Goal: Information Seeking & Learning: Learn about a topic

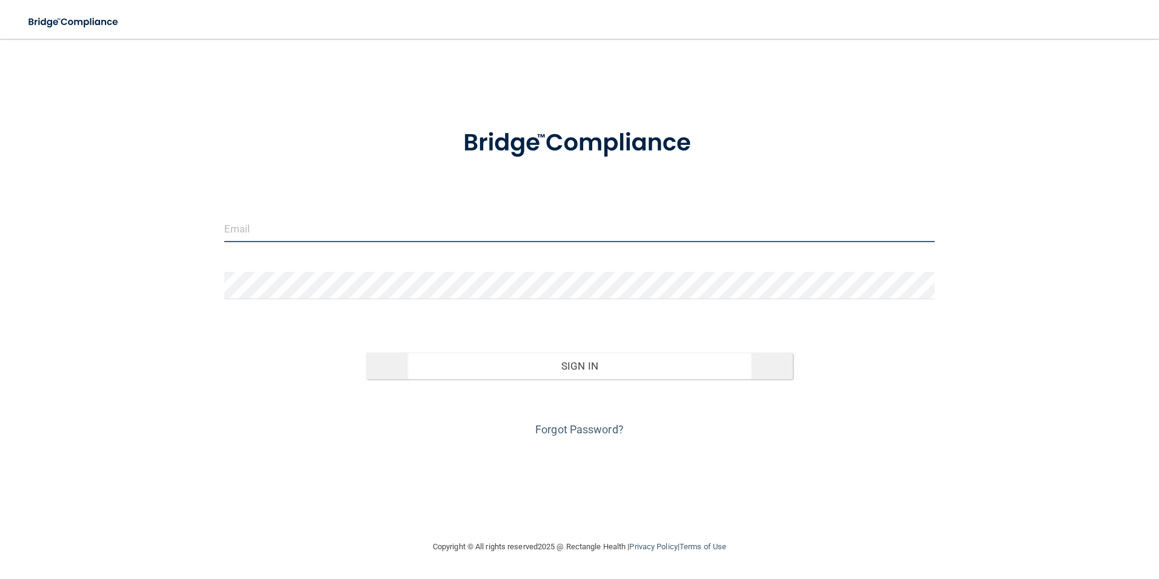
type input "[EMAIL_ADDRESS][DOMAIN_NAME]"
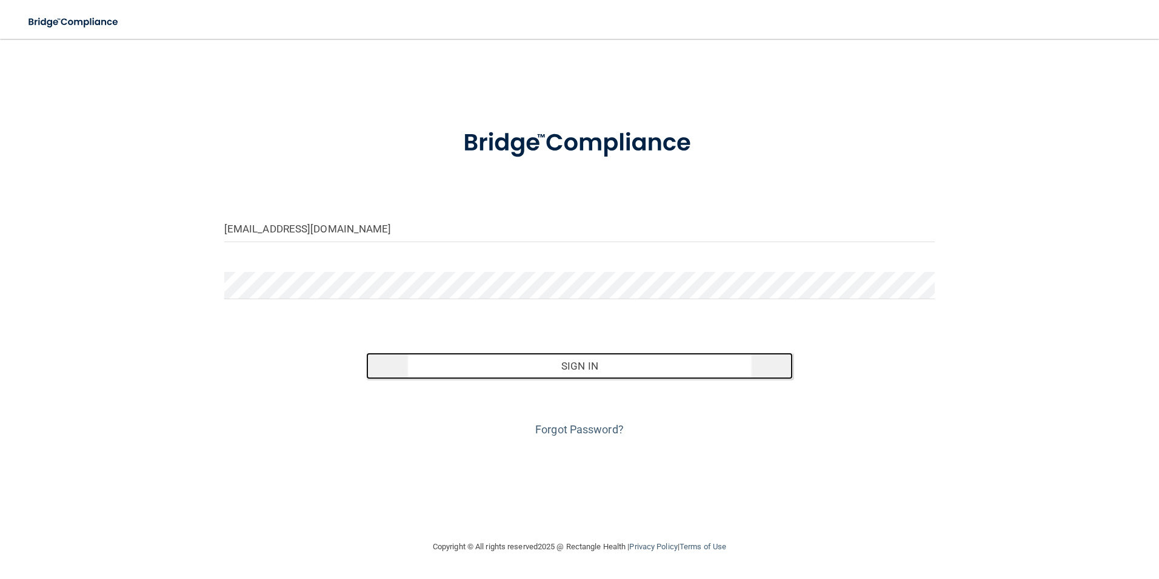
click at [543, 369] on button "Sign In" at bounding box center [579, 365] width 427 height 27
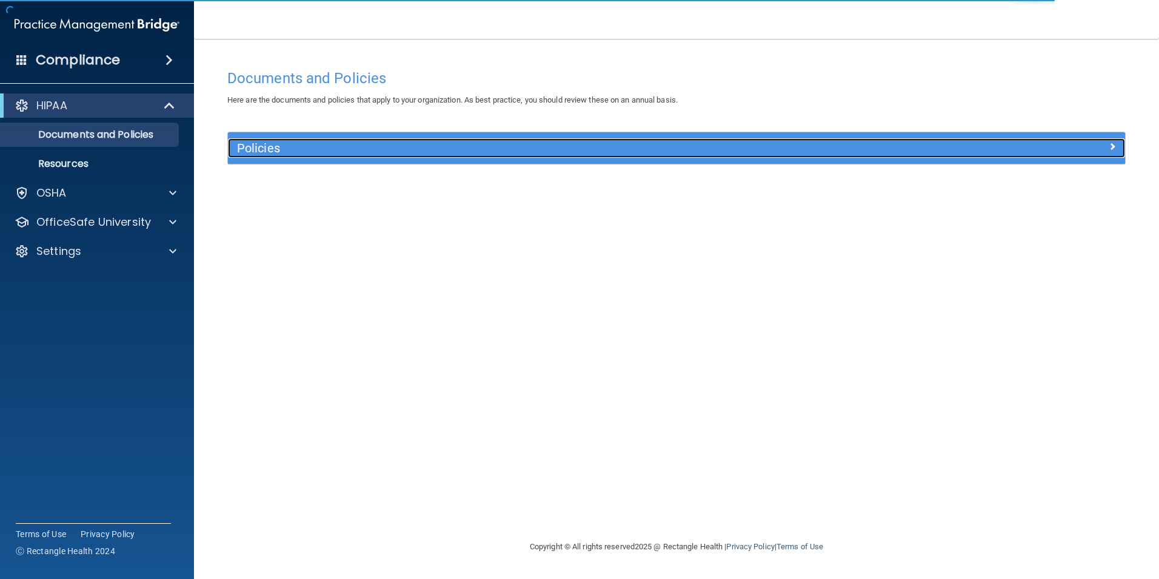
click at [281, 155] on h5 "Policies" at bounding box center [564, 147] width 655 height 13
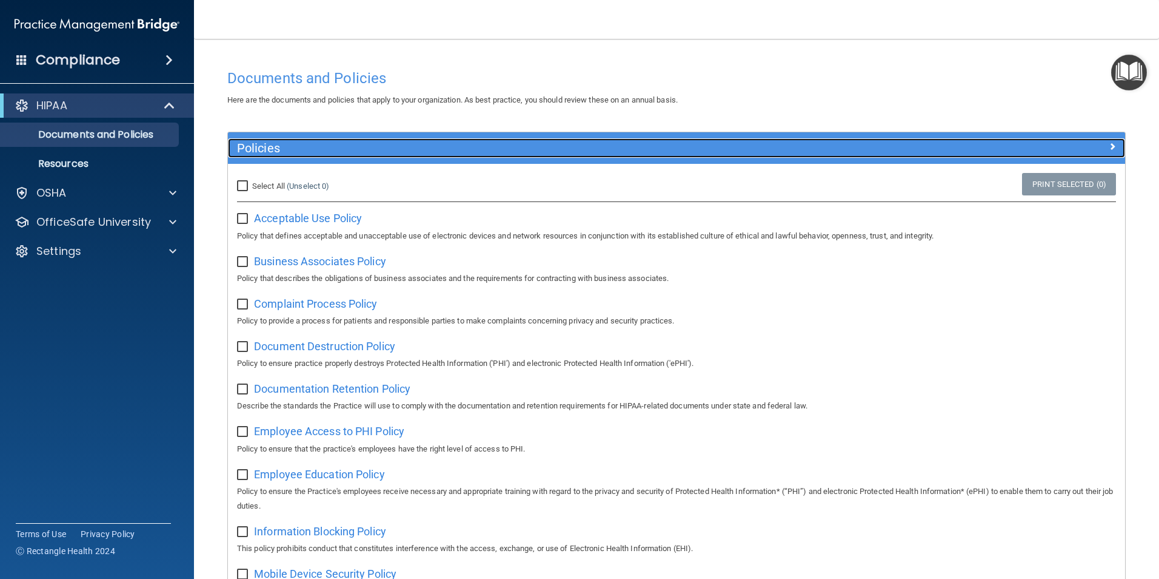
click at [281, 155] on h5 "Policies" at bounding box center [564, 147] width 655 height 13
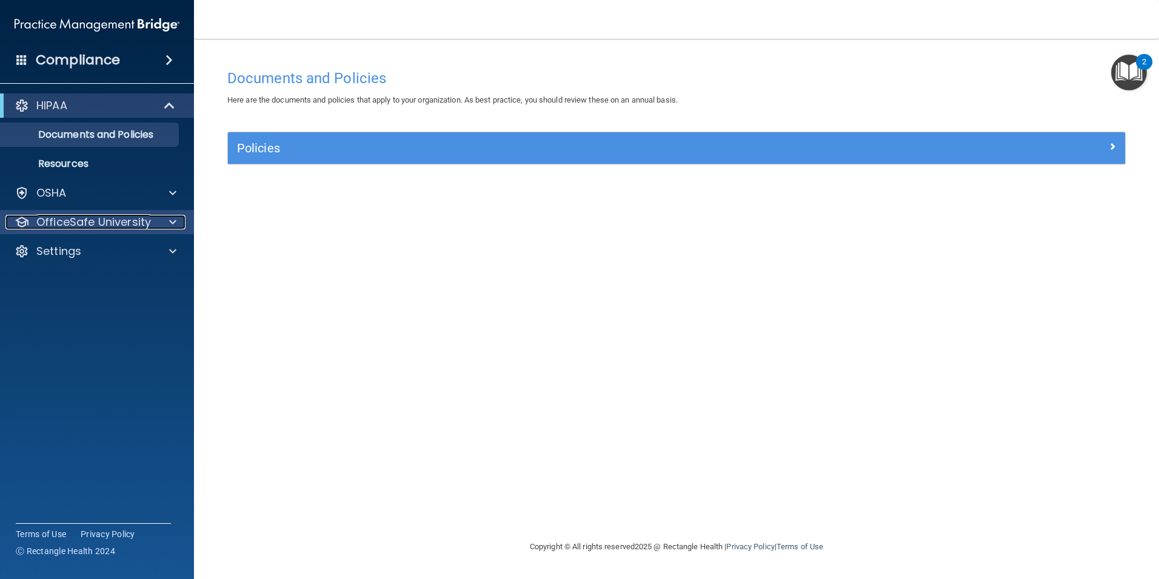
click at [157, 224] on div at bounding box center [171, 222] width 30 height 15
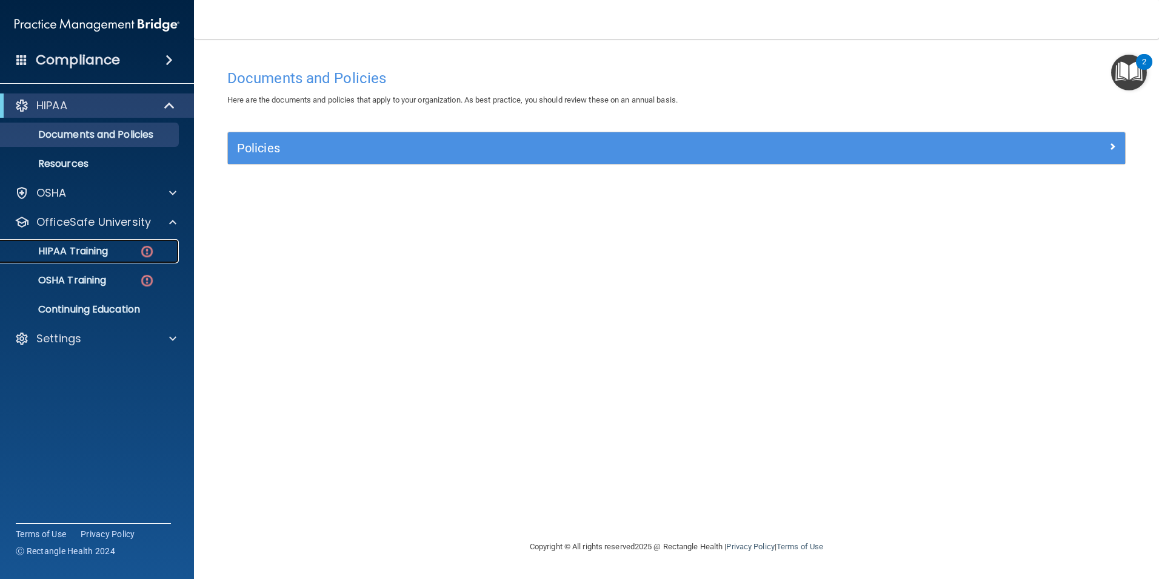
click at [147, 243] on link "HIPAA Training" at bounding box center [83, 251] width 191 height 24
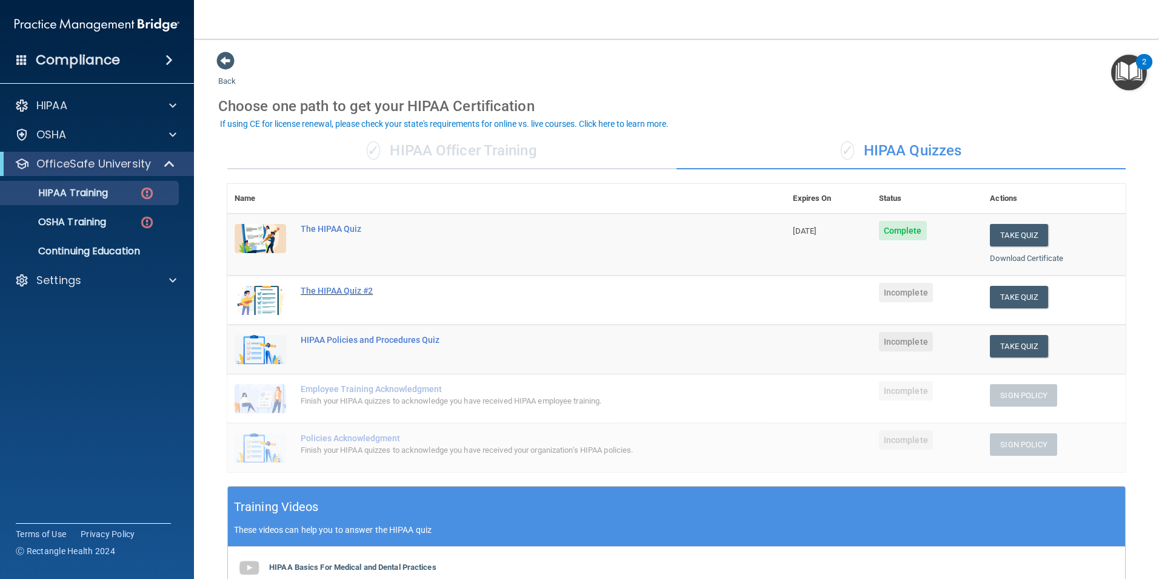
click at [368, 292] on div "The HIPAA Quiz #2" at bounding box center [513, 291] width 424 height 10
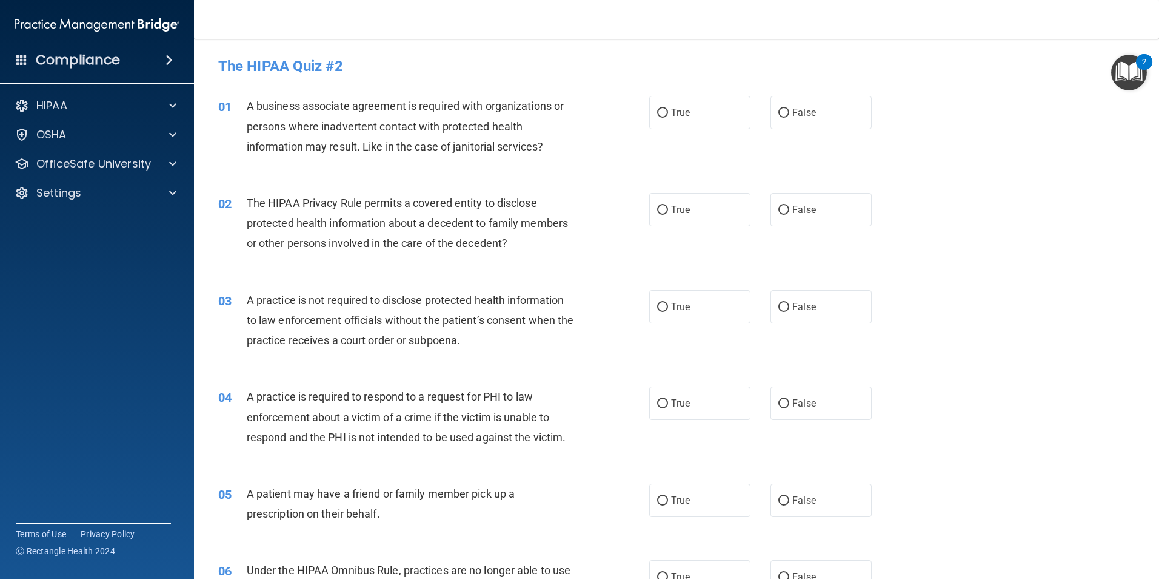
click at [257, 107] on span "A business associate agreement is required with organizations or persons where …" at bounding box center [405, 125] width 317 height 53
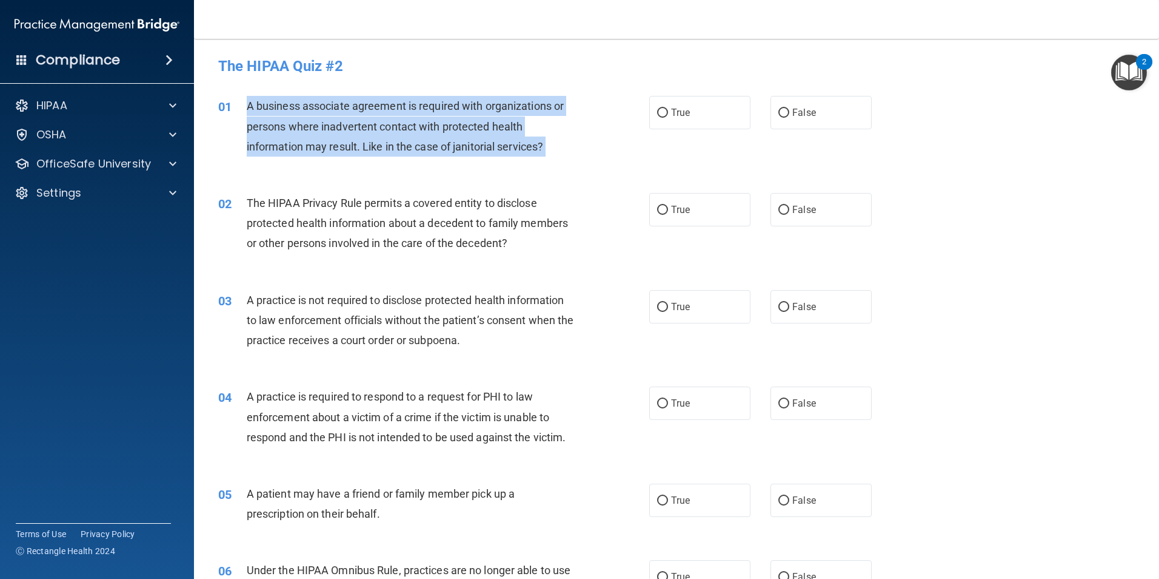
click at [257, 107] on span "A business associate agreement is required with organizations or persons where …" at bounding box center [405, 125] width 317 height 53
drag, startPoint x: 257, startPoint y: 107, endPoint x: 326, endPoint y: 127, distance: 72.4
copy ng-form "A business associate agreement is required with organizations or persons where …"
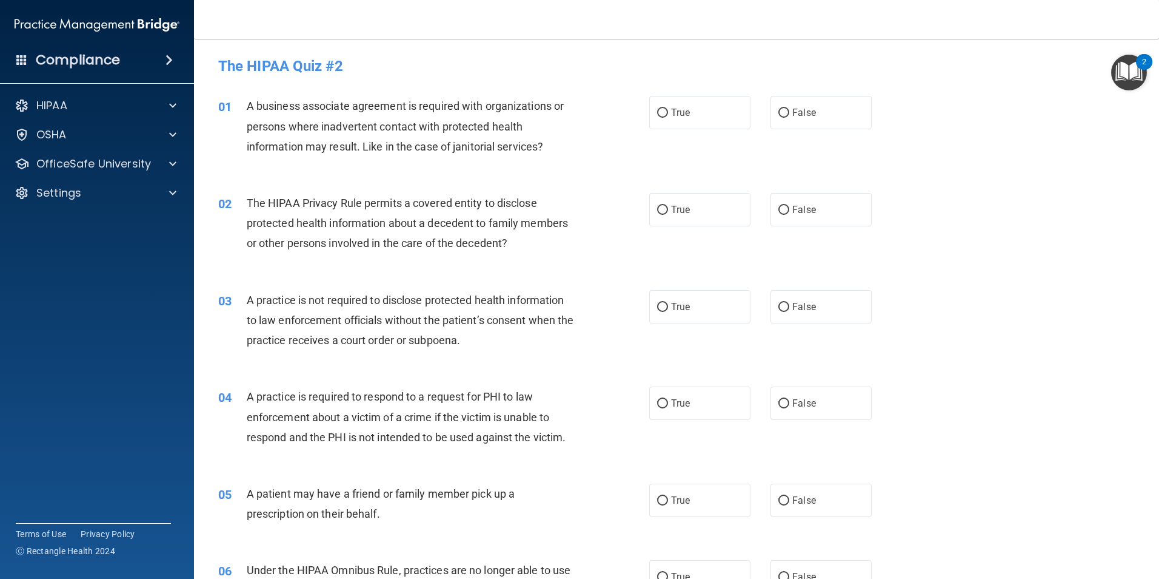
click at [360, 179] on div "02 The HIPAA Privacy Rule permits a covered entity to disclose protected health…" at bounding box center [676, 226] width 935 height 97
click at [779, 116] on input "False" at bounding box center [784, 113] width 11 height 9
radio input "true"
click at [250, 205] on span "The HIPAA Privacy Rule permits a covered entity to disclose protected health in…" at bounding box center [407, 222] width 321 height 53
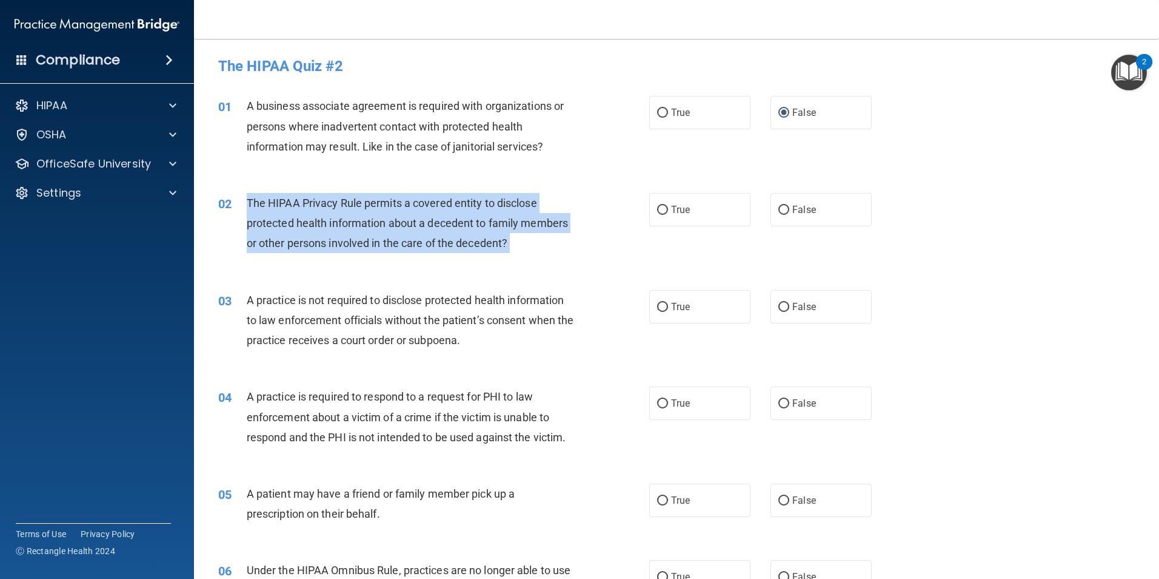
click at [250, 205] on span "The HIPAA Privacy Rule permits a covered entity to disclose protected health in…" at bounding box center [407, 222] width 321 height 53
copy ng-form "The HIPAA Privacy Rule permits a covered entity to disclose protected health in…"
click at [657, 211] on input "True" at bounding box center [662, 210] width 11 height 9
radio input "true"
click at [542, 255] on div "02 The HIPAA Privacy Rule permits a covered entity to disclose protected health…" at bounding box center [434, 226] width 468 height 67
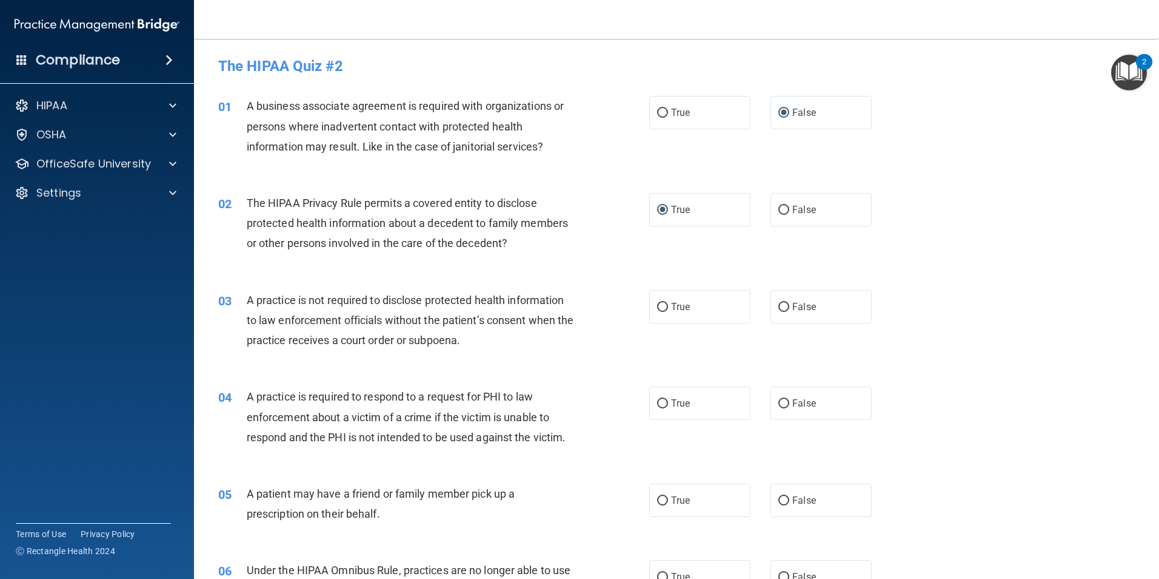
click at [250, 300] on span "A practice is not required to disclose protected health information to law enfo…" at bounding box center [410, 320] width 327 height 53
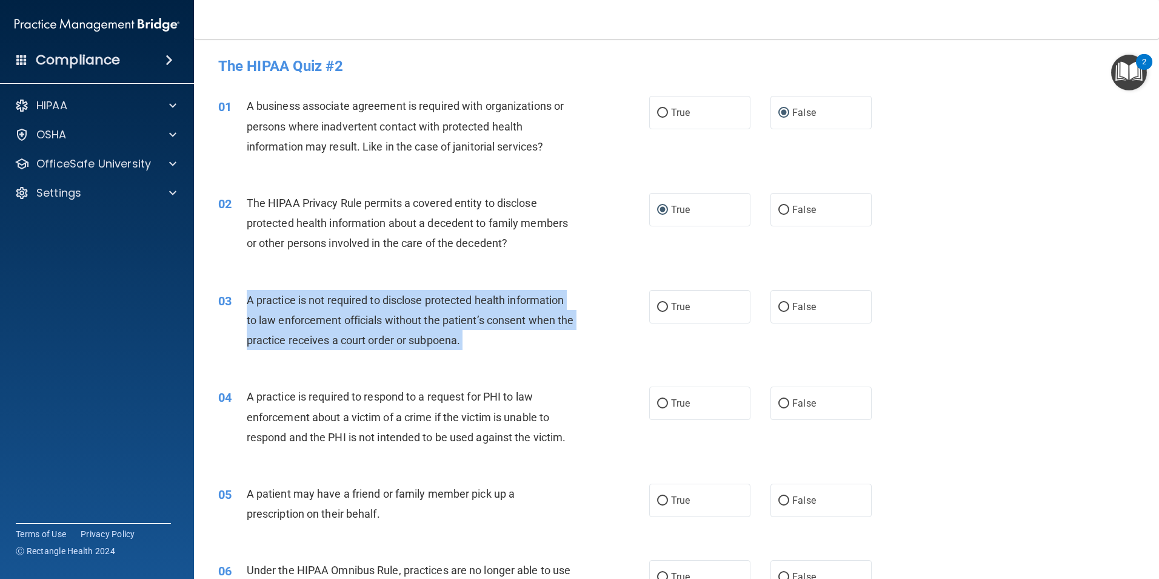
click at [250, 300] on span "A practice is not required to disclose protected health information to law enfo…" at bounding box center [410, 320] width 327 height 53
copy ng-form "A practice is not required to disclose protected health information to law enfo…"
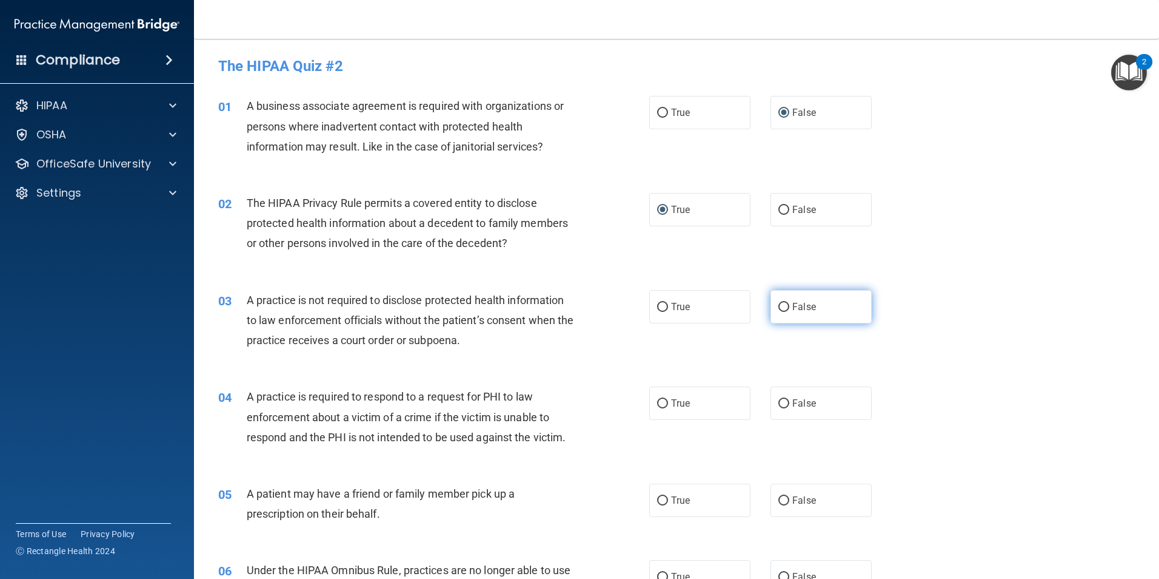
click at [779, 299] on label "False" at bounding box center [821, 306] width 101 height 33
click at [779, 303] on input "False" at bounding box center [784, 307] width 11 height 9
radio input "true"
click at [249, 398] on span "A practice is required to respond to a request for PHI to law enforcement about…" at bounding box center [407, 416] width 320 height 53
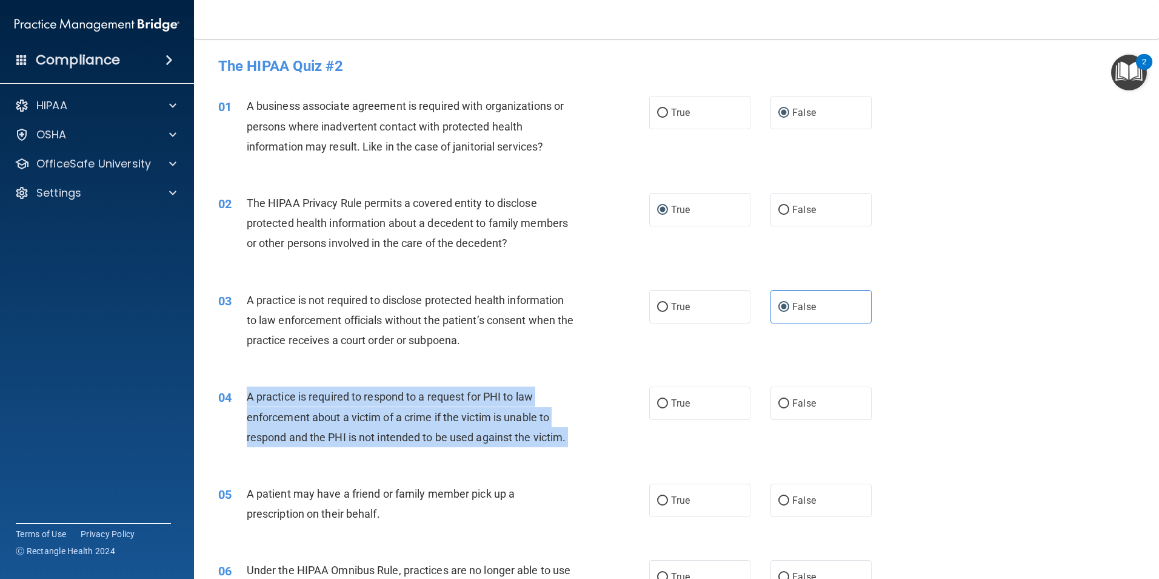
click at [249, 398] on span "A practice is required to respond to a request for PHI to law enforcement about…" at bounding box center [407, 416] width 320 height 53
copy ng-form "A practice is required to respond to a request for PHI to law enforcement about…"
click at [577, 403] on div "A practice is required to respond to a request for PHI to law enforcement about…" at bounding box center [415, 416] width 337 height 61
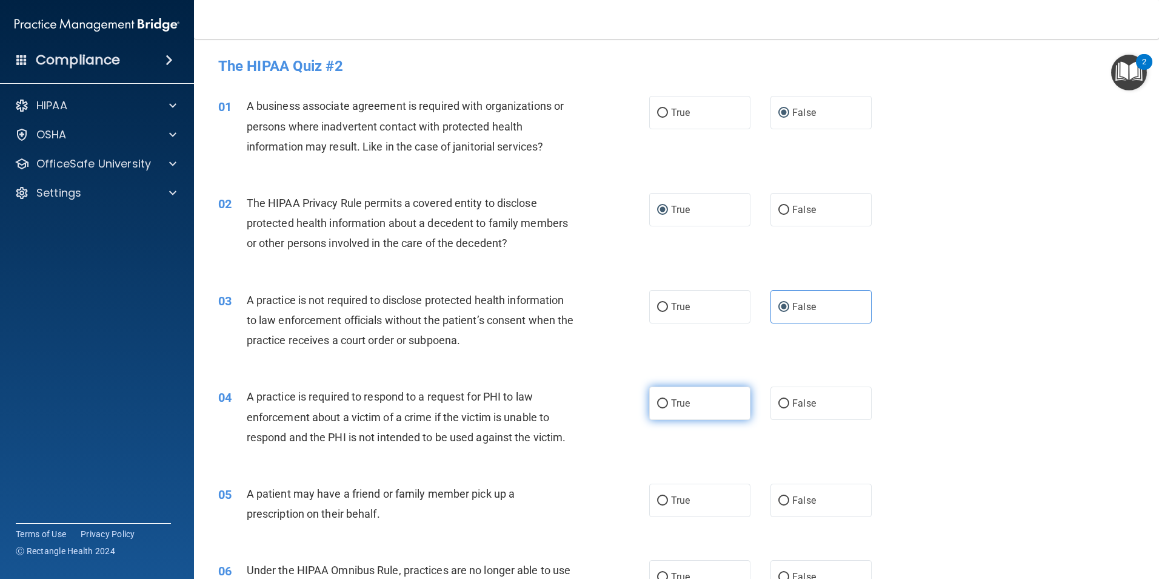
click at [664, 411] on label "True" at bounding box center [699, 402] width 101 height 33
click at [664, 408] on input "True" at bounding box center [662, 403] width 11 height 9
radio input "true"
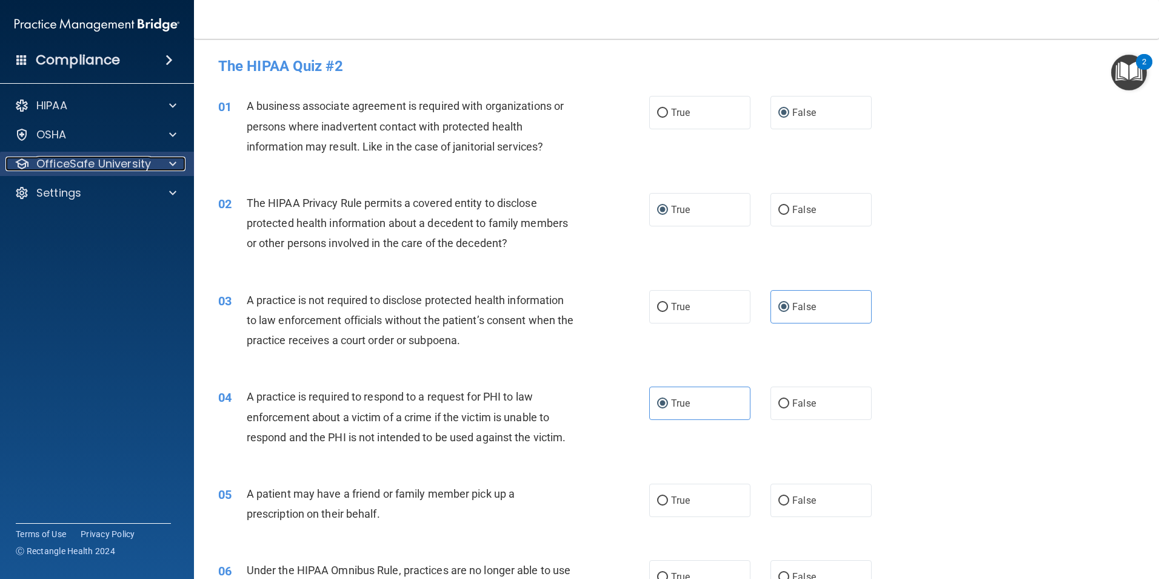
click at [159, 169] on div at bounding box center [171, 163] width 30 height 15
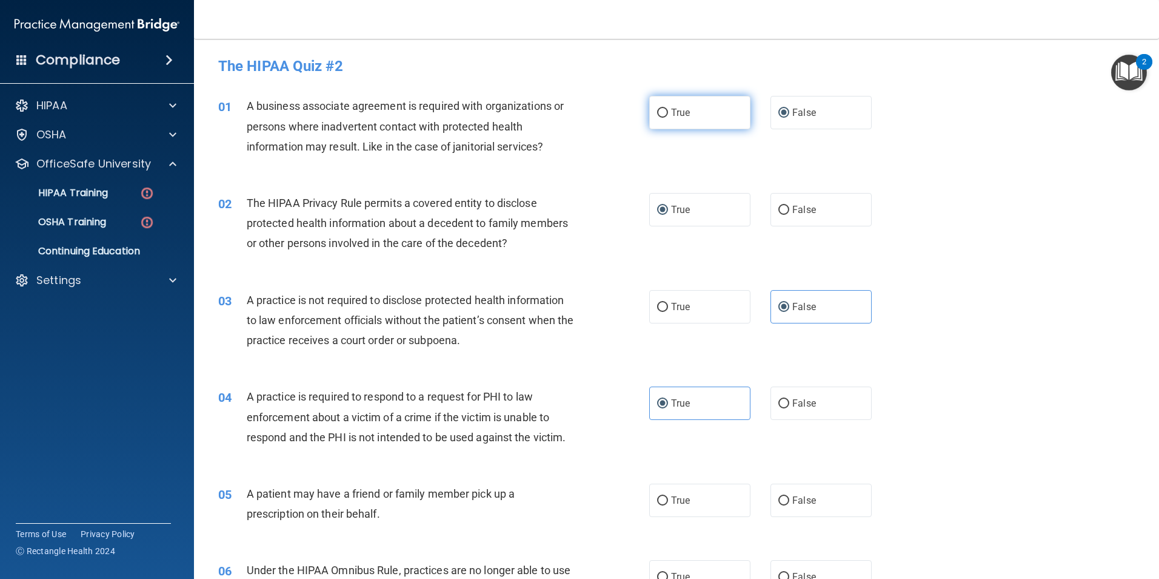
click at [680, 124] on label "True" at bounding box center [699, 112] width 101 height 33
click at [668, 118] on input "True" at bounding box center [662, 113] width 11 height 9
radio input "true"
radio input "false"
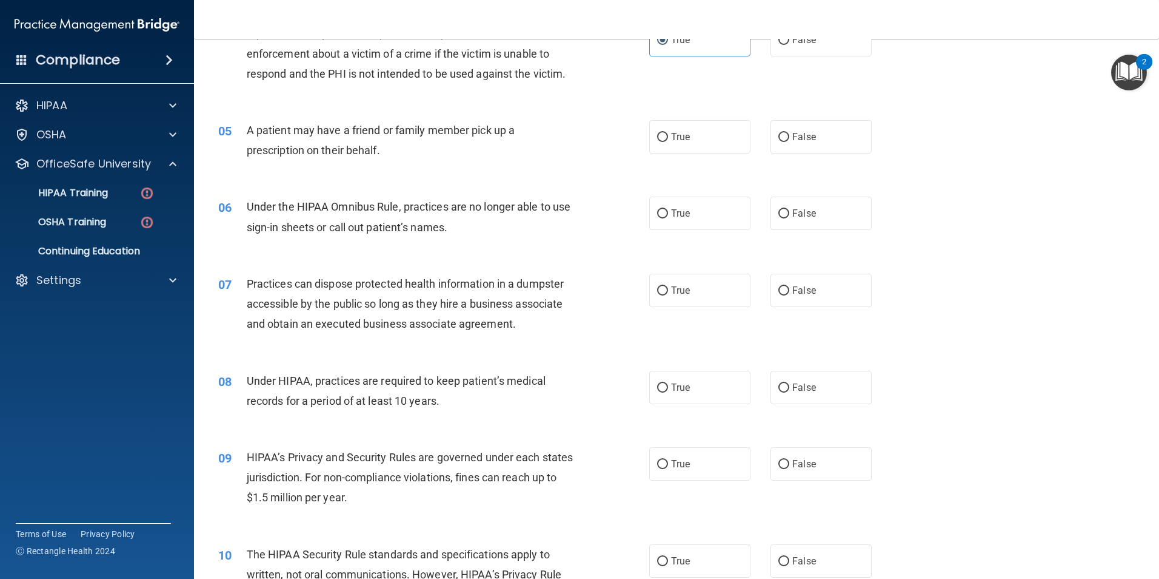
scroll to position [364, 0]
click at [825, 132] on label "False" at bounding box center [821, 135] width 101 height 33
click at [790, 132] on input "False" at bounding box center [784, 136] width 11 height 9
radio input "true"
click at [806, 224] on label "False" at bounding box center [821, 212] width 101 height 33
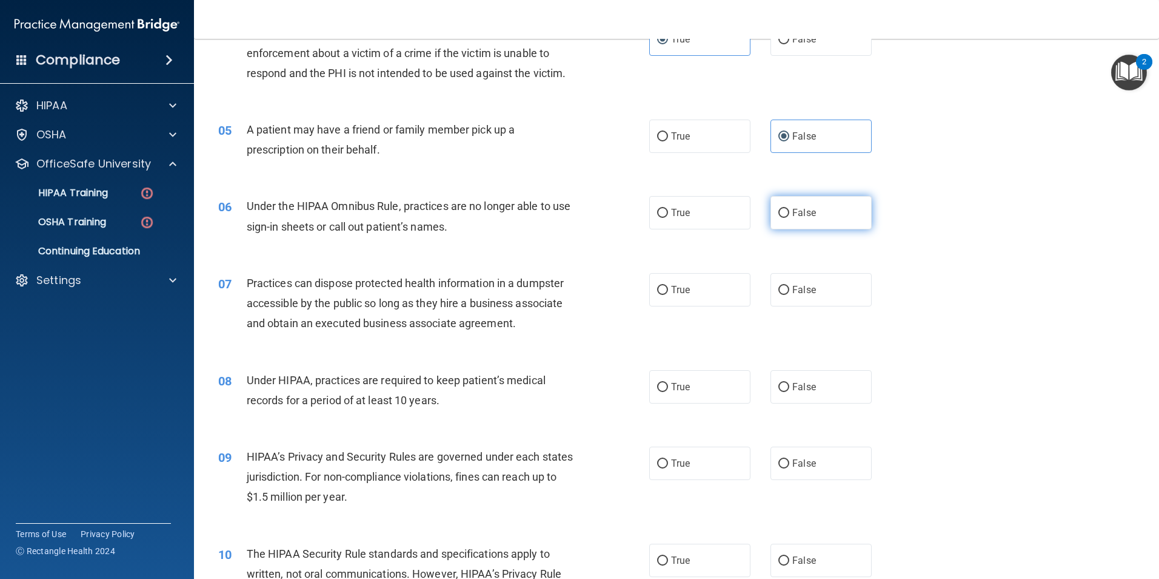
click at [790, 218] on input "False" at bounding box center [784, 213] width 11 height 9
radio input "true"
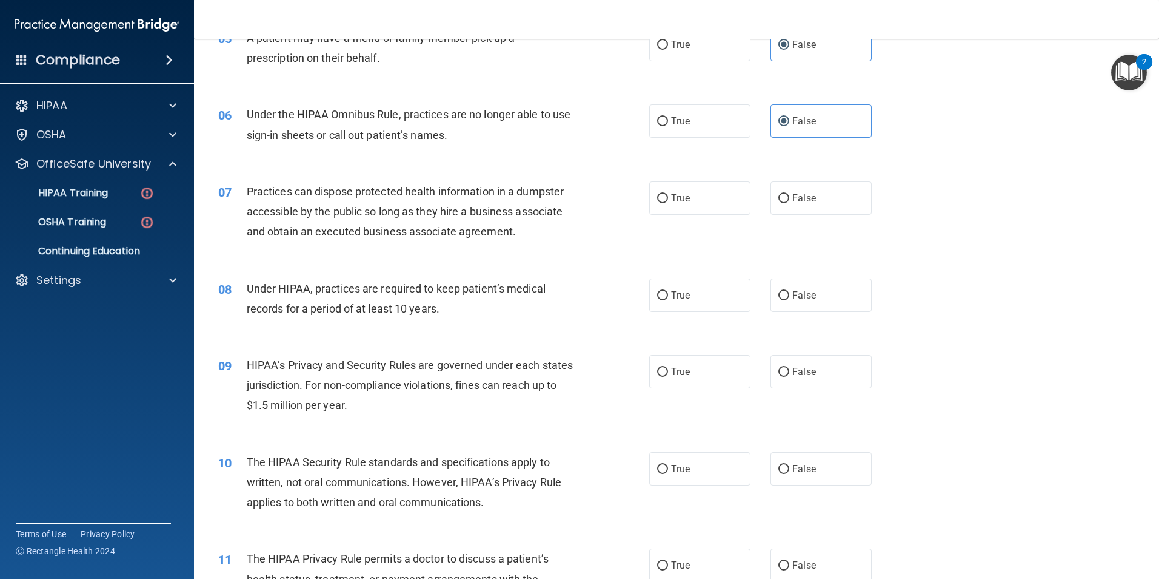
scroll to position [485, 0]
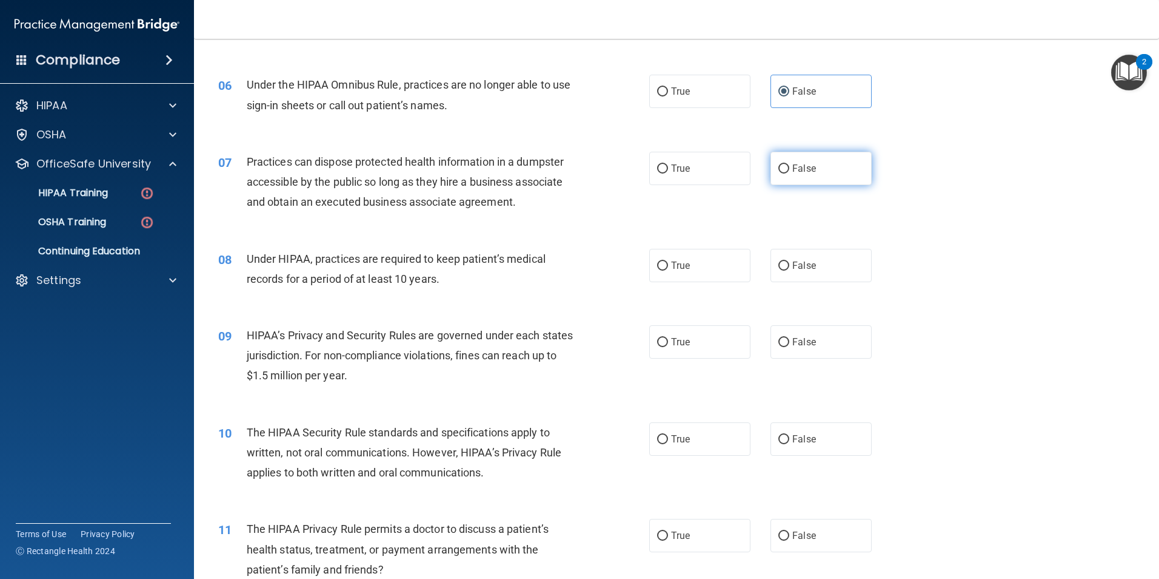
click at [817, 167] on label "False" at bounding box center [821, 168] width 101 height 33
click at [790, 167] on input "False" at bounding box center [784, 168] width 11 height 9
radio input "true"
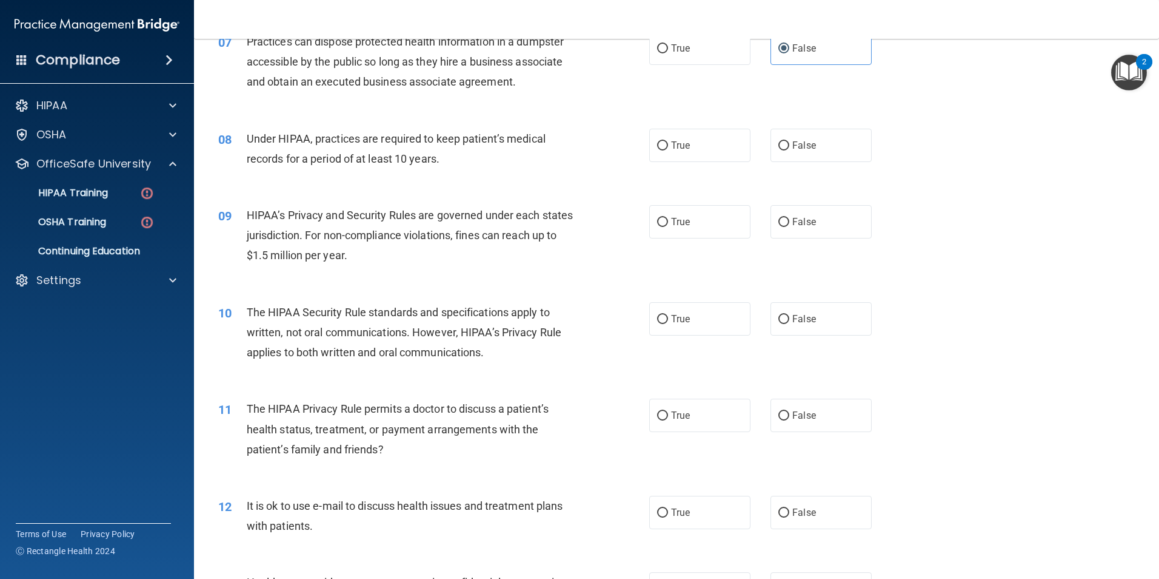
scroll to position [606, 0]
click at [665, 142] on label "True" at bounding box center [699, 143] width 101 height 33
click at [665, 142] on input "True" at bounding box center [662, 144] width 11 height 9
radio input "true"
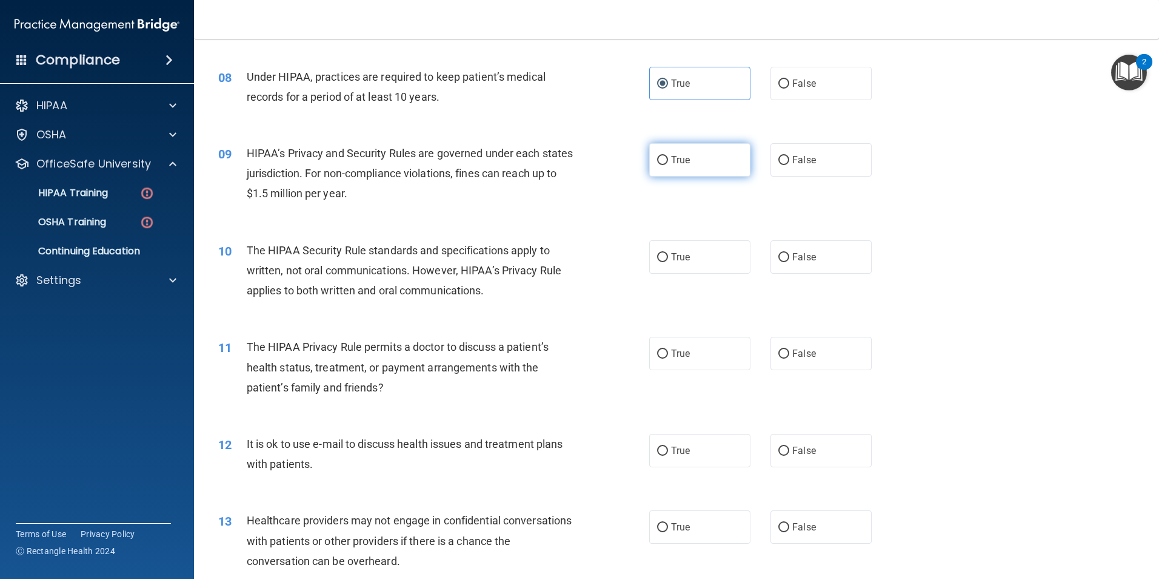
click at [665, 164] on label "True" at bounding box center [699, 159] width 101 height 33
click at [665, 164] on input "True" at bounding box center [662, 160] width 11 height 9
radio input "true"
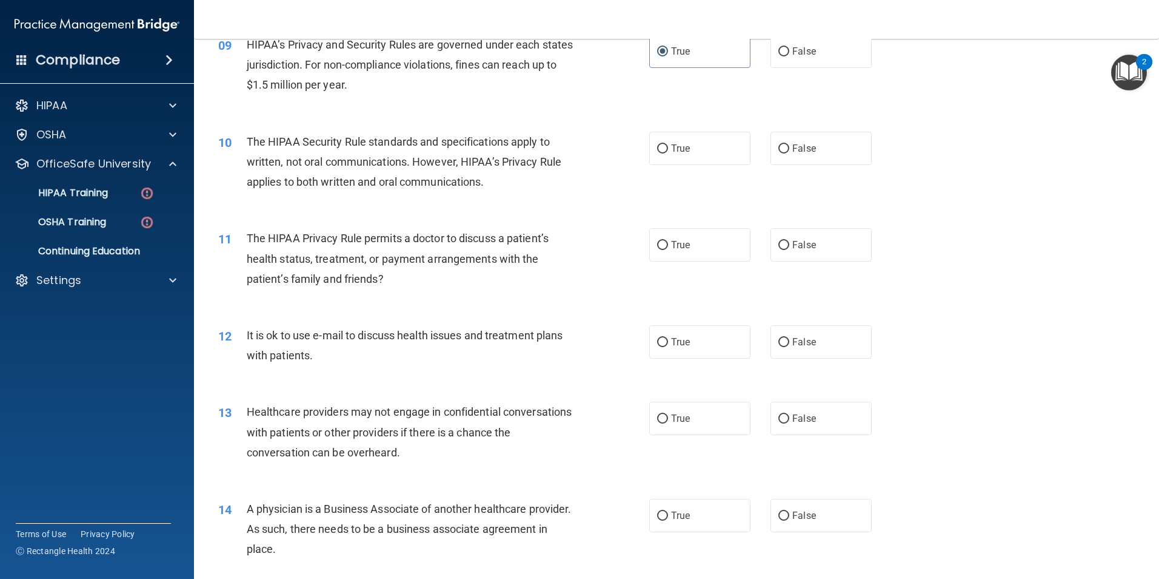
scroll to position [788, 0]
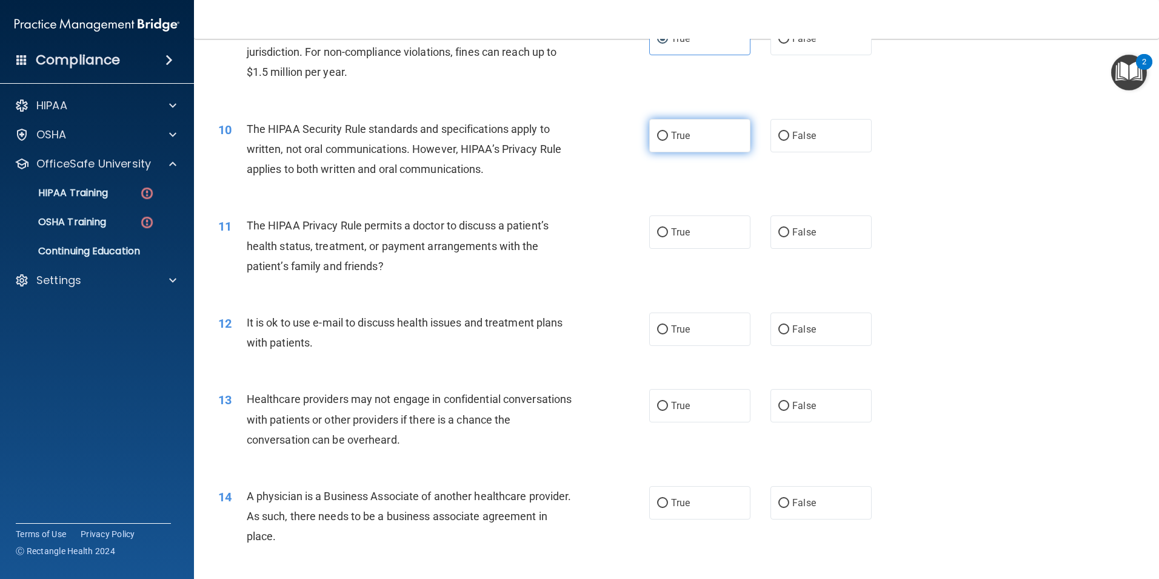
click at [711, 125] on label "True" at bounding box center [699, 135] width 101 height 33
click at [668, 132] on input "True" at bounding box center [662, 136] width 11 height 9
radio input "true"
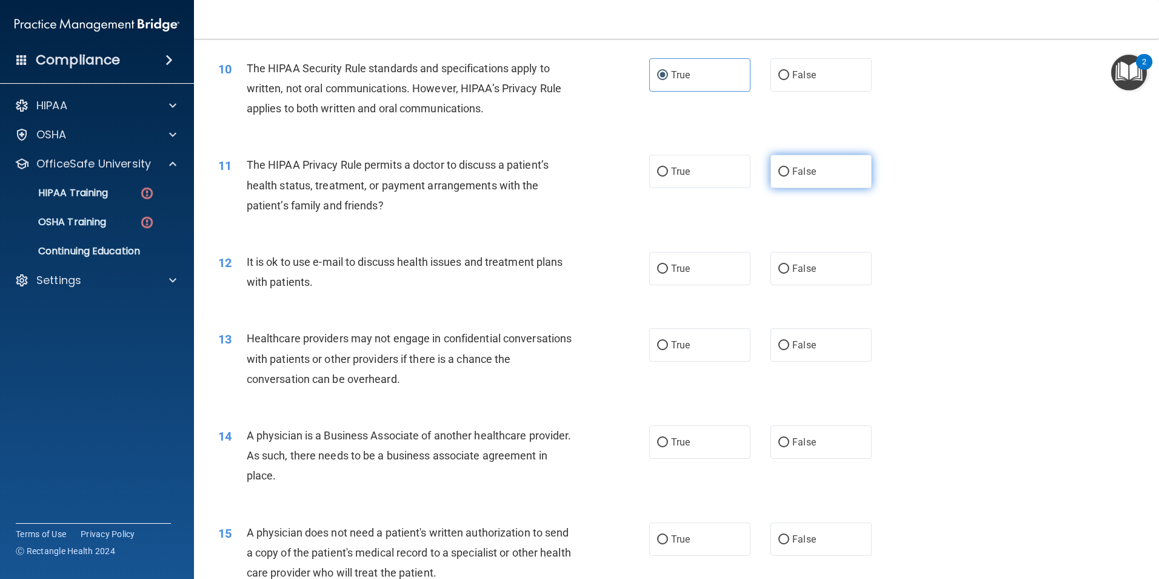
click at [790, 182] on label "False" at bounding box center [821, 171] width 101 height 33
click at [790, 176] on input "False" at bounding box center [784, 171] width 11 height 9
radio input "true"
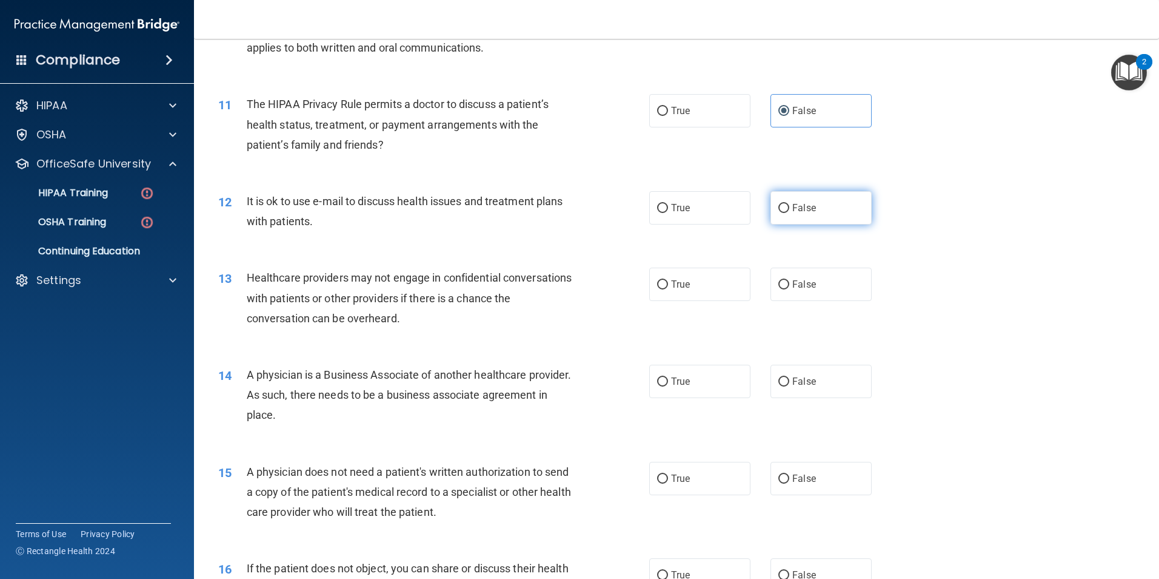
click at [824, 211] on label "False" at bounding box center [821, 207] width 101 height 33
click at [790, 211] on input "False" at bounding box center [784, 208] width 11 height 9
radio input "true"
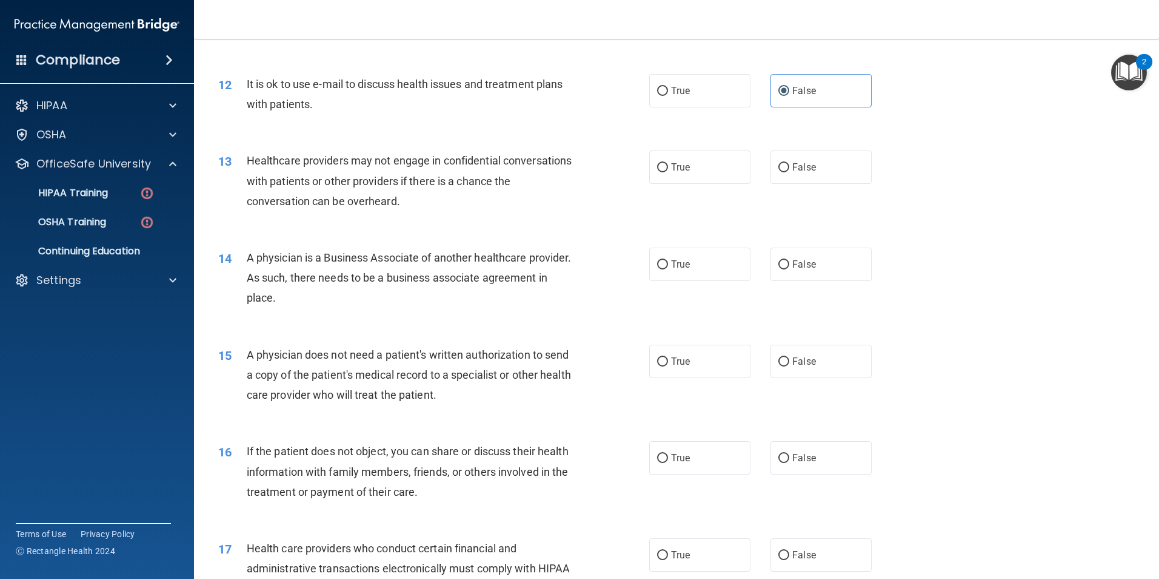
scroll to position [1031, 0]
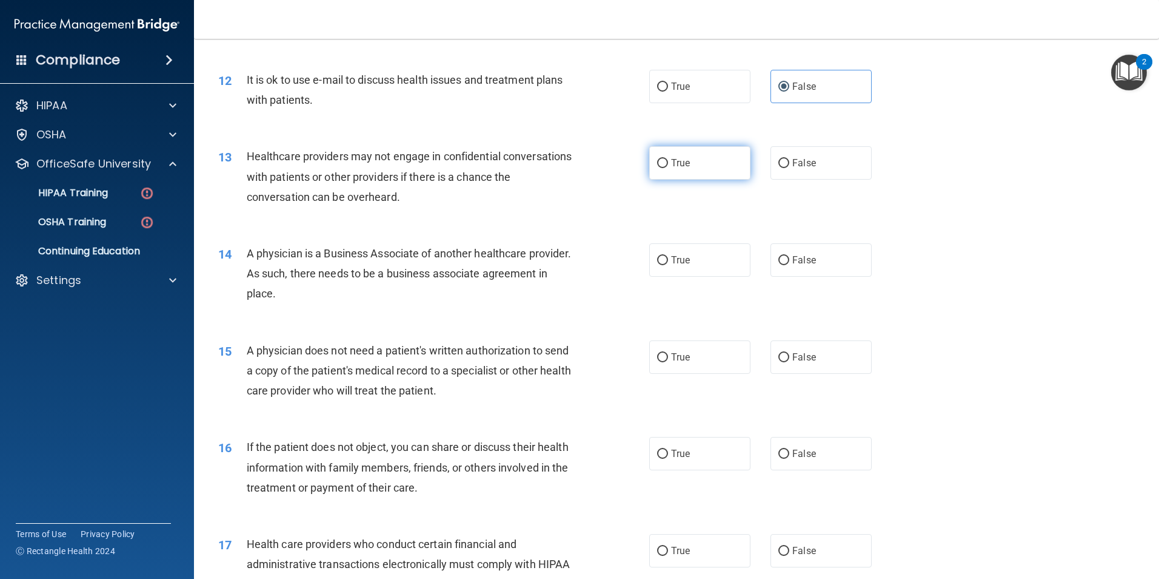
click at [720, 153] on label "True" at bounding box center [699, 162] width 101 height 33
click at [668, 159] on input "True" at bounding box center [662, 163] width 11 height 9
radio input "true"
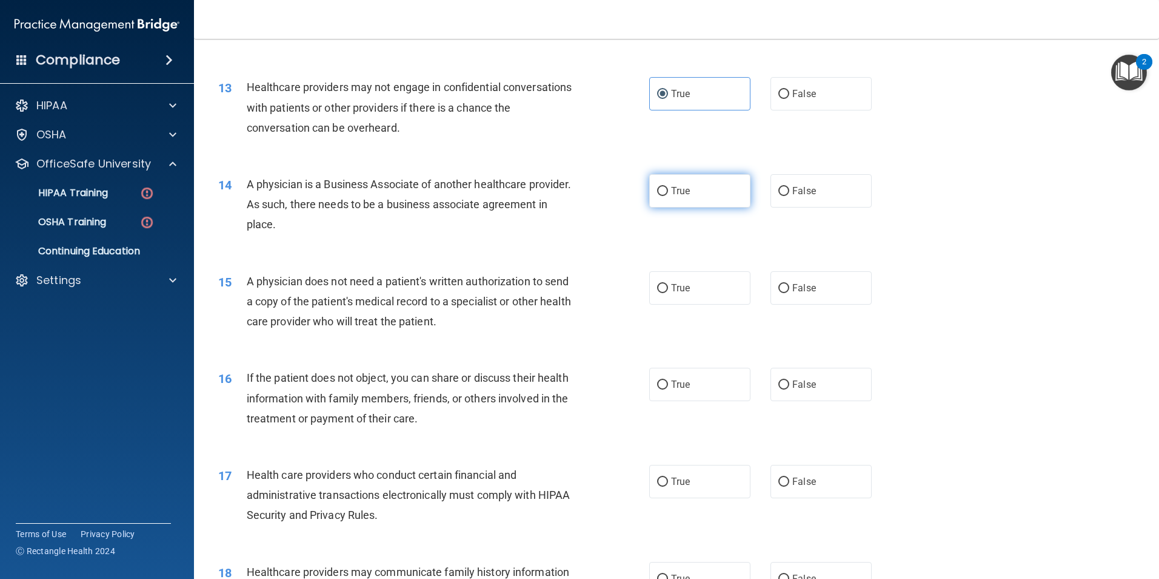
scroll to position [1092, 0]
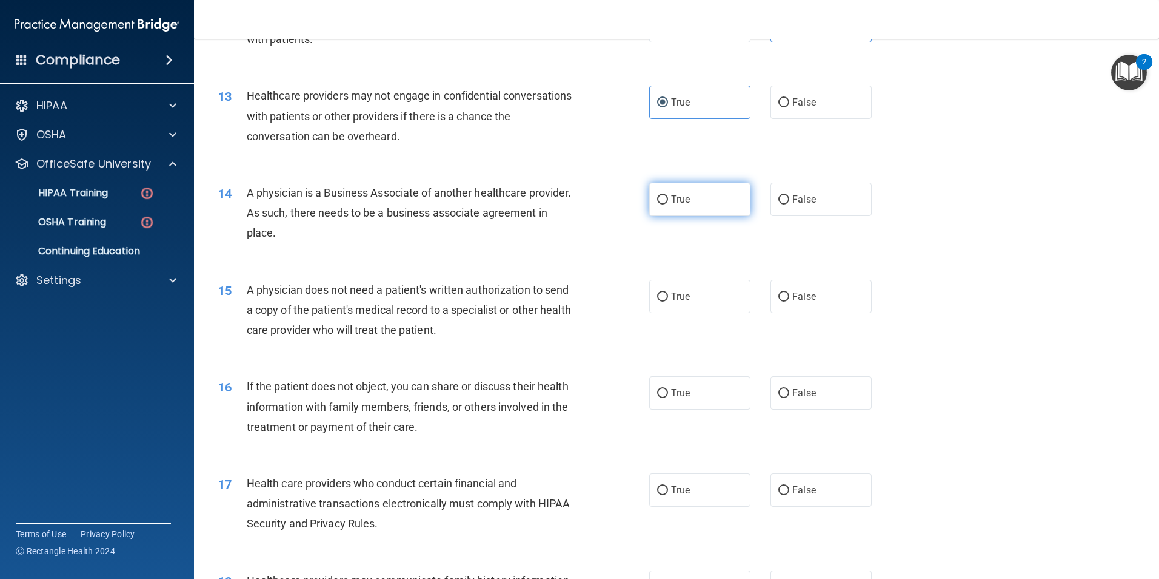
click at [691, 207] on label "True" at bounding box center [699, 199] width 101 height 33
click at [668, 204] on input "True" at bounding box center [662, 199] width 11 height 9
radio input "true"
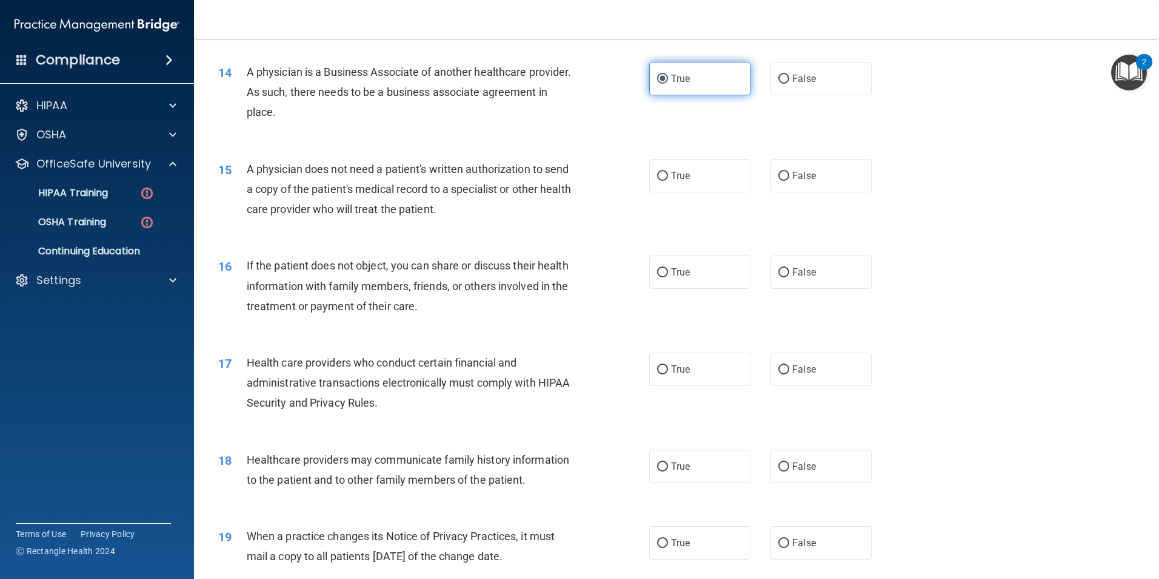
scroll to position [1213, 0]
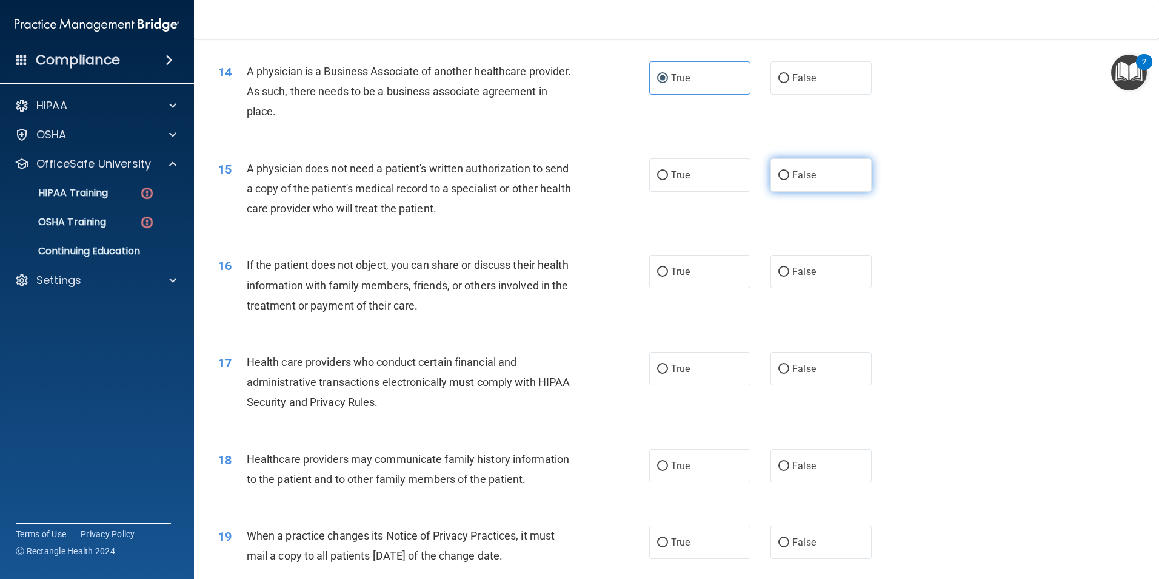
click at [799, 182] on label "False" at bounding box center [821, 174] width 101 height 33
click at [790, 180] on input "False" at bounding box center [784, 175] width 11 height 9
radio input "true"
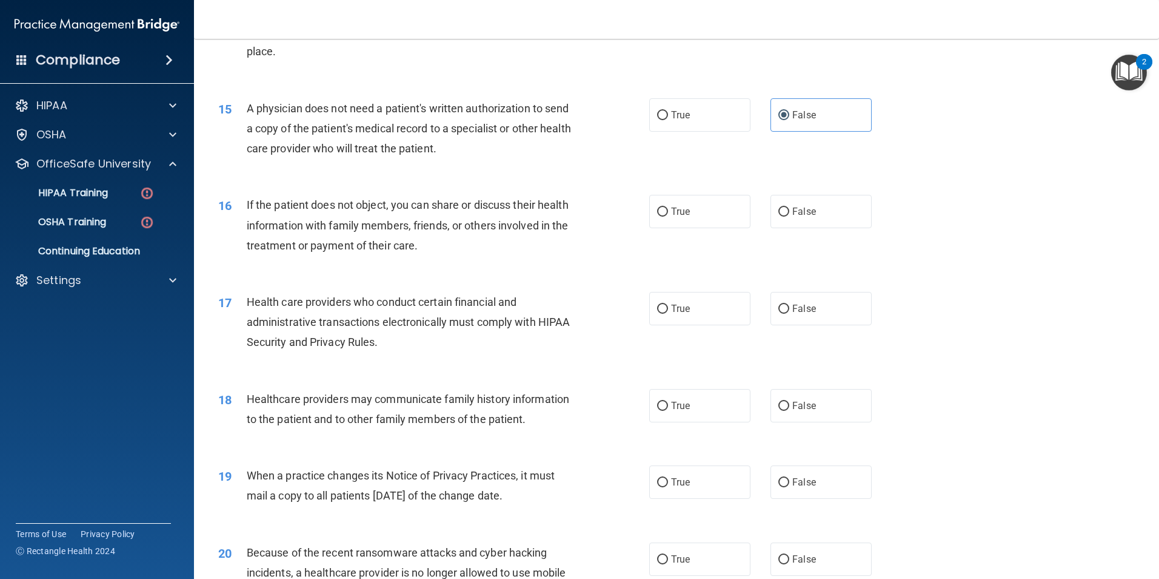
scroll to position [1273, 0]
click at [812, 218] on label "False" at bounding box center [821, 210] width 101 height 33
click at [790, 216] on input "False" at bounding box center [784, 211] width 11 height 9
radio input "true"
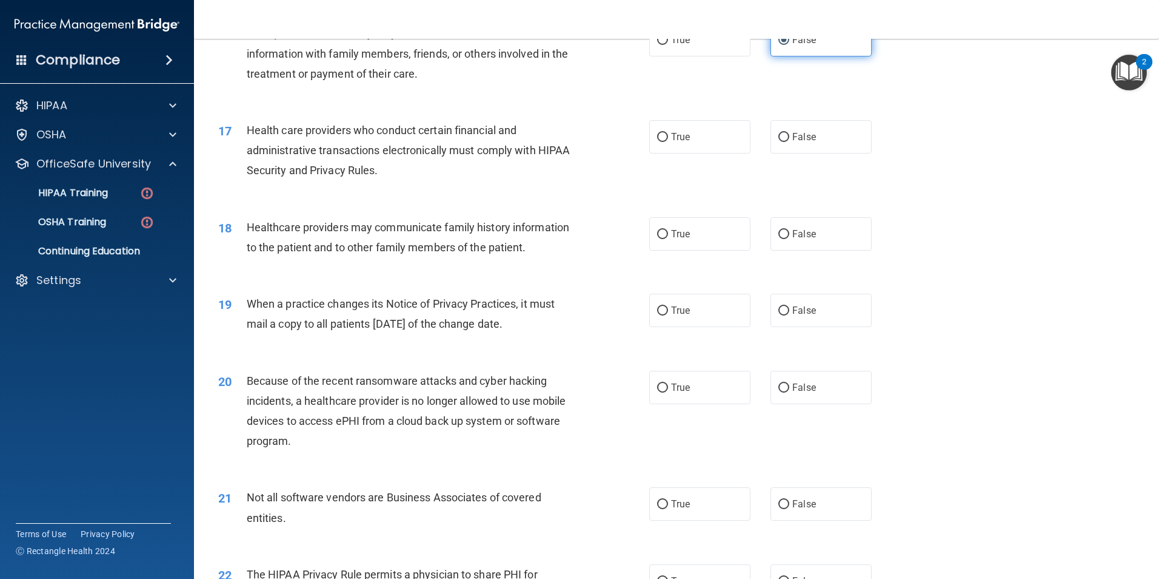
scroll to position [1455, 0]
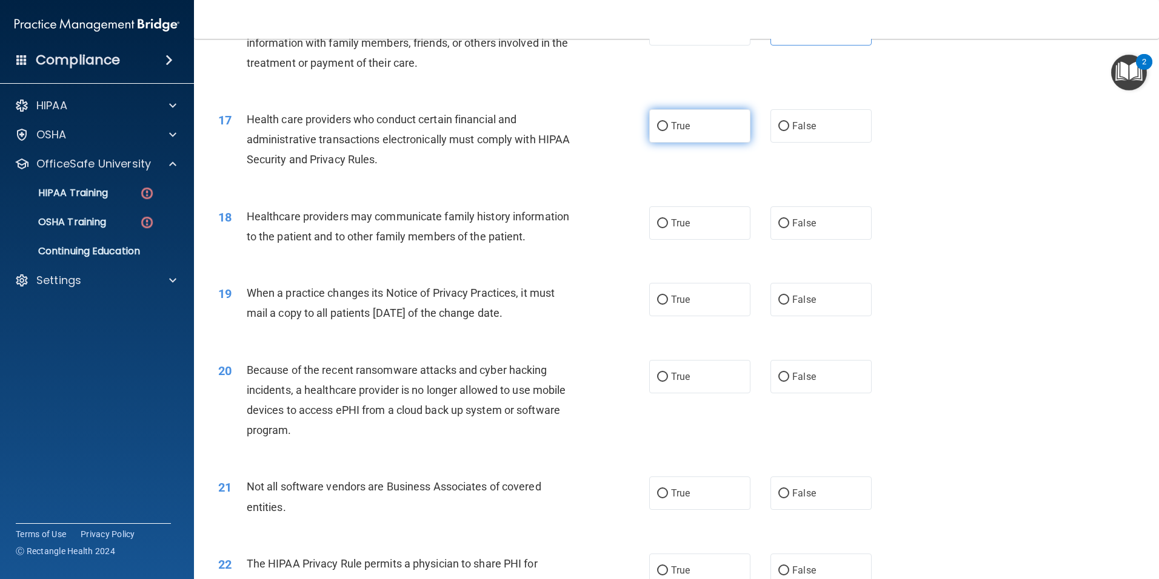
click at [676, 132] on label "True" at bounding box center [699, 125] width 101 height 33
click at [668, 131] on input "True" at bounding box center [662, 126] width 11 height 9
radio input "true"
click at [799, 238] on label "False" at bounding box center [821, 222] width 101 height 33
click at [790, 228] on input "False" at bounding box center [784, 223] width 11 height 9
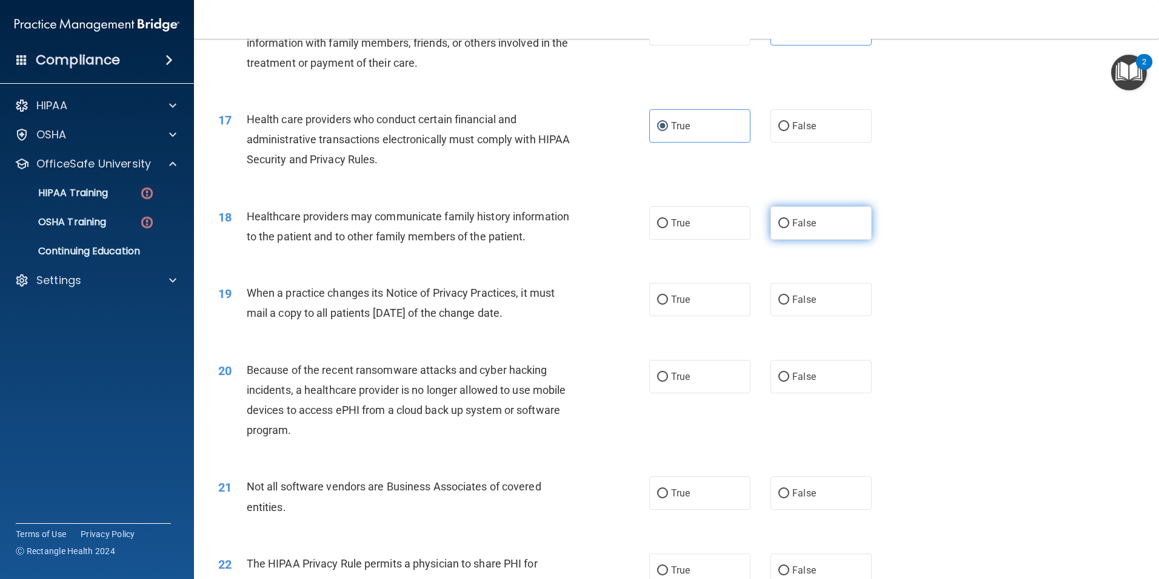
radio input "true"
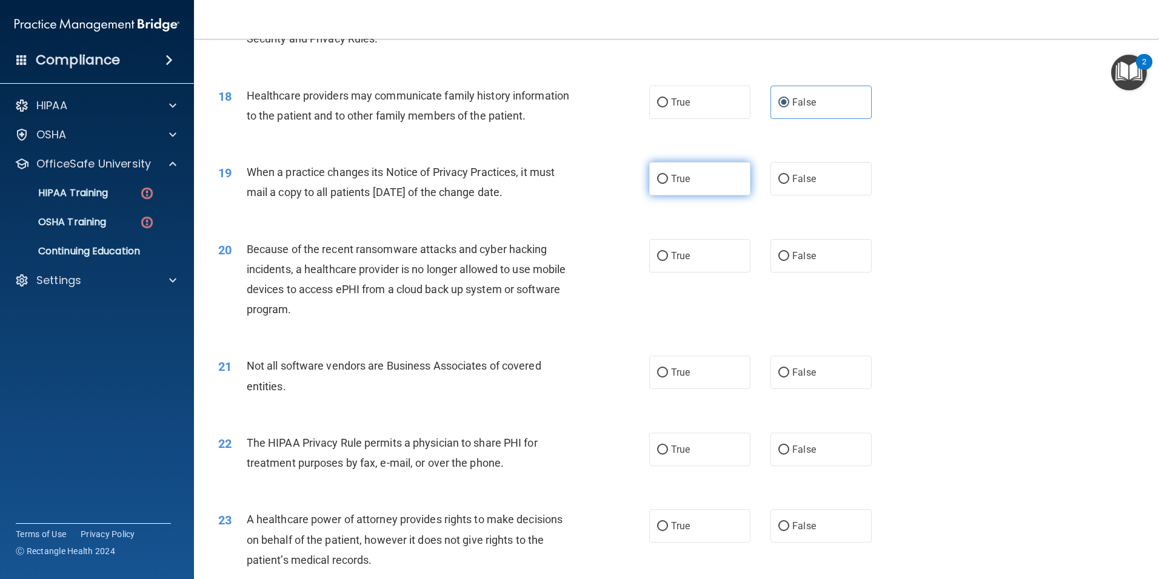
scroll to position [1577, 0]
click at [692, 184] on label "True" at bounding box center [699, 177] width 101 height 33
click at [668, 183] on input "True" at bounding box center [662, 178] width 11 height 9
radio input "true"
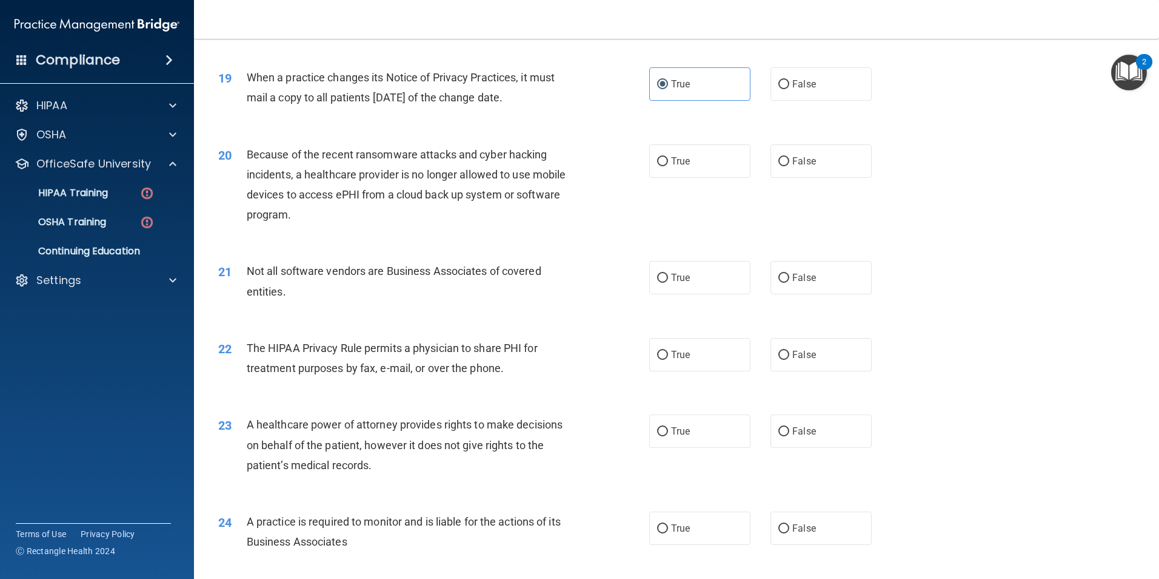
scroll to position [1698, 0]
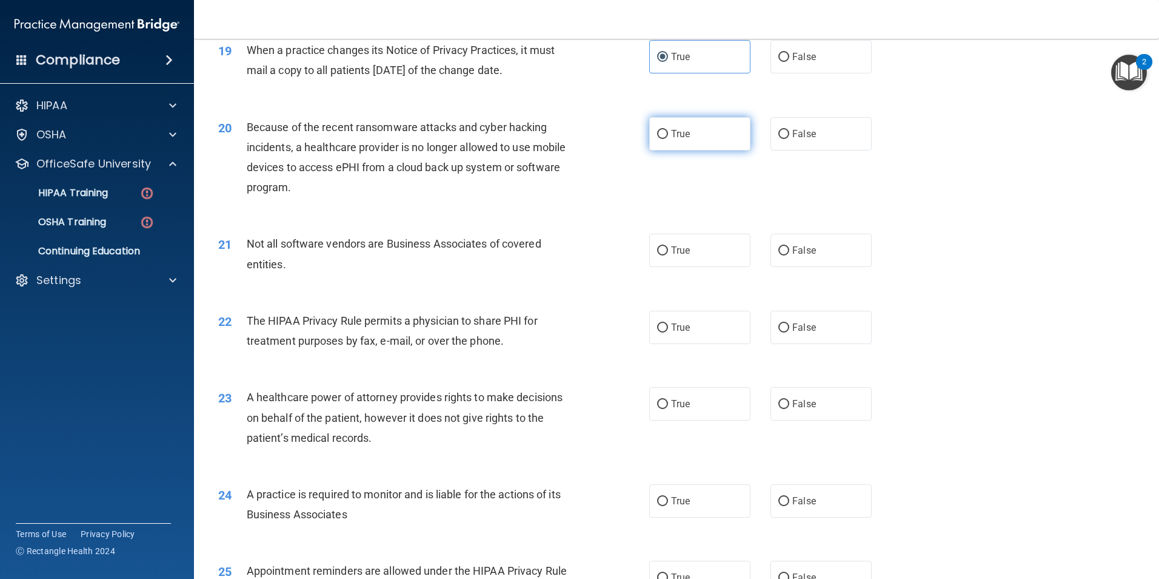
drag, startPoint x: 702, startPoint y: 130, endPoint x: 696, endPoint y: 132, distance: 6.3
click at [700, 131] on label "True" at bounding box center [699, 133] width 101 height 33
click at [668, 131] on input "True" at bounding box center [662, 134] width 11 height 9
radio input "true"
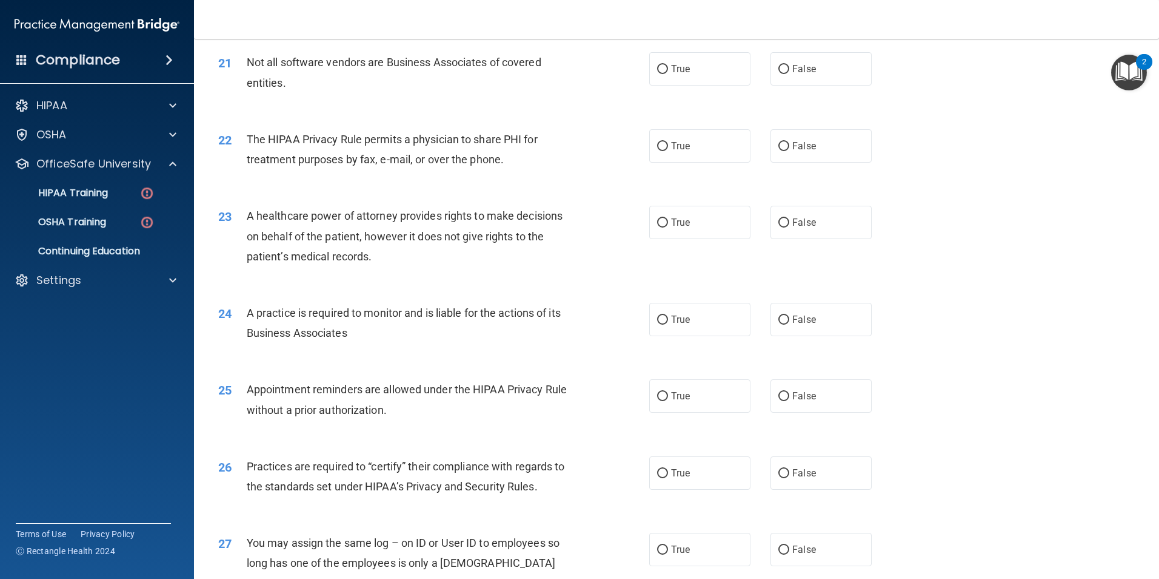
scroll to position [1880, 0]
click at [690, 70] on label "True" at bounding box center [699, 68] width 101 height 33
click at [668, 70] on input "True" at bounding box center [662, 68] width 11 height 9
radio input "true"
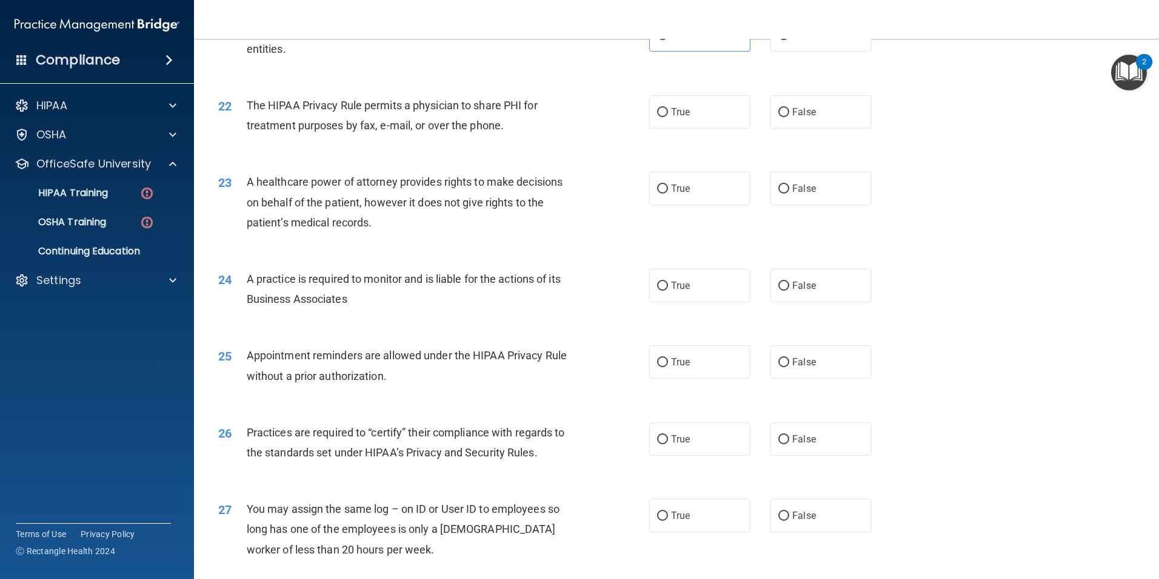
scroll to position [1941, 0]
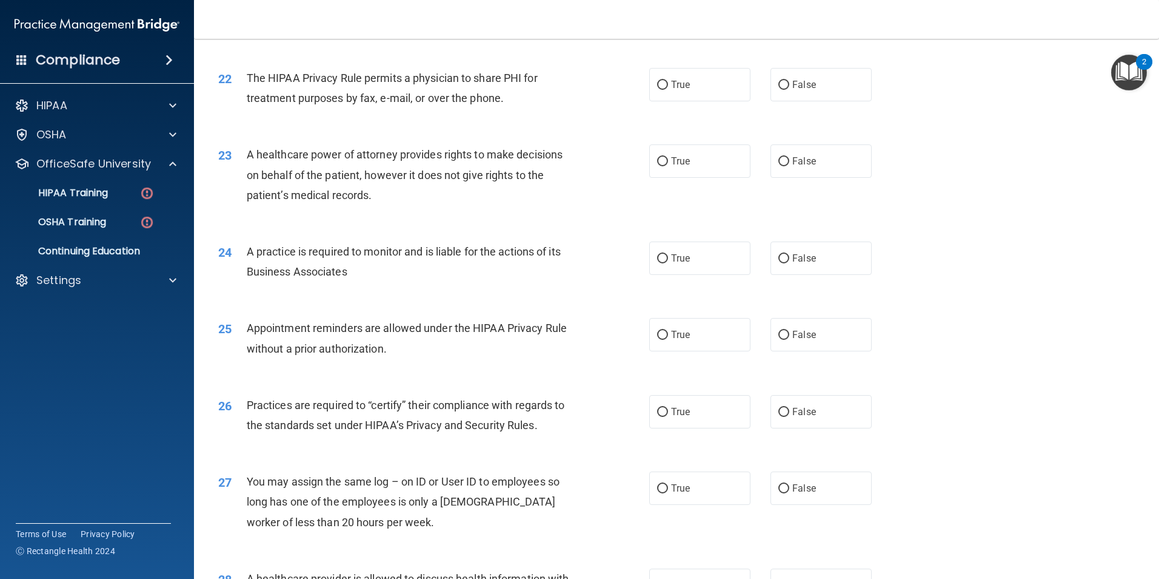
click at [420, 88] on div "The HIPAA Privacy Rule permits a physician to share PHI for treatment purposes …" at bounding box center [415, 88] width 337 height 40
click at [665, 87] on label "True" at bounding box center [699, 84] width 101 height 33
click at [665, 87] on input "True" at bounding box center [662, 85] width 11 height 9
radio input "true"
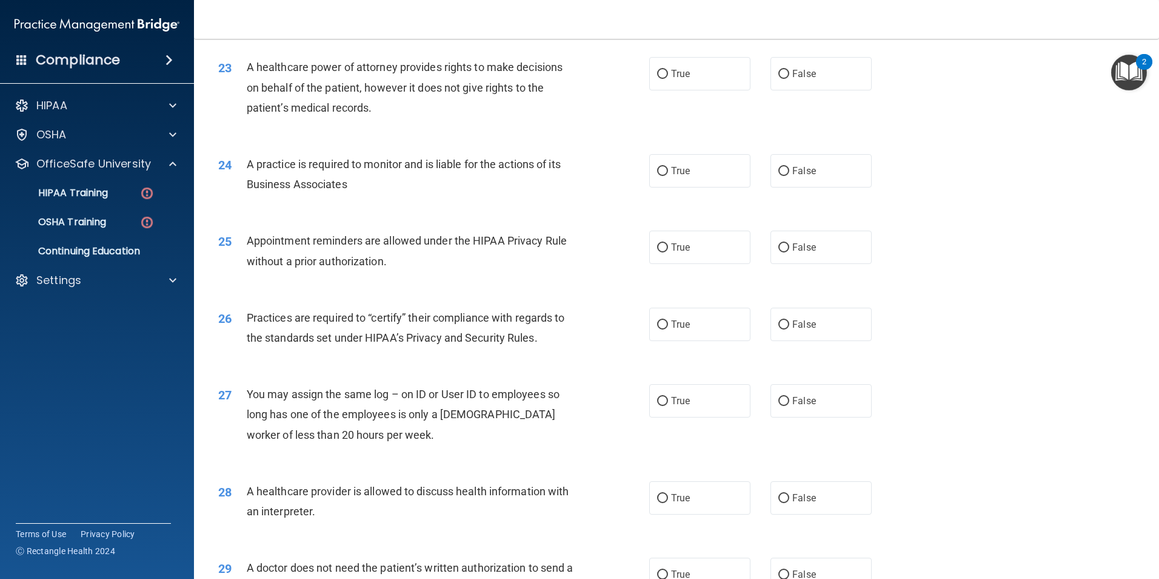
scroll to position [2001, 0]
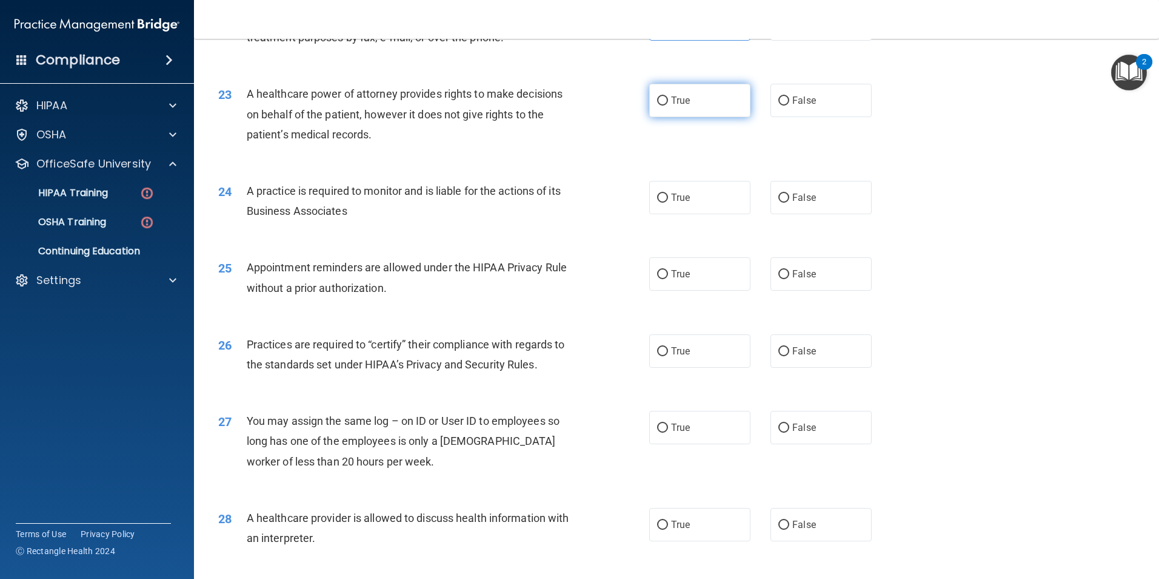
click at [715, 104] on label "True" at bounding box center [699, 100] width 101 height 33
click at [668, 104] on input "True" at bounding box center [662, 100] width 11 height 9
radio input "true"
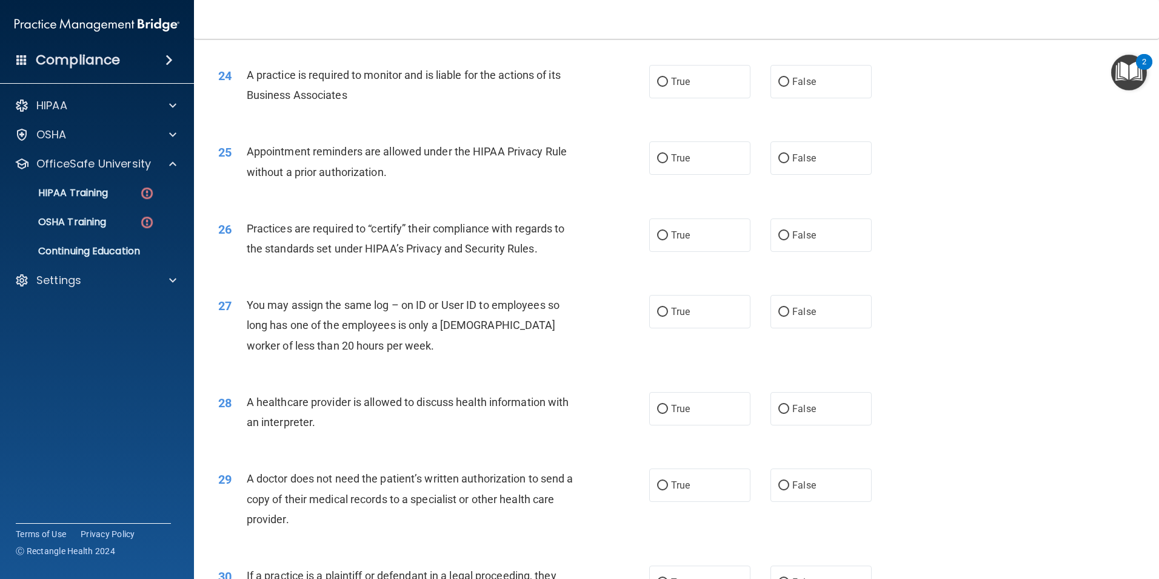
scroll to position [2122, 0]
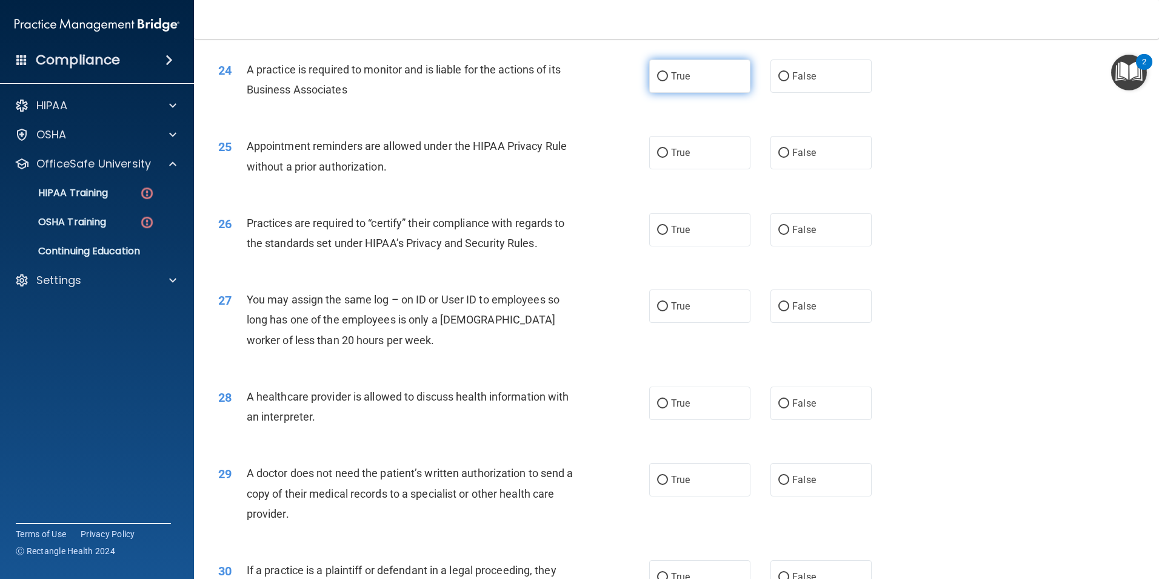
click at [685, 81] on span "True" at bounding box center [680, 76] width 19 height 12
click at [668, 81] on input "True" at bounding box center [662, 76] width 11 height 9
radio input "true"
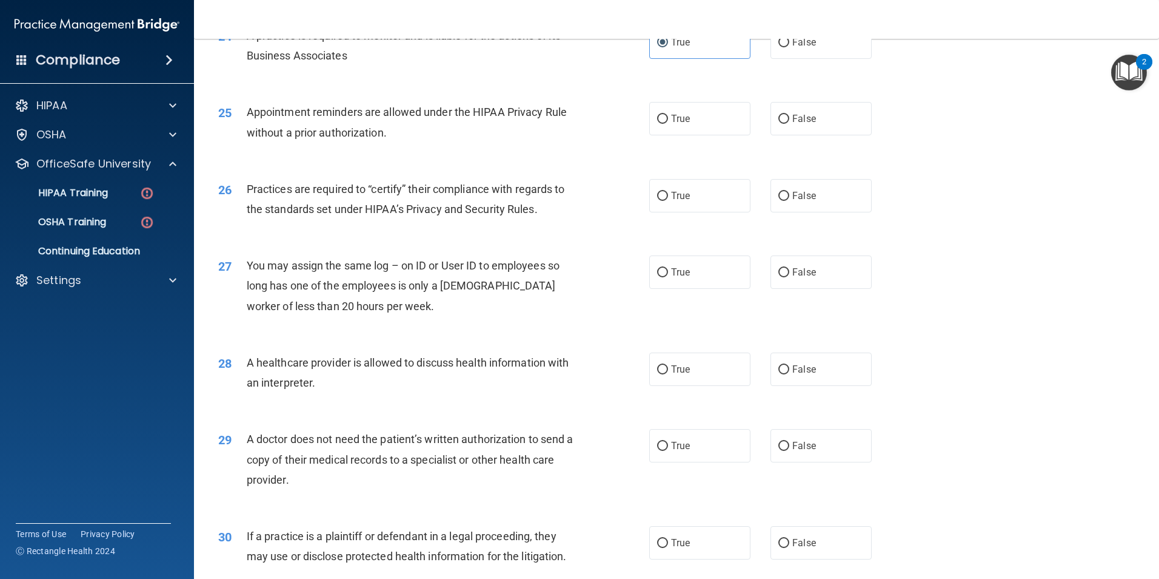
scroll to position [2183, 0]
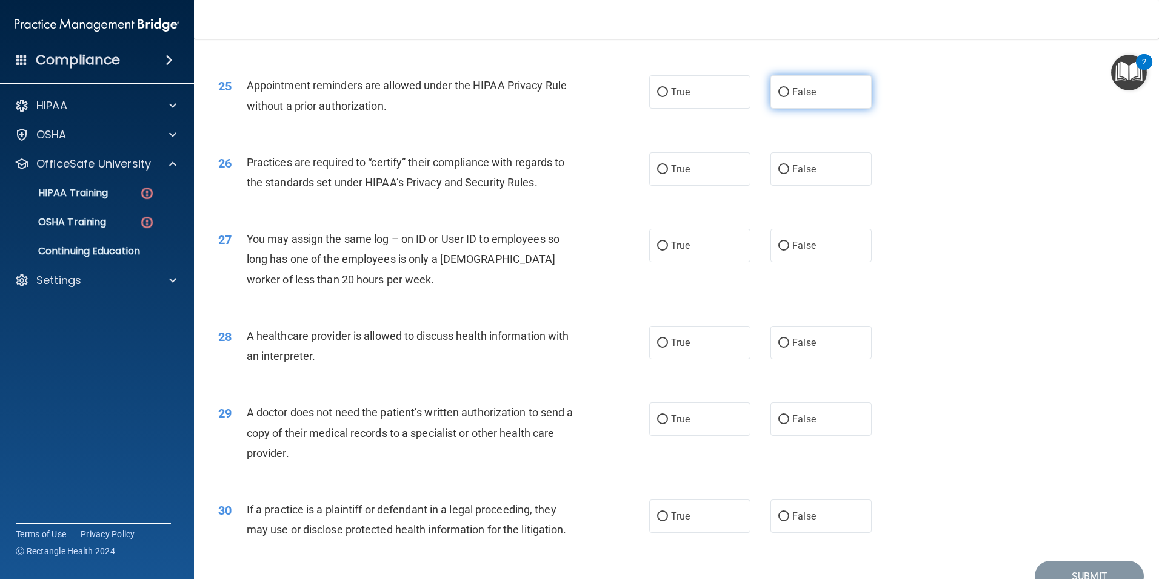
click at [819, 90] on label "False" at bounding box center [821, 91] width 101 height 33
click at [790, 90] on input "False" at bounding box center [784, 92] width 11 height 9
radio input "true"
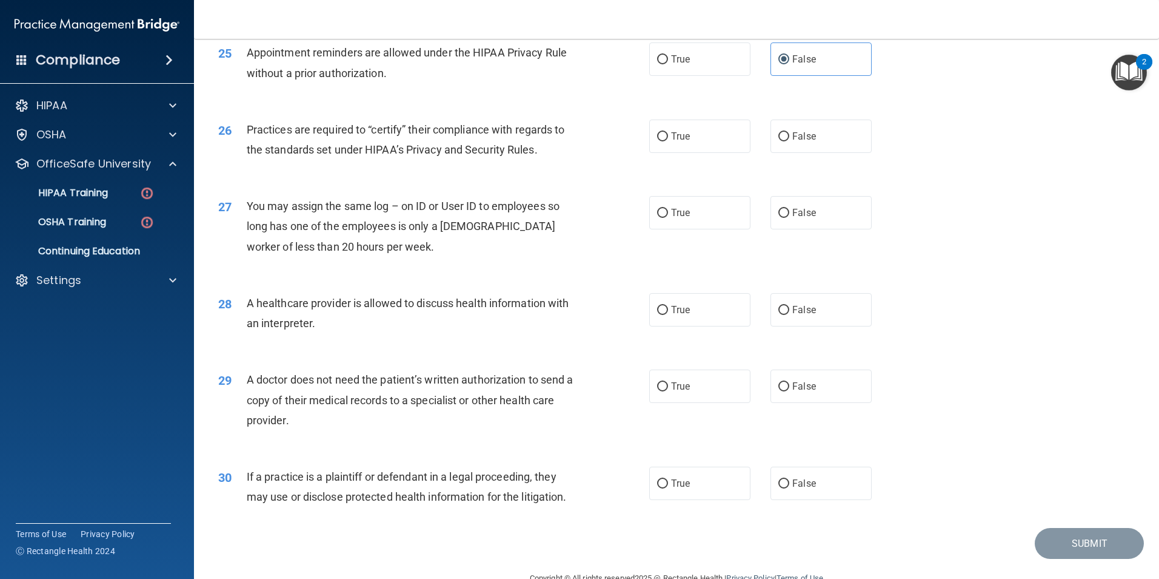
scroll to position [2244, 0]
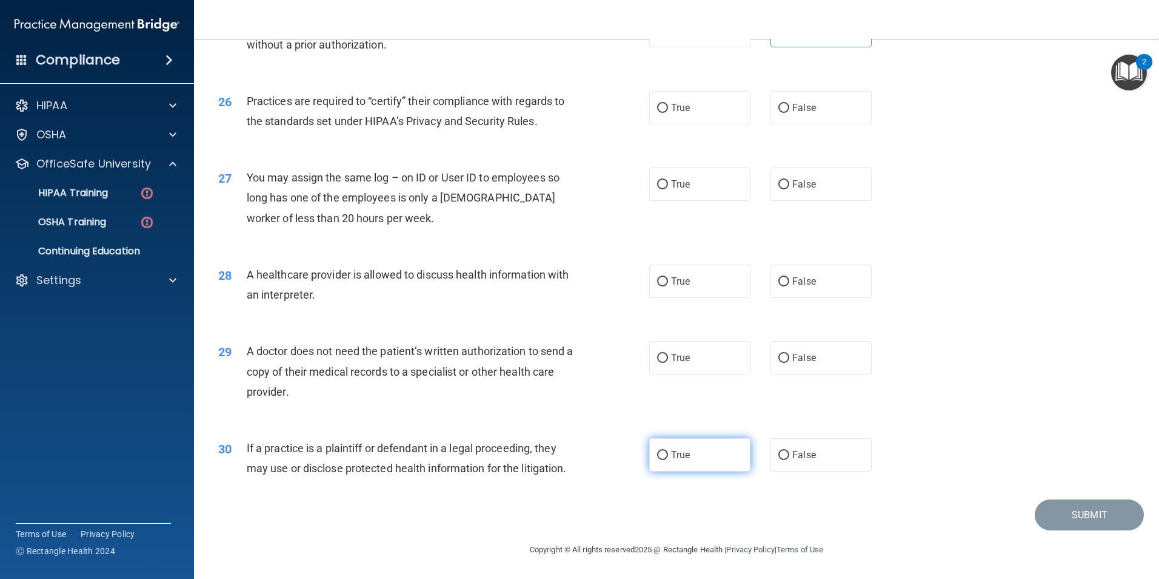
click at [671, 463] on label "True" at bounding box center [699, 454] width 101 height 33
click at [668, 460] on input "True" at bounding box center [662, 455] width 11 height 9
radio input "true"
click at [807, 347] on label "False" at bounding box center [821, 357] width 101 height 33
click at [790, 354] on input "False" at bounding box center [784, 358] width 11 height 9
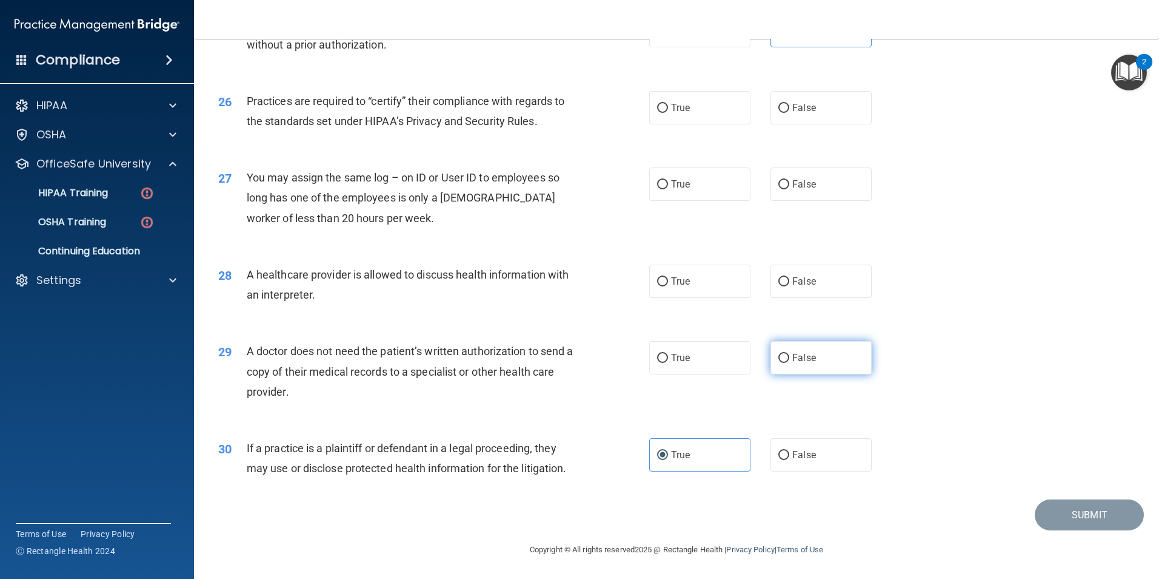
radio input "true"
click at [660, 280] on input "True" at bounding box center [662, 281] width 11 height 9
radio input "true"
click at [808, 194] on label "False" at bounding box center [821, 183] width 101 height 33
click at [790, 189] on input "False" at bounding box center [784, 184] width 11 height 9
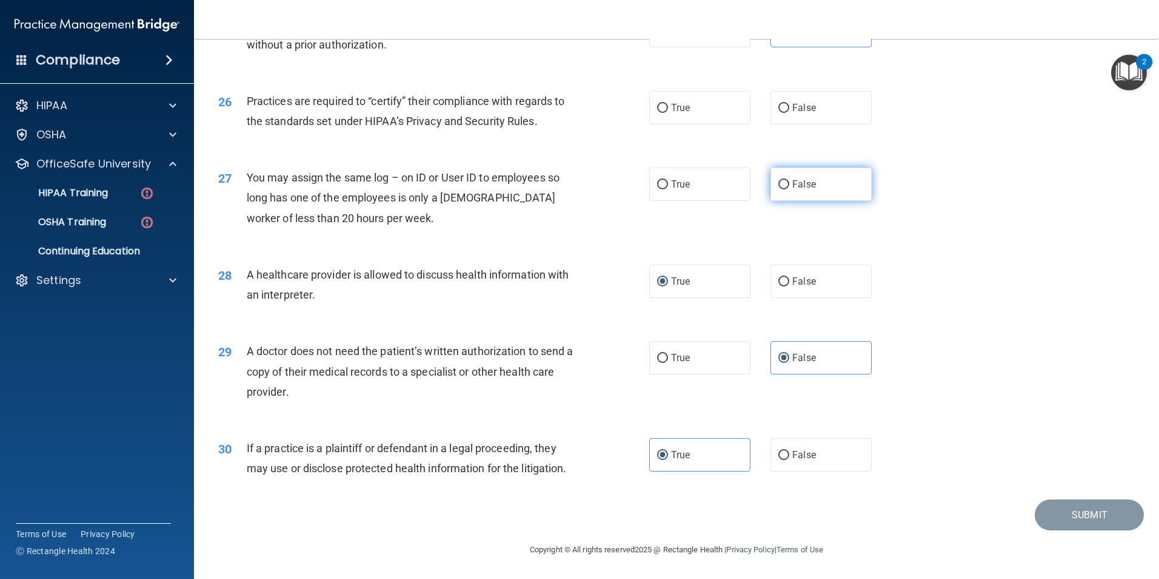
radio input "true"
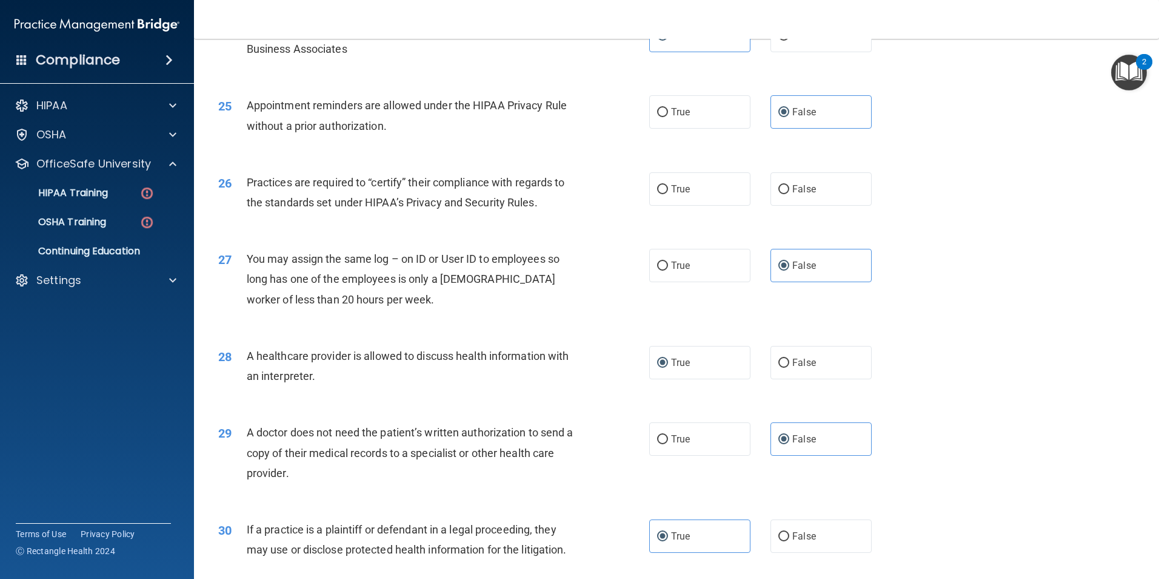
scroll to position [2123, 0]
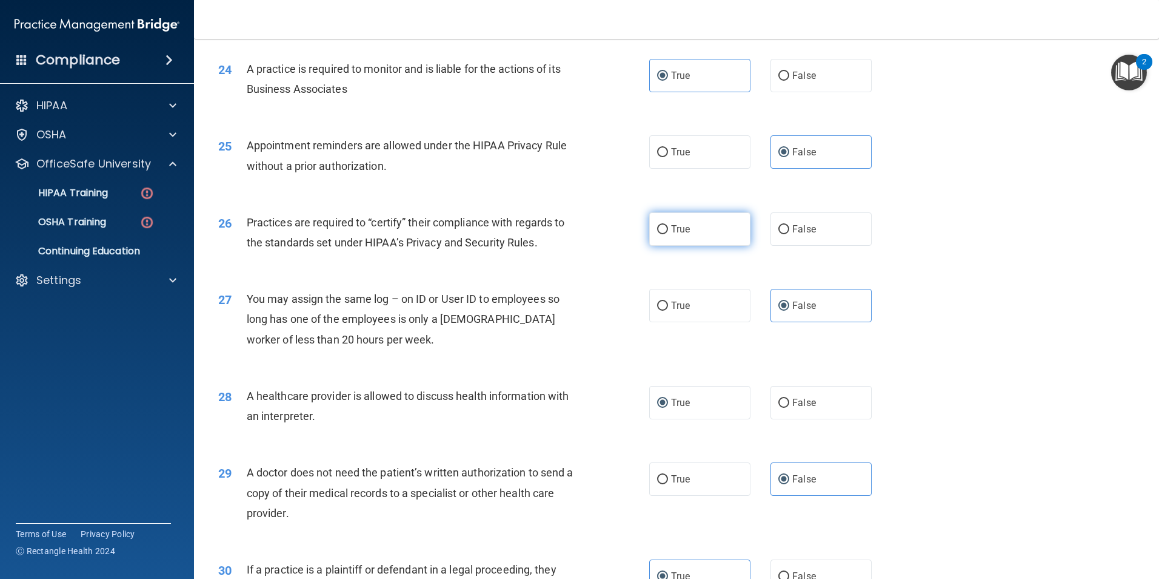
click at [701, 227] on label "True" at bounding box center [699, 228] width 101 height 33
click at [668, 227] on input "True" at bounding box center [662, 229] width 11 height 9
radio input "true"
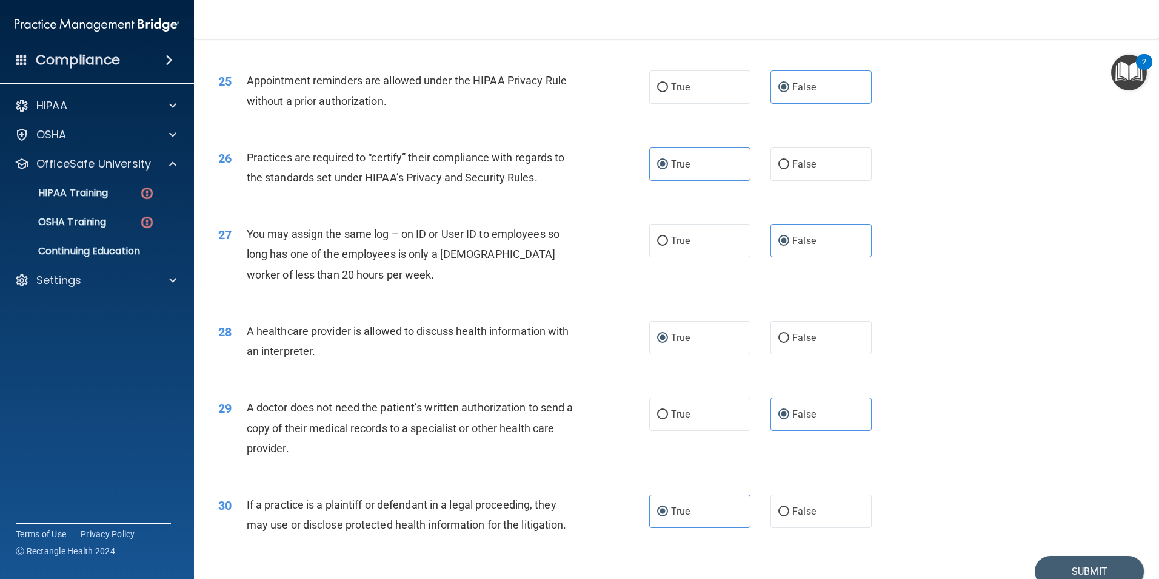
scroll to position [2244, 0]
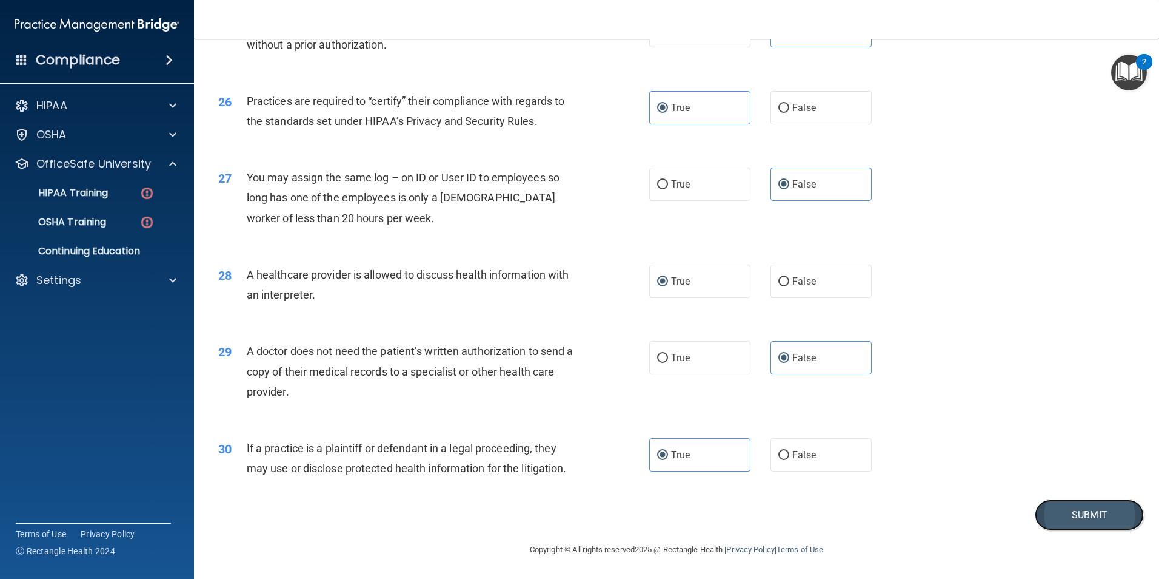
click at [1082, 516] on button "Submit" at bounding box center [1089, 514] width 109 height 31
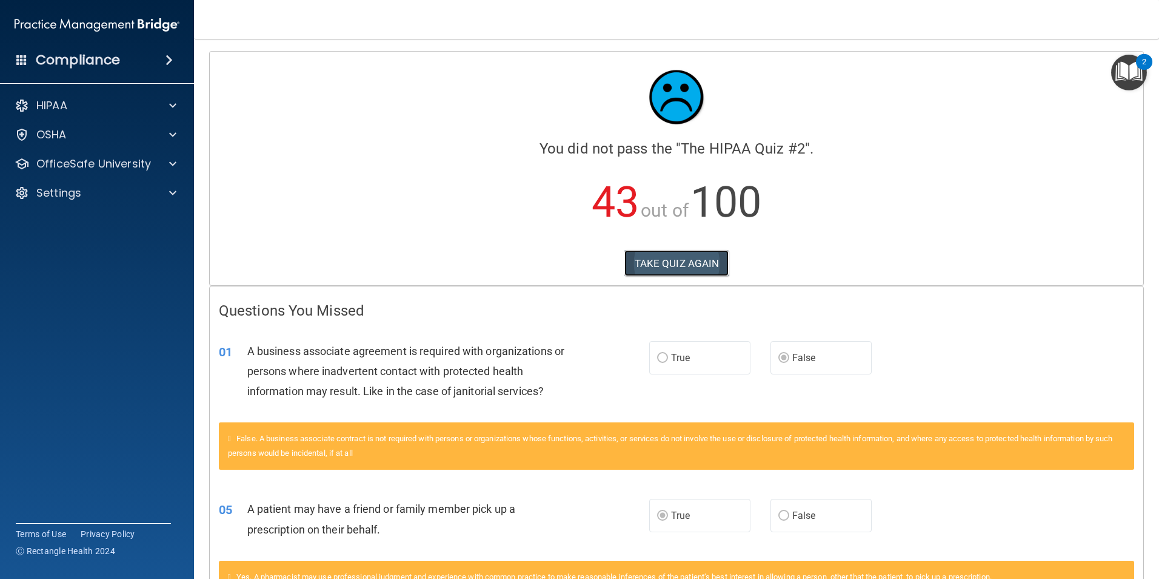
click at [693, 265] on button "TAKE QUIZ AGAIN" at bounding box center [677, 263] width 105 height 27
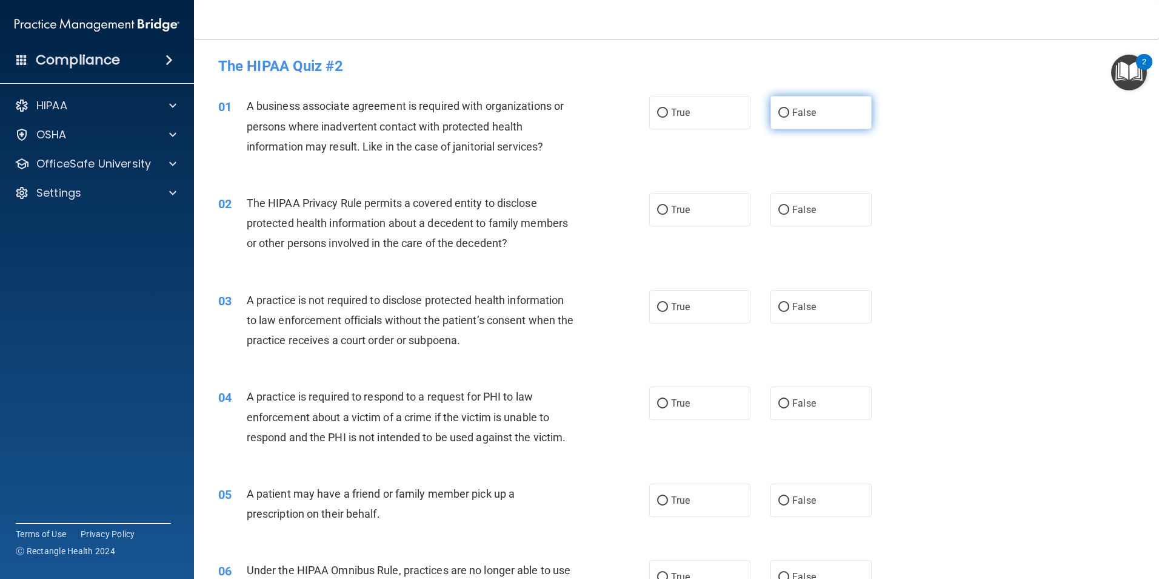
click at [819, 121] on label "False" at bounding box center [821, 112] width 101 height 33
click at [790, 118] on input "False" at bounding box center [784, 113] width 11 height 9
radio input "true"
click at [682, 493] on label "True" at bounding box center [699, 499] width 101 height 33
click at [668, 496] on input "True" at bounding box center [662, 500] width 11 height 9
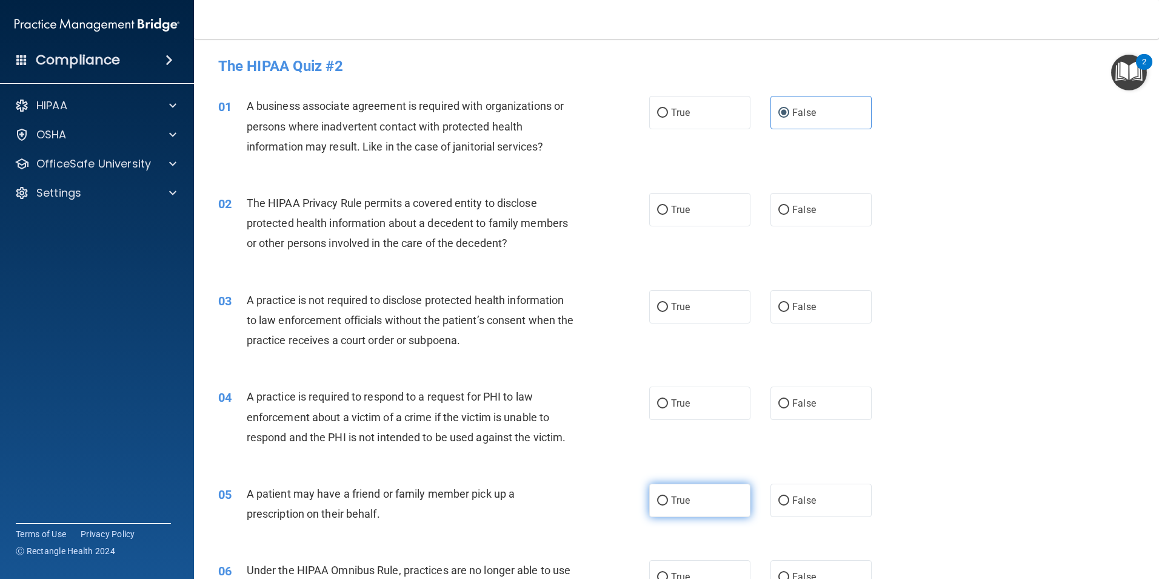
radio input "true"
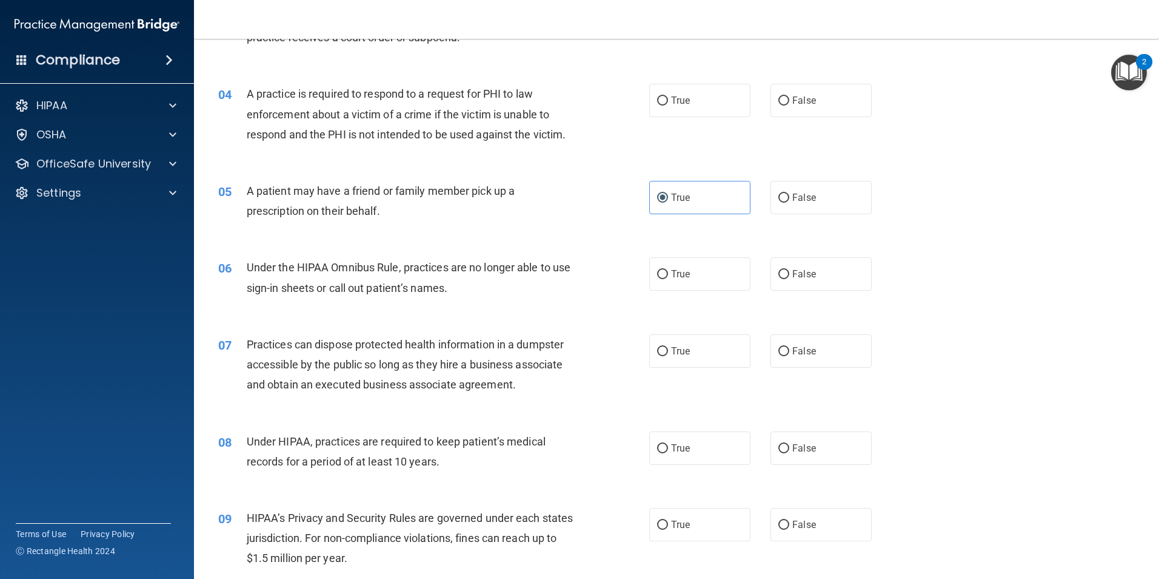
scroll to position [303, 0]
click at [773, 457] on label "False" at bounding box center [821, 447] width 101 height 33
click at [779, 452] on input "False" at bounding box center [784, 447] width 11 height 9
radio input "true"
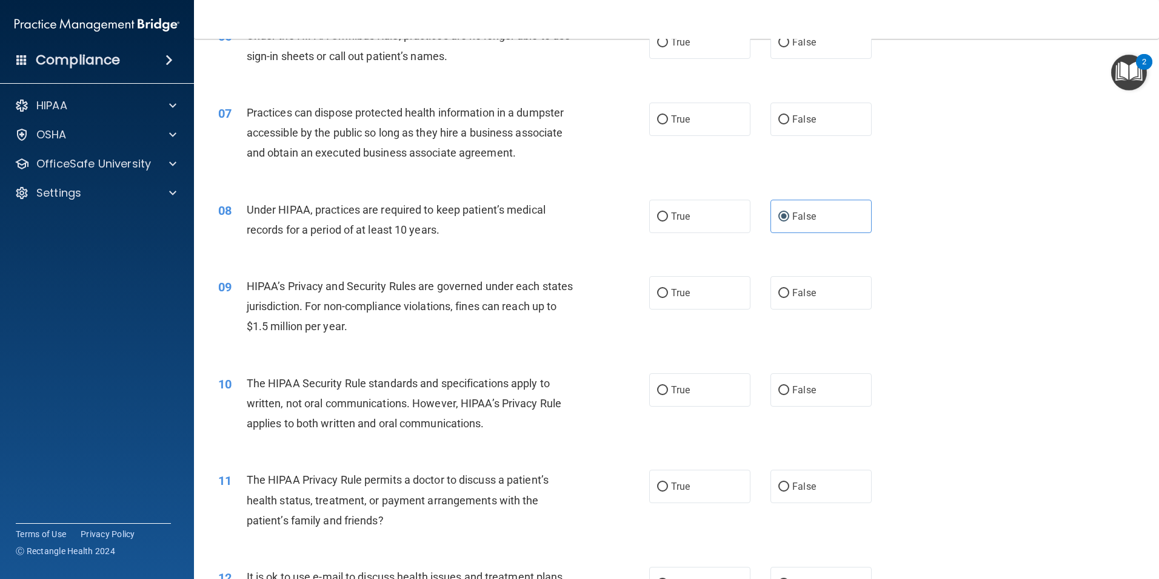
scroll to position [546, 0]
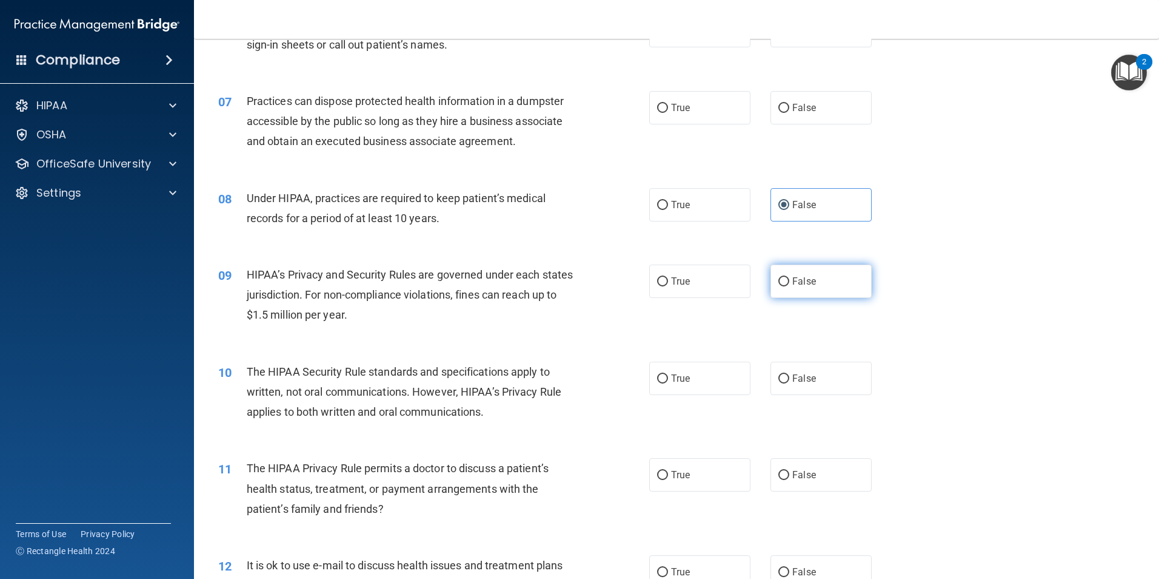
click at [784, 284] on label "False" at bounding box center [821, 280] width 101 height 33
click at [784, 284] on input "False" at bounding box center [784, 281] width 11 height 9
radio input "true"
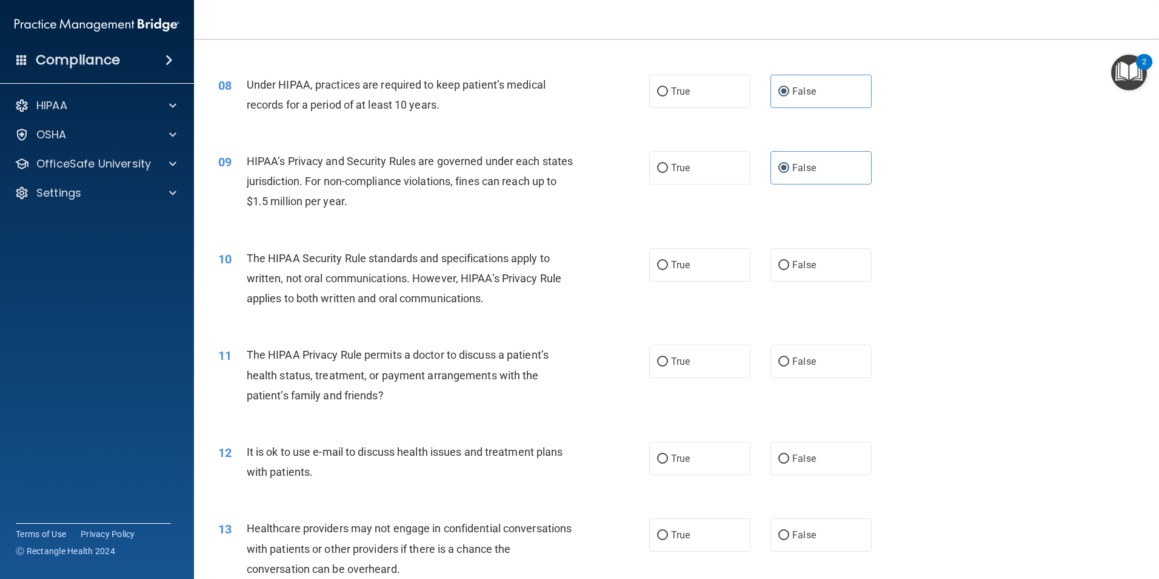
scroll to position [667, 0]
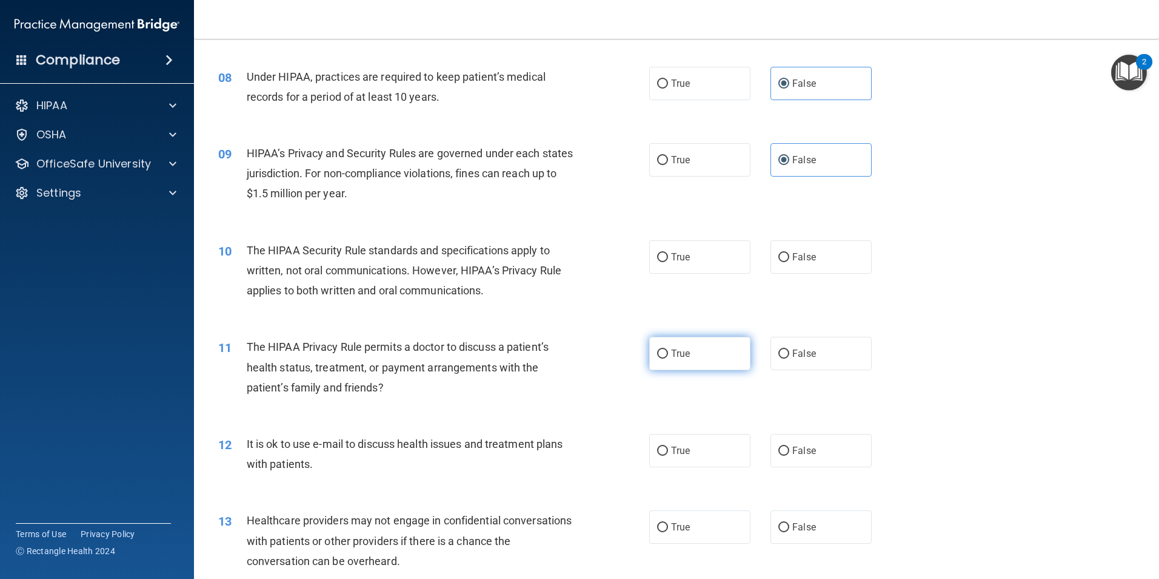
click at [666, 354] on label "True" at bounding box center [699, 353] width 101 height 33
click at [666, 354] on input "True" at bounding box center [662, 353] width 11 height 9
radio input "true"
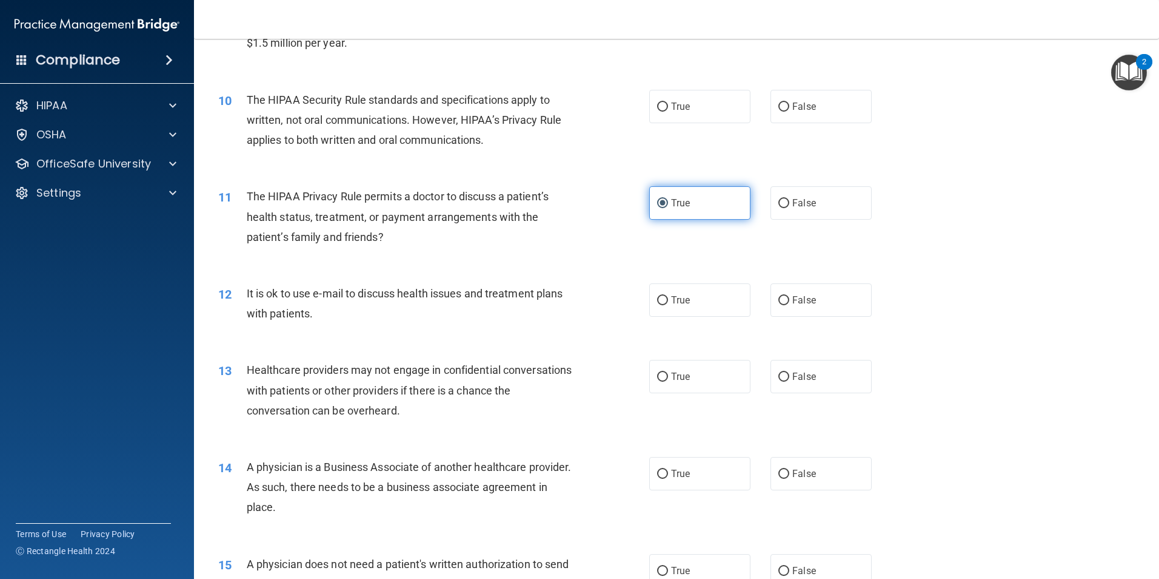
scroll to position [849, 0]
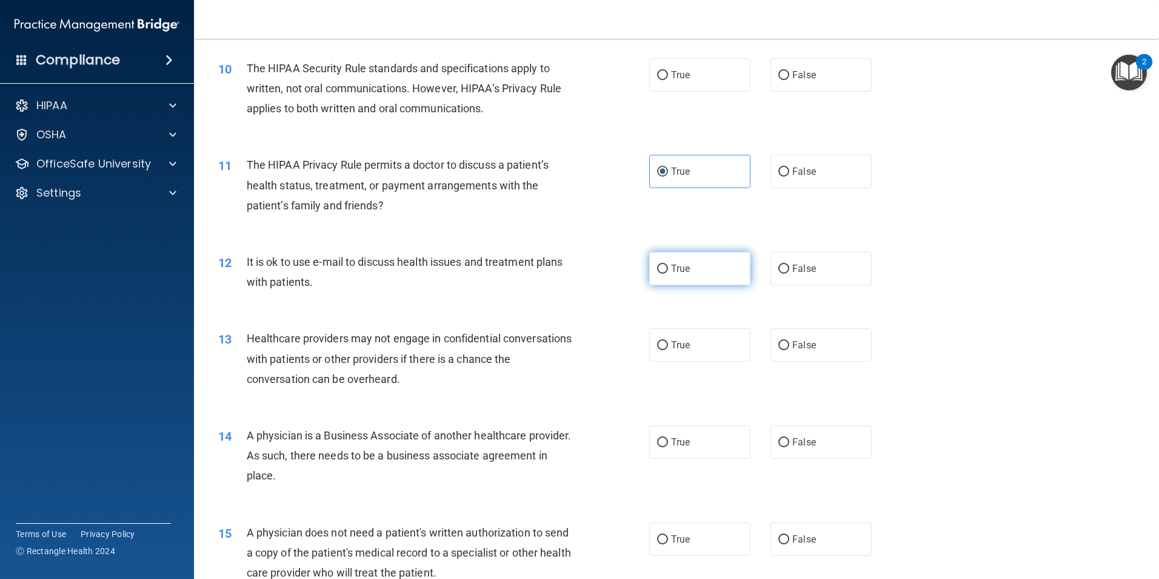
click at [713, 278] on label "True" at bounding box center [699, 268] width 101 height 33
click at [668, 273] on input "True" at bounding box center [662, 268] width 11 height 9
radio input "true"
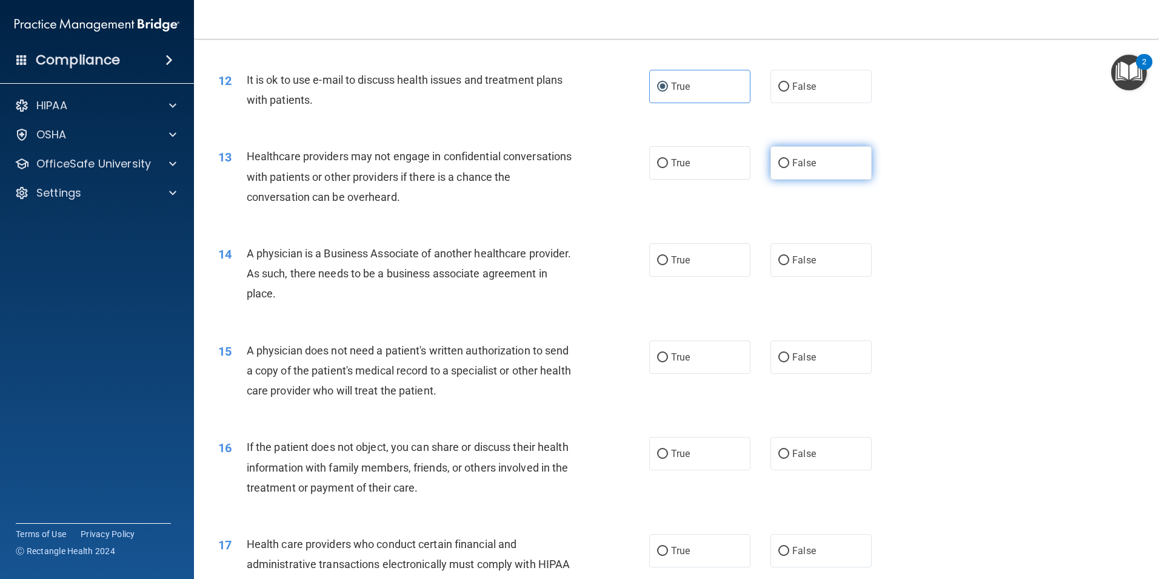
click at [802, 168] on span "False" at bounding box center [805, 163] width 24 height 12
click at [790, 168] on input "False" at bounding box center [784, 163] width 11 height 9
radio input "true"
click at [793, 259] on span "False" at bounding box center [805, 260] width 24 height 12
click at [790, 259] on input "False" at bounding box center [784, 260] width 11 height 9
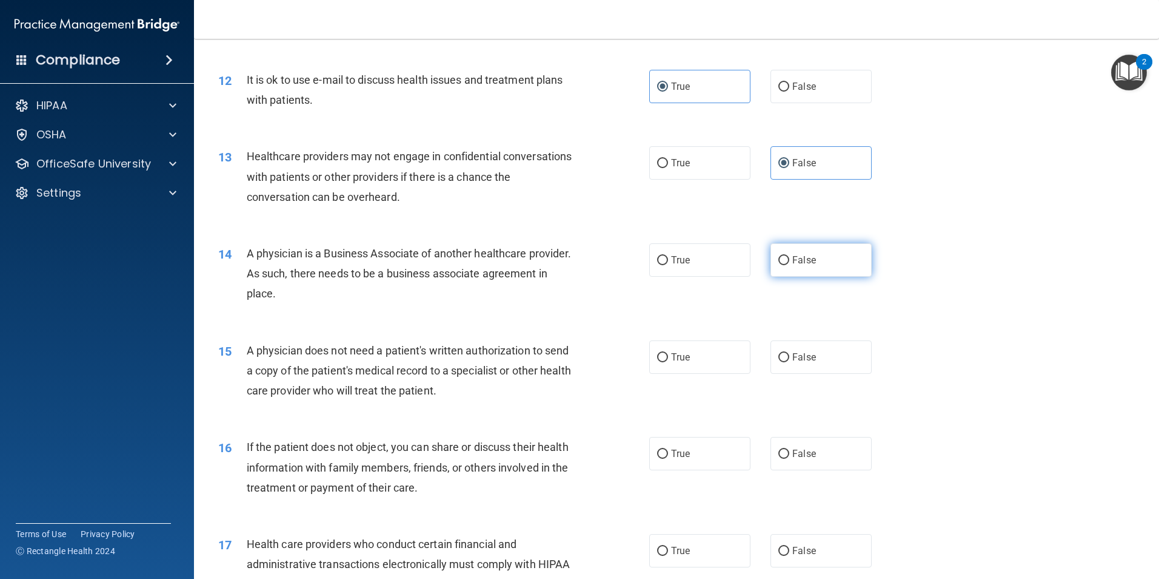
radio input "true"
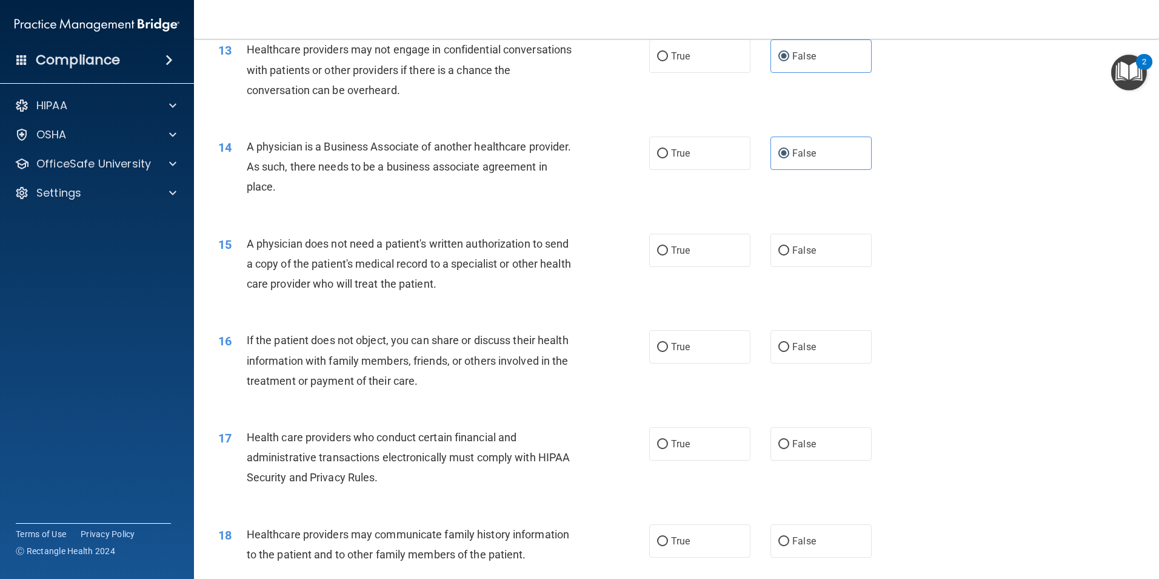
scroll to position [1213, 0]
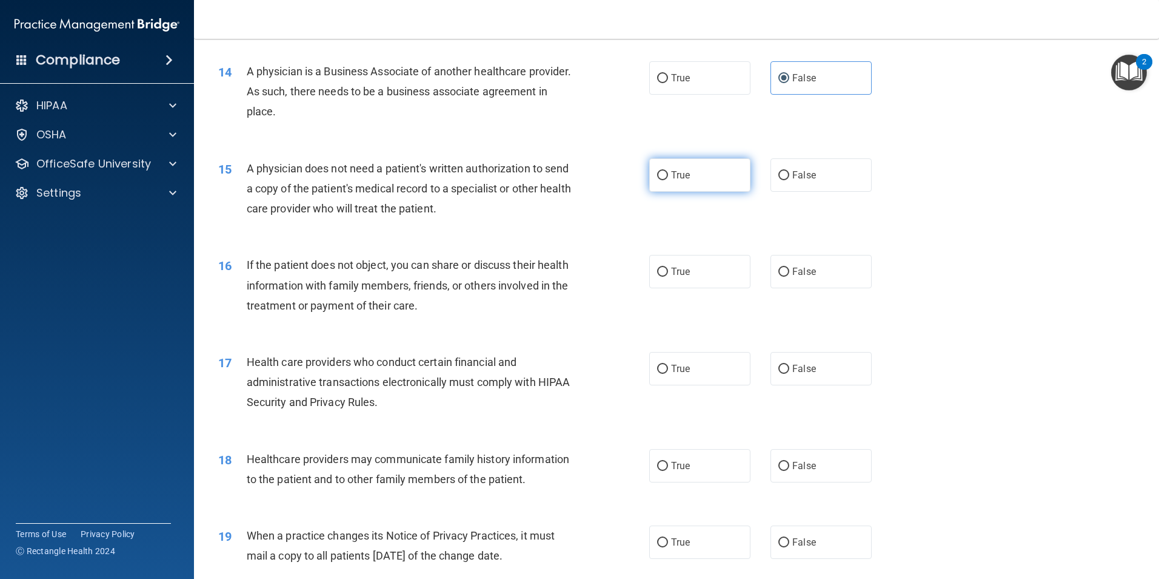
click at [734, 179] on label "True" at bounding box center [699, 174] width 101 height 33
click at [668, 179] on input "True" at bounding box center [662, 175] width 11 height 9
radio input "true"
click at [694, 275] on label "True" at bounding box center [699, 271] width 101 height 33
click at [668, 275] on input "True" at bounding box center [662, 271] width 11 height 9
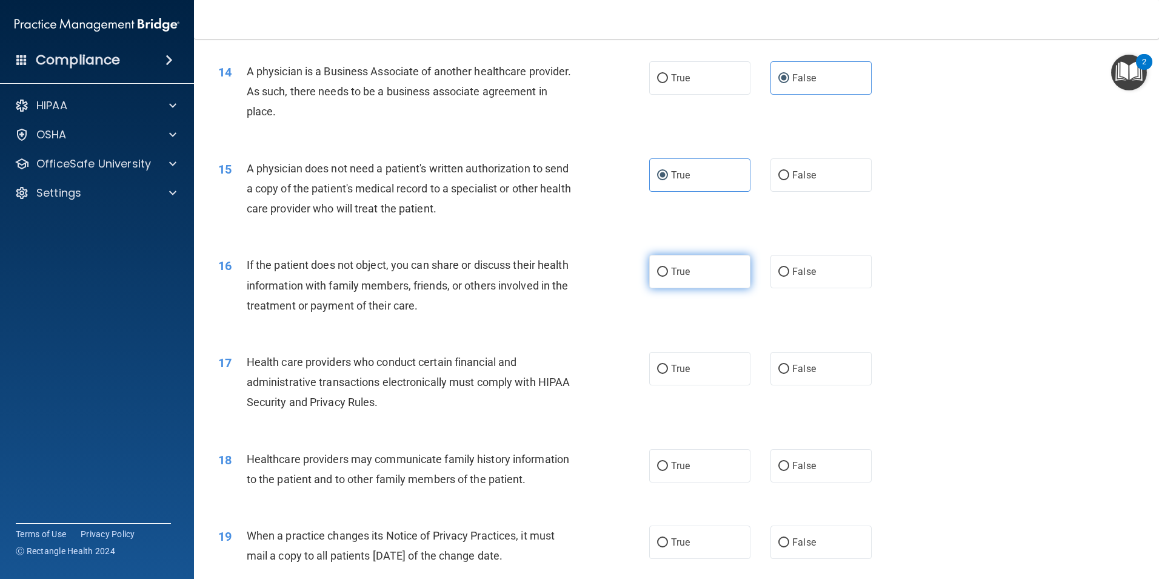
radio input "true"
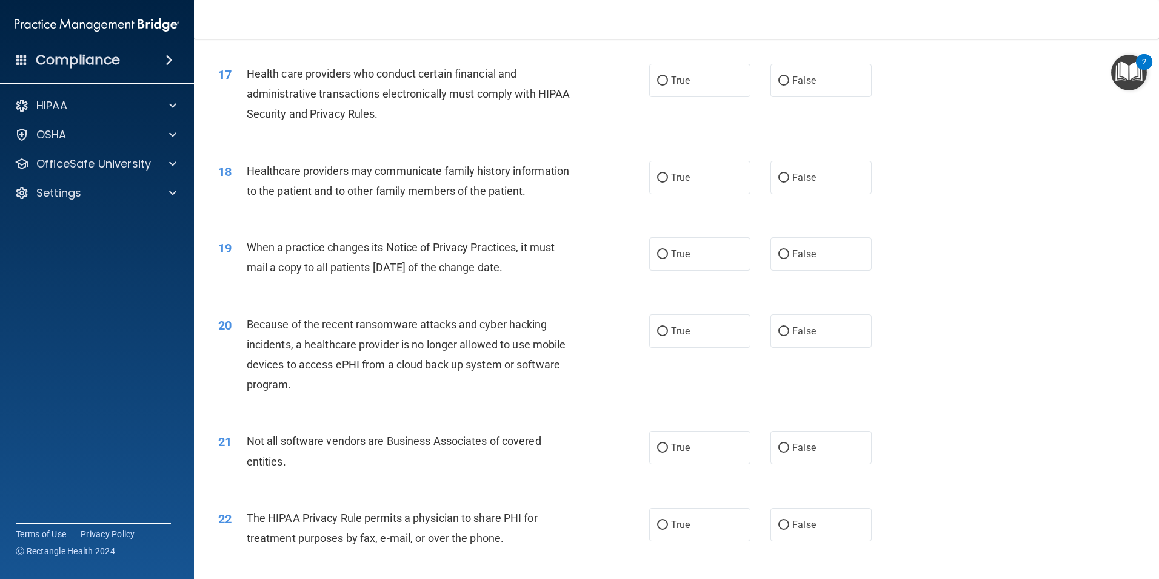
scroll to position [1516, 0]
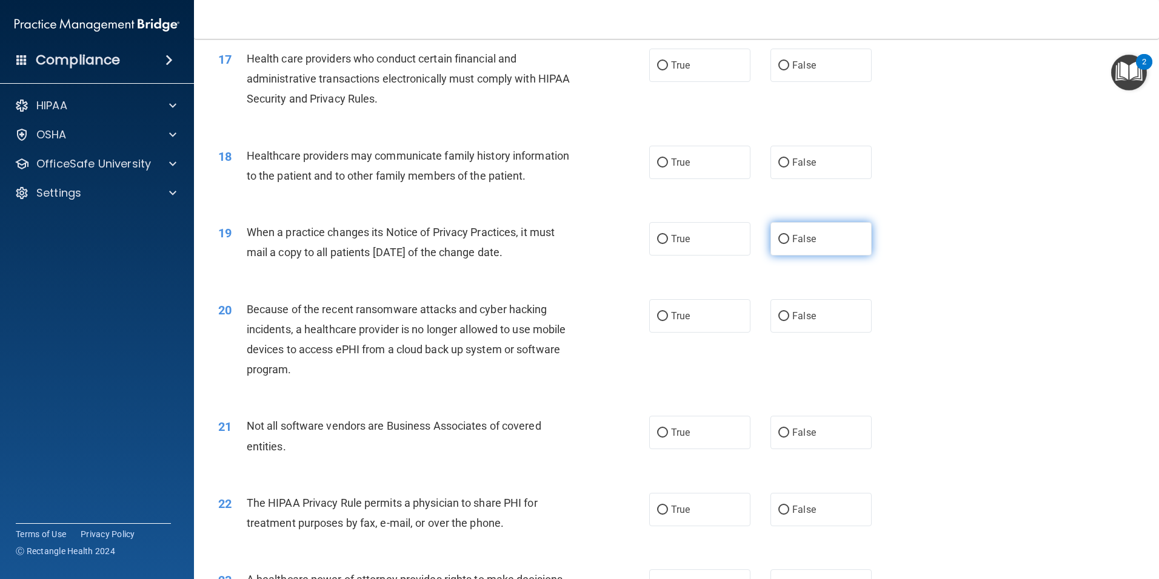
click at [793, 243] on span "False" at bounding box center [805, 239] width 24 height 12
click at [787, 243] on input "False" at bounding box center [784, 239] width 11 height 9
radio input "true"
click at [811, 324] on label "False" at bounding box center [821, 315] width 101 height 33
click at [790, 321] on input "False" at bounding box center [784, 316] width 11 height 9
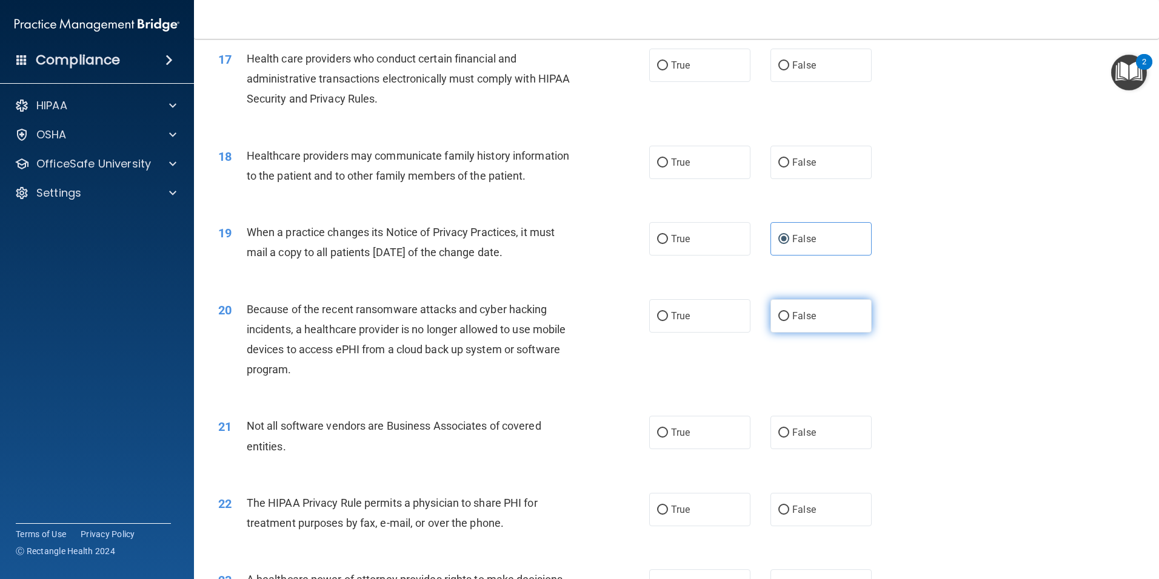
radio input "true"
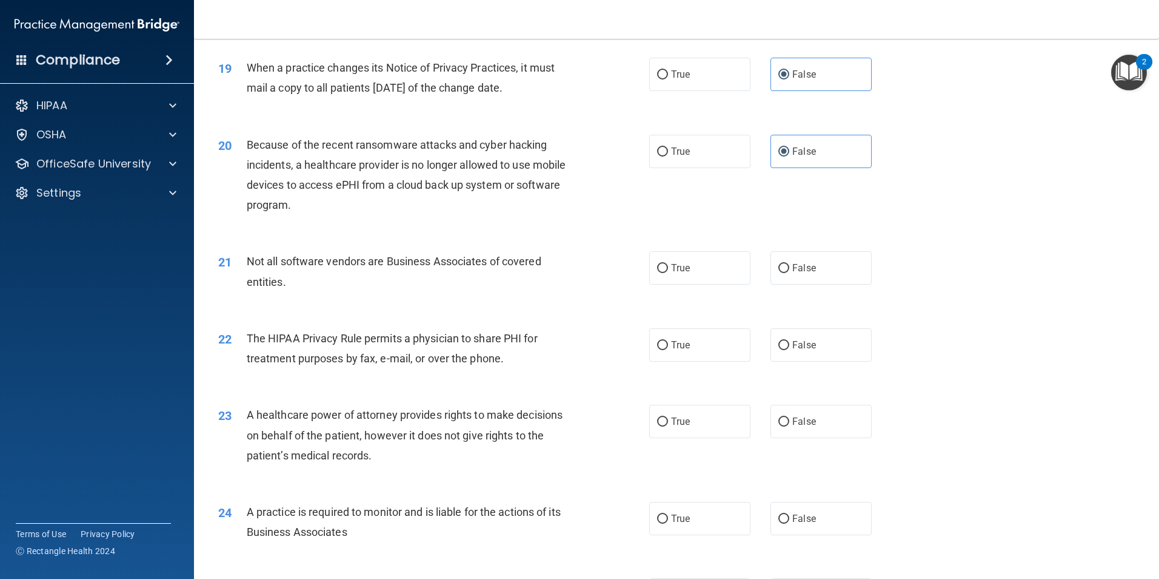
scroll to position [1698, 0]
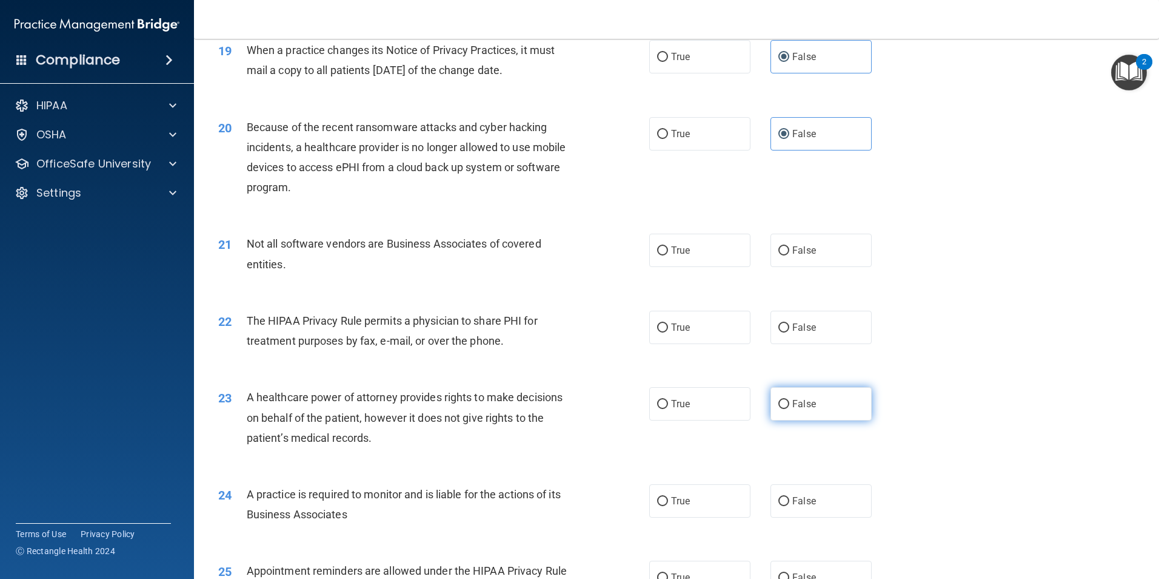
click at [798, 391] on label "False" at bounding box center [821, 403] width 101 height 33
click at [790, 400] on input "False" at bounding box center [784, 404] width 11 height 9
radio input "true"
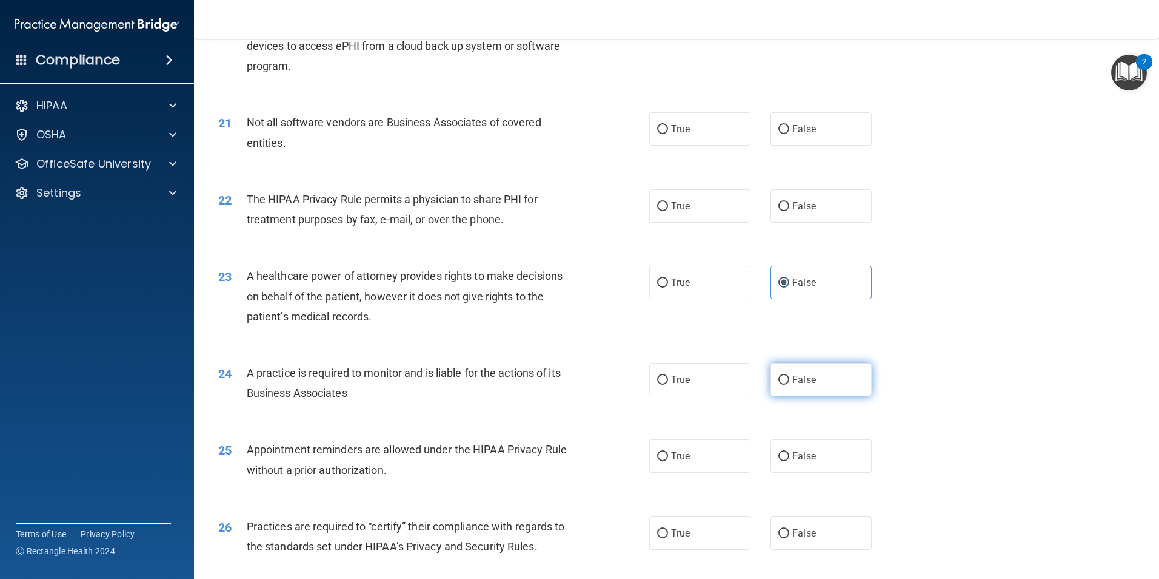
click at [795, 372] on label "False" at bounding box center [821, 379] width 101 height 33
click at [790, 375] on input "False" at bounding box center [784, 379] width 11 height 9
radio input "true"
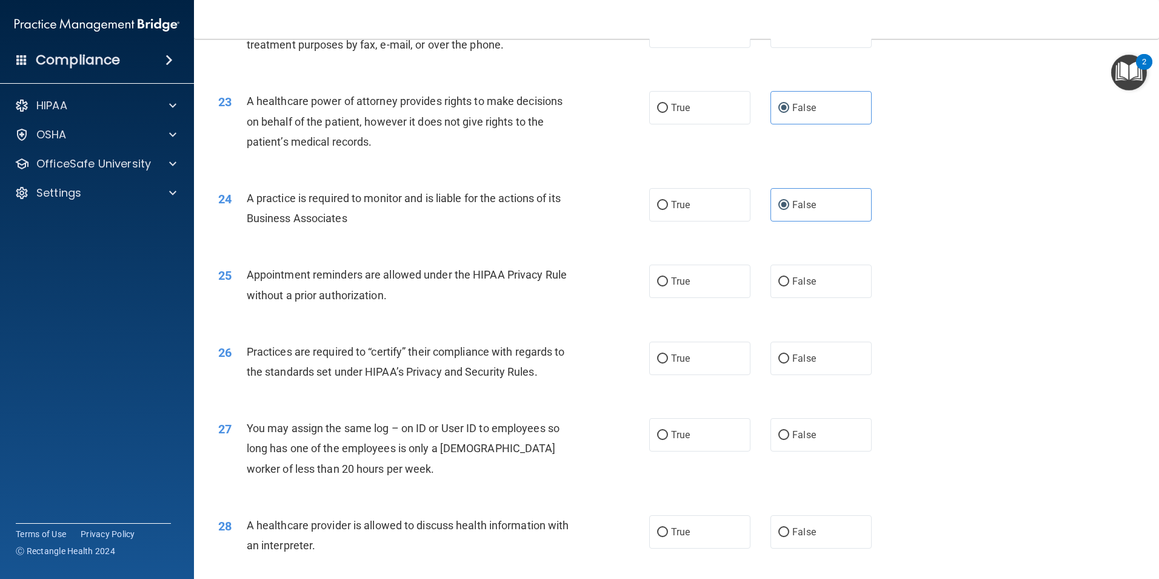
scroll to position [2001, 0]
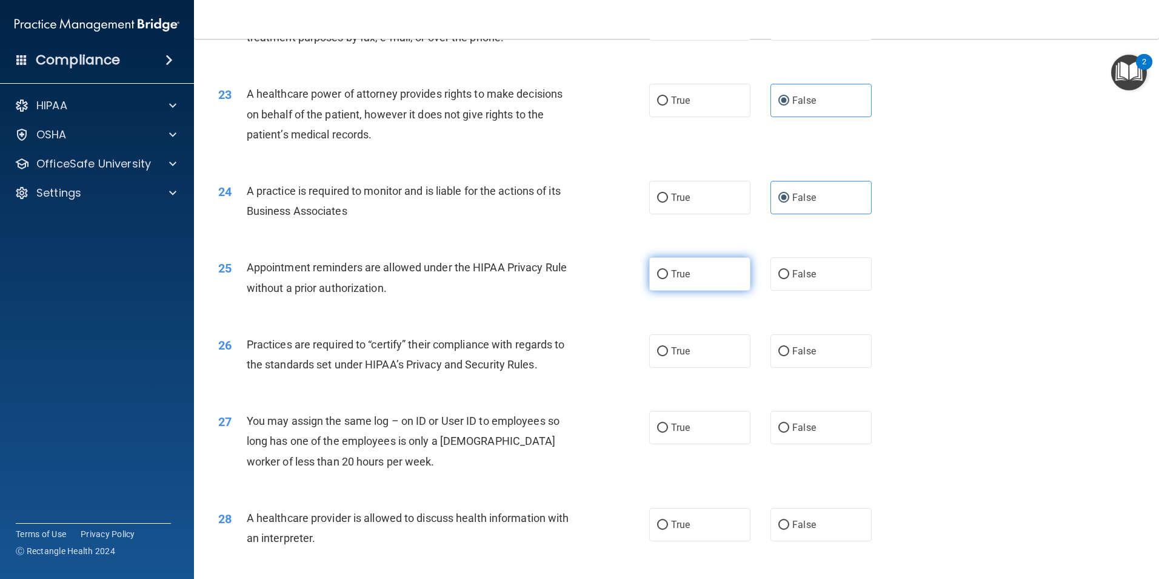
click at [709, 271] on label "True" at bounding box center [699, 273] width 101 height 33
click at [668, 271] on input "True" at bounding box center [662, 274] width 11 height 9
radio input "true"
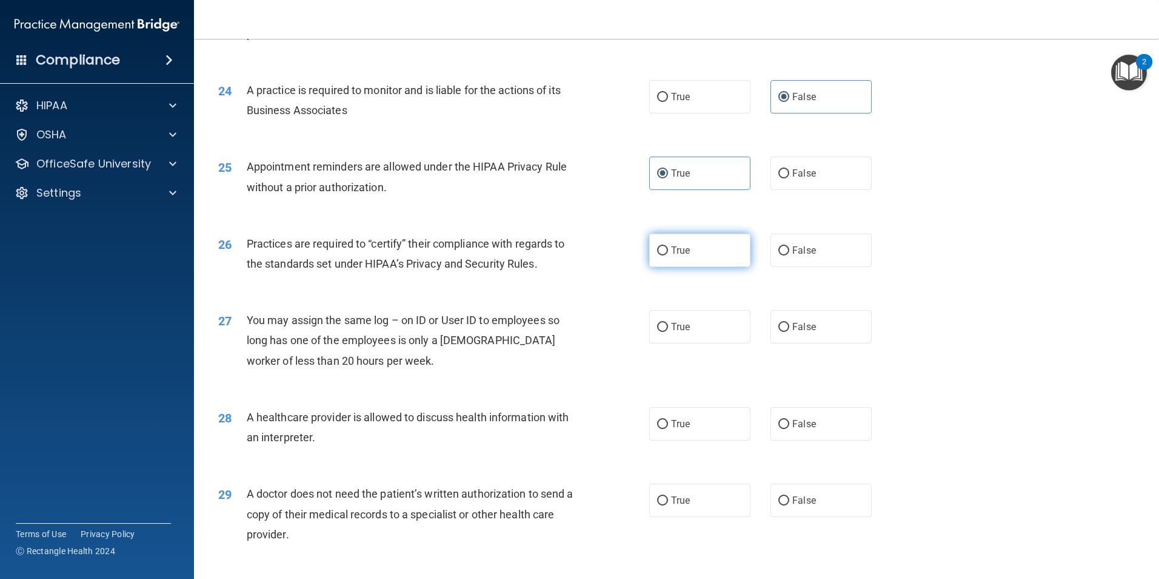
scroll to position [2122, 0]
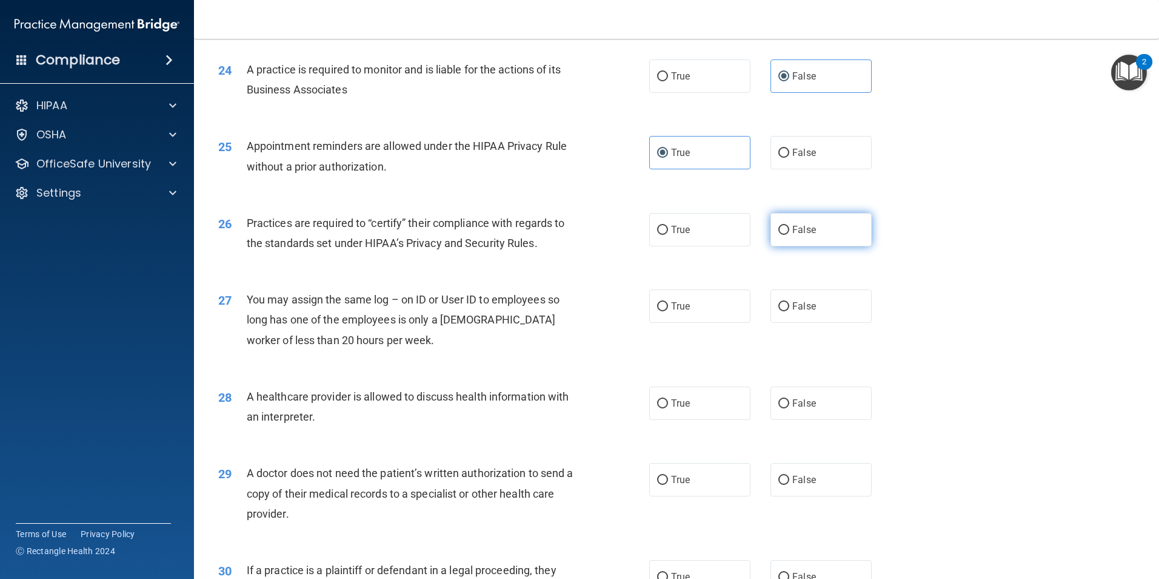
click at [811, 229] on label "False" at bounding box center [821, 229] width 101 height 33
click at [790, 229] on input "False" at bounding box center [784, 230] width 11 height 9
radio input "true"
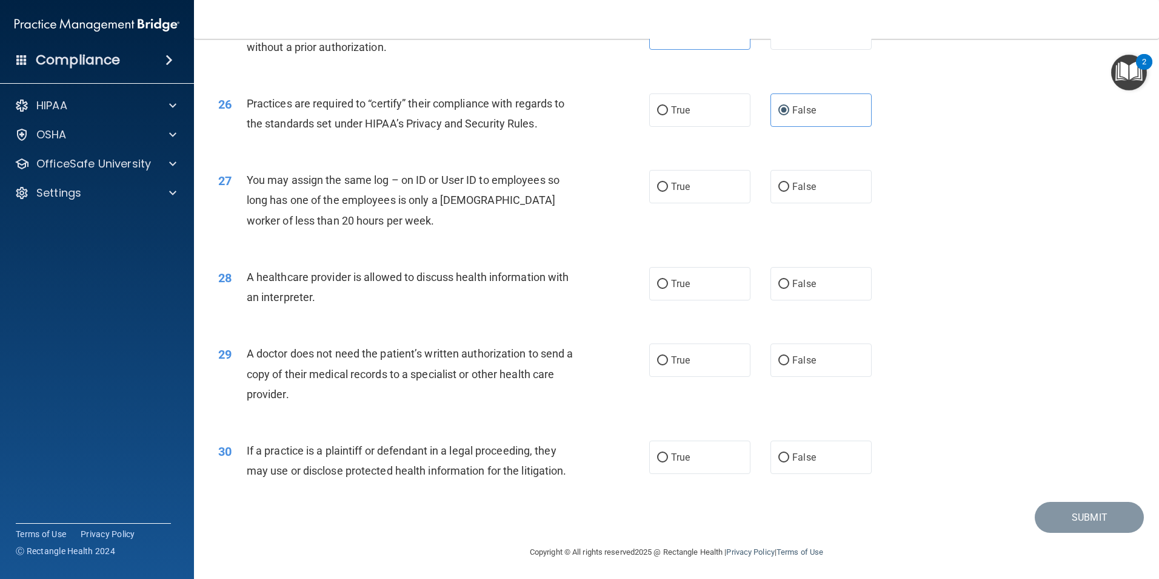
scroll to position [2244, 0]
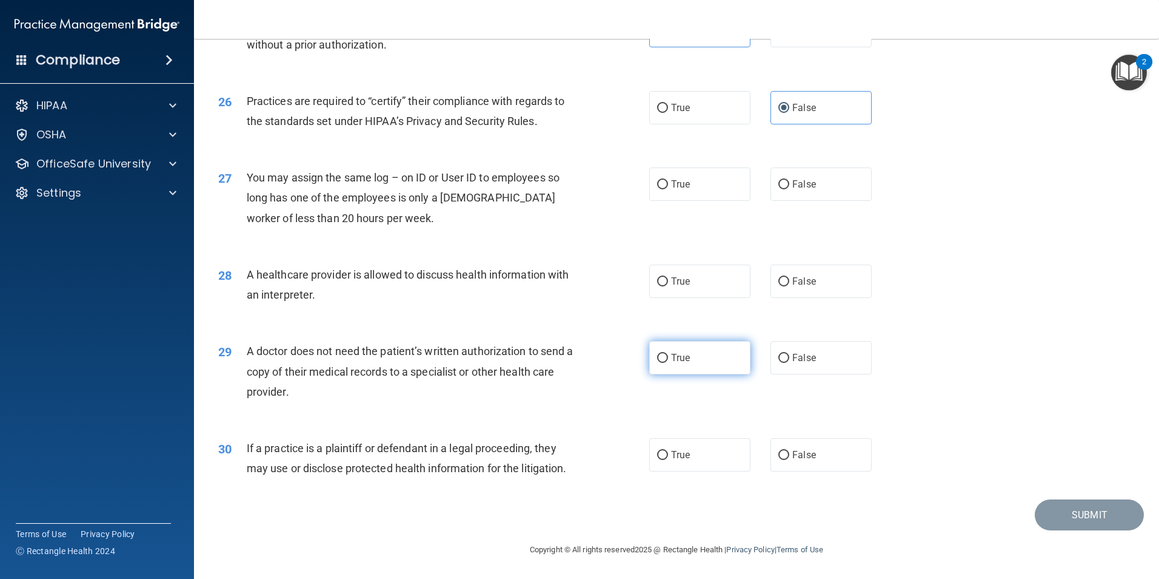
click at [671, 364] on label "True" at bounding box center [699, 357] width 101 height 33
click at [668, 363] on input "True" at bounding box center [662, 358] width 11 height 9
radio input "true"
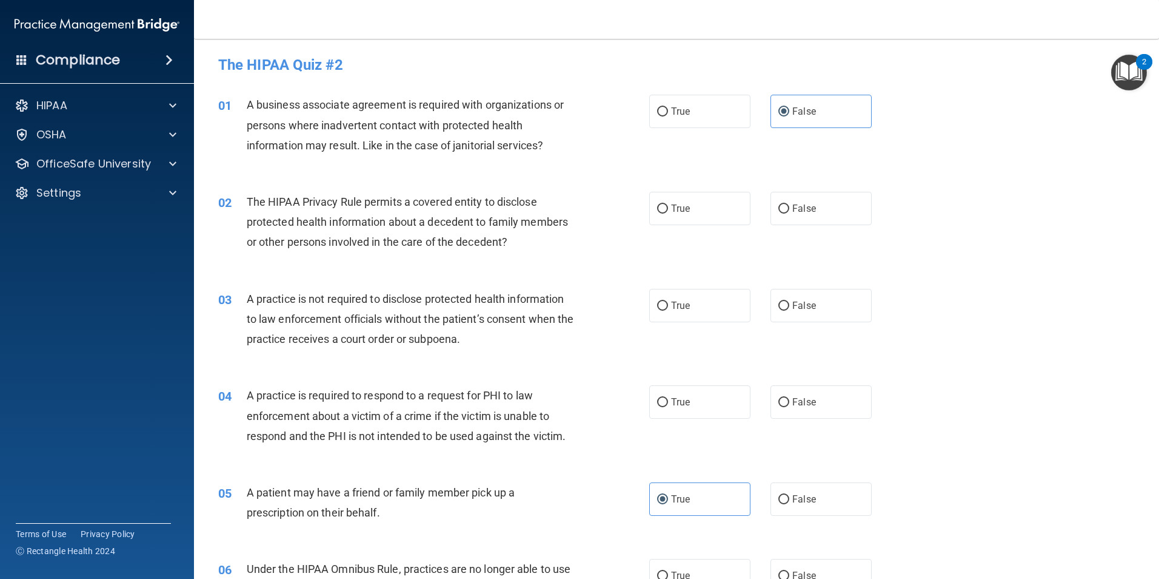
scroll to position [0, 0]
click at [708, 211] on label "True" at bounding box center [699, 209] width 101 height 33
click at [668, 211] on input "True" at bounding box center [662, 210] width 11 height 9
radio input "true"
click at [844, 301] on label "False" at bounding box center [821, 306] width 101 height 33
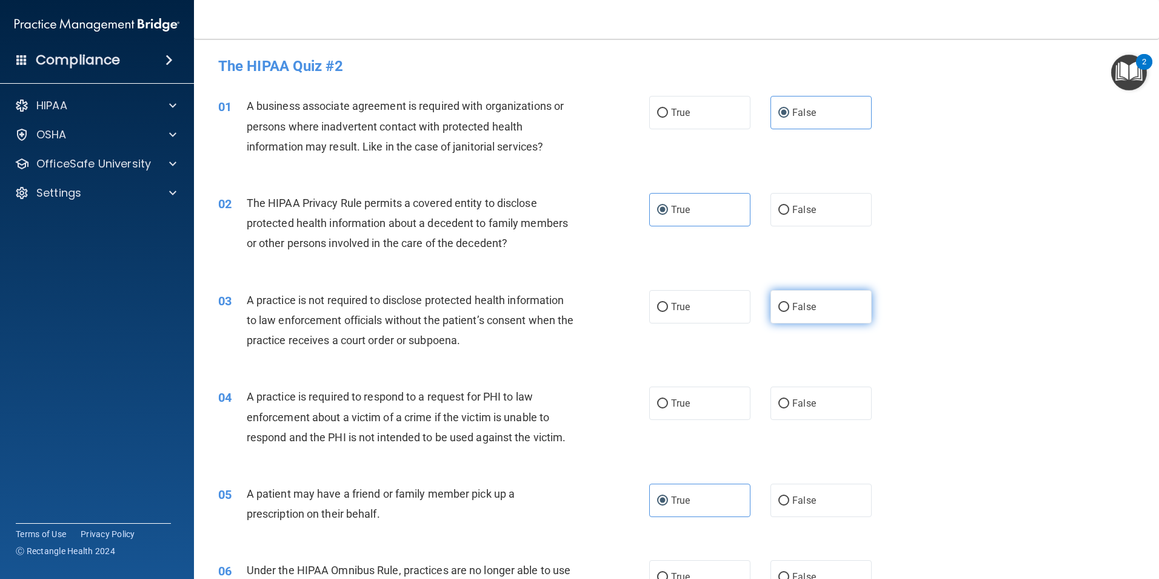
click at [790, 303] on input "False" at bounding box center [784, 307] width 11 height 9
radio input "true"
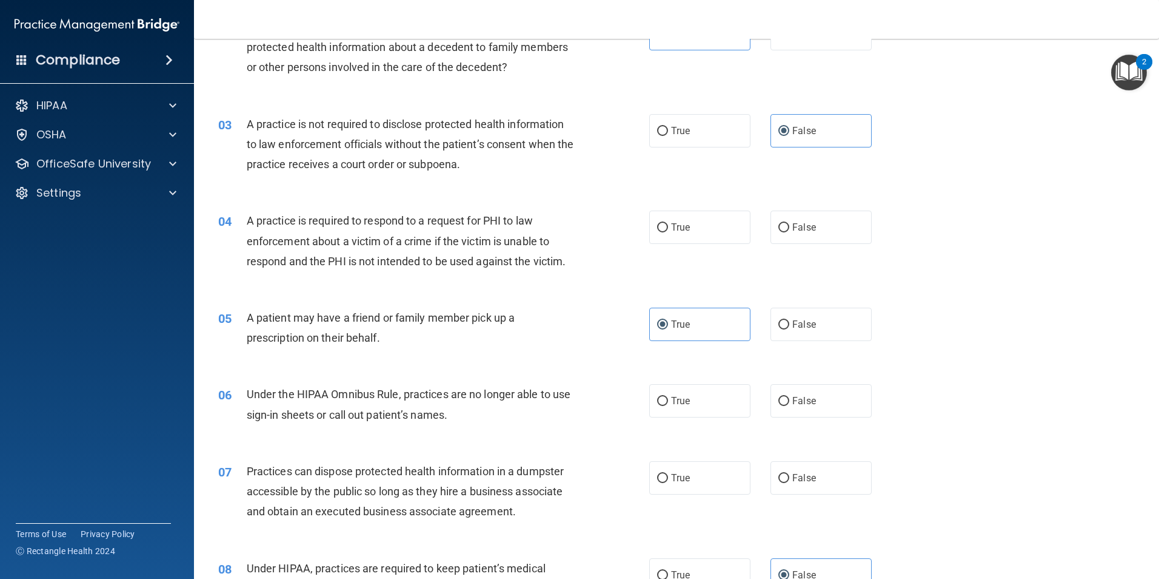
scroll to position [182, 0]
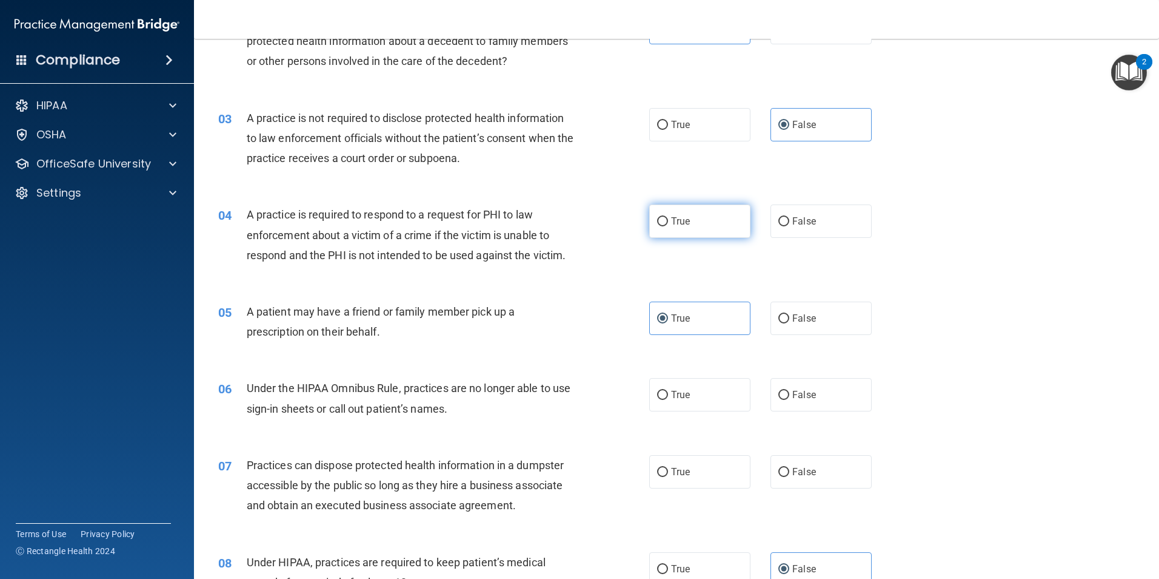
click at [659, 227] on label "True" at bounding box center [699, 220] width 101 height 33
click at [659, 226] on input "True" at bounding box center [662, 221] width 11 height 9
radio input "true"
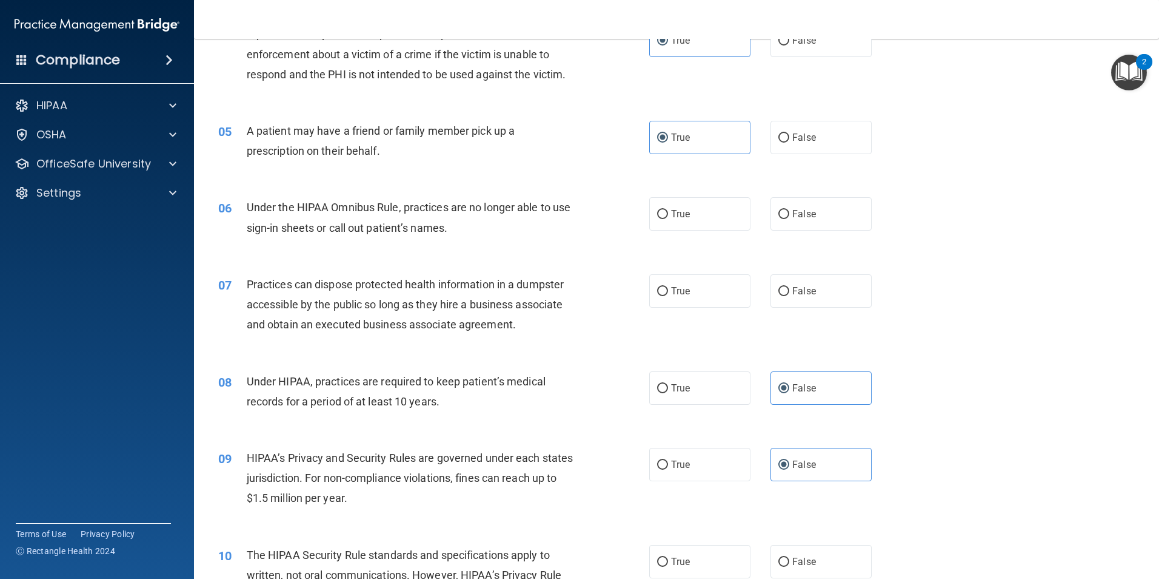
scroll to position [364, 0]
click at [799, 212] on span "False" at bounding box center [805, 213] width 24 height 12
click at [790, 212] on input "False" at bounding box center [784, 213] width 11 height 9
radio input "true"
click at [819, 297] on label "False" at bounding box center [821, 289] width 101 height 33
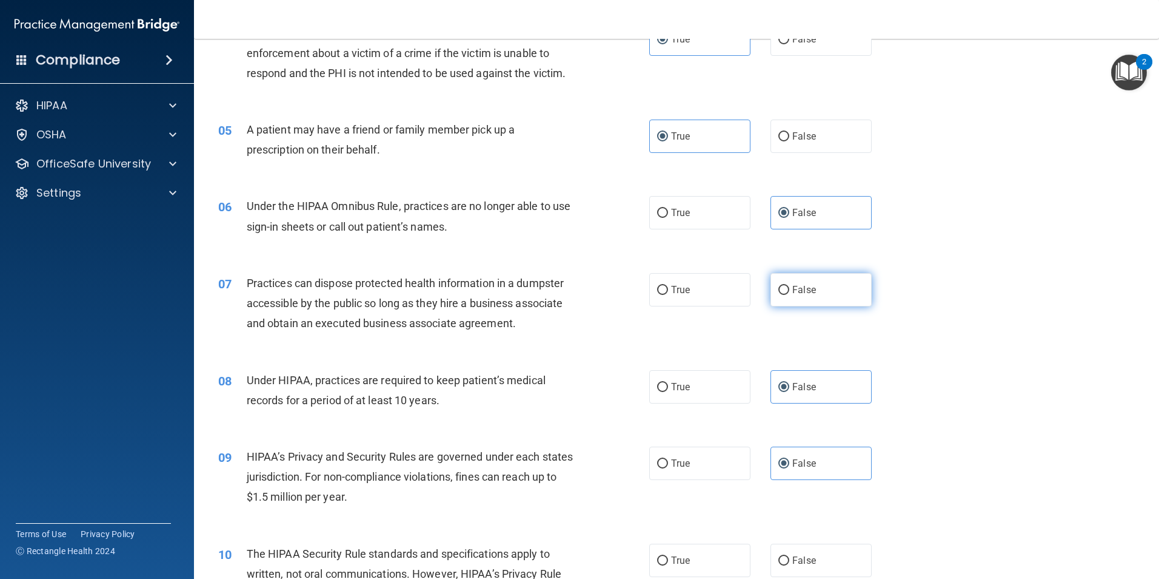
click at [790, 295] on input "False" at bounding box center [784, 290] width 11 height 9
radio input "true"
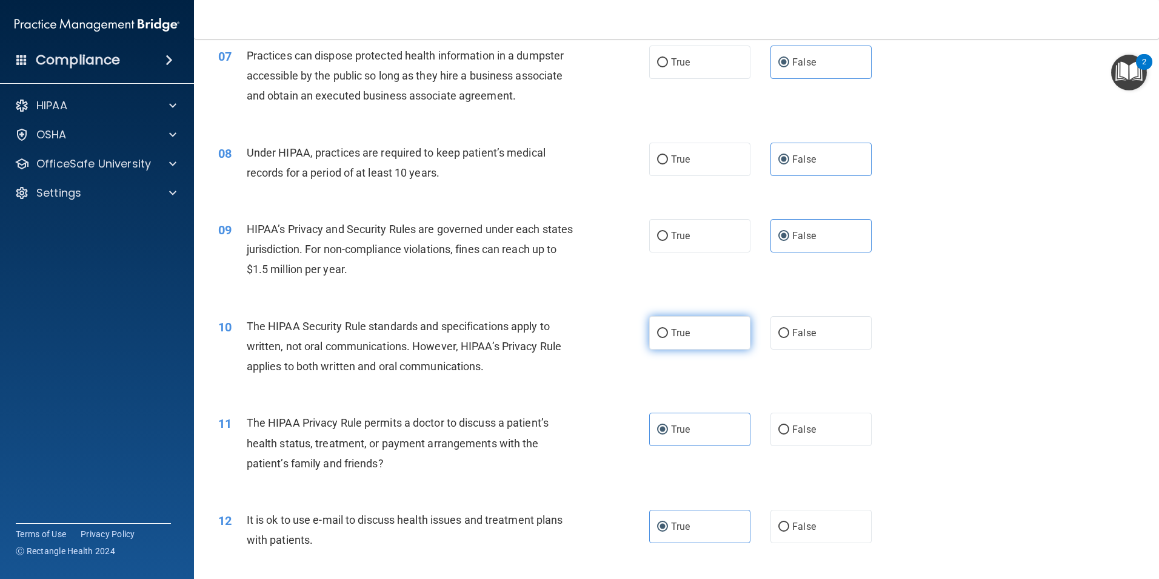
scroll to position [606, 0]
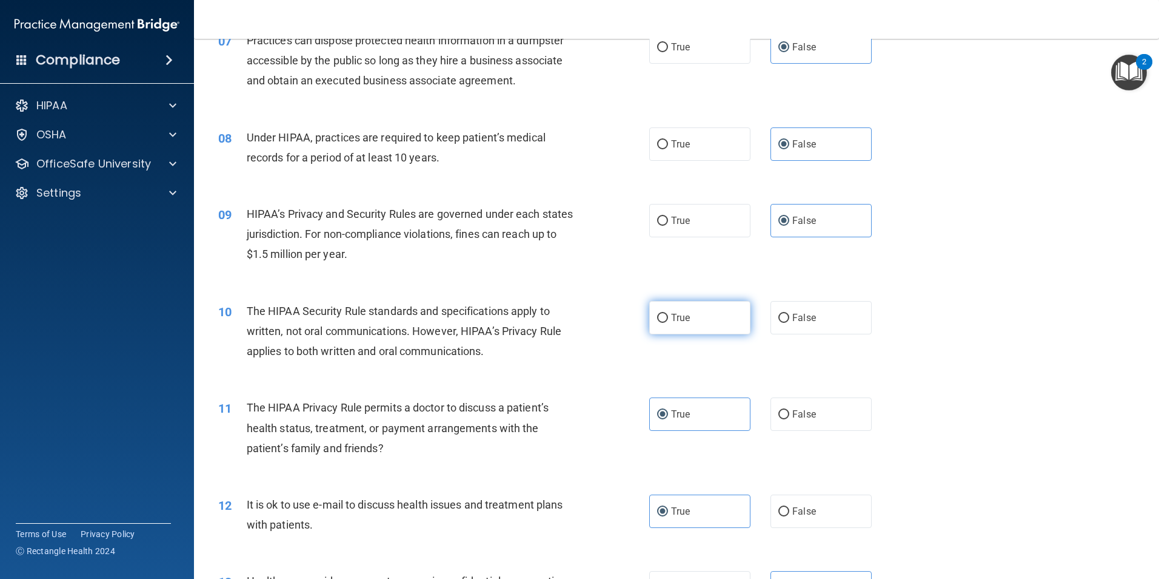
click at [689, 317] on label "True" at bounding box center [699, 317] width 101 height 33
click at [668, 317] on input "True" at bounding box center [662, 318] width 11 height 9
radio input "true"
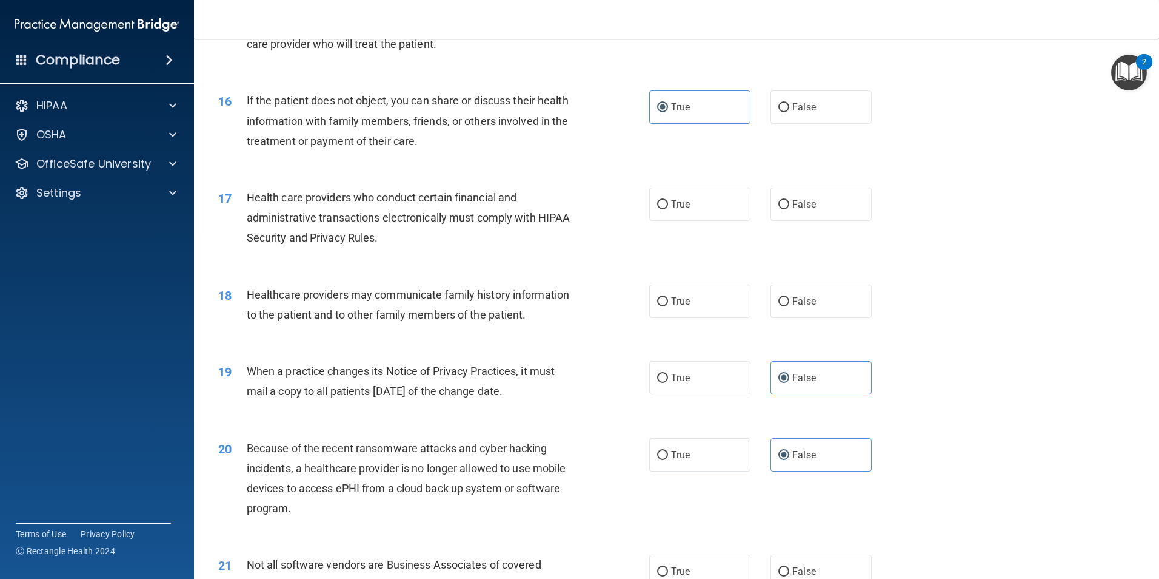
scroll to position [1395, 0]
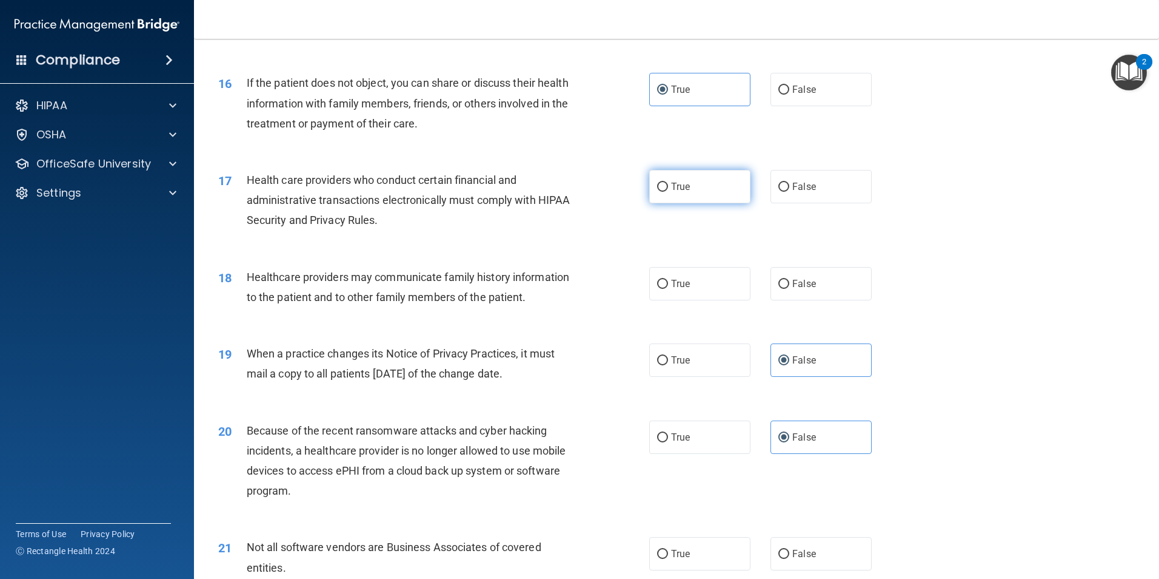
click at [689, 192] on label "True" at bounding box center [699, 186] width 101 height 33
click at [668, 192] on input "True" at bounding box center [662, 187] width 11 height 9
radio input "true"
click at [817, 287] on label "False" at bounding box center [821, 283] width 101 height 33
click at [790, 287] on input "False" at bounding box center [784, 284] width 11 height 9
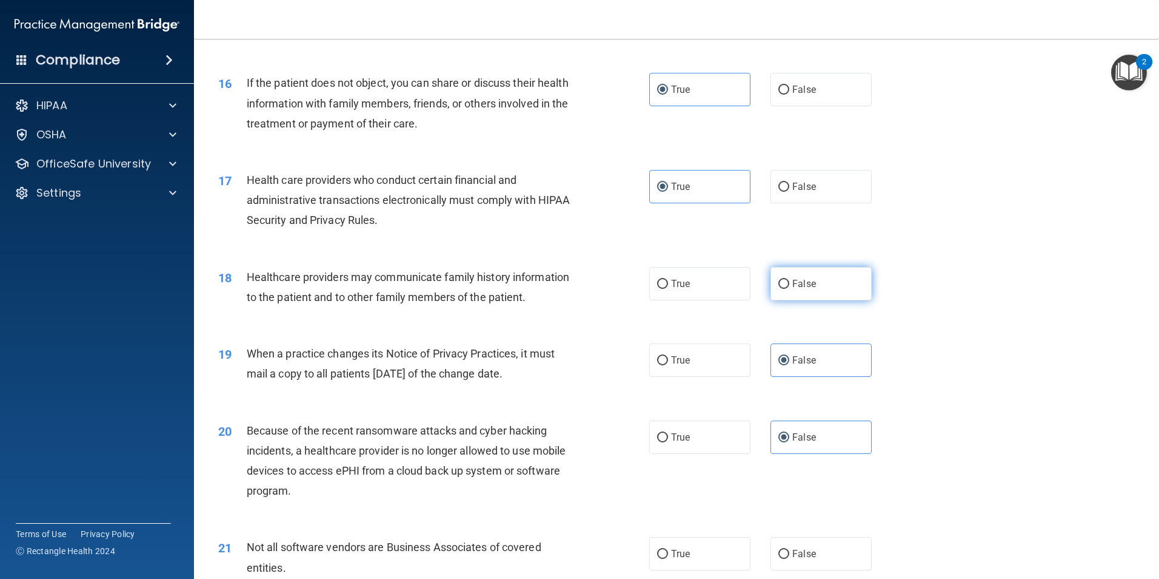
radio input "true"
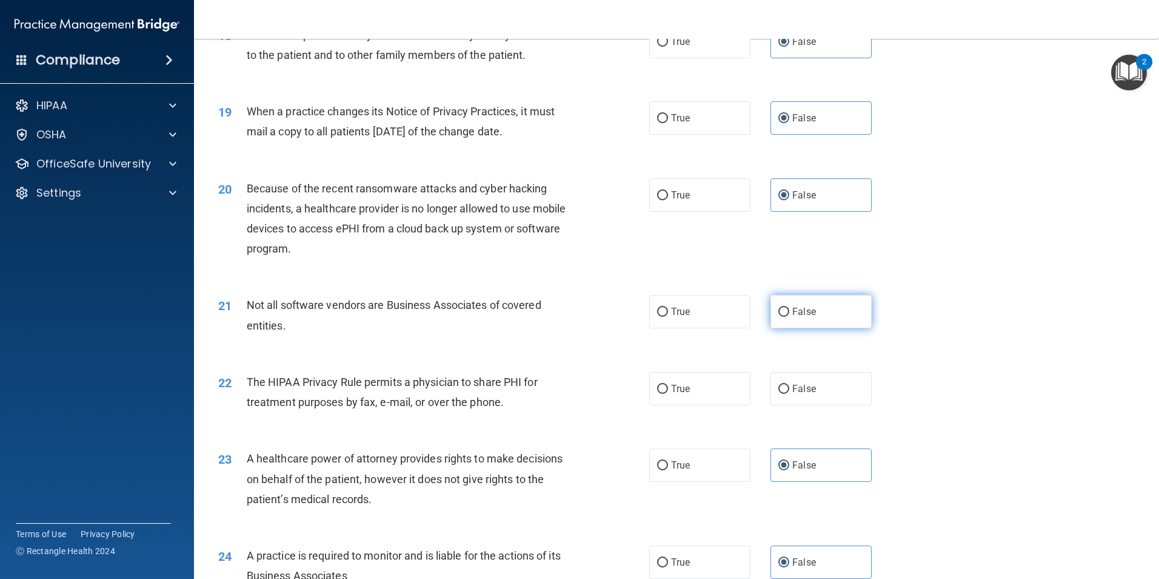
scroll to position [1637, 0]
click at [710, 307] on label "True" at bounding box center [699, 310] width 101 height 33
click at [668, 307] on input "True" at bounding box center [662, 311] width 11 height 9
radio input "true"
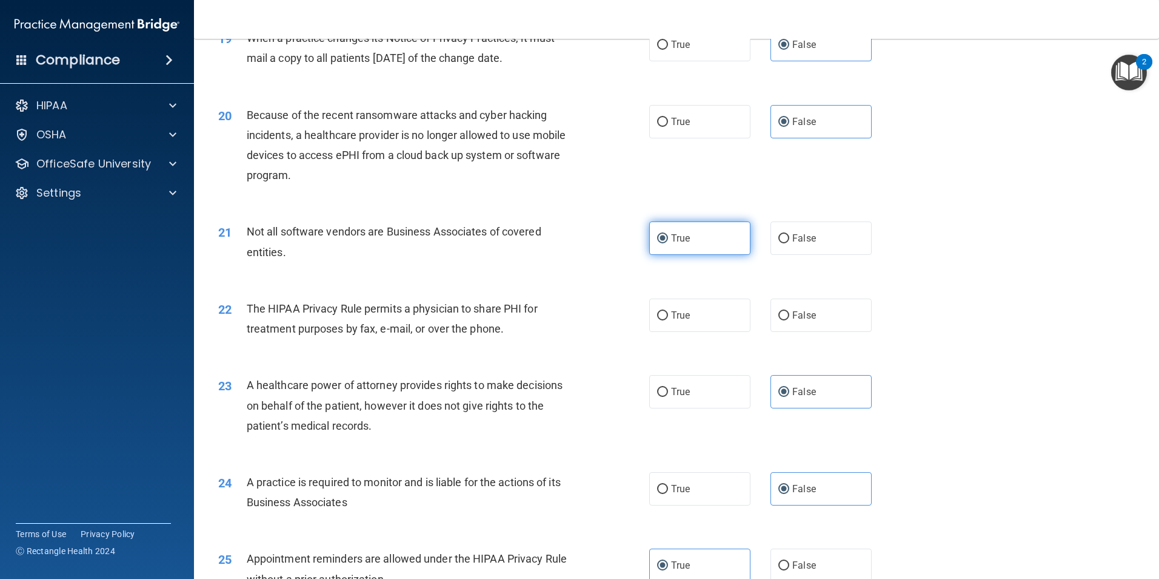
scroll to position [1819, 0]
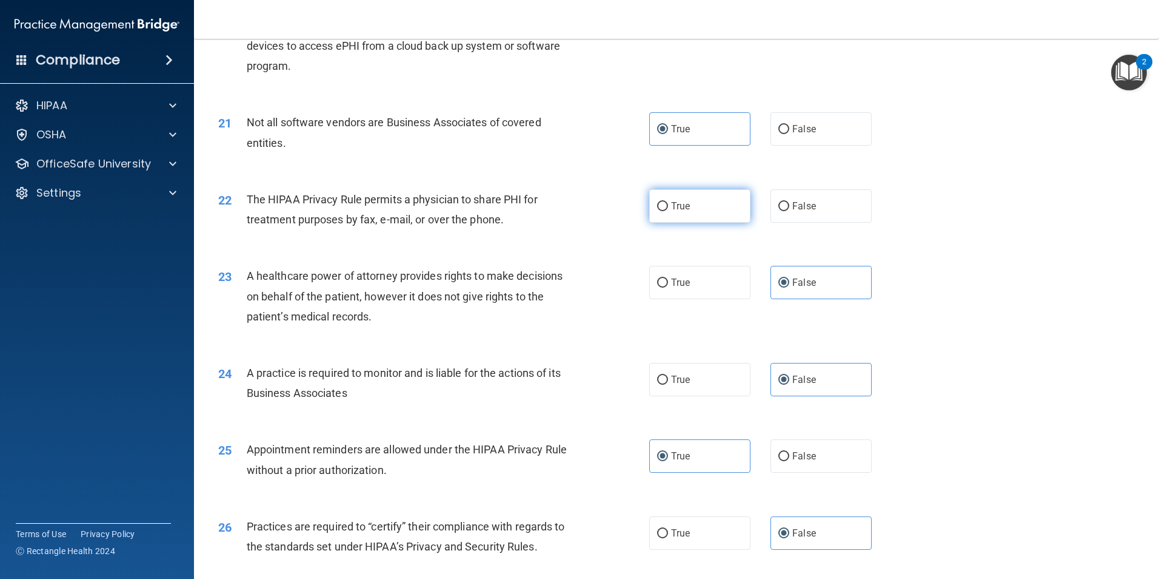
click at [696, 204] on label "True" at bounding box center [699, 205] width 101 height 33
click at [668, 204] on input "True" at bounding box center [662, 206] width 11 height 9
radio input "true"
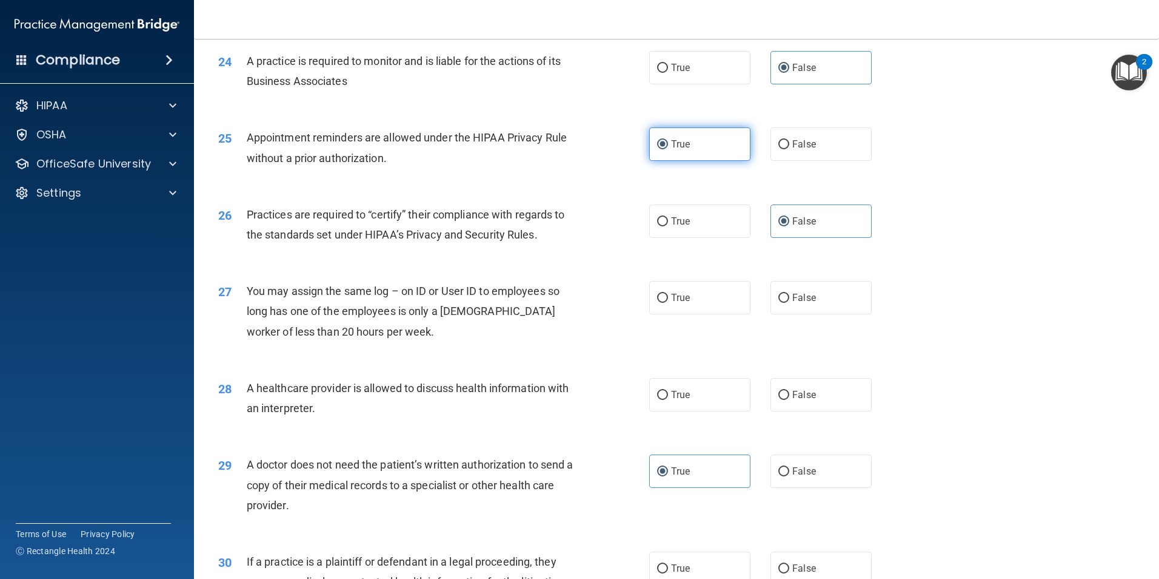
scroll to position [2244, 0]
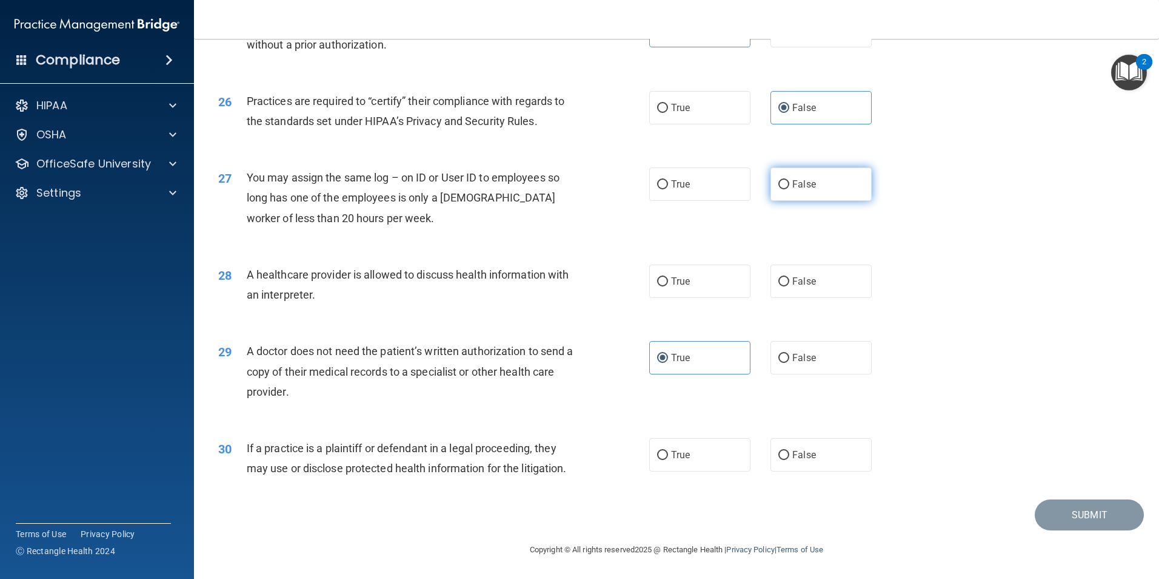
click at [793, 173] on label "False" at bounding box center [821, 183] width 101 height 33
click at [790, 180] on input "False" at bounding box center [784, 184] width 11 height 9
radio input "true"
click at [720, 282] on label "True" at bounding box center [699, 280] width 101 height 33
click at [668, 282] on input "True" at bounding box center [662, 281] width 11 height 9
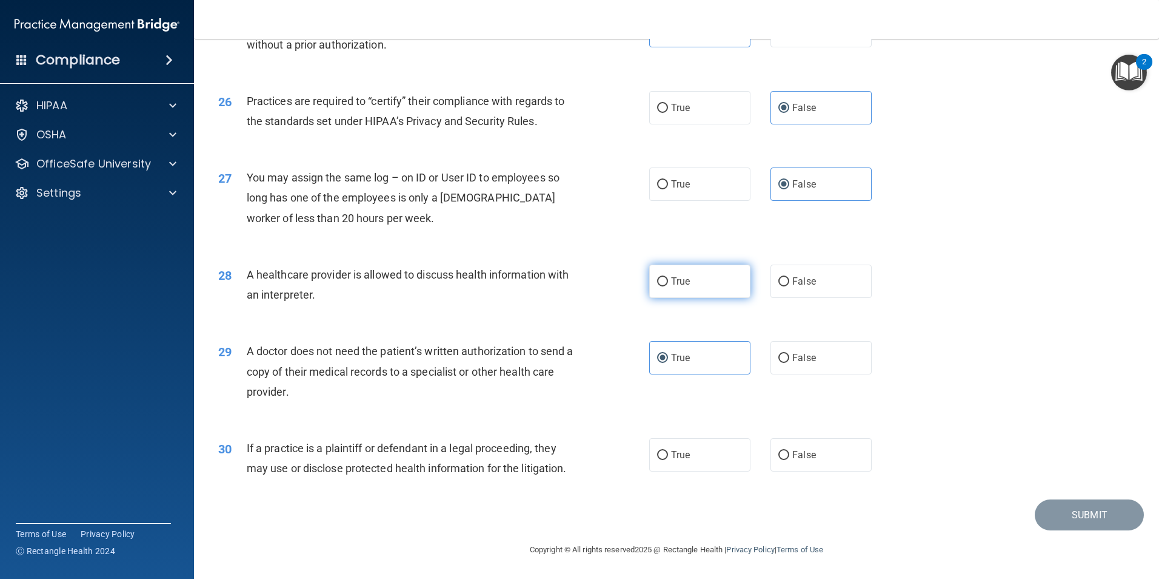
radio input "true"
click at [702, 452] on label "True" at bounding box center [699, 454] width 101 height 33
click at [668, 452] on input "True" at bounding box center [662, 455] width 11 height 9
radio input "true"
click at [1073, 506] on button "Submit" at bounding box center [1089, 514] width 109 height 31
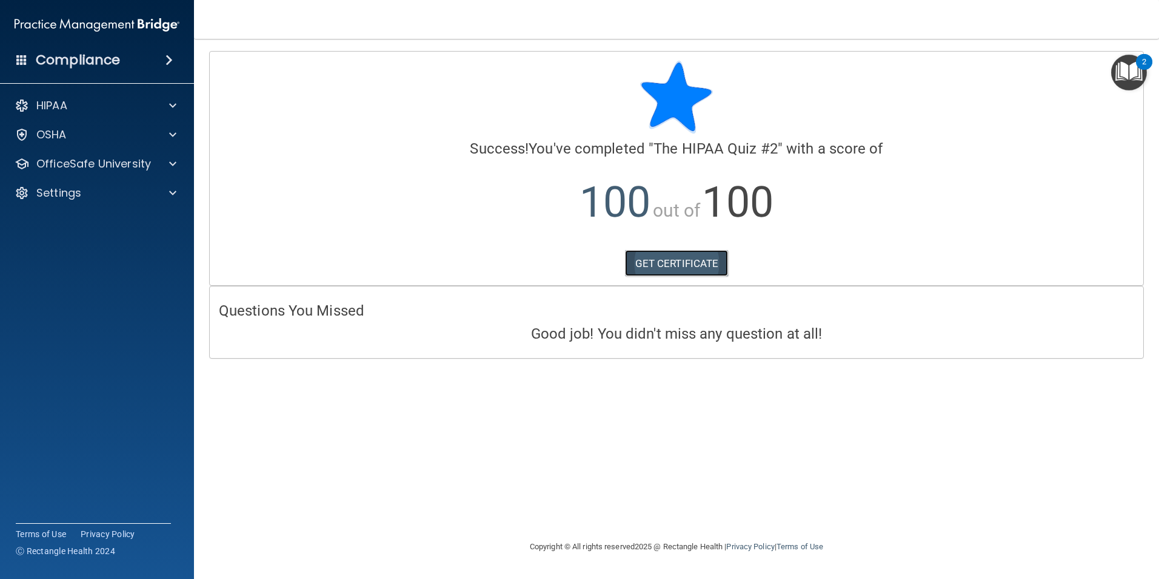
click at [669, 259] on link "GET CERTIFICATE" at bounding box center [677, 263] width 104 height 27
click at [175, 169] on span at bounding box center [172, 163] width 7 height 15
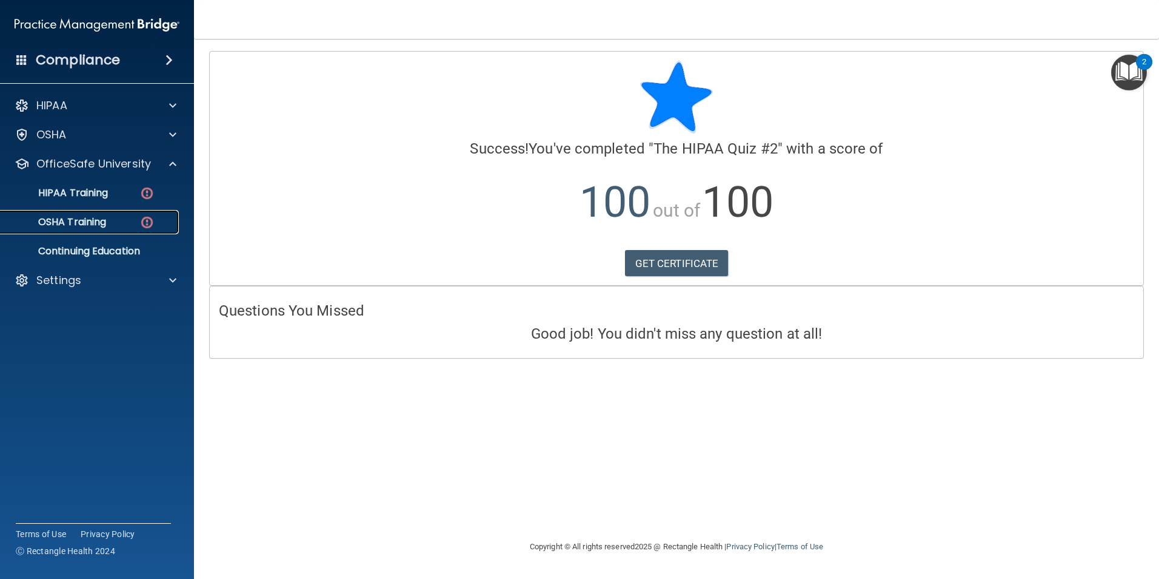
click at [117, 221] on div "OSHA Training" at bounding box center [91, 222] width 166 height 12
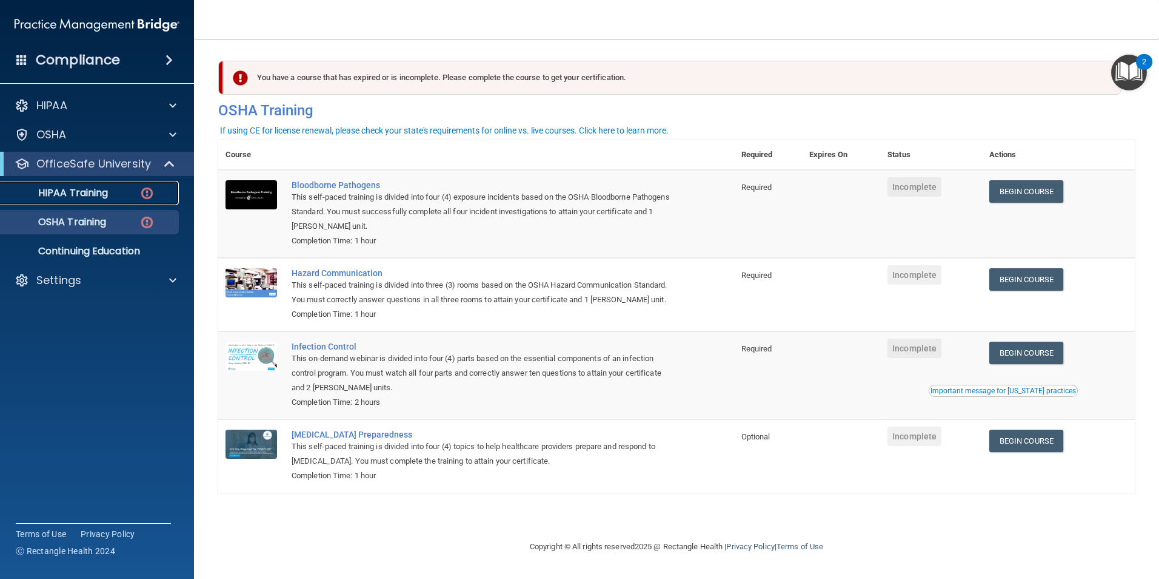
click at [84, 192] on p "HIPAA Training" at bounding box center [58, 193] width 100 height 12
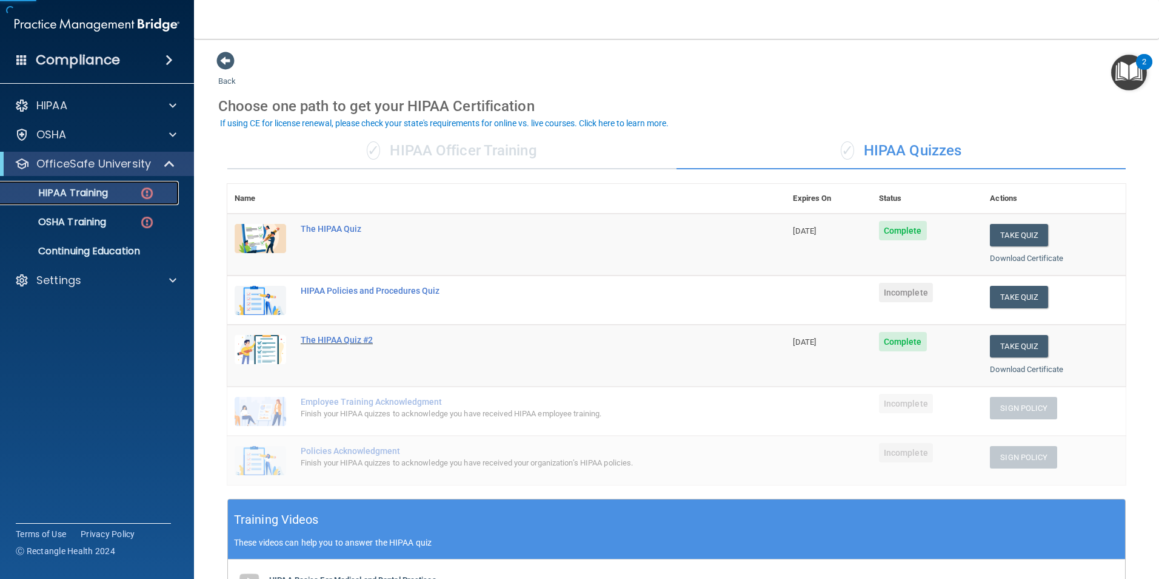
scroll to position [61, 0]
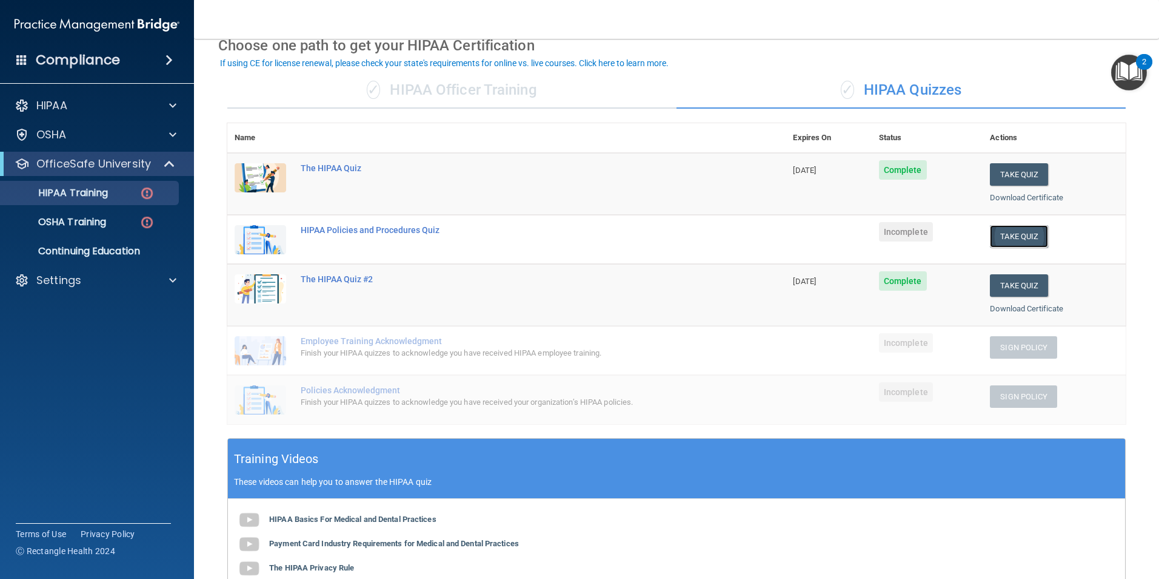
click at [996, 234] on button "Take Quiz" at bounding box center [1019, 236] width 58 height 22
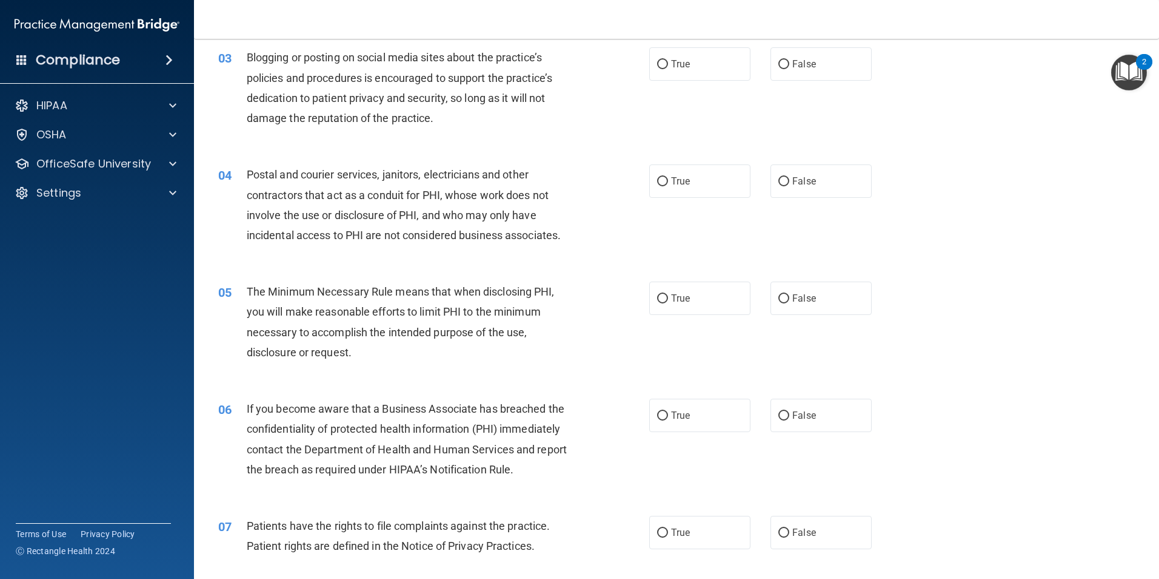
scroll to position [243, 0]
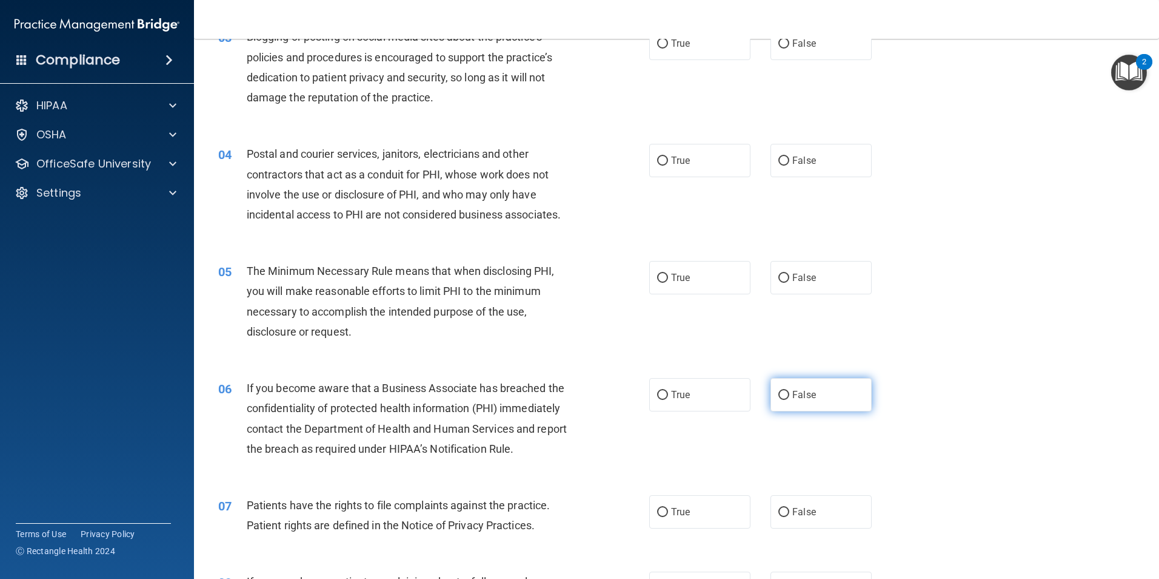
click at [812, 392] on label "False" at bounding box center [821, 394] width 101 height 33
click at [790, 392] on input "False" at bounding box center [784, 395] width 11 height 9
radio input "true"
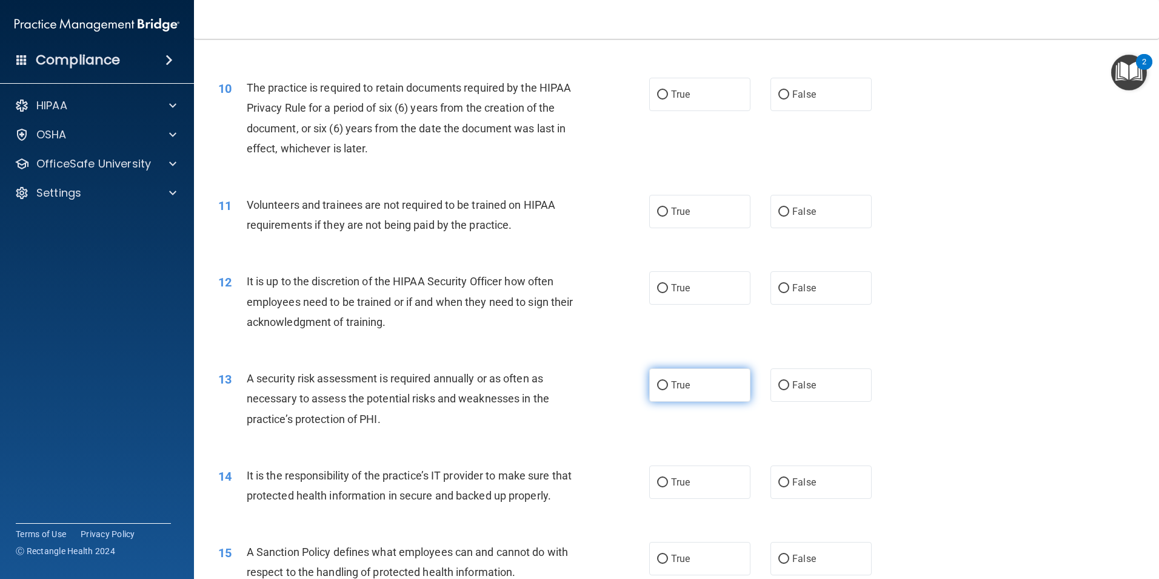
scroll to position [1031, 0]
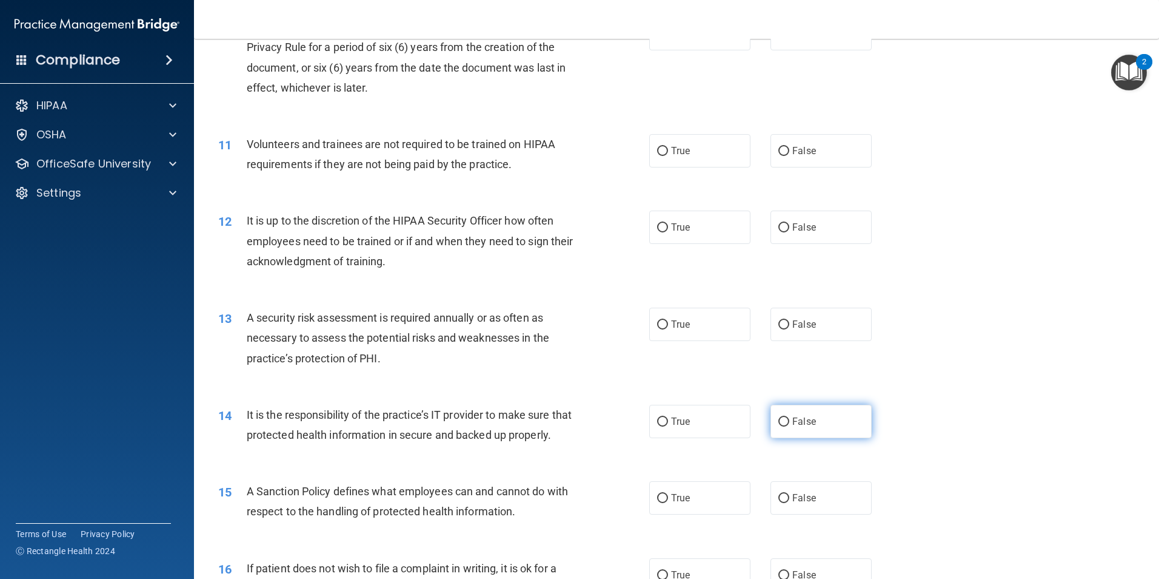
click at [785, 412] on label "False" at bounding box center [821, 420] width 101 height 33
click at [785, 417] on input "False" at bounding box center [784, 421] width 11 height 9
radio input "true"
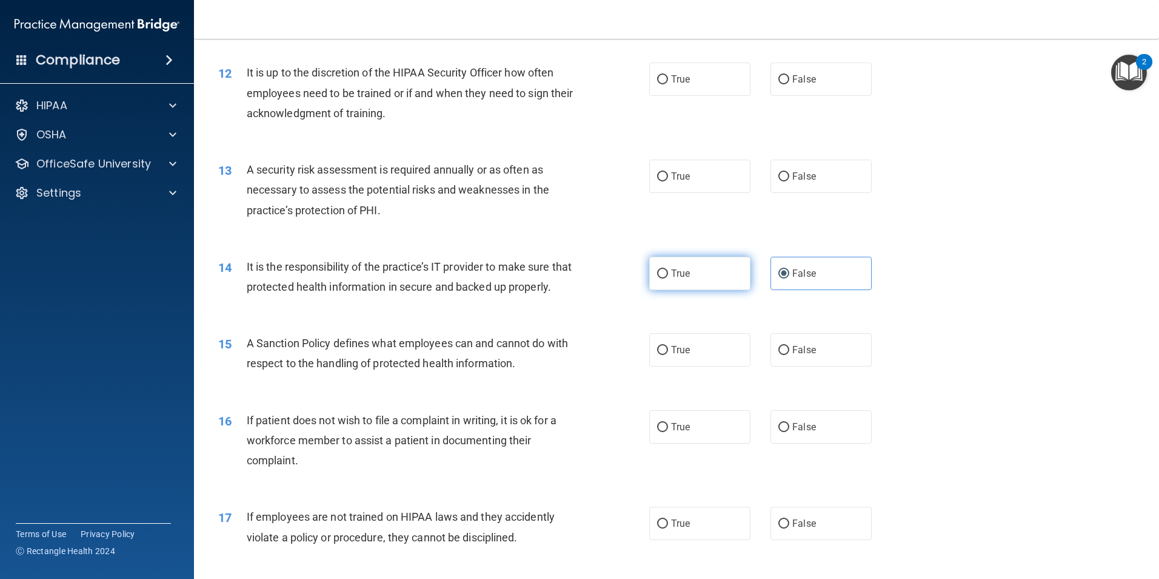
scroll to position [1213, 0]
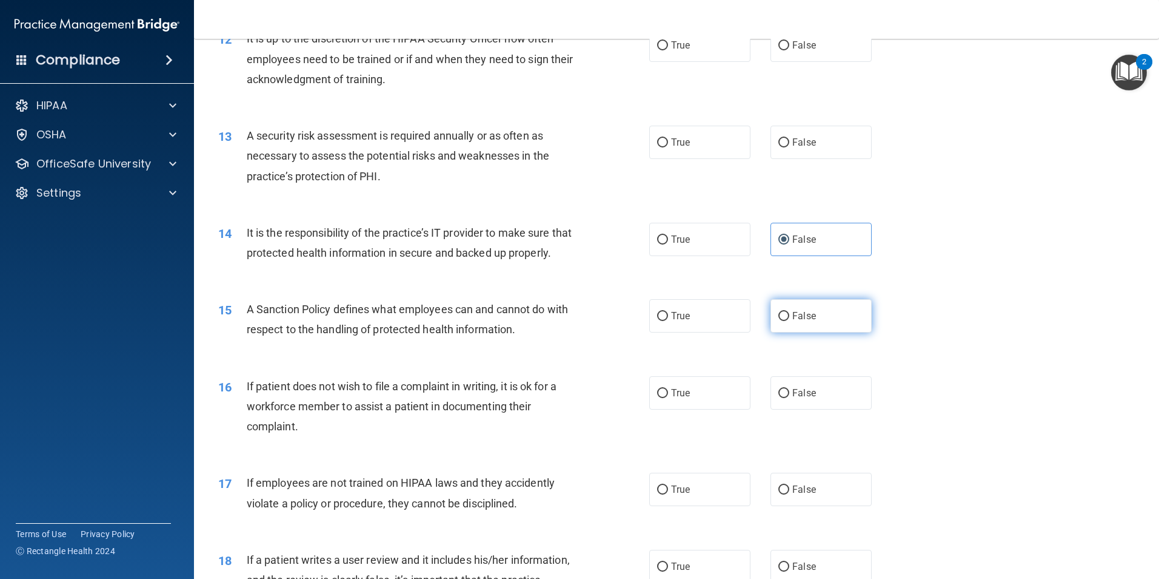
click at [780, 321] on input "False" at bounding box center [784, 316] width 11 height 9
radio input "true"
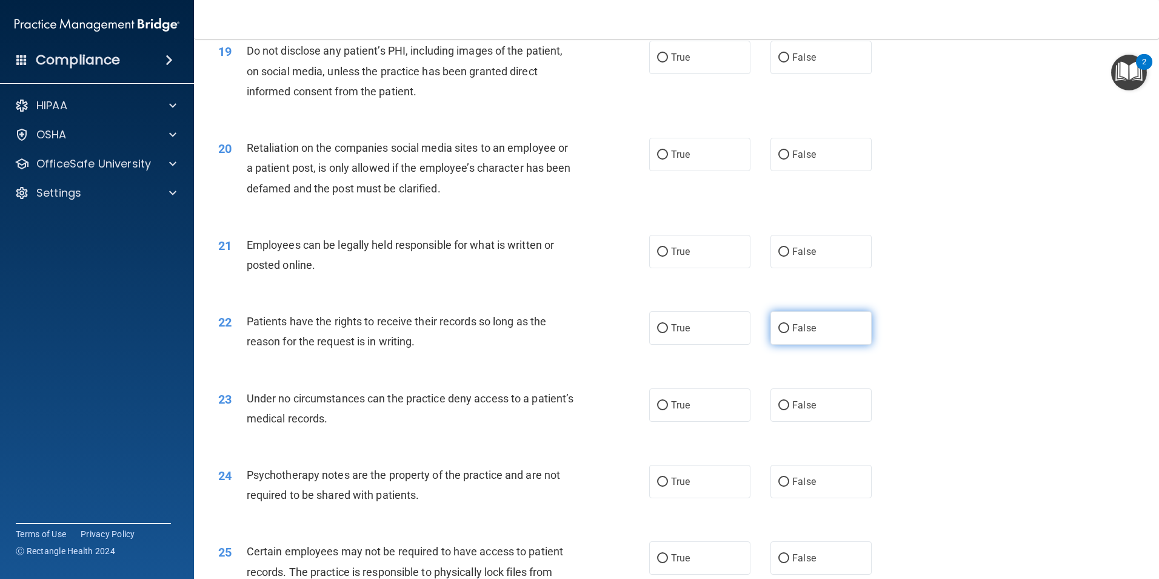
scroll to position [1819, 0]
click at [818, 340] on label "False" at bounding box center [821, 326] width 101 height 33
click at [790, 332] on input "False" at bounding box center [784, 327] width 11 height 9
radio input "true"
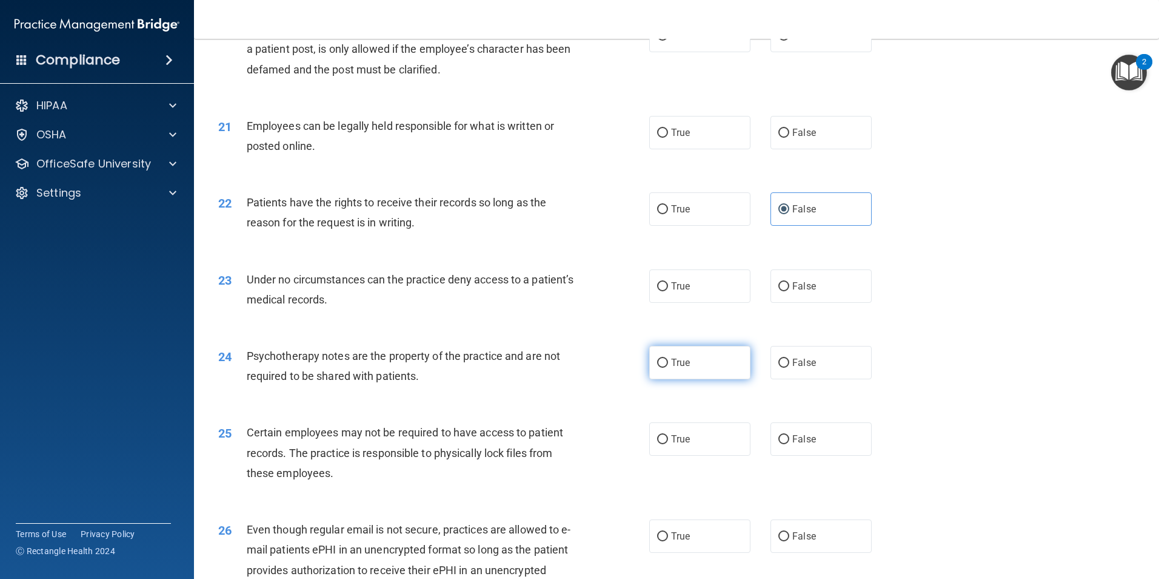
scroll to position [1941, 0]
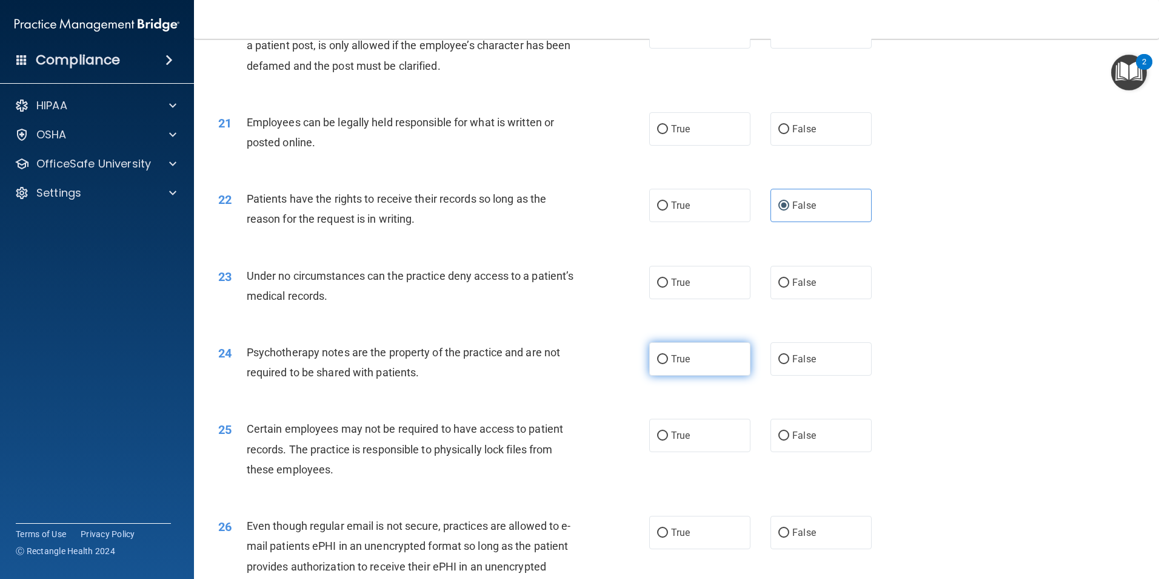
click at [693, 375] on label "True" at bounding box center [699, 358] width 101 height 33
click at [668, 364] on input "True" at bounding box center [662, 359] width 11 height 9
radio input "true"
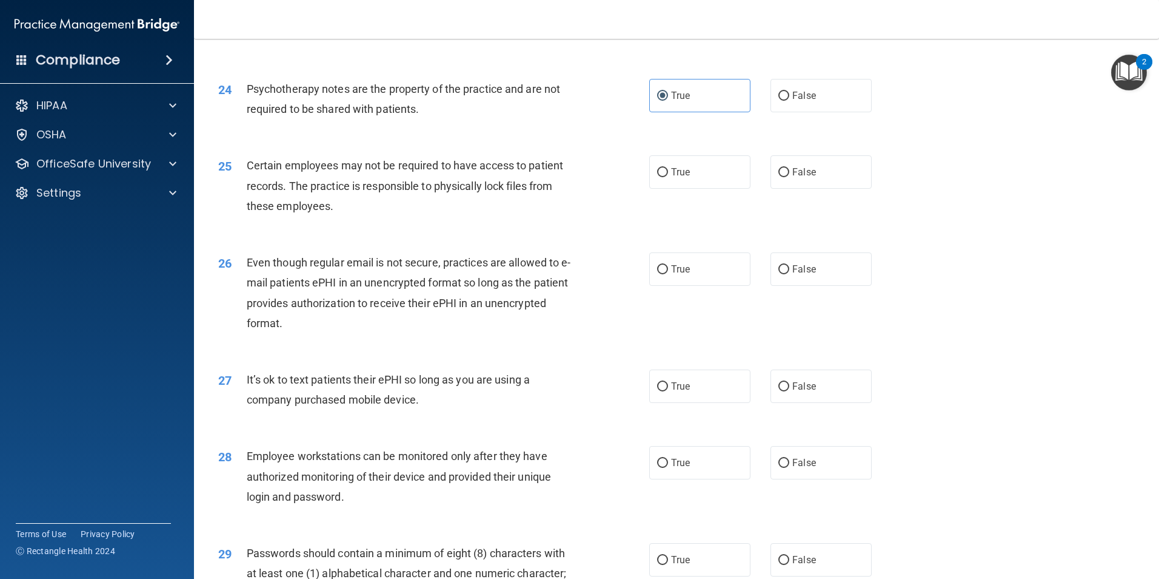
scroll to position [2244, 0]
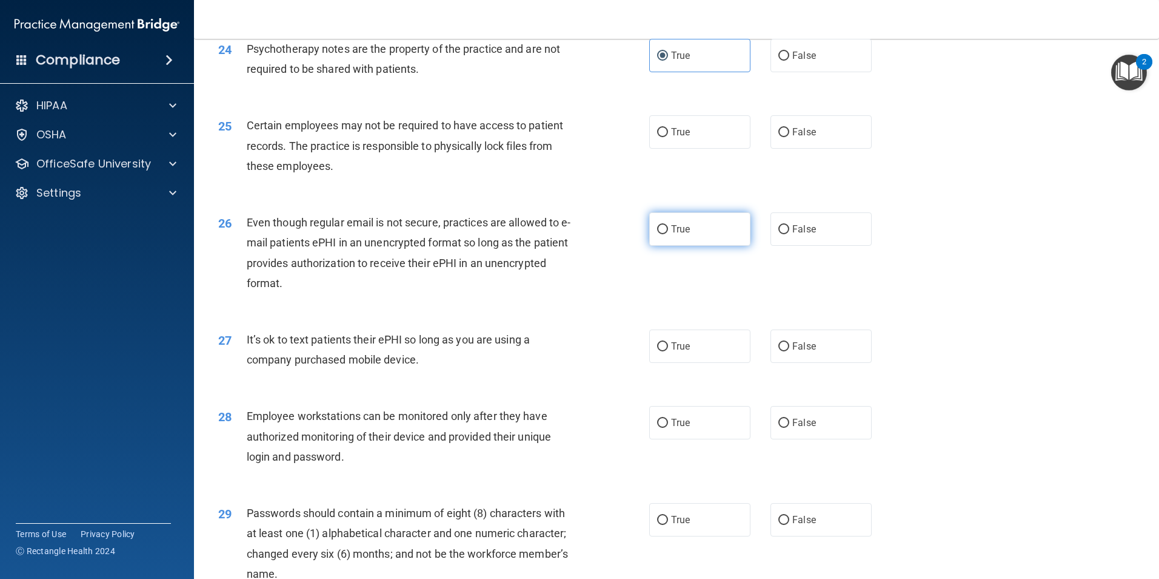
click at [693, 244] on label "True" at bounding box center [699, 228] width 101 height 33
click at [668, 234] on input "True" at bounding box center [662, 229] width 11 height 9
radio input "true"
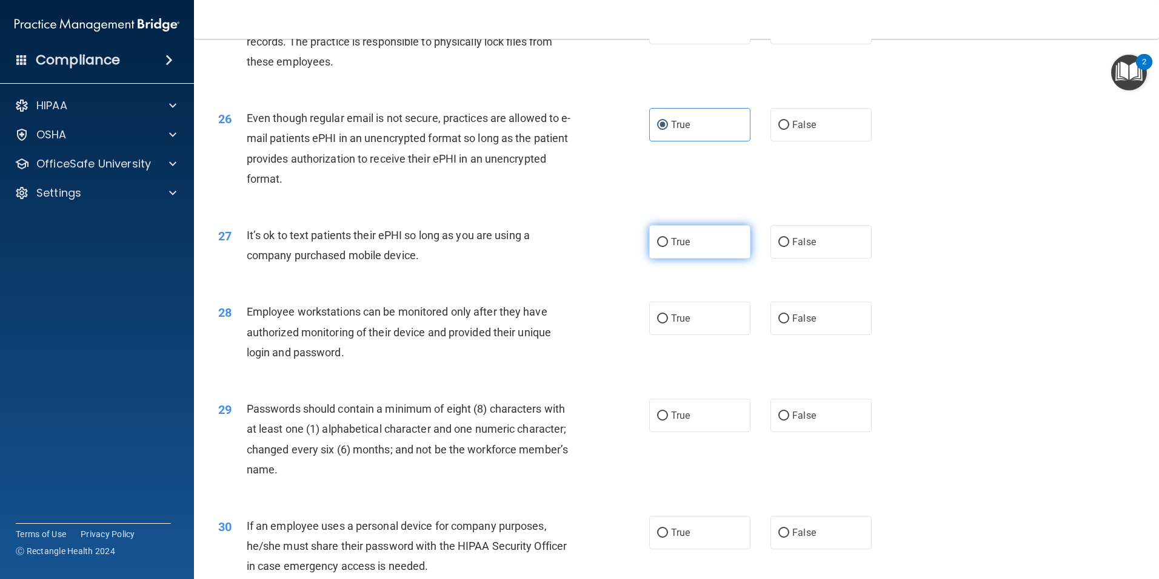
scroll to position [2466, 0]
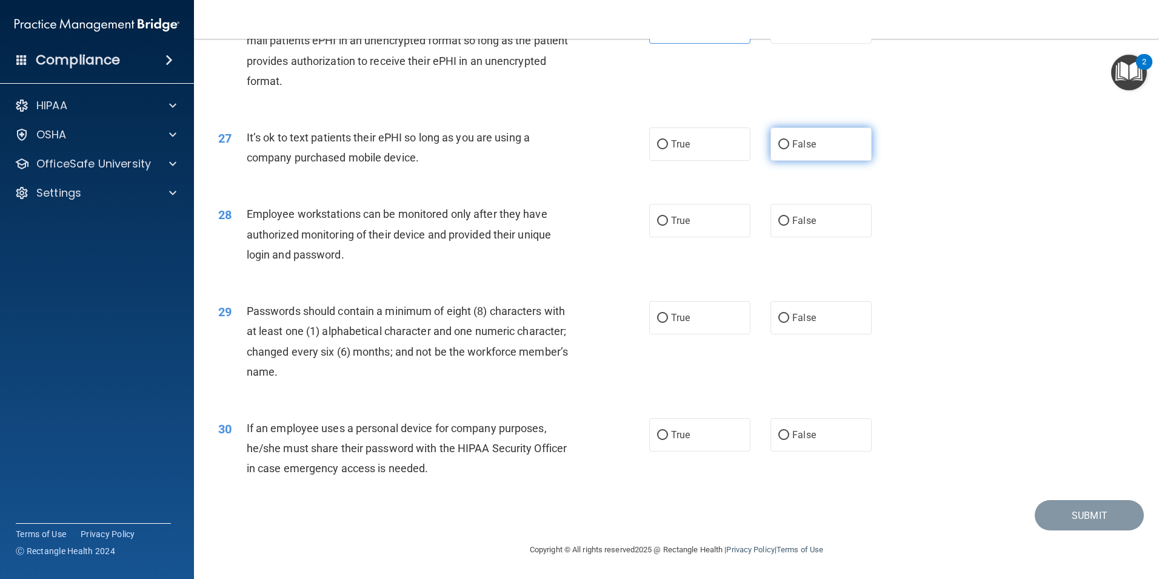
click at [781, 147] on input "False" at bounding box center [784, 144] width 11 height 9
radio input "true"
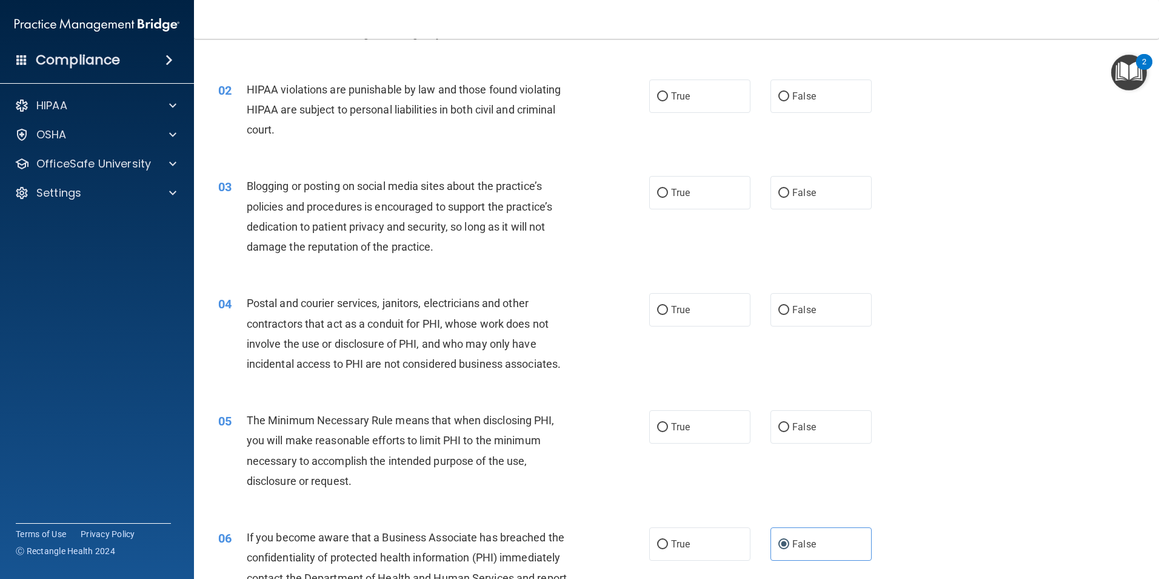
scroll to position [0, 0]
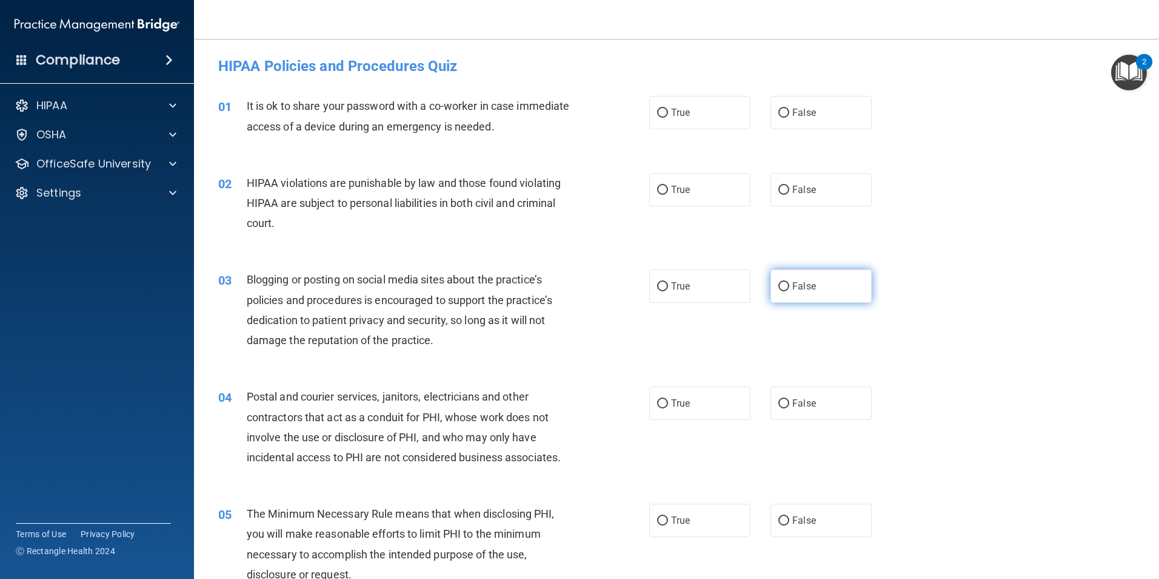
click at [793, 295] on label "False" at bounding box center [821, 285] width 101 height 33
click at [790, 291] on input "False" at bounding box center [784, 286] width 11 height 9
radio input "true"
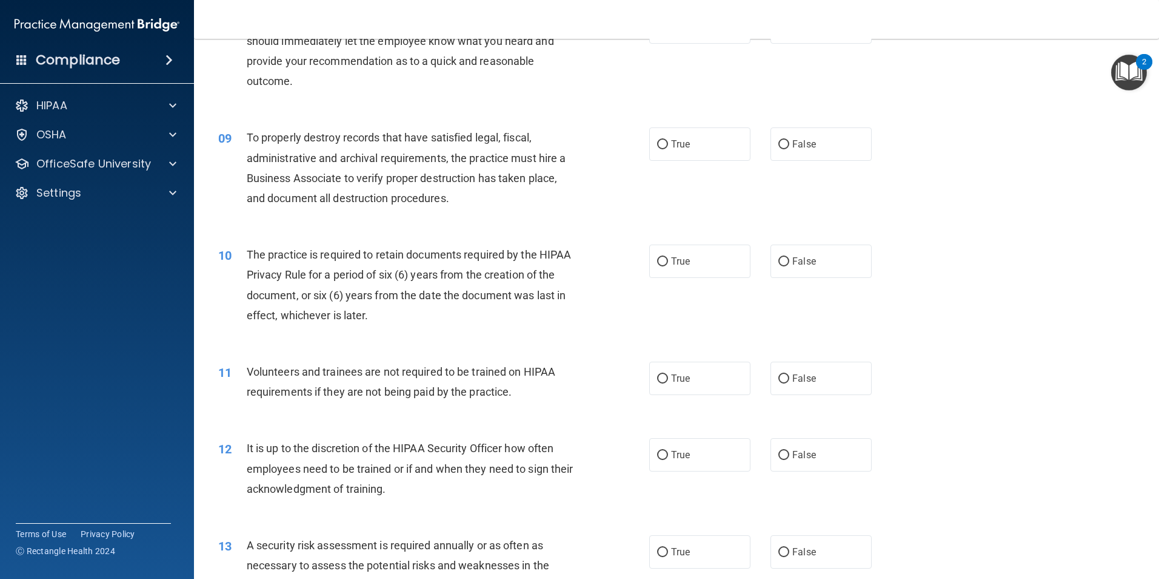
scroll to position [910, 0]
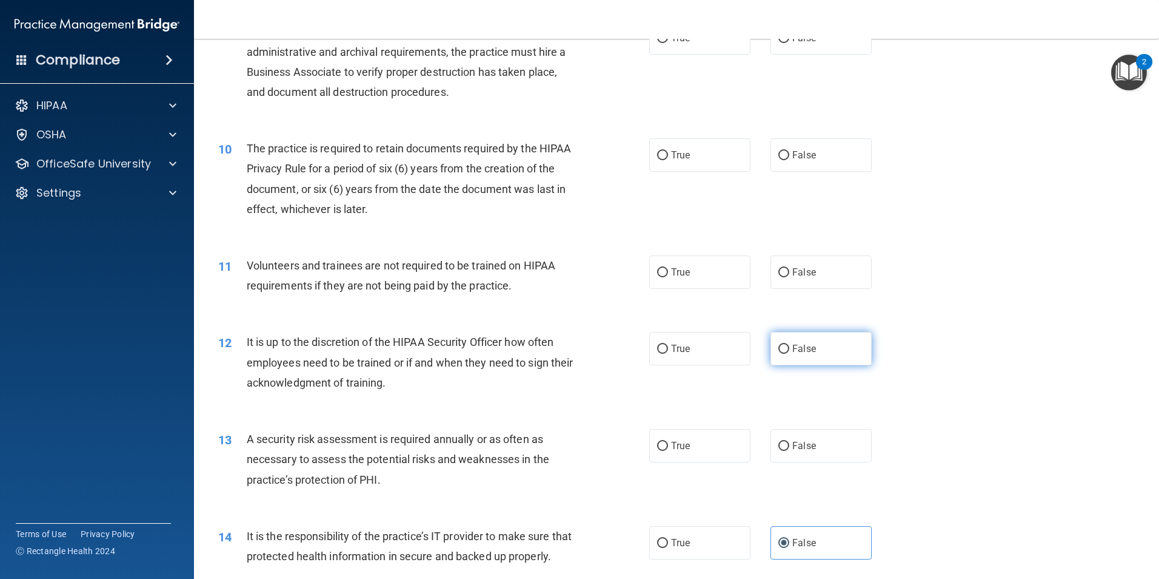
click at [779, 349] on input "False" at bounding box center [784, 348] width 11 height 9
radio input "true"
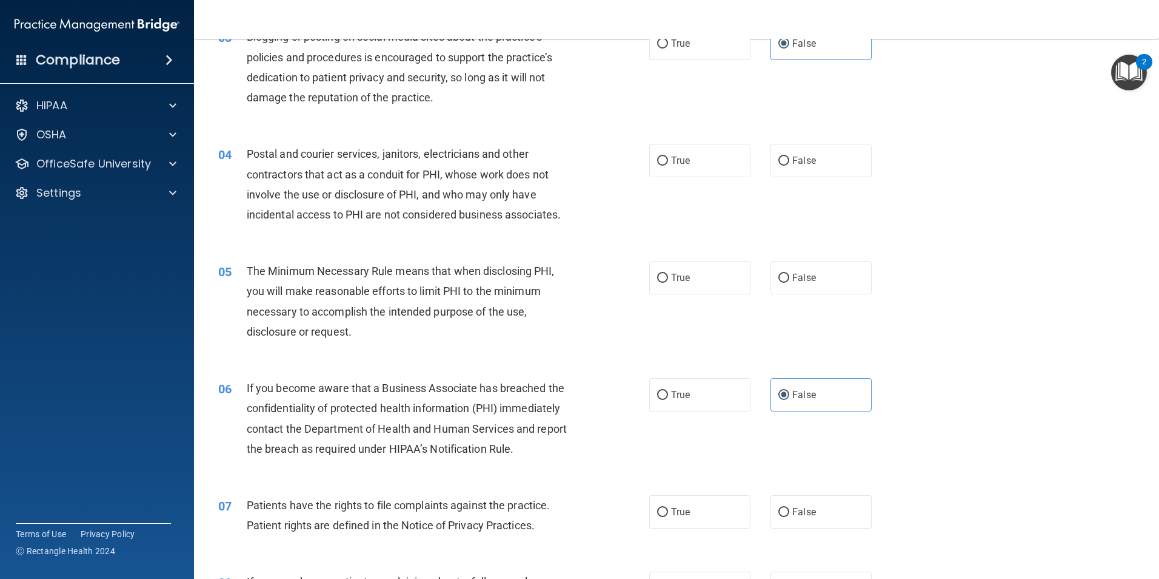
scroll to position [0, 0]
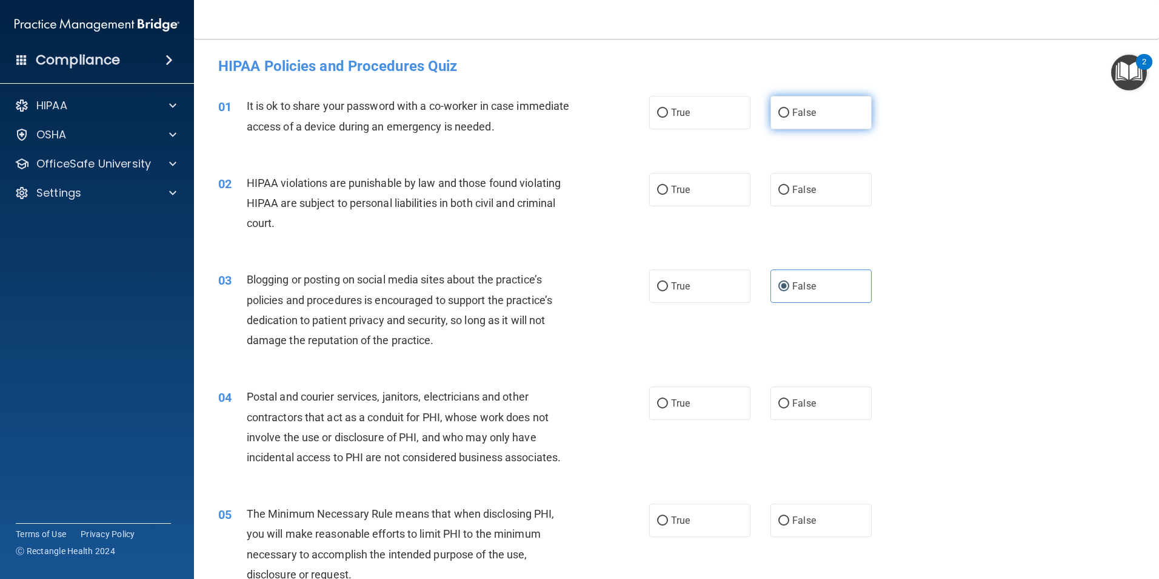
click at [779, 112] on input "False" at bounding box center [784, 113] width 11 height 9
radio input "true"
click at [258, 185] on span "HIPAA violations are punishable by law and those found violating HIPAA are subj…" at bounding box center [404, 202] width 314 height 53
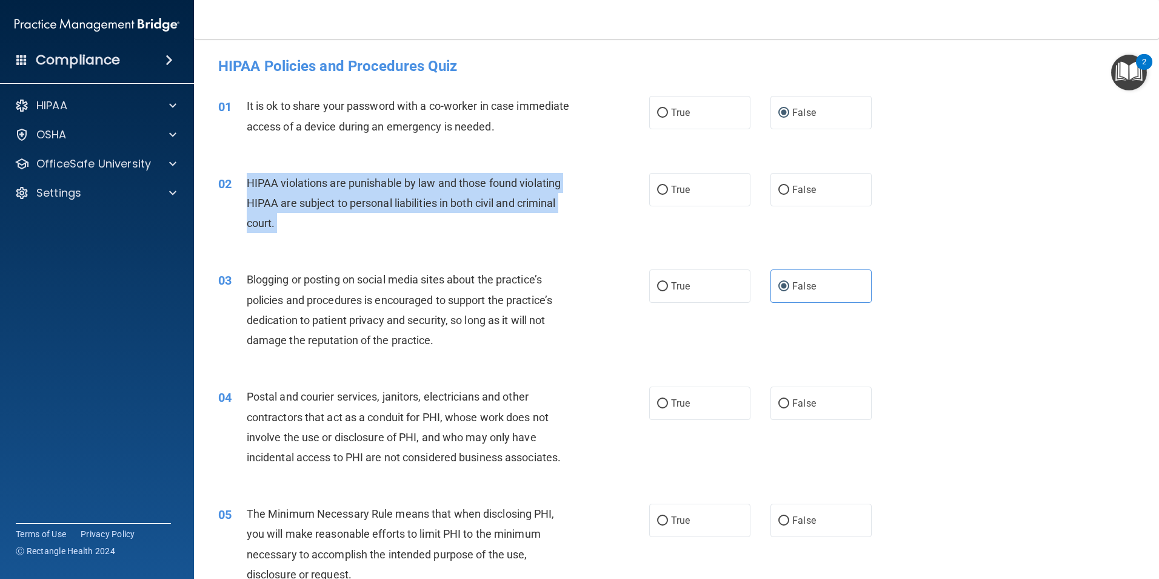
click at [258, 185] on span "HIPAA violations are punishable by law and those found violating HIPAA are subj…" at bounding box center [404, 202] width 314 height 53
copy ng-form "HIPAA violations are punishable by law and those found violating HIPAA are subj…"
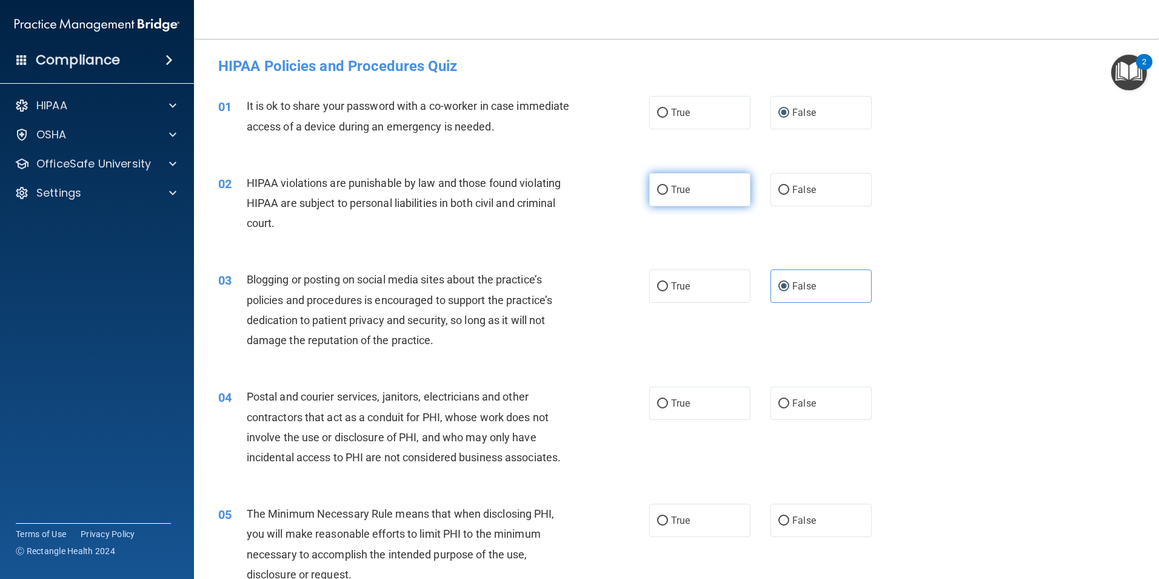
click at [699, 180] on label "True" at bounding box center [699, 189] width 101 height 33
click at [668, 186] on input "True" at bounding box center [662, 190] width 11 height 9
radio input "true"
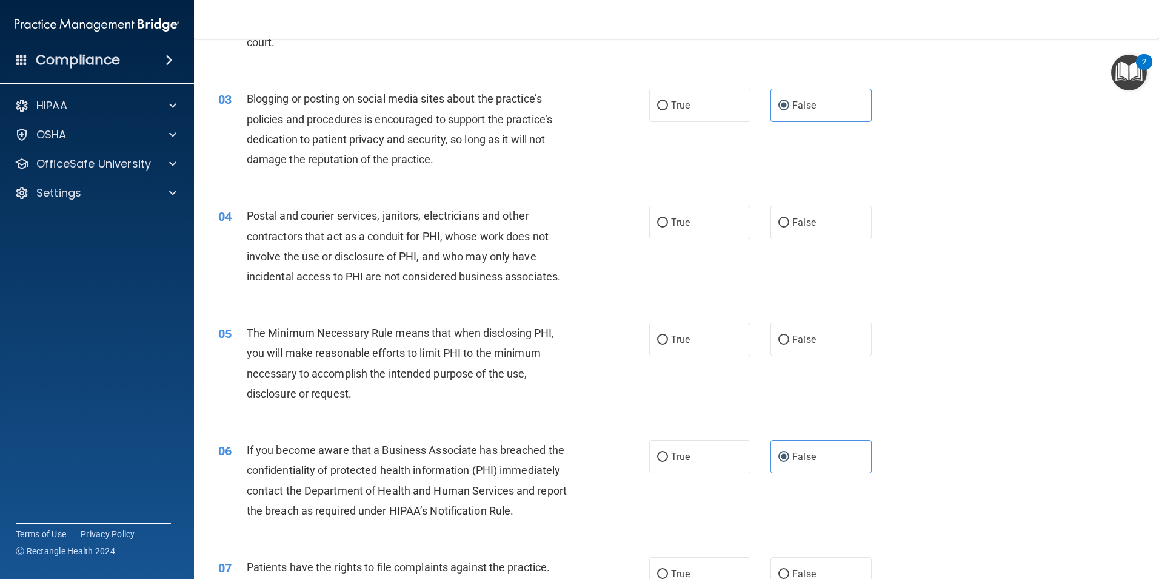
scroll to position [182, 0]
click at [260, 213] on span "Postal and courier services, janitors, electricians and other contractors that …" at bounding box center [404, 244] width 314 height 73
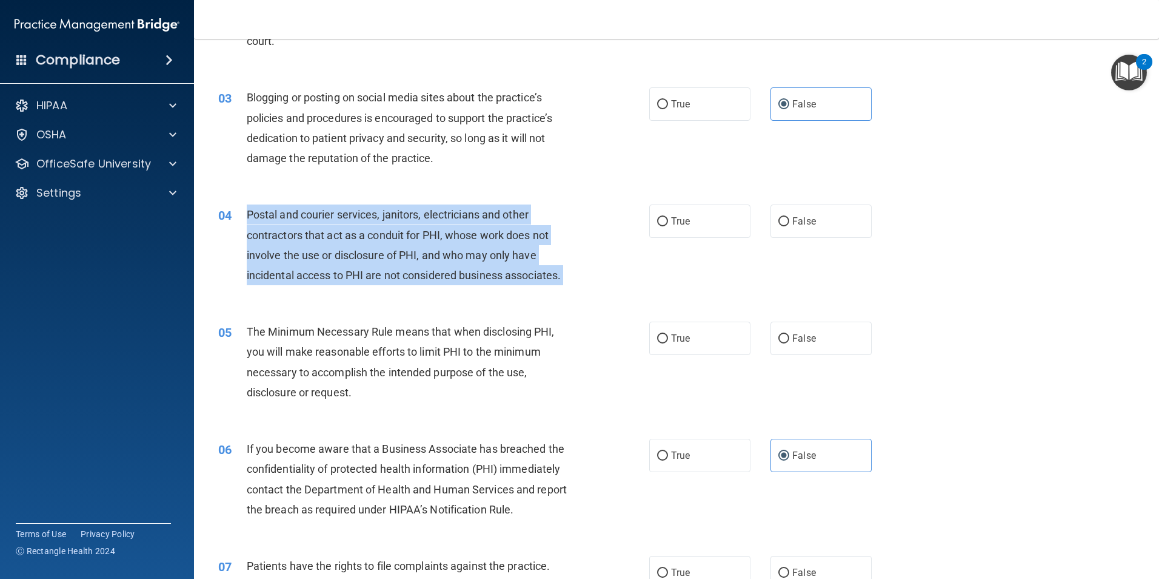
click at [260, 213] on span "Postal and courier services, janitors, electricians and other contractors that …" at bounding box center [404, 244] width 314 height 73
copy ng-form "Postal and courier services, janitors, electricians and other contractors that …"
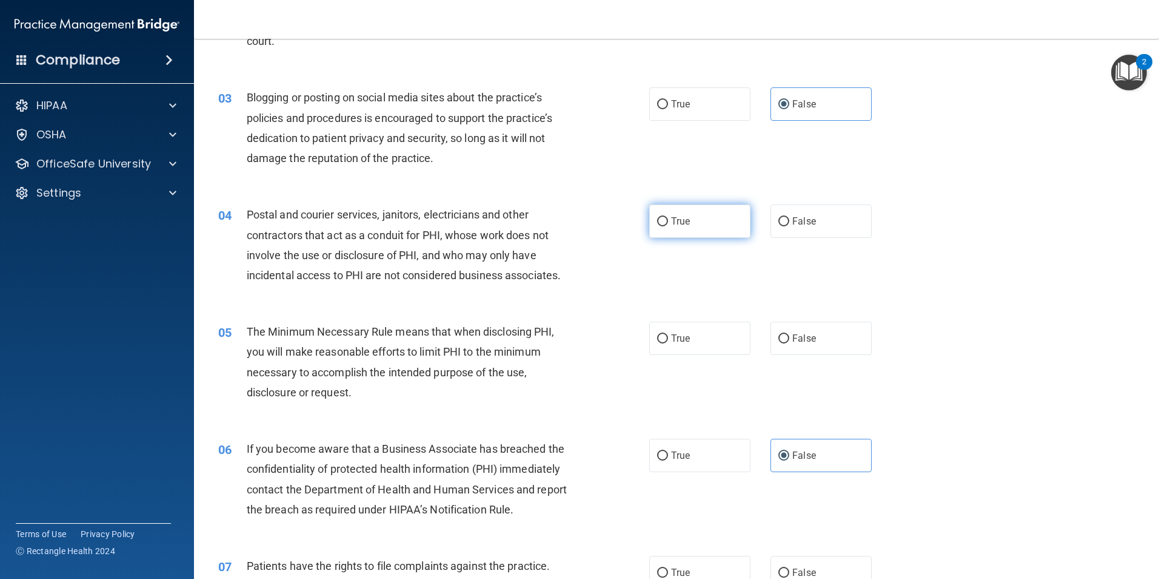
click at [649, 223] on label "True" at bounding box center [699, 220] width 101 height 33
click at [657, 223] on input "True" at bounding box center [662, 221] width 11 height 9
radio input "true"
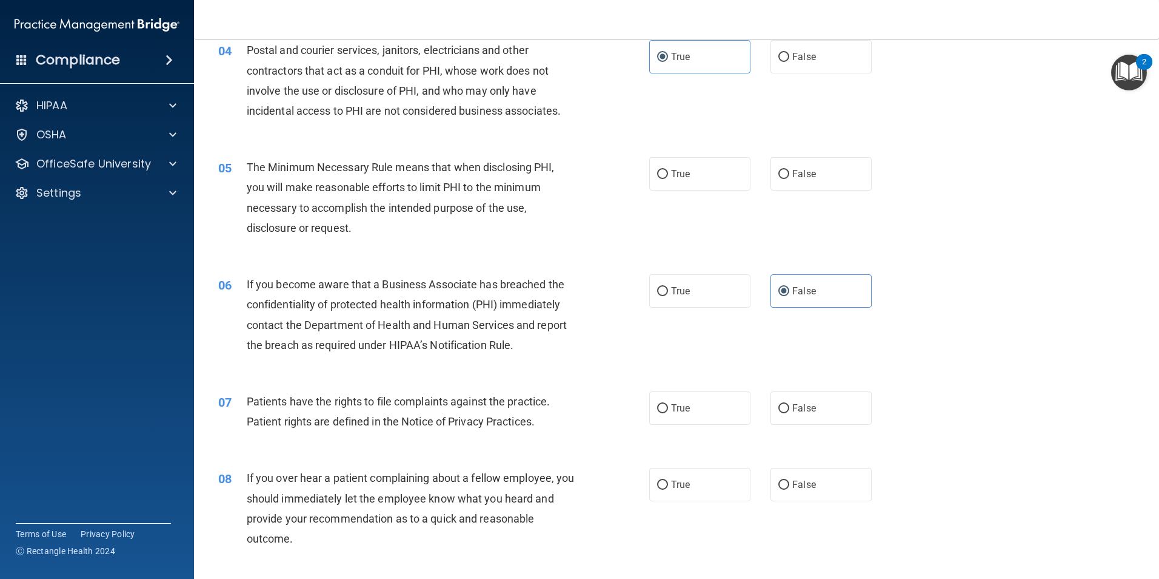
scroll to position [364, 0]
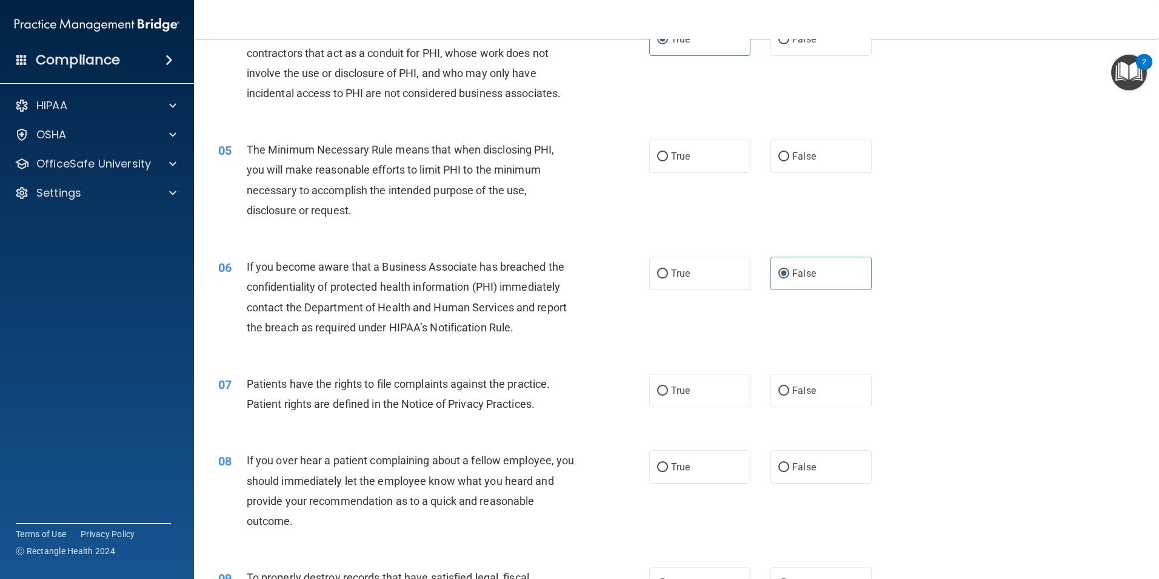
click at [249, 152] on span "The Minimum Necessary Rule means that when disclosing PHI, you will make reason…" at bounding box center [401, 179] width 308 height 73
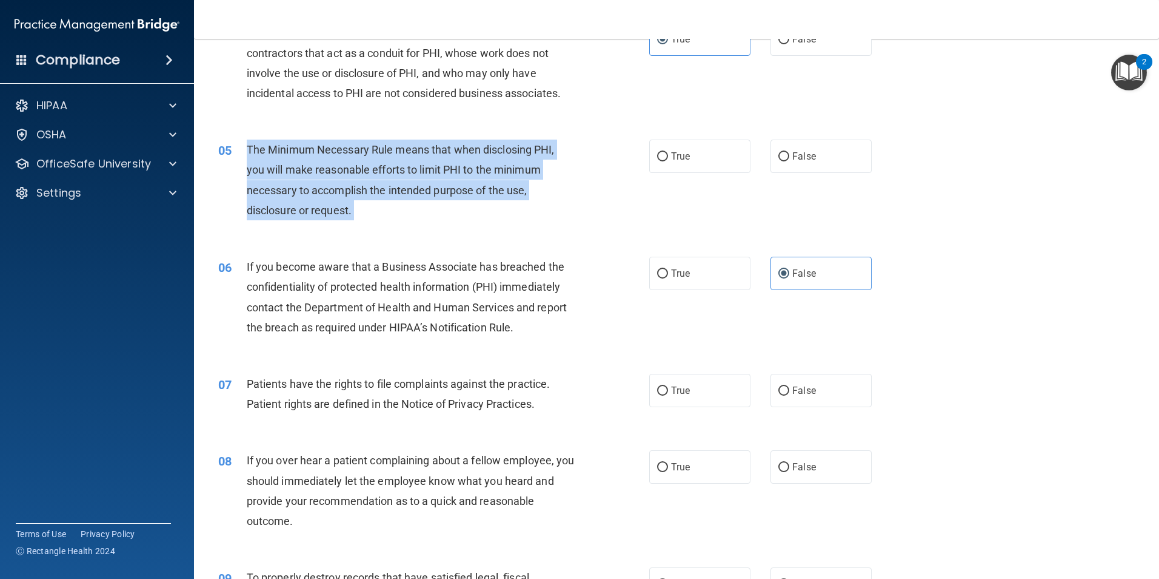
click at [249, 152] on span "The Minimum Necessary Rule means that when disclosing PHI, you will make reason…" at bounding box center [401, 179] width 308 height 73
copy ng-form "The Minimum Necessary Rule means that when disclosing PHI, you will make reason…"
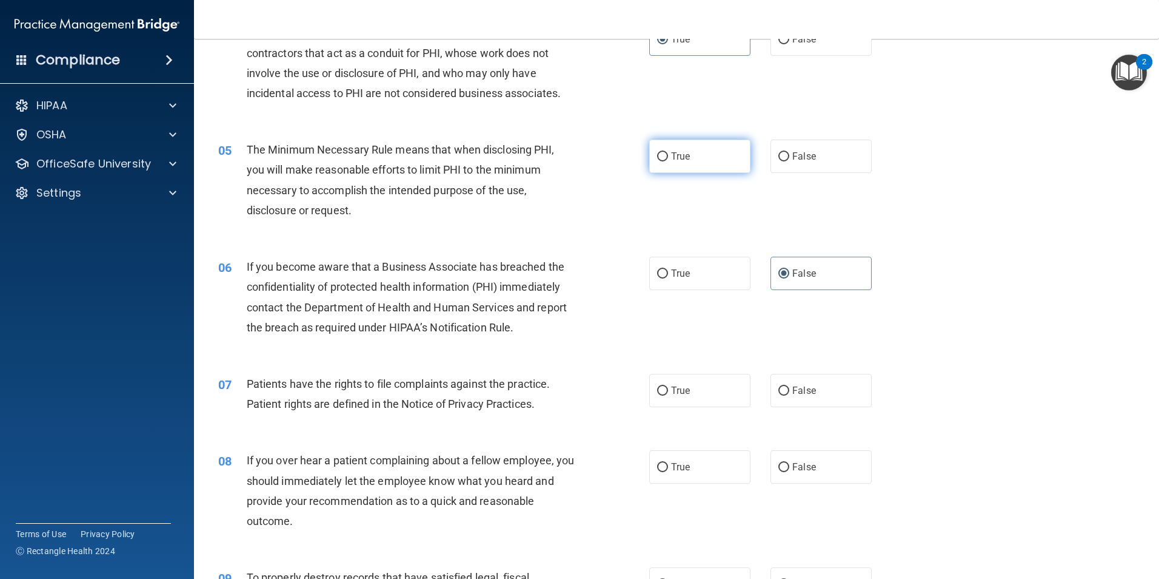
click at [655, 150] on label "True" at bounding box center [699, 155] width 101 height 33
click at [657, 152] on input "True" at bounding box center [662, 156] width 11 height 9
radio input "true"
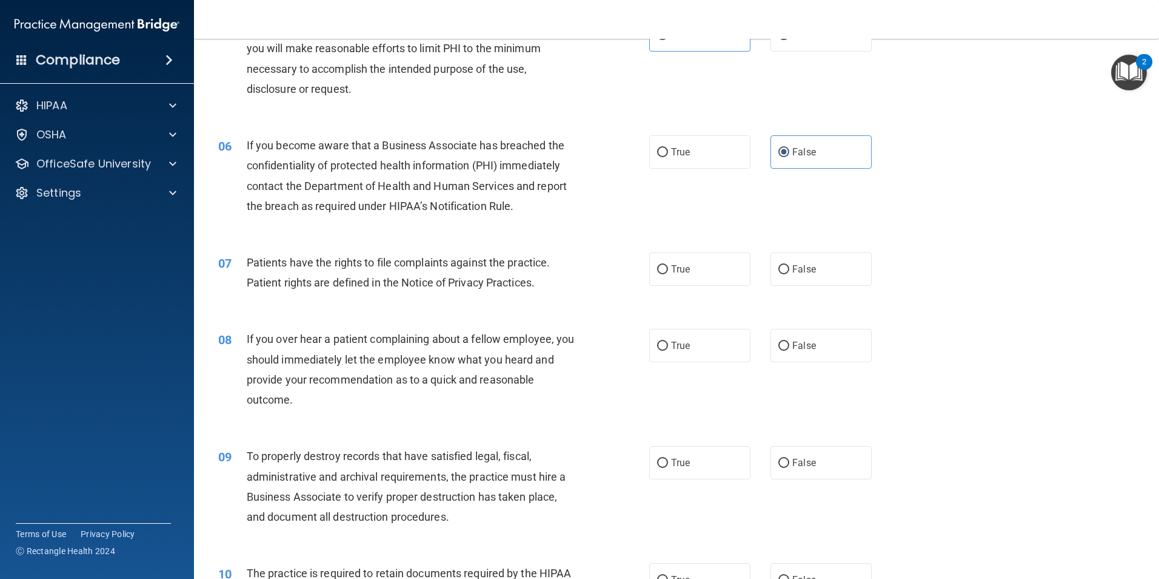
scroll to position [546, 0]
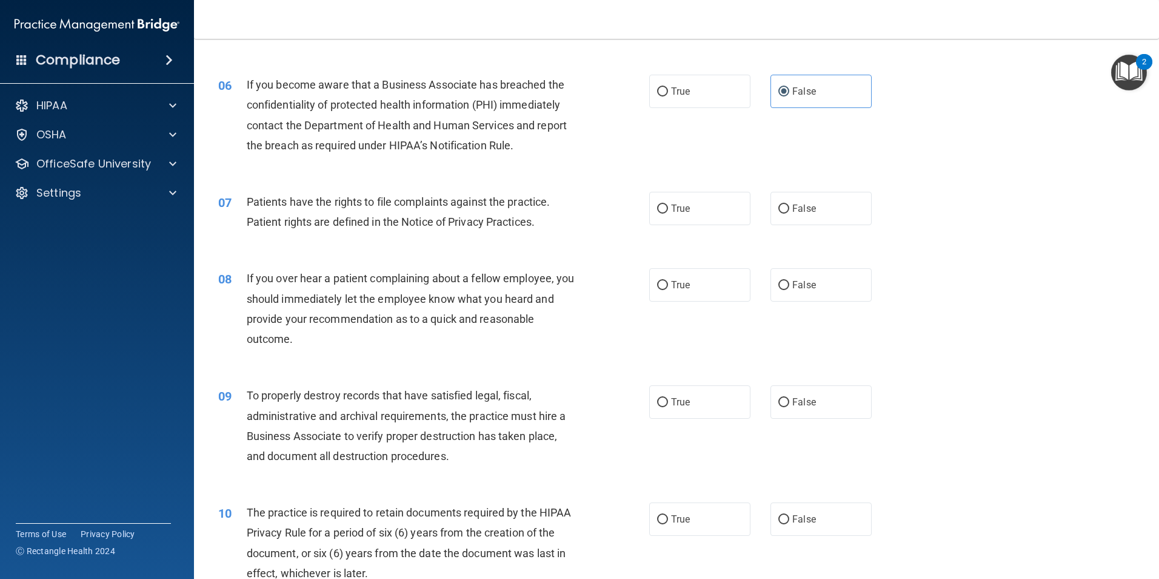
click at [255, 203] on span "Patients have the rights to file complaints against the practice. Patient right…" at bounding box center [399, 211] width 304 height 33
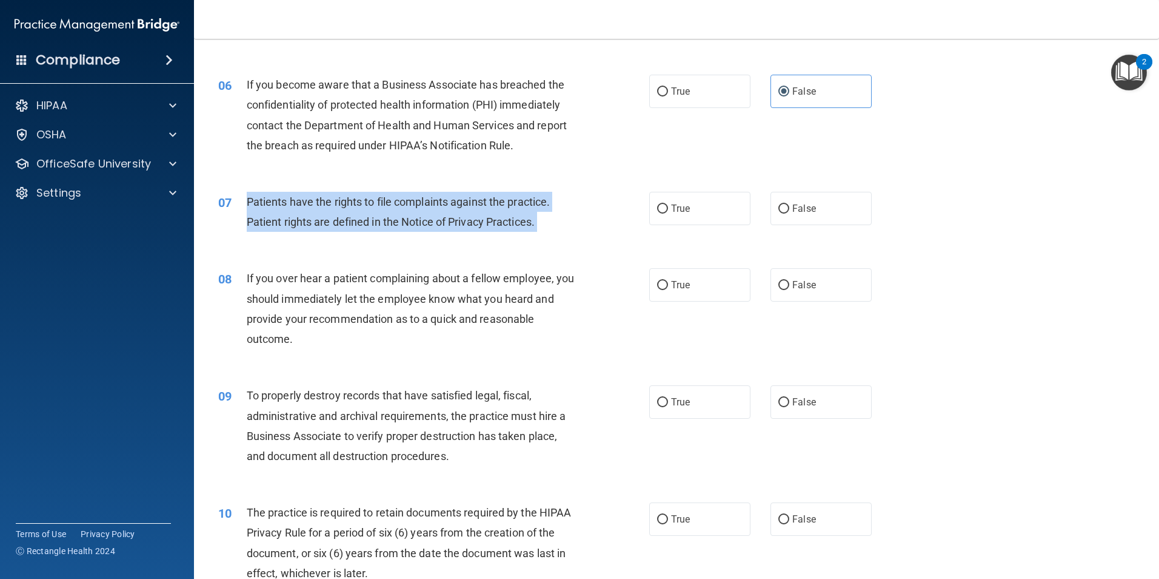
click at [255, 203] on span "Patients have the rights to file complaints against the practice. Patient right…" at bounding box center [399, 211] width 304 height 33
copy ng-form "Patients have the rights to file complaints against the practice. Patient right…"
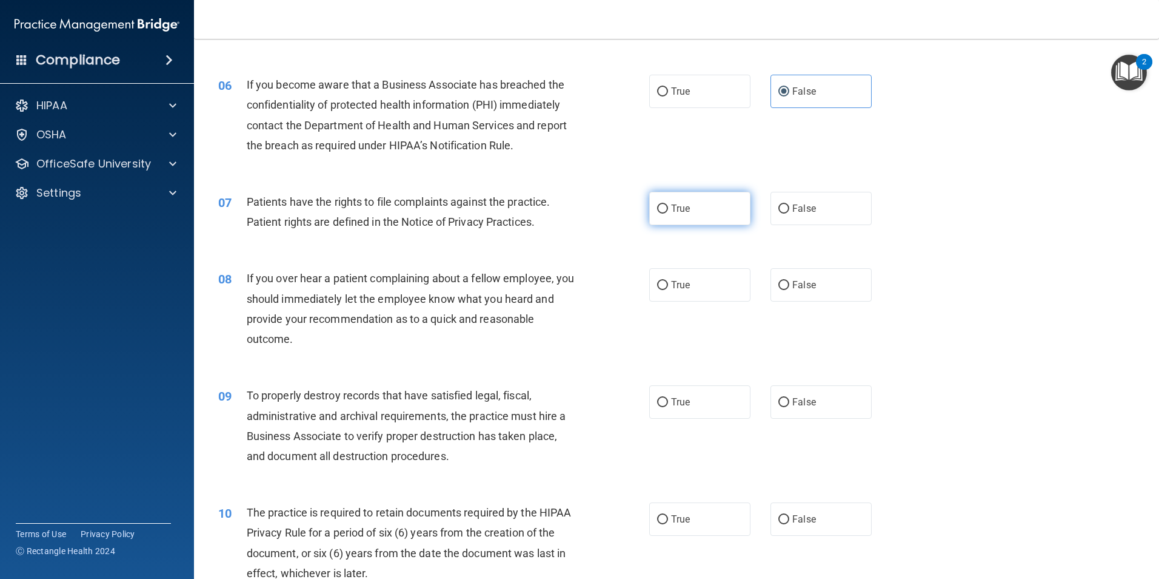
click at [673, 215] on label "True" at bounding box center [699, 208] width 101 height 33
click at [668, 213] on input "True" at bounding box center [662, 208] width 11 height 9
radio input "true"
click at [252, 277] on span "If you over hear a patient complaining about a fellow employee, you should imme…" at bounding box center [411, 308] width 328 height 73
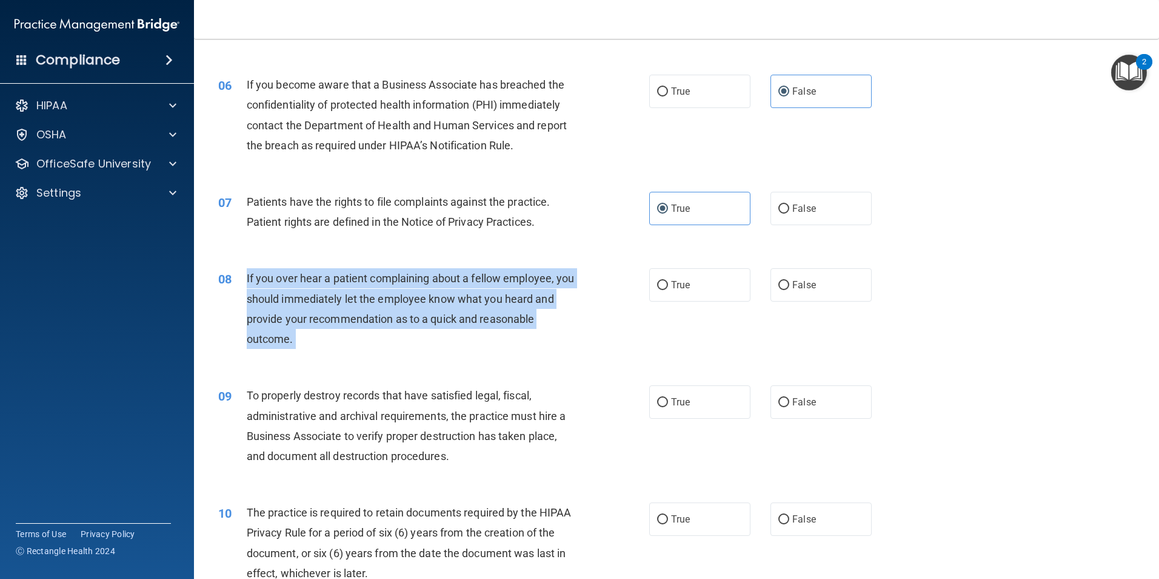
click at [252, 277] on span "If you over hear a patient complaining about a fellow employee, you should imme…" at bounding box center [411, 308] width 328 height 73
drag, startPoint x: 252, startPoint y: 277, endPoint x: 389, endPoint y: 342, distance: 151.6
click at [389, 342] on div "If you over hear a patient complaining about a fellow employee, you should imme…" at bounding box center [415, 308] width 337 height 81
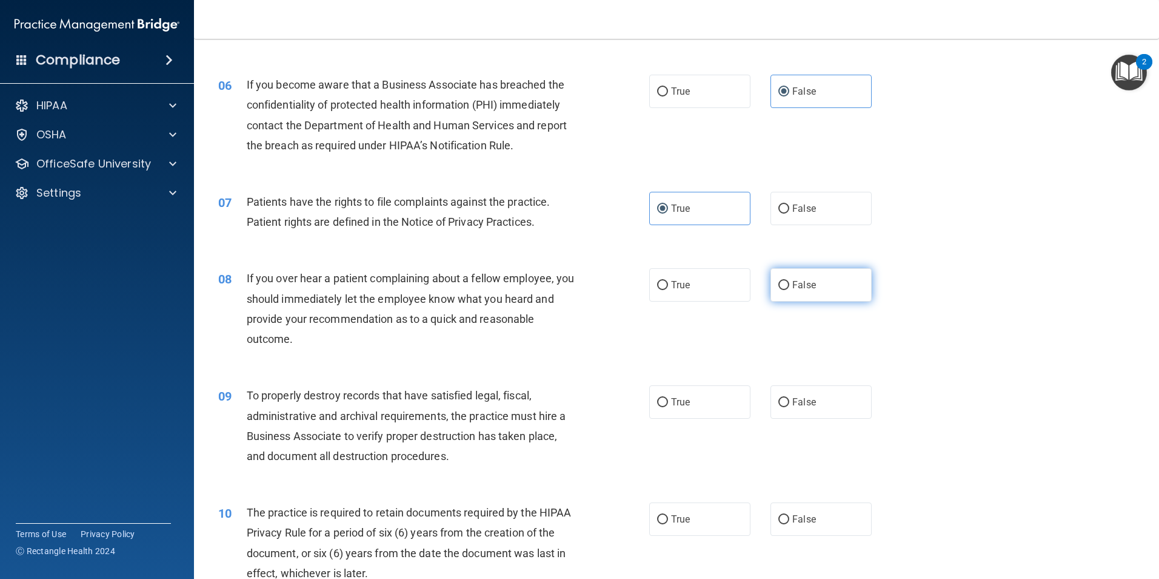
click at [774, 292] on label "False" at bounding box center [821, 284] width 101 height 33
click at [779, 290] on input "False" at bounding box center [784, 285] width 11 height 9
radio input "true"
click at [268, 396] on span "To properly destroy records that have satisfied legal, fiscal, administrative a…" at bounding box center [407, 425] width 320 height 73
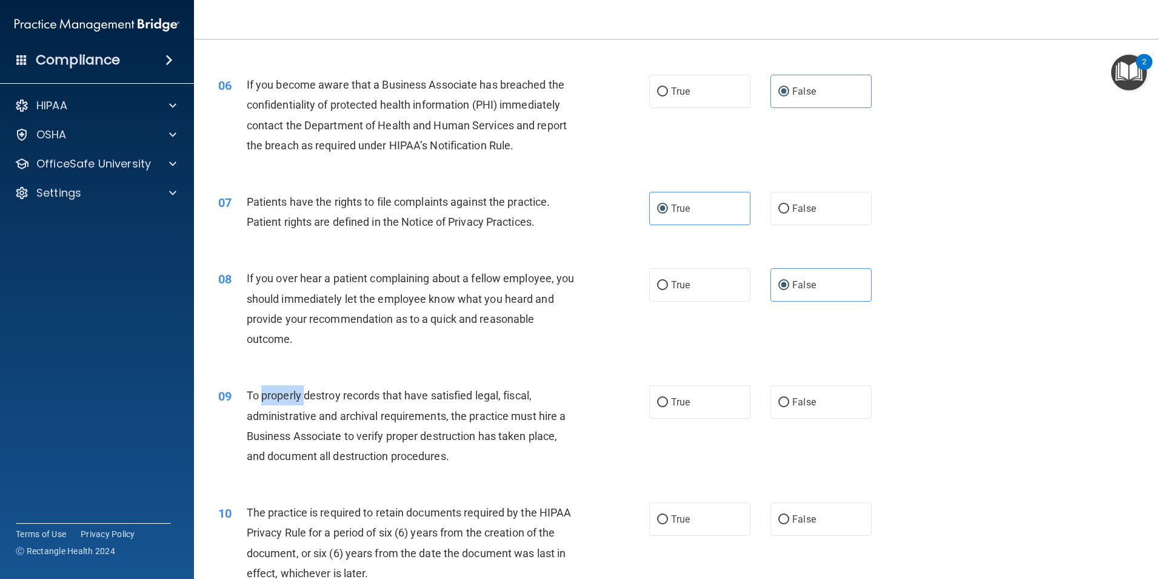
click at [268, 396] on span "To properly destroy records that have satisfied legal, fiscal, administrative a…" at bounding box center [407, 425] width 320 height 73
drag, startPoint x: 268, startPoint y: 396, endPoint x: 374, endPoint y: 361, distance: 111.2
click at [374, 361] on div "08 If you over hear a patient complaining about a fellow employee, you should i…" at bounding box center [676, 311] width 935 height 117
click at [308, 392] on span "To properly destroy records that have satisfied legal, fiscal, administrative a…" at bounding box center [407, 425] width 320 height 73
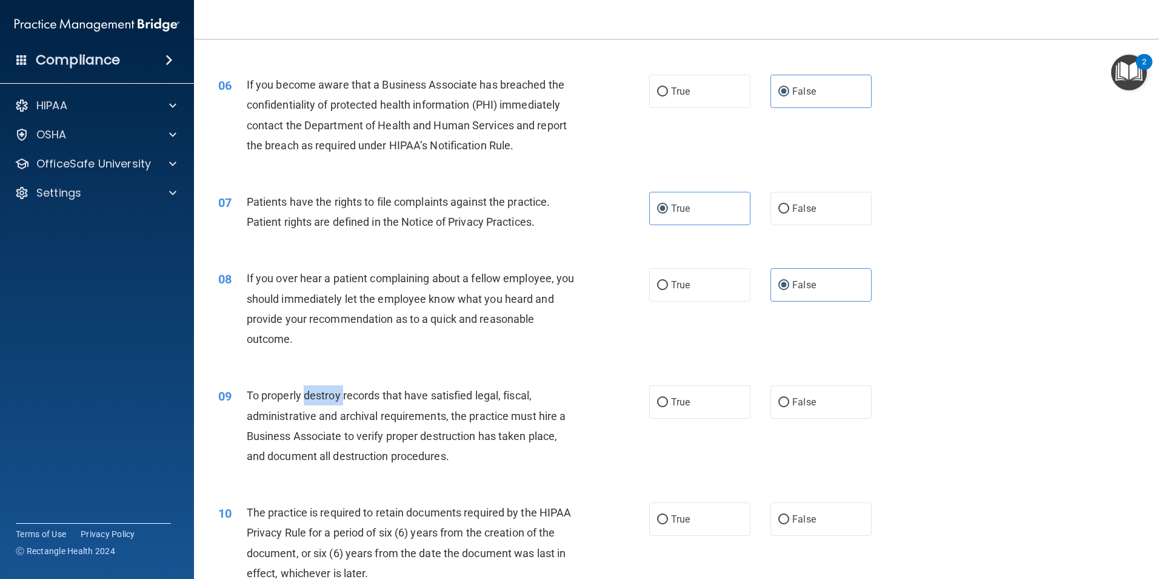
click at [308, 392] on span "To properly destroy records that have satisfied legal, fiscal, administrative a…" at bounding box center [407, 425] width 320 height 73
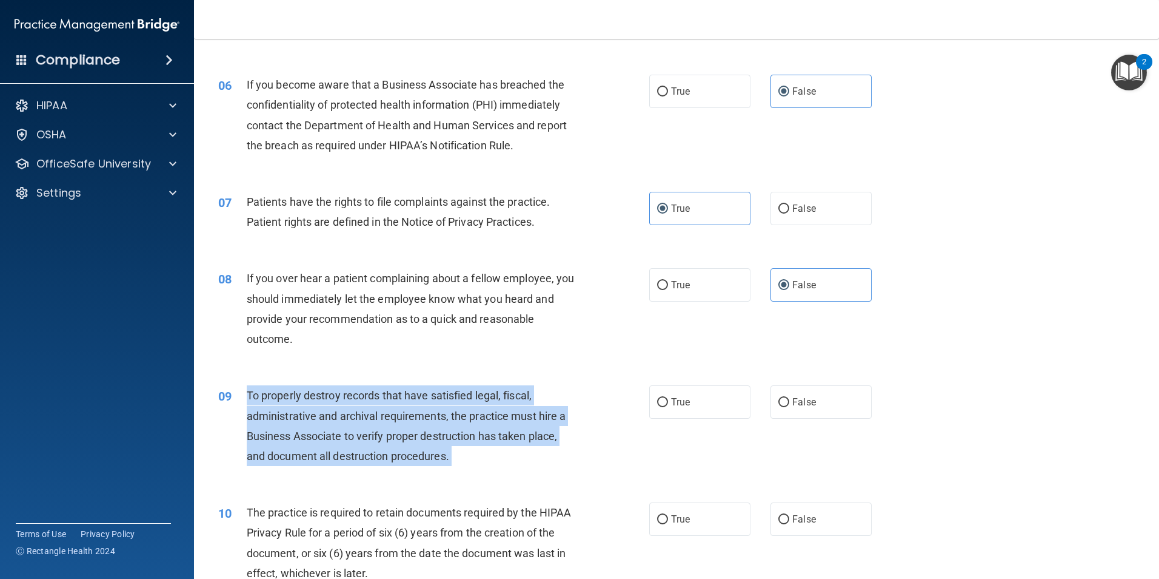
click at [309, 395] on span "To properly destroy records that have satisfied legal, fiscal, administrative a…" at bounding box center [407, 425] width 320 height 73
copy ng-form "To properly destroy records that have satisfied legal, fiscal, administrative a…"
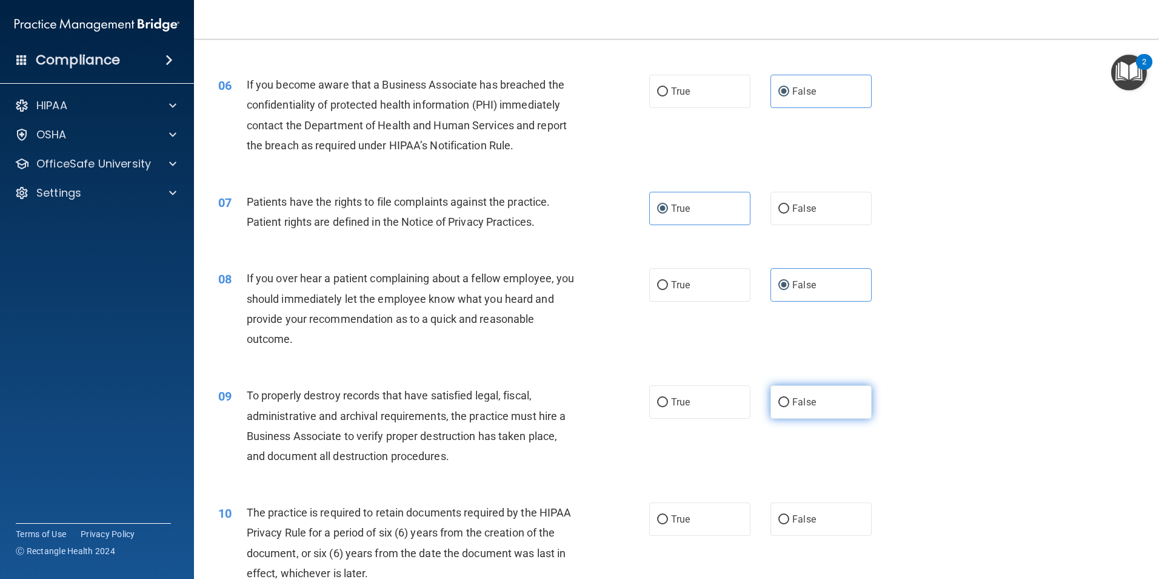
click at [787, 410] on label "False" at bounding box center [821, 401] width 101 height 33
click at [787, 407] on input "False" at bounding box center [784, 402] width 11 height 9
radio input "true"
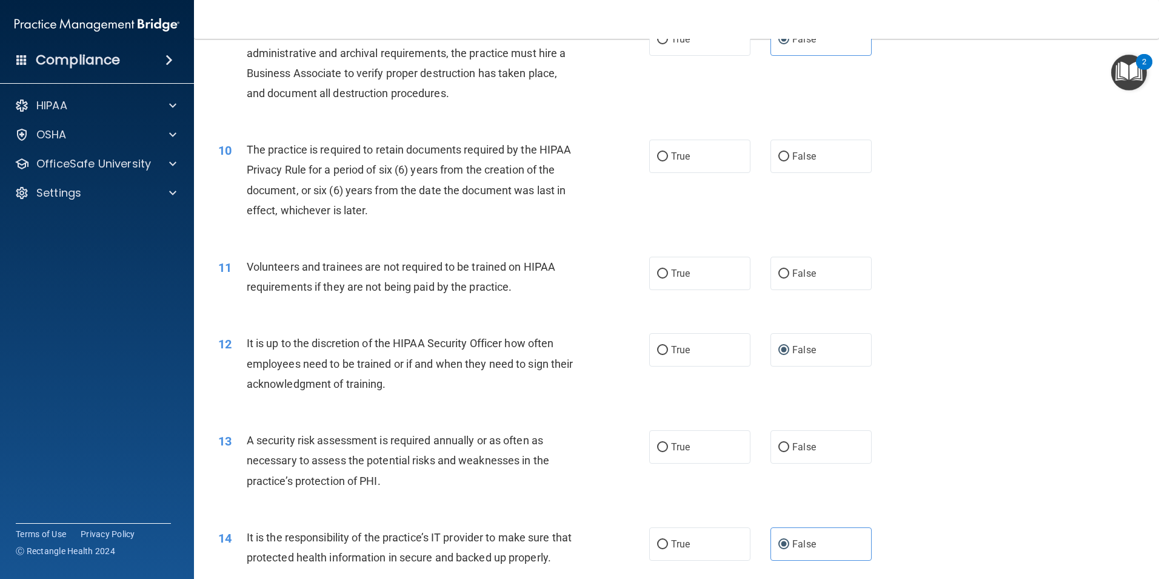
scroll to position [910, 0]
click at [249, 155] on div "The practice is required to retain documents required by the HIPAA Privacy Rule…" at bounding box center [415, 178] width 337 height 81
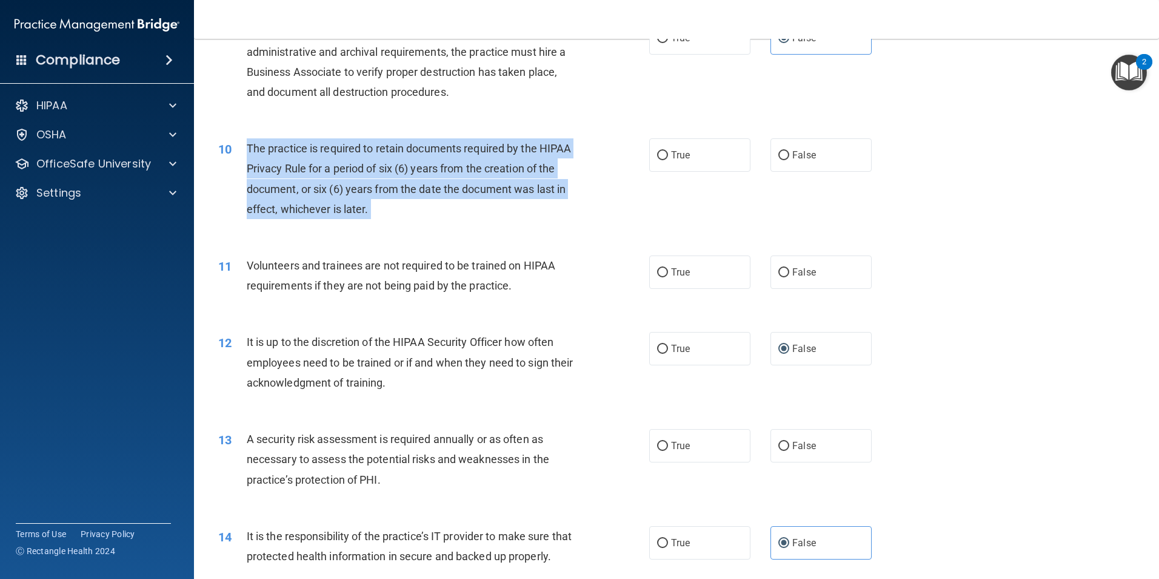
click at [249, 155] on div "The practice is required to retain documents required by the HIPAA Privacy Rule…" at bounding box center [415, 178] width 337 height 81
copy ng-form "The practice is required to retain documents required by the HIPAA Privacy Rule…"
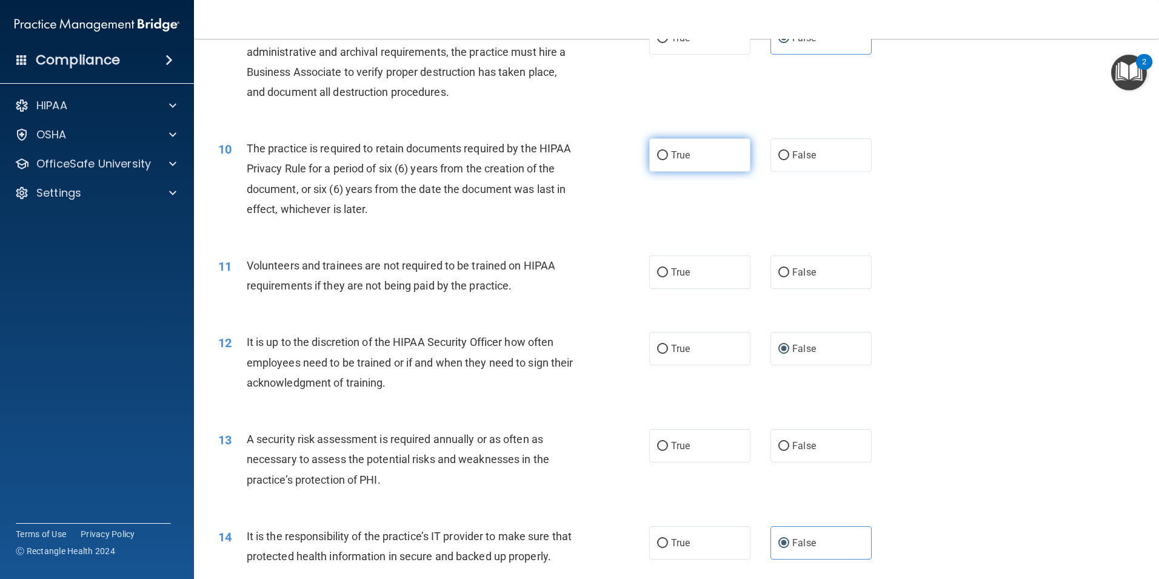
click at [657, 164] on label "True" at bounding box center [699, 154] width 101 height 33
click at [657, 160] on input "True" at bounding box center [662, 155] width 11 height 9
radio input "true"
click at [258, 266] on span "Volunteers and trainees are not required to be trained on HIPAA requirements if…" at bounding box center [401, 275] width 309 height 33
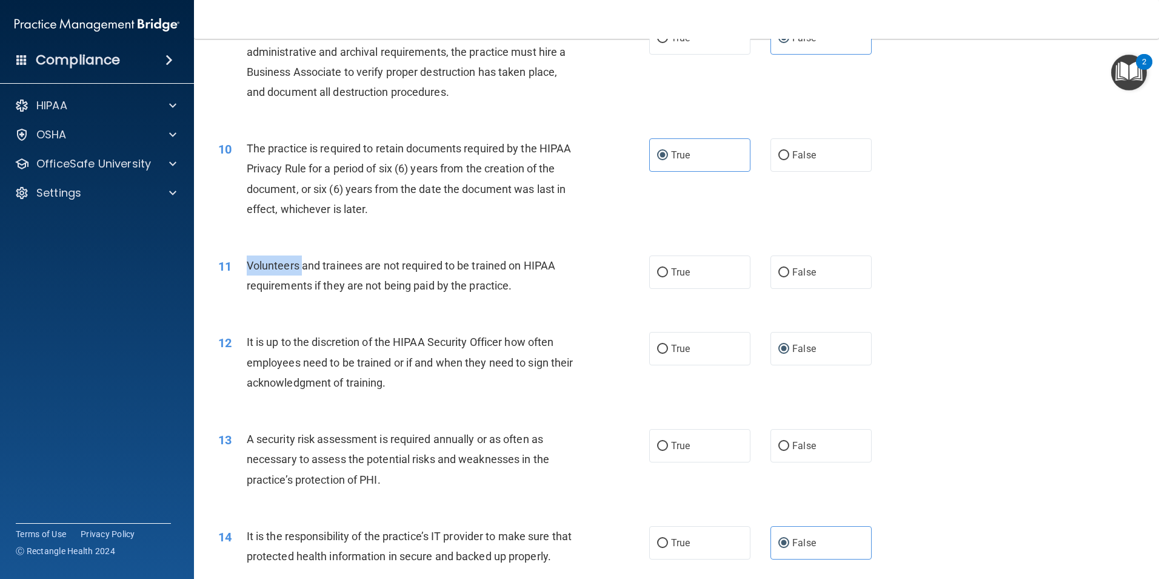
click at [258, 266] on span "Volunteers and trainees are not required to be trained on HIPAA requirements if…" at bounding box center [401, 275] width 309 height 33
click at [771, 272] on label "False" at bounding box center [821, 271] width 101 height 33
click at [779, 272] on input "False" at bounding box center [784, 272] width 11 height 9
radio input "true"
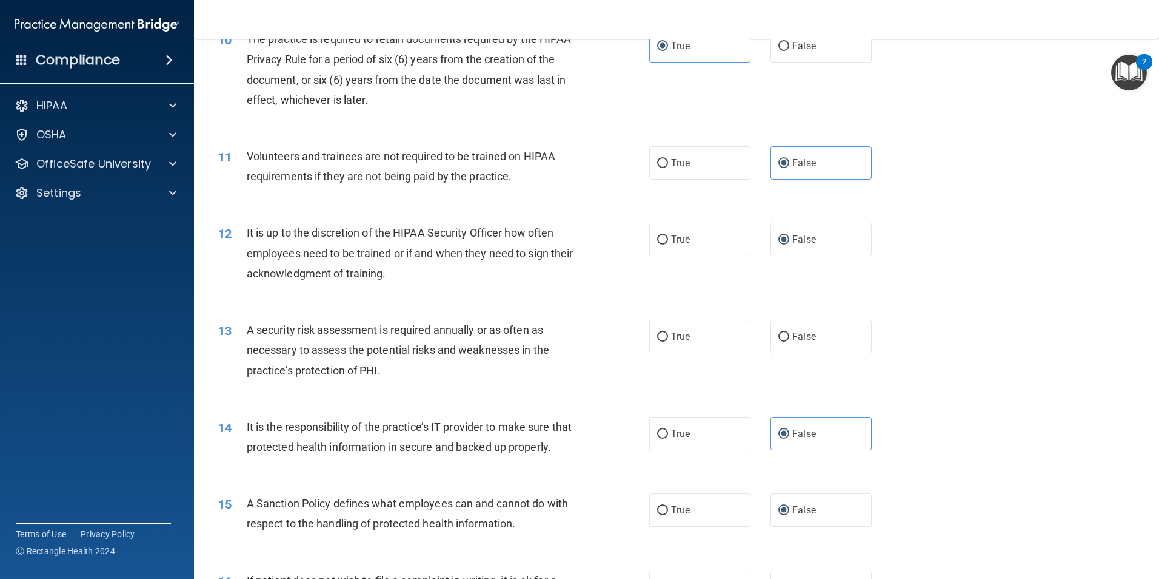
scroll to position [1092, 0]
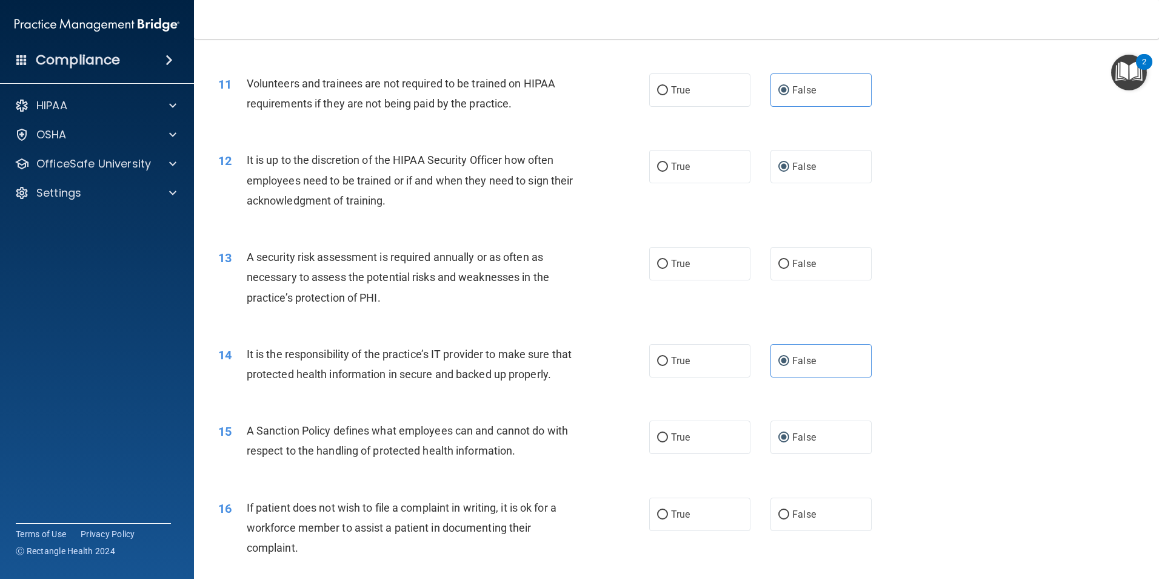
click at [255, 258] on span "A security risk assessment is required annually or as often as necessary to ass…" at bounding box center [398, 276] width 303 height 53
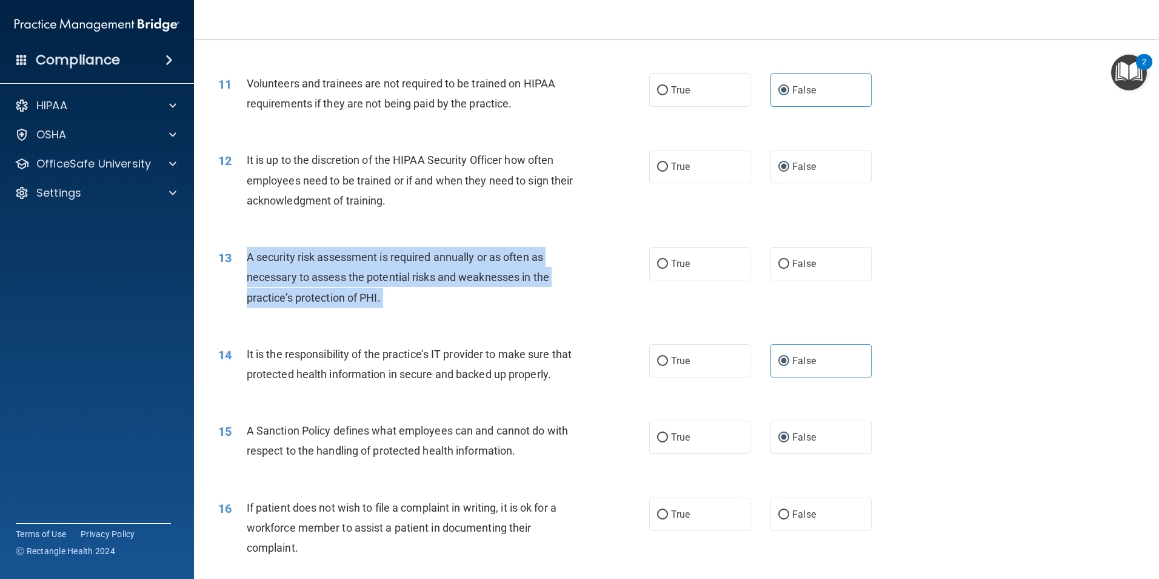
click at [255, 258] on span "A security risk assessment is required annually or as often as necessary to ass…" at bounding box center [398, 276] width 303 height 53
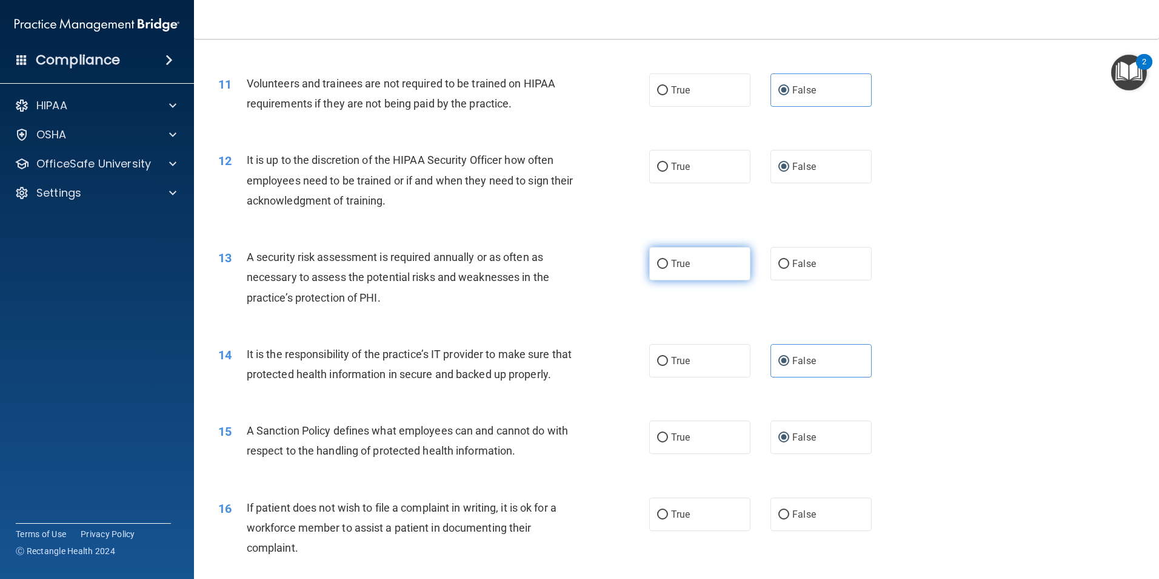
click at [649, 264] on label "True" at bounding box center [699, 263] width 101 height 33
click at [657, 264] on input "True" at bounding box center [662, 264] width 11 height 9
radio input "true"
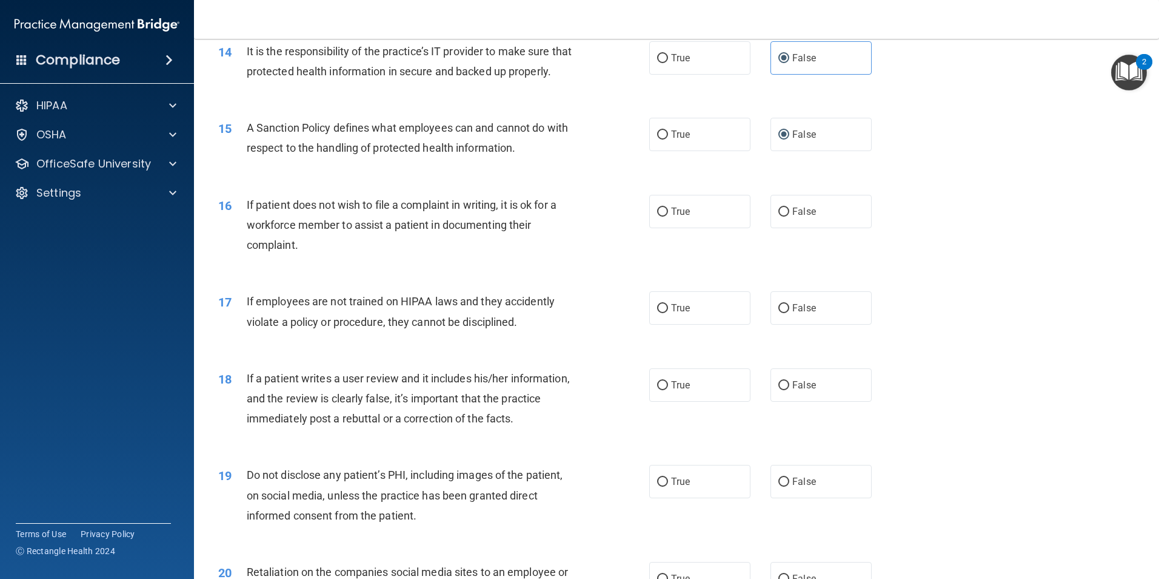
scroll to position [1395, 0]
click at [257, 224] on span "If patient does not wish to file a complaint in writing, it is ok for a workfor…" at bounding box center [402, 224] width 310 height 53
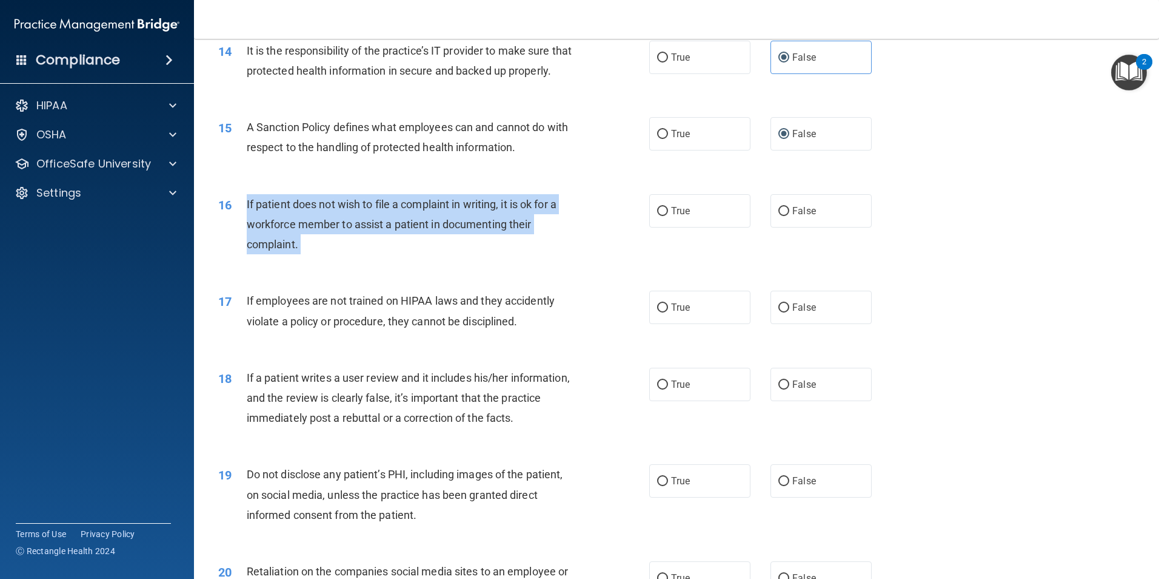
click at [257, 224] on span "If patient does not wish to file a complaint in writing, it is ok for a workfor…" at bounding box center [402, 224] width 310 height 53
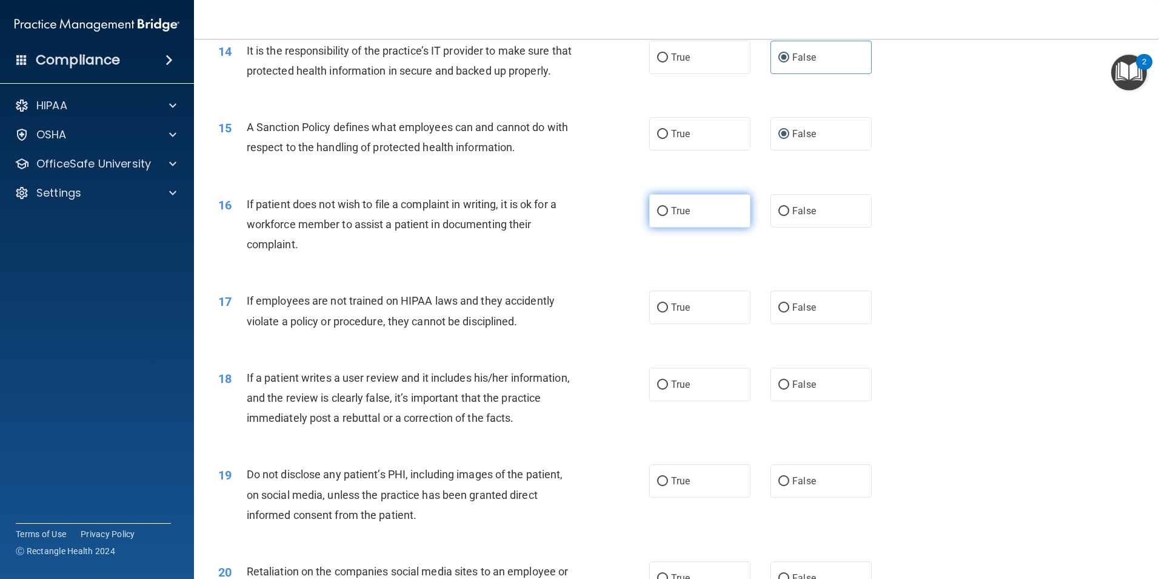
click at [673, 227] on label "True" at bounding box center [699, 210] width 101 height 33
click at [668, 216] on input "True" at bounding box center [662, 211] width 11 height 9
radio input "true"
click at [779, 312] on input "False" at bounding box center [784, 307] width 11 height 9
radio input "true"
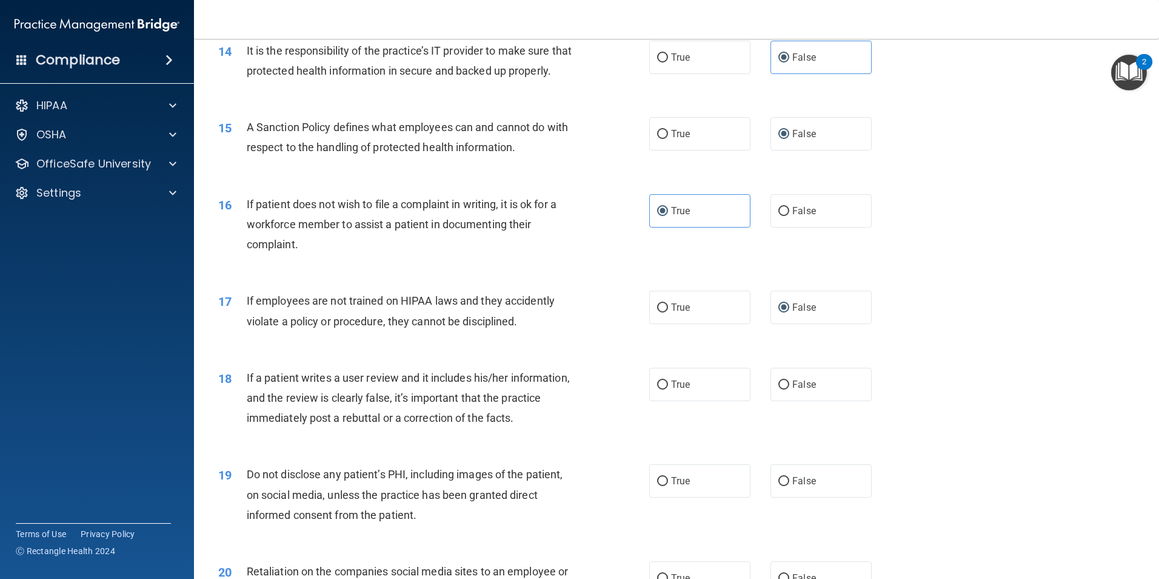
click at [266, 403] on span "If a patient writes a user review and it includes his/her information, and the …" at bounding box center [408, 397] width 323 height 53
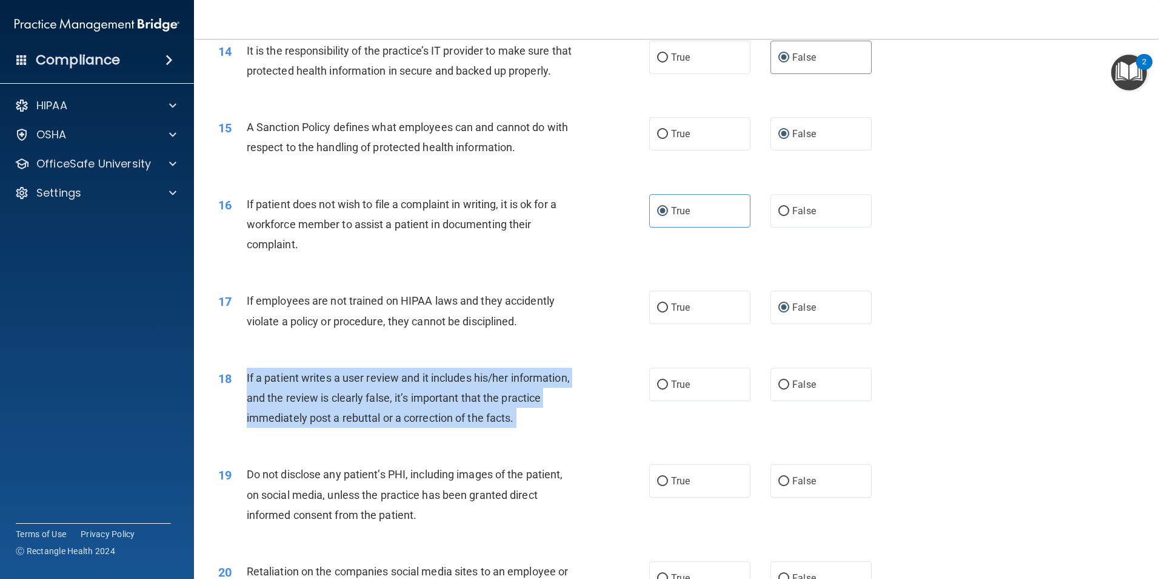
click at [266, 403] on span "If a patient writes a user review and it includes his/her information, and the …" at bounding box center [408, 397] width 323 height 53
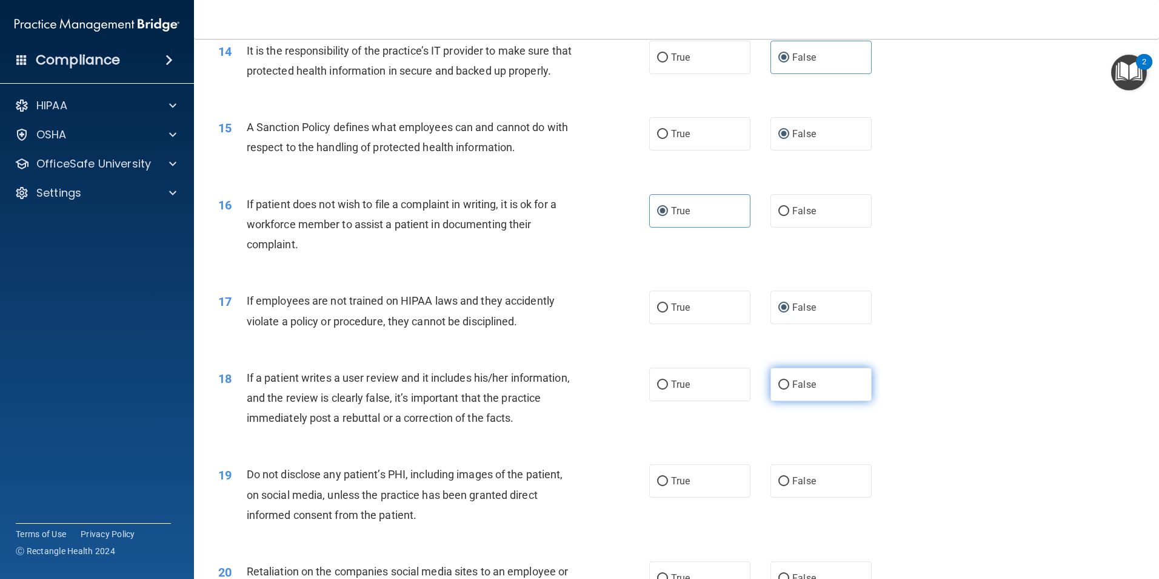
click at [771, 401] on label "False" at bounding box center [821, 383] width 101 height 33
click at [779, 389] on input "False" at bounding box center [784, 384] width 11 height 9
radio input "true"
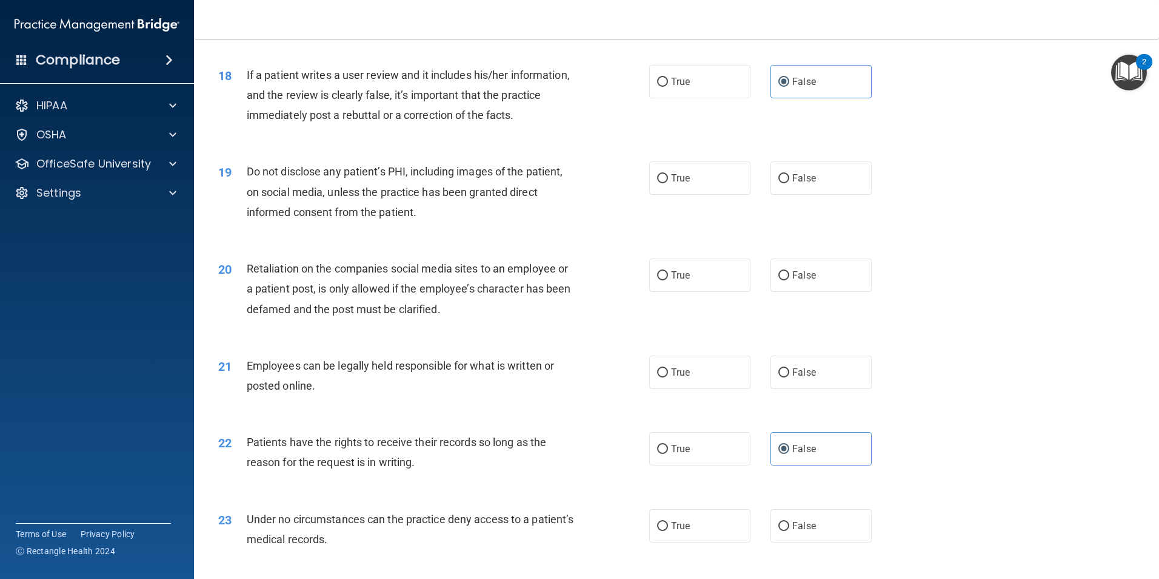
scroll to position [1698, 0]
click at [253, 190] on span "Do not disclose any patient’s PHI, including images of the patient, on social m…" at bounding box center [405, 190] width 317 height 53
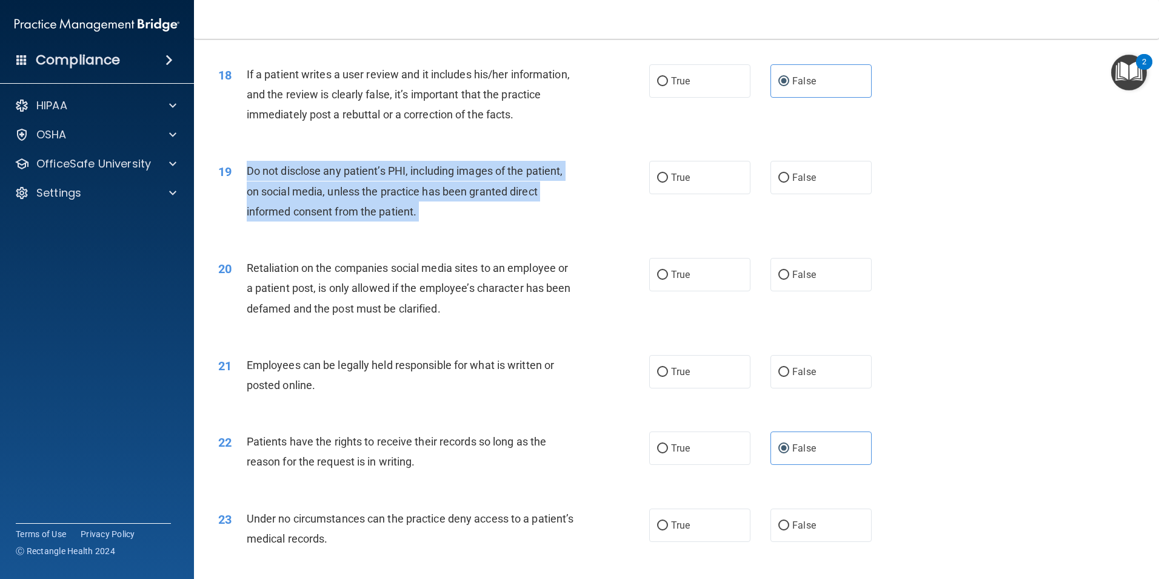
click at [253, 190] on span "Do not disclose any patient’s PHI, including images of the patient, on social m…" at bounding box center [405, 190] width 317 height 53
click at [454, 227] on div "19 Do not disclose any patient’s PHI, including images of the patient, on socia…" at bounding box center [434, 194] width 468 height 67
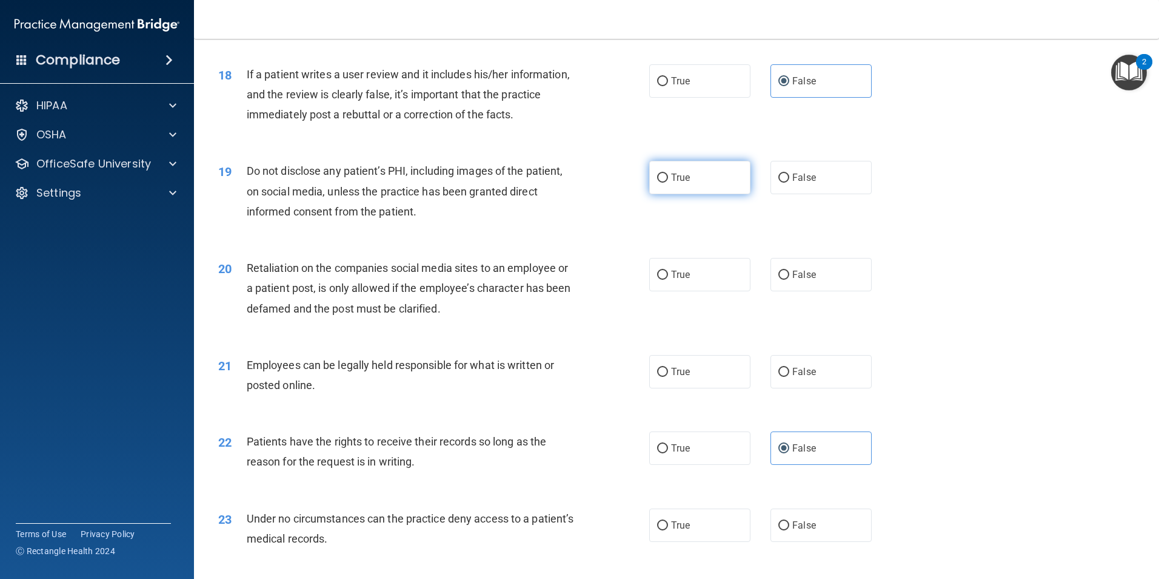
click at [665, 194] on label "True" at bounding box center [699, 177] width 101 height 33
click at [665, 183] on input "True" at bounding box center [662, 177] width 11 height 9
radio input "true"
click at [257, 289] on span "Retaliation on the companies social media sites to an employee or a patient pos…" at bounding box center [409, 287] width 324 height 53
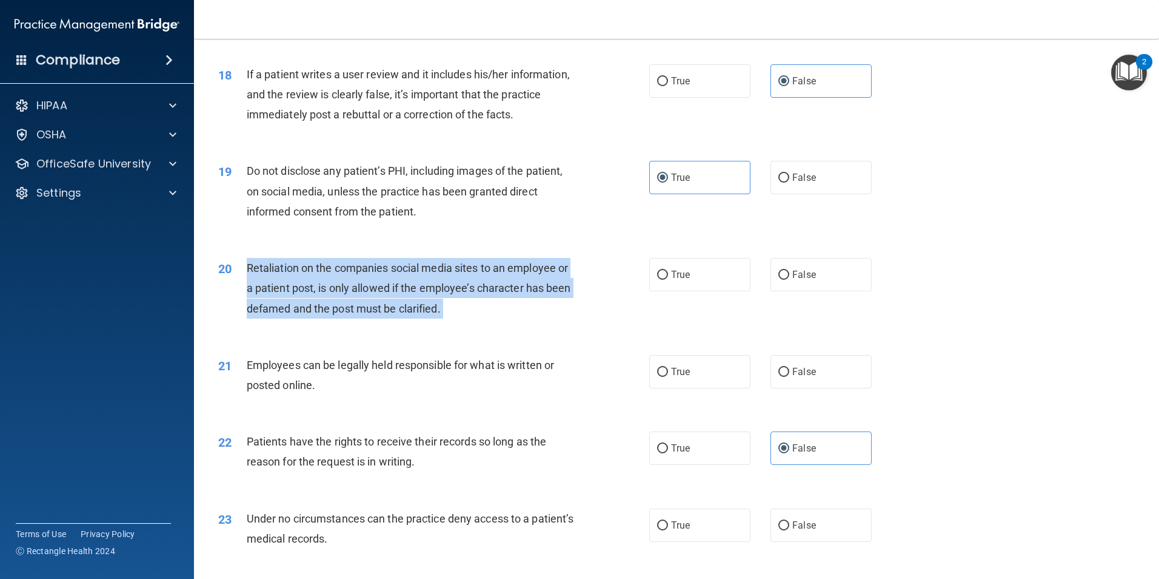
click at [257, 289] on span "Retaliation on the companies social media sites to an employee or a patient pos…" at bounding box center [409, 287] width 324 height 53
click at [510, 324] on div "20 Retaliation on the companies social media sites to an employee or a patient …" at bounding box center [434, 291] width 468 height 67
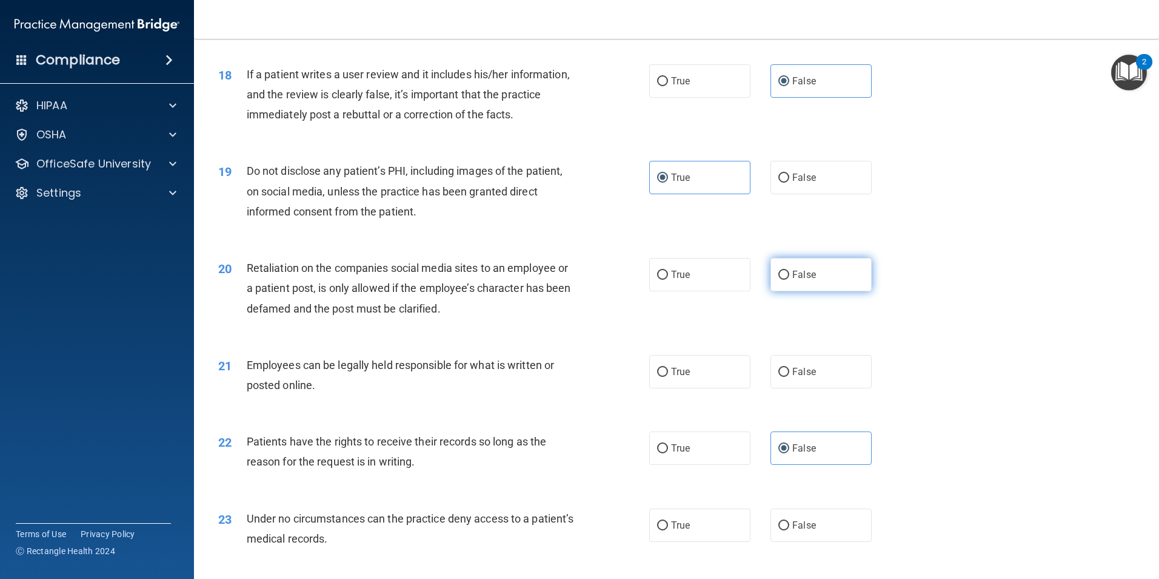
click at [817, 291] on label "False" at bounding box center [821, 274] width 101 height 33
click at [790, 280] on input "False" at bounding box center [784, 274] width 11 height 9
radio input "true"
click at [657, 377] on input "True" at bounding box center [662, 371] width 11 height 9
radio input "true"
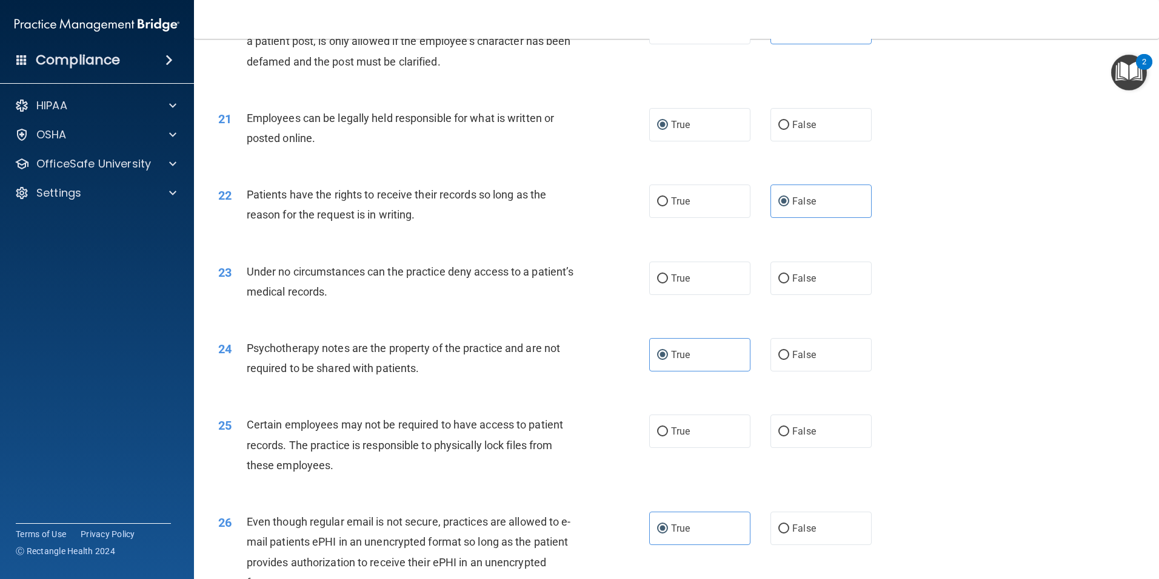
scroll to position [2001, 0]
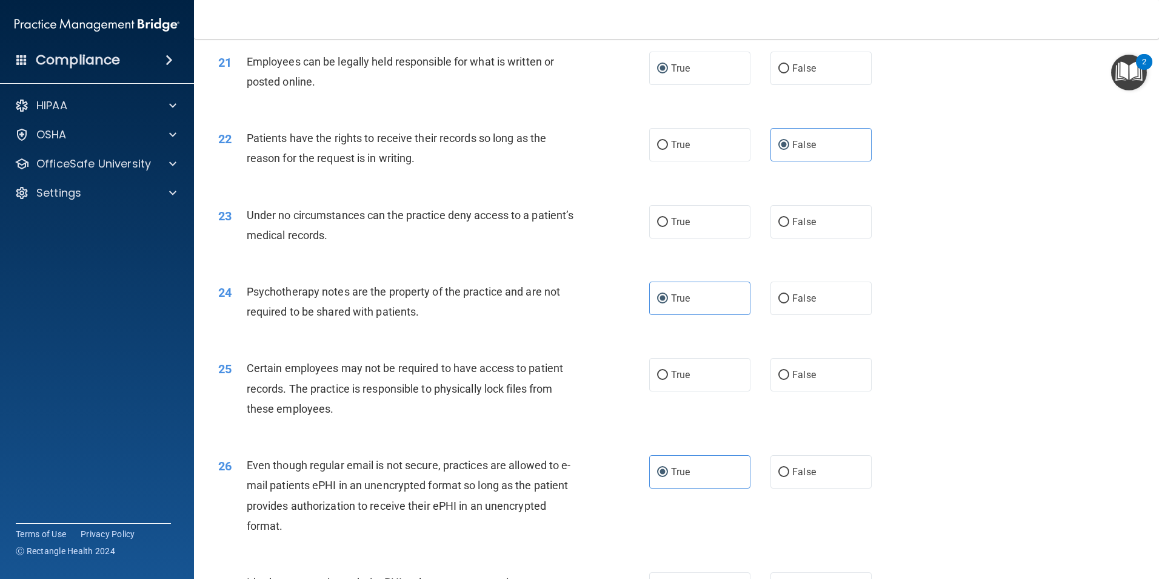
click at [272, 240] on span "Under no circumstances can the practice deny access to a patient’s medical reco…" at bounding box center [410, 225] width 327 height 33
click at [272, 238] on span "Under no circumstances can the practice deny access to a patient’s medical reco…" at bounding box center [410, 225] width 327 height 33
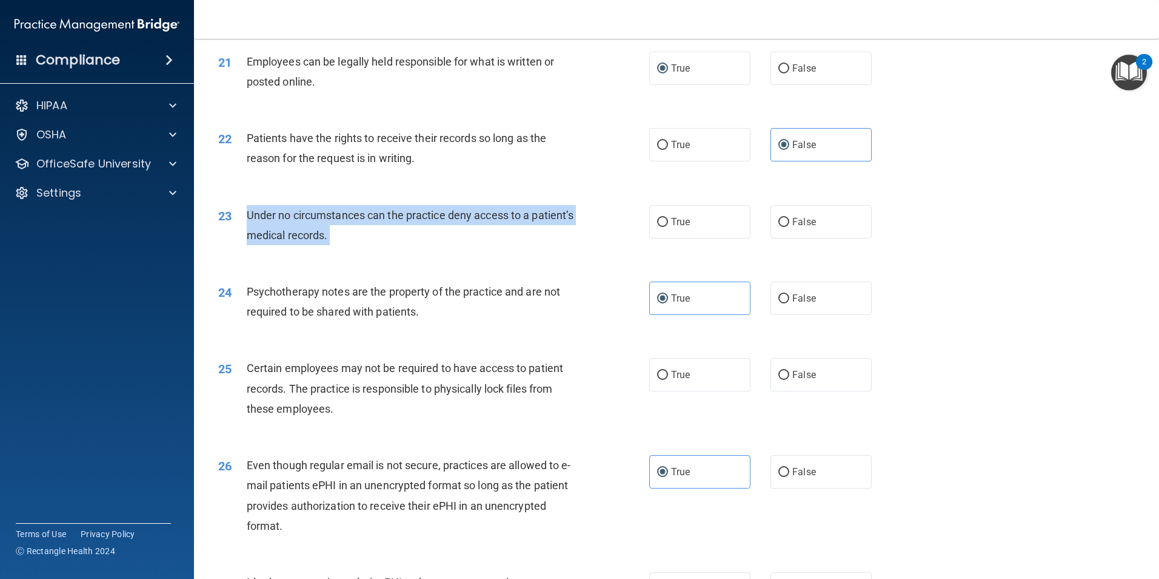
click at [272, 238] on span "Under no circumstances can the practice deny access to a patient’s medical reco…" at bounding box center [410, 225] width 327 height 33
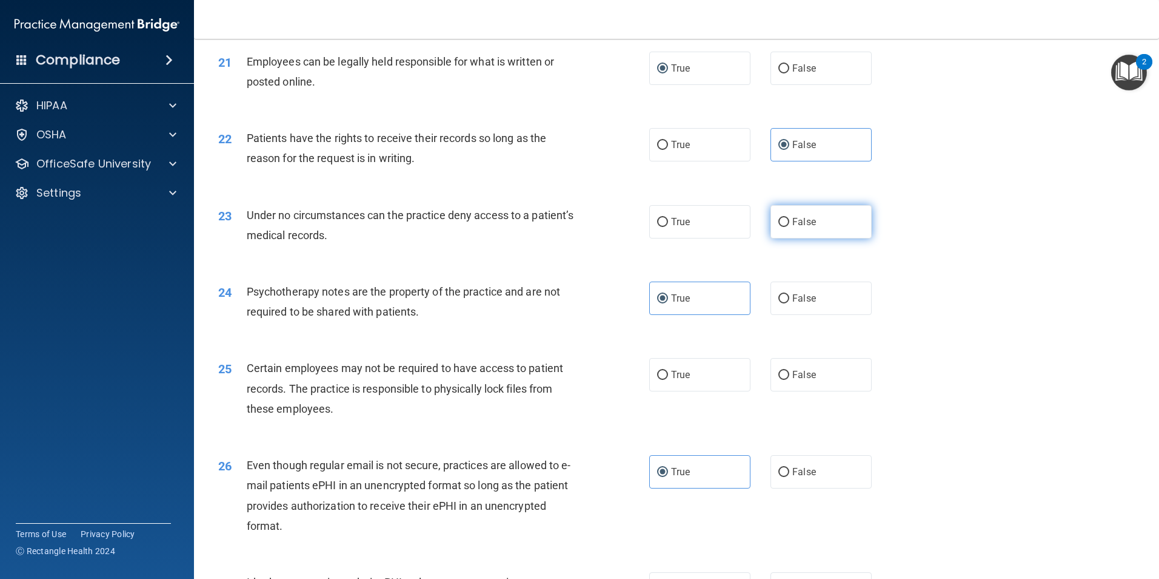
click at [788, 238] on label "False" at bounding box center [821, 221] width 101 height 33
click at [788, 227] on input "False" at bounding box center [784, 222] width 11 height 9
radio input "true"
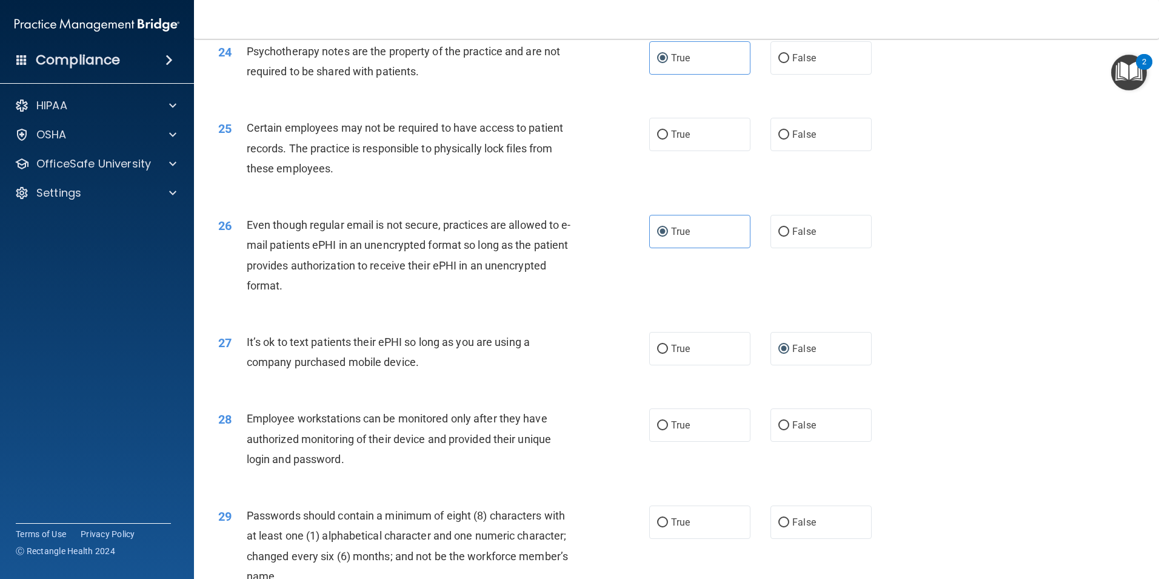
scroll to position [2244, 0]
click at [257, 150] on span "Certain employees may not be required to have access to patient records. The pr…" at bounding box center [405, 145] width 317 height 53
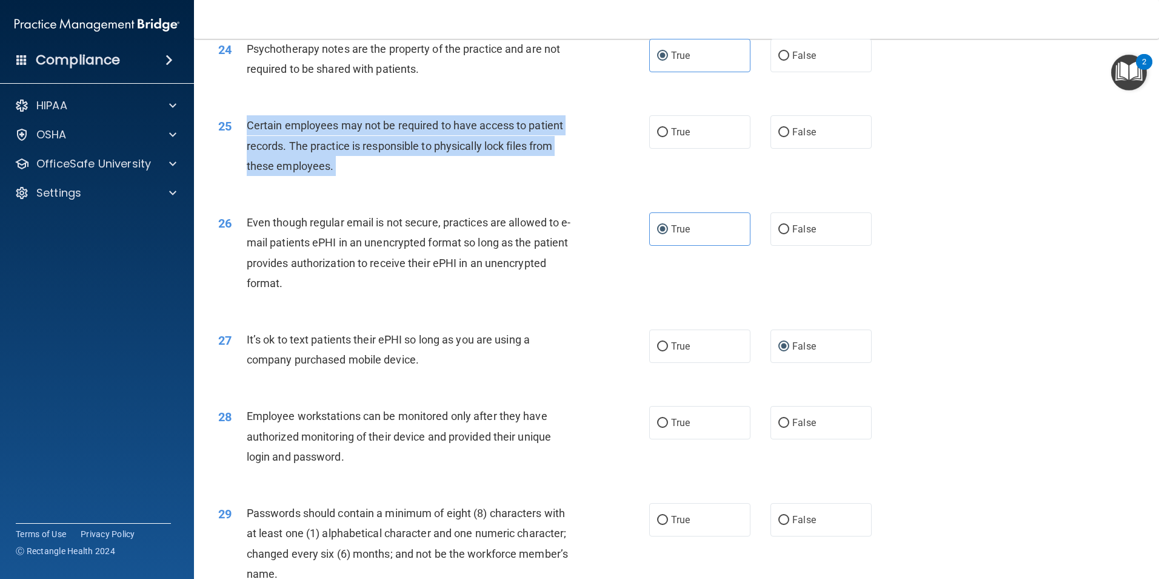
click at [257, 150] on span "Certain employees may not be required to have access to patient records. The pr…" at bounding box center [405, 145] width 317 height 53
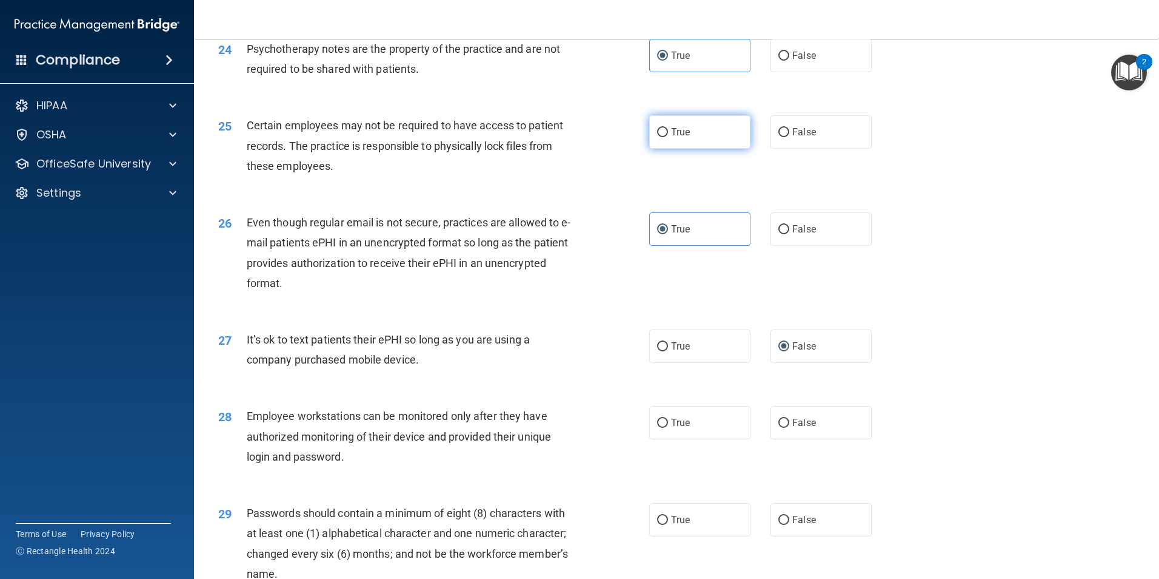
click at [673, 149] on label "True" at bounding box center [699, 131] width 101 height 33
click at [668, 137] on input "True" at bounding box center [662, 132] width 11 height 9
radio input "true"
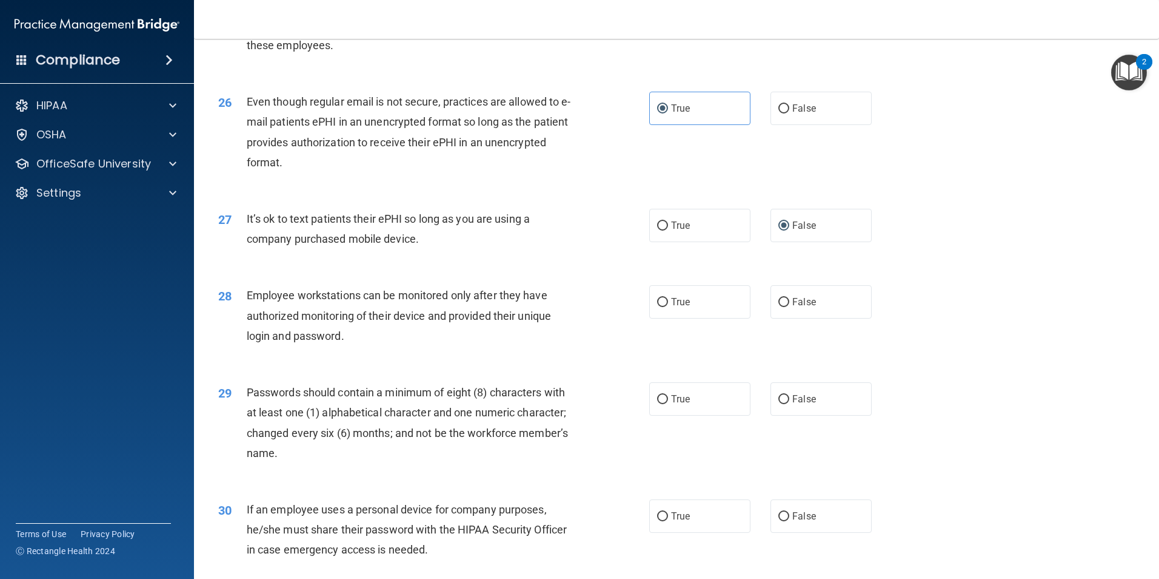
scroll to position [2365, 0]
click at [249, 313] on span "Employee workstations can be monitored only after they have authorized monitori…" at bounding box center [399, 314] width 304 height 53
click at [465, 319] on span "Employee workstations can be monitored only after they have authorized monitori…" at bounding box center [399, 314] width 304 height 53
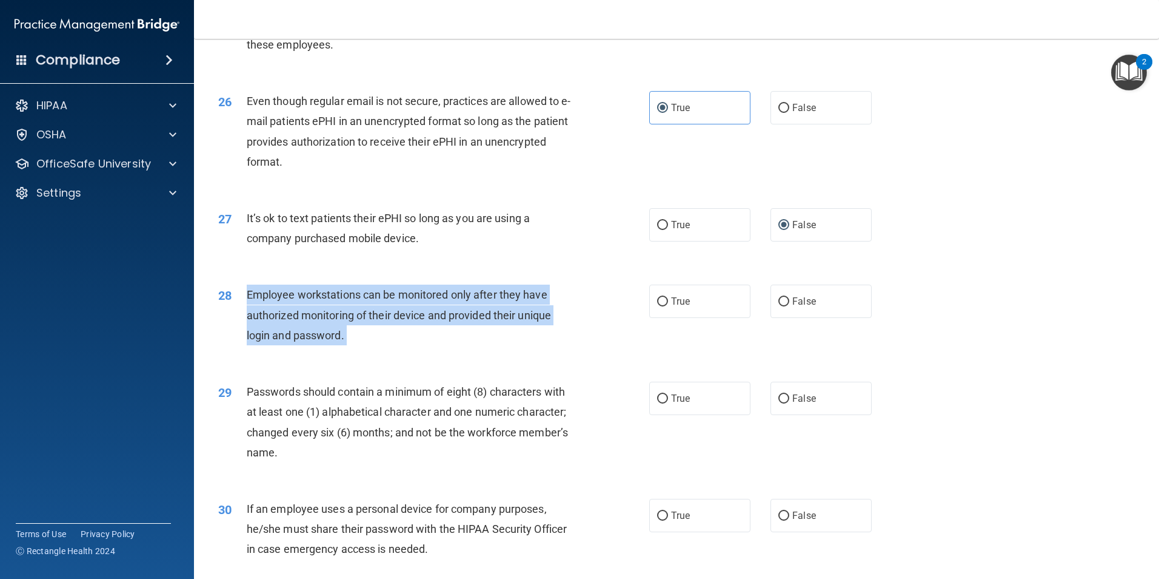
click at [465, 319] on span "Employee workstations can be monitored only after they have authorized monitori…" at bounding box center [399, 314] width 304 height 53
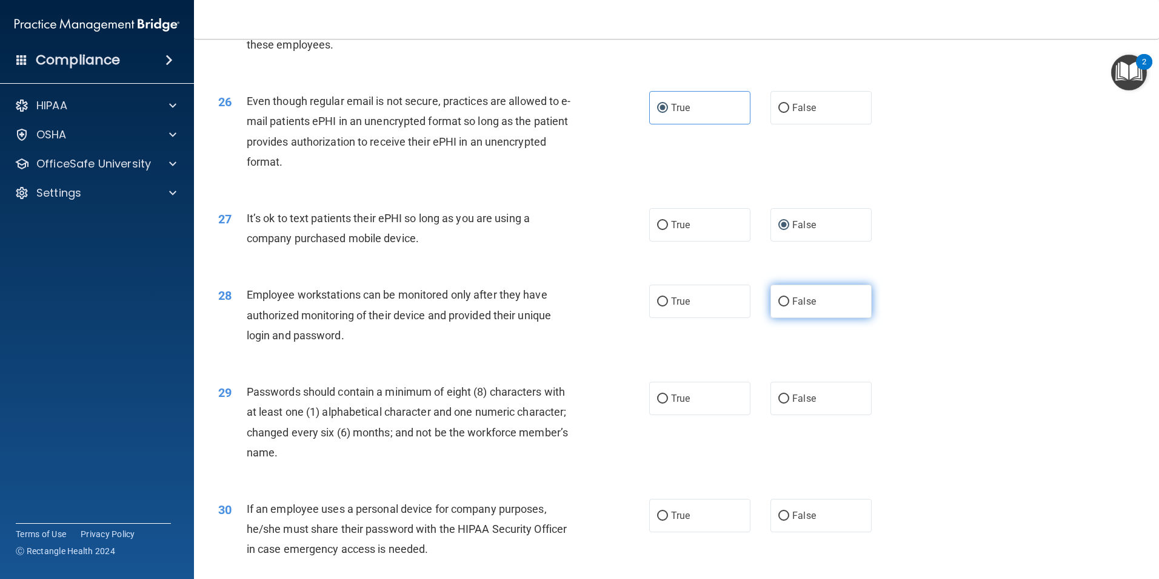
click at [800, 307] on span "False" at bounding box center [805, 301] width 24 height 12
click at [790, 306] on input "False" at bounding box center [784, 301] width 11 height 9
radio input "true"
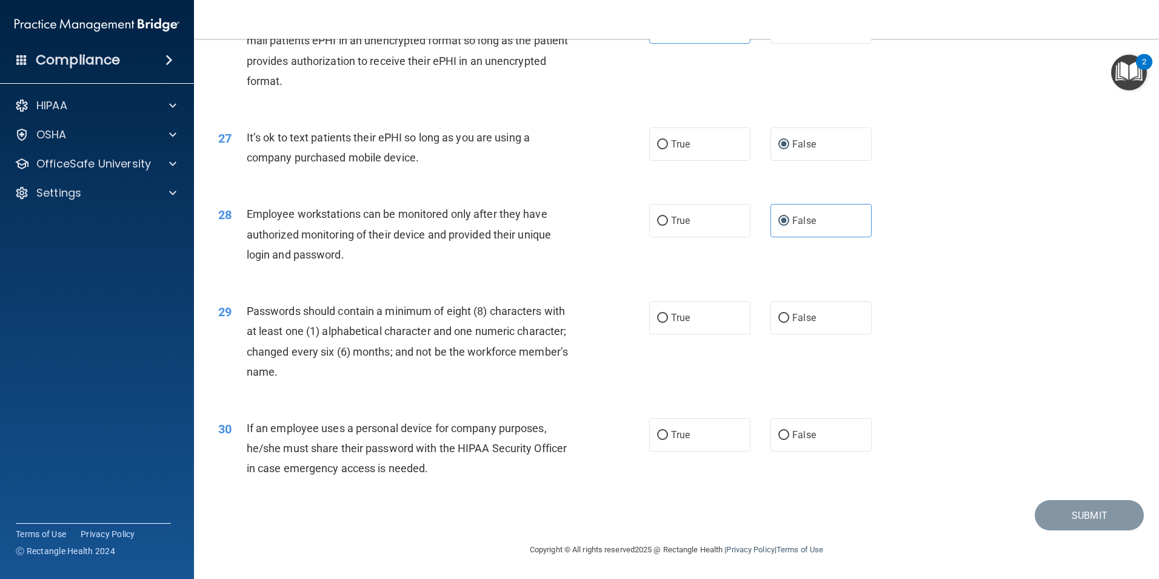
scroll to position [2466, 0]
click at [284, 311] on span "Passwords should contain a minimum of eight (8) characters with at least one (1…" at bounding box center [407, 340] width 321 height 73
click at [660, 321] on input "True" at bounding box center [662, 318] width 11 height 9
radio input "true"
click at [283, 432] on span "If an employee uses a personal device for company purposes, he/she must share t…" at bounding box center [407, 447] width 320 height 53
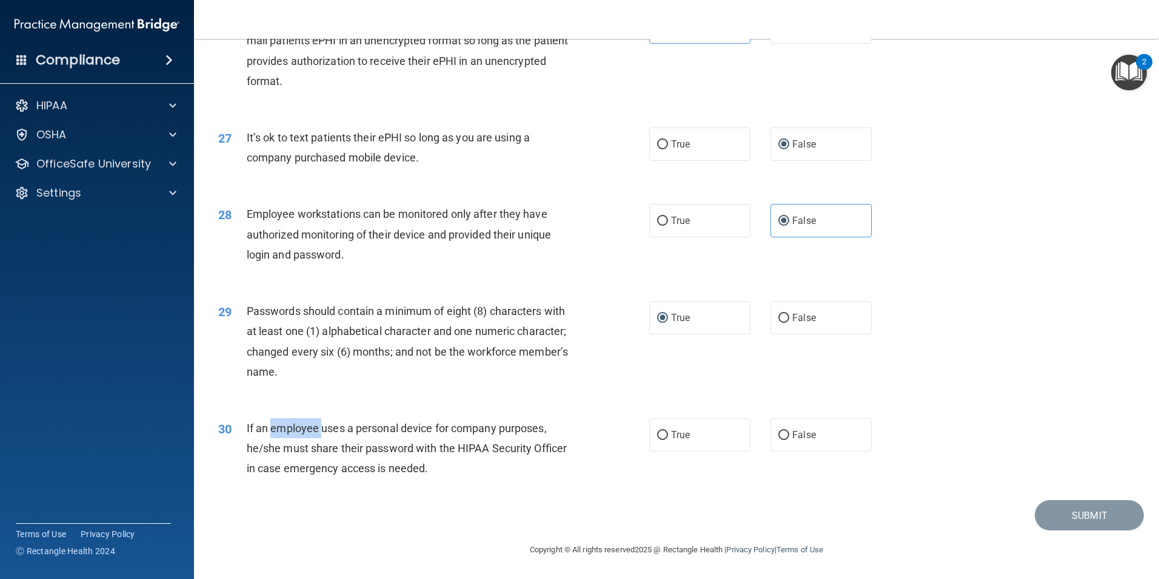
click at [283, 432] on span "If an employee uses a personal device for company purposes, he/she must share t…" at bounding box center [407, 447] width 320 height 53
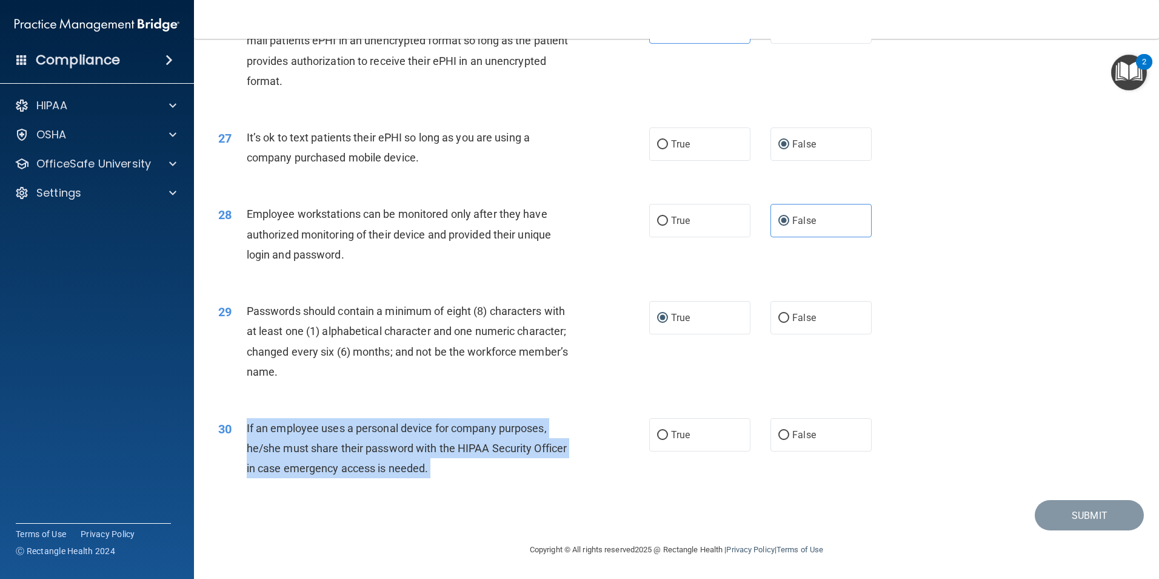
click at [283, 432] on span "If an employee uses a personal device for company purposes, he/she must share t…" at bounding box center [407, 447] width 320 height 53
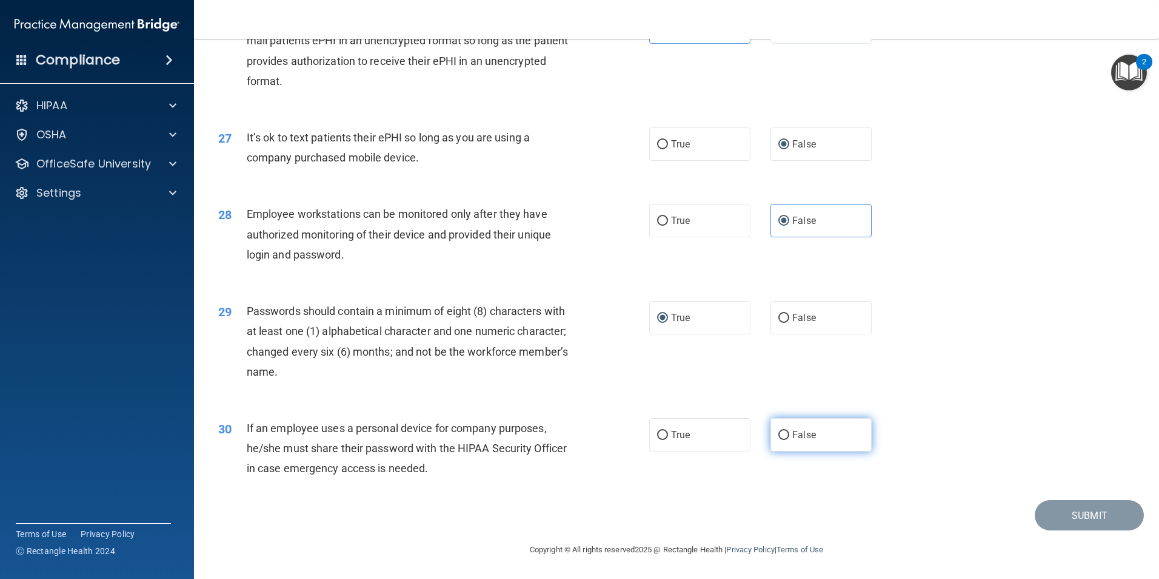
click at [790, 428] on label "False" at bounding box center [821, 434] width 101 height 33
click at [790, 431] on input "False" at bounding box center [784, 435] width 11 height 9
radio input "true"
drag, startPoint x: 937, startPoint y: 352, endPoint x: 939, endPoint y: 359, distance: 6.9
click at [938, 355] on div "29 Passwords should contain a minimum of eight (8) characters with at least one…" at bounding box center [676, 344] width 935 height 117
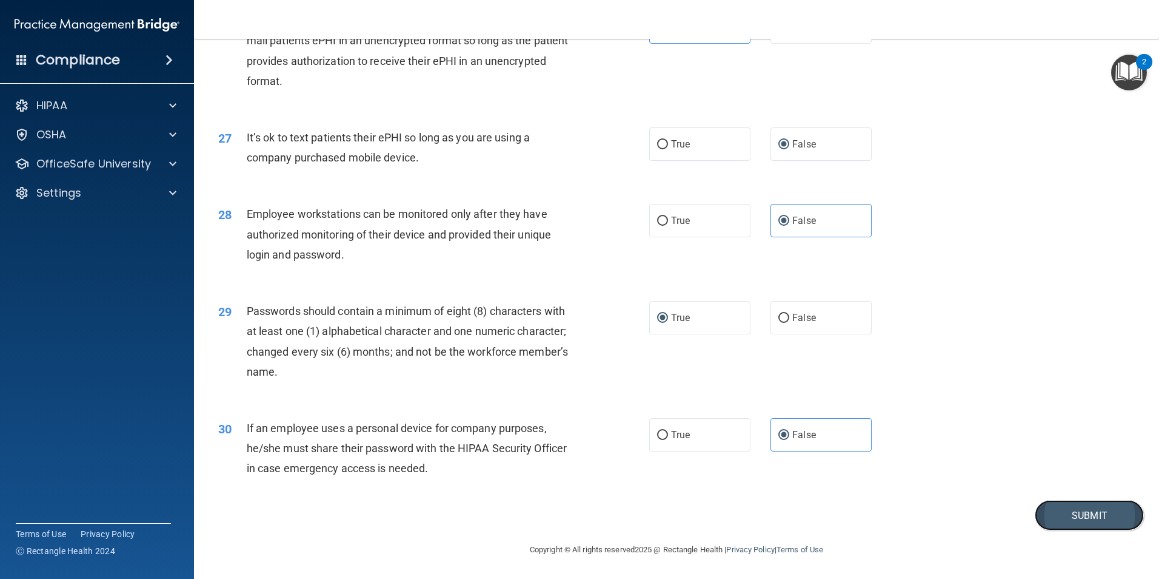
click at [1103, 512] on button "Submit" at bounding box center [1089, 515] width 109 height 31
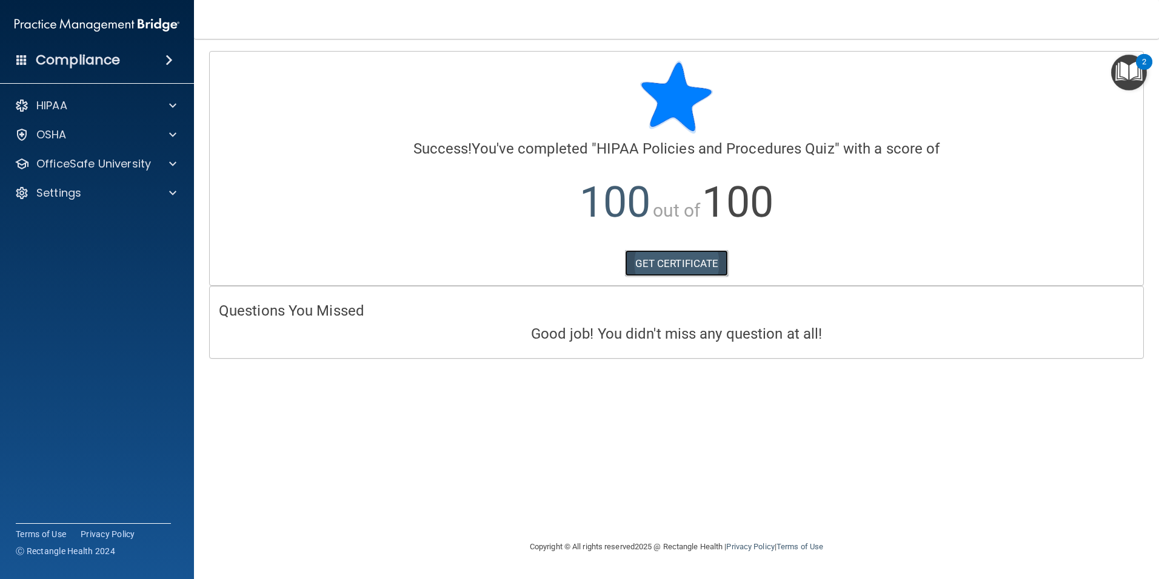
click at [691, 272] on link "GET CERTIFICATE" at bounding box center [677, 263] width 104 height 27
click at [177, 94] on div "HIPAA" at bounding box center [97, 105] width 195 height 24
click at [175, 109] on span at bounding box center [172, 105] width 7 height 15
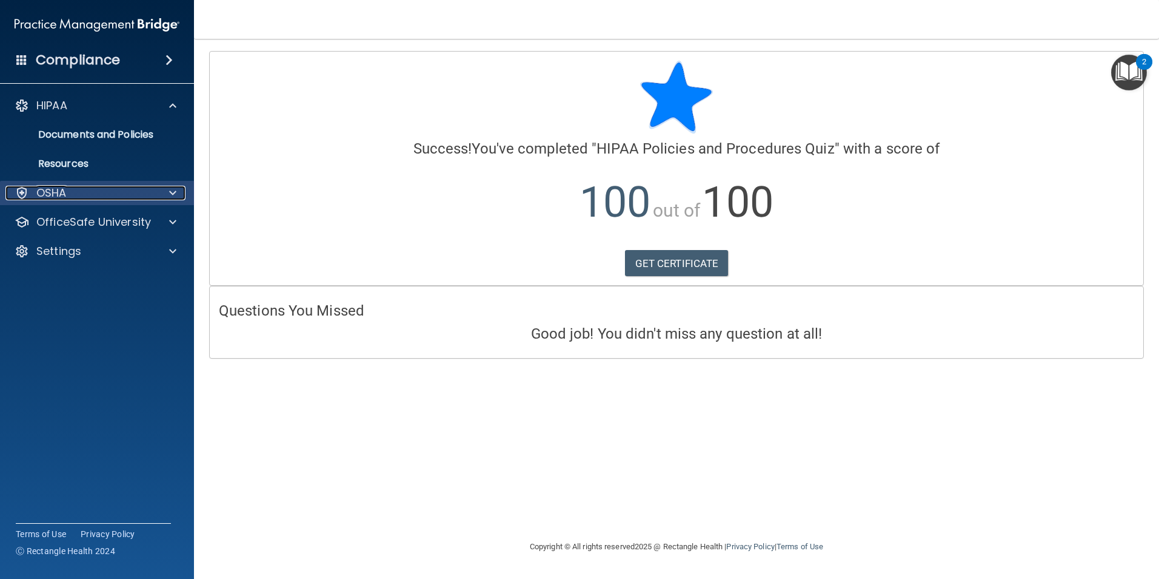
click at [115, 189] on div "OSHA" at bounding box center [80, 193] width 150 height 15
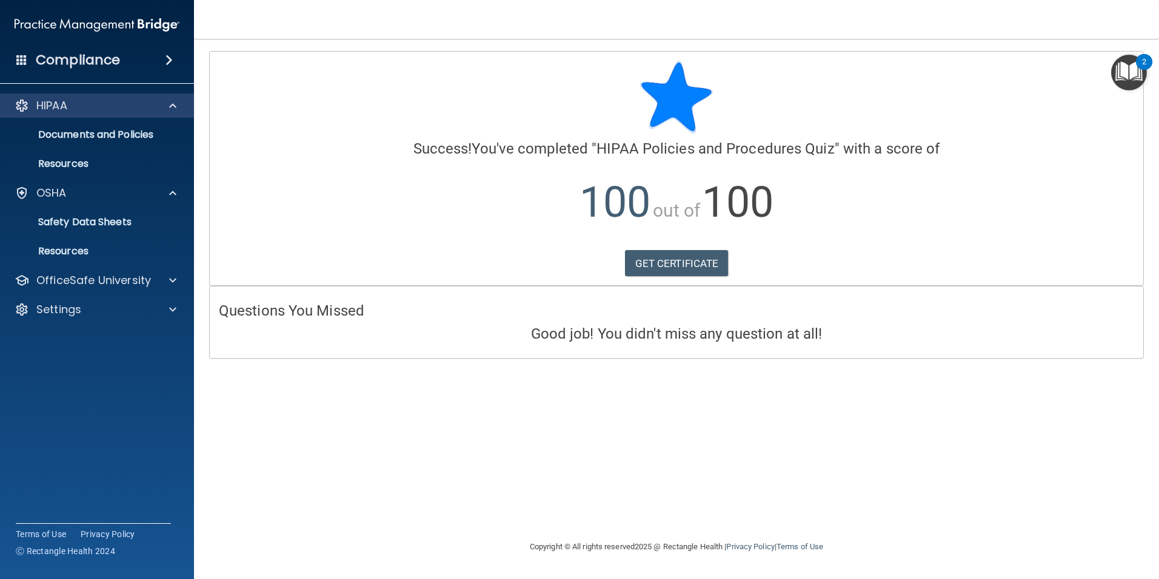
click at [124, 114] on div "HIPAA" at bounding box center [97, 105] width 195 height 24
click at [171, 110] on span at bounding box center [172, 105] width 7 height 15
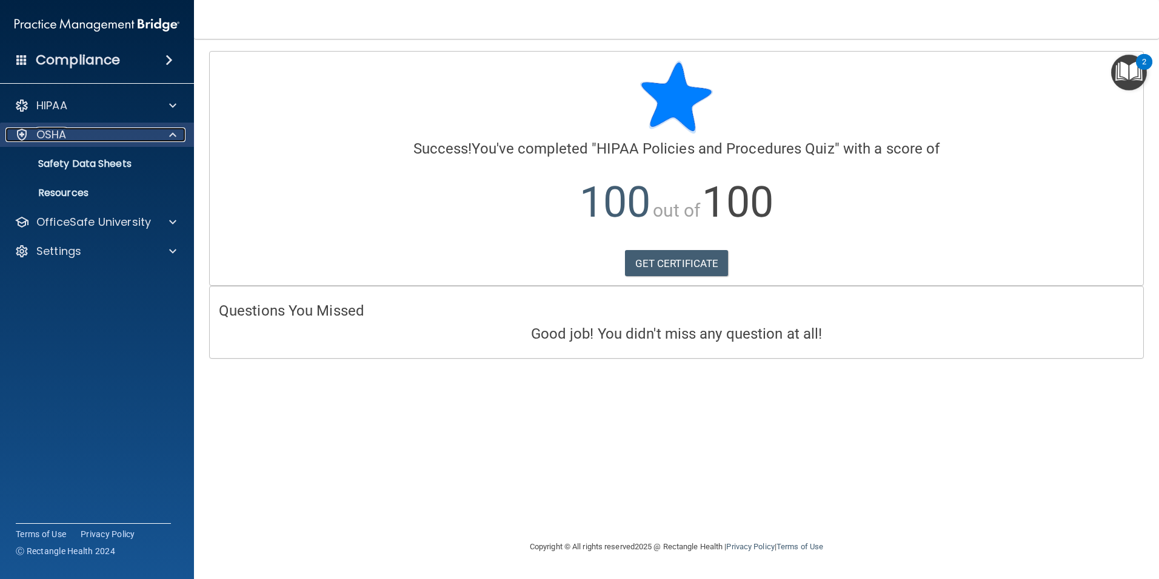
click at [169, 132] on div at bounding box center [171, 134] width 30 height 15
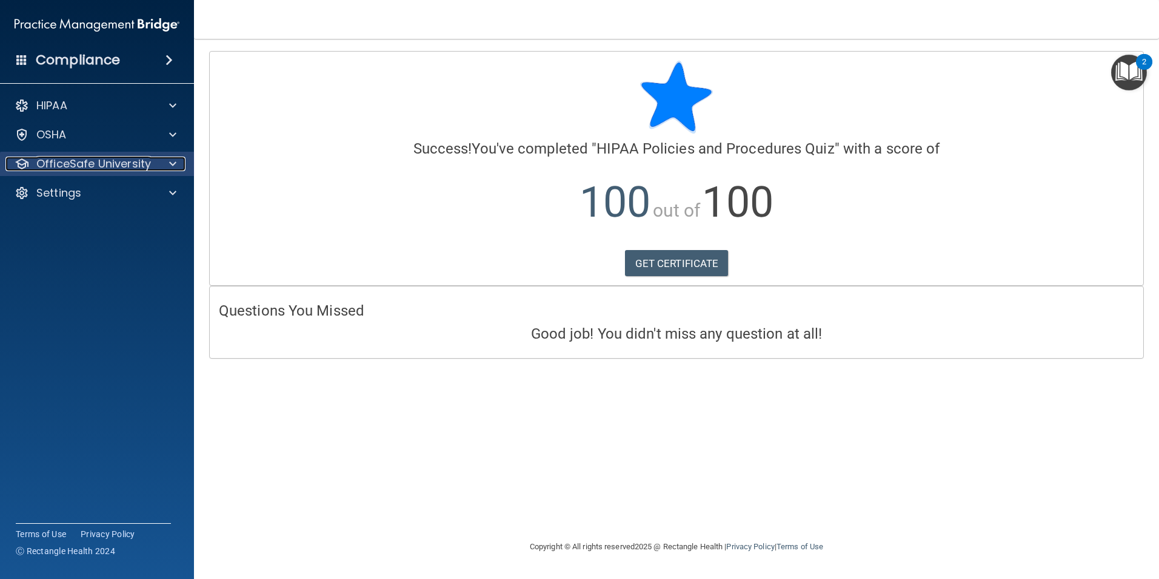
click at [167, 162] on div at bounding box center [171, 163] width 30 height 15
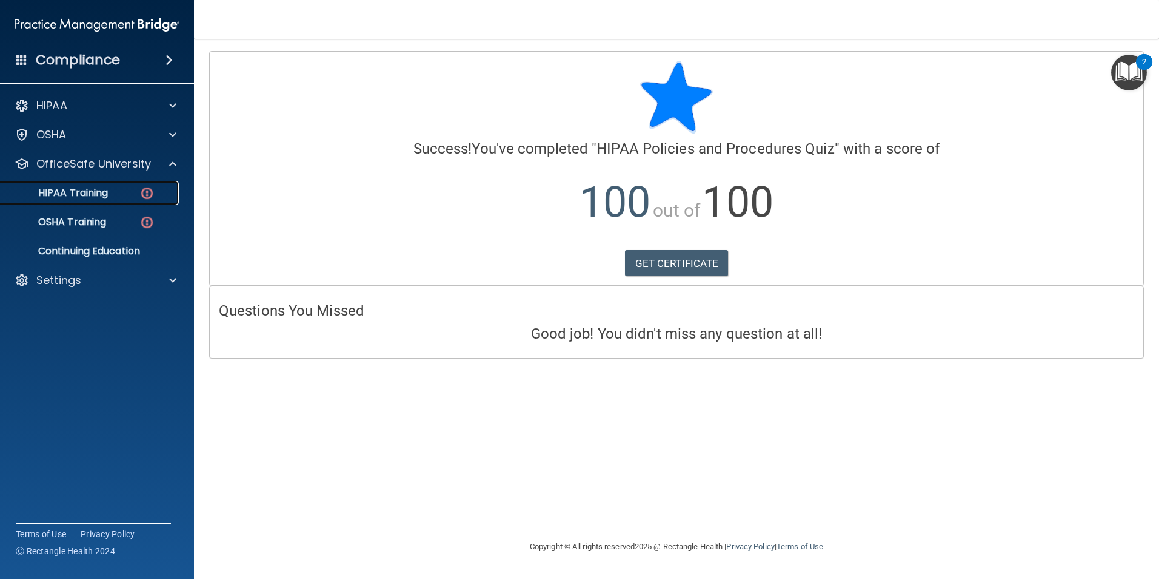
click at [146, 195] on img at bounding box center [146, 193] width 15 height 15
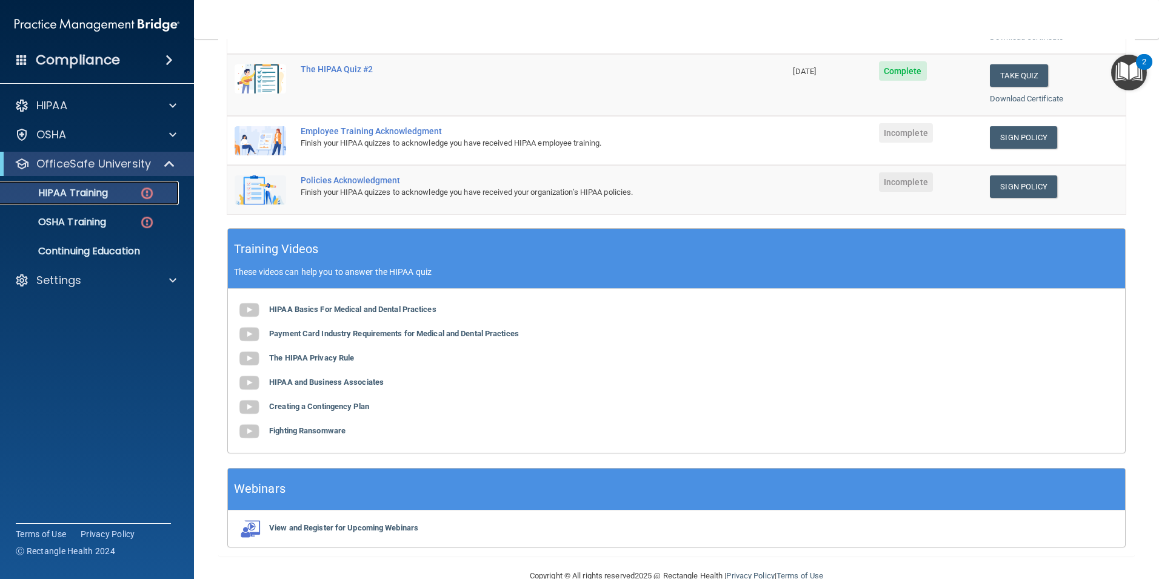
scroll to position [309, 0]
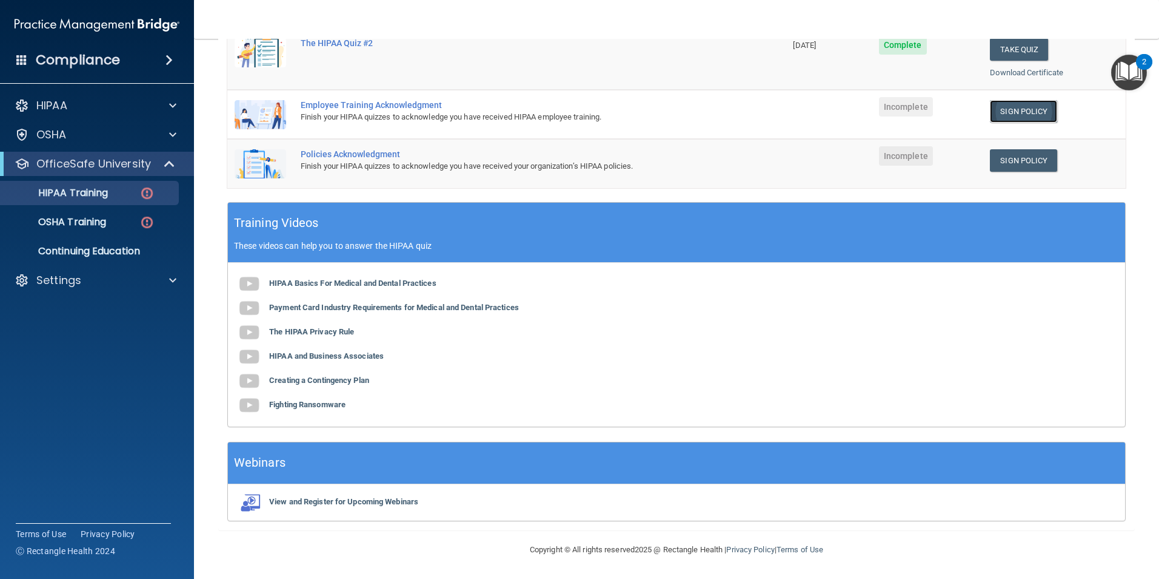
click at [1004, 108] on link "Sign Policy" at bounding box center [1023, 111] width 67 height 22
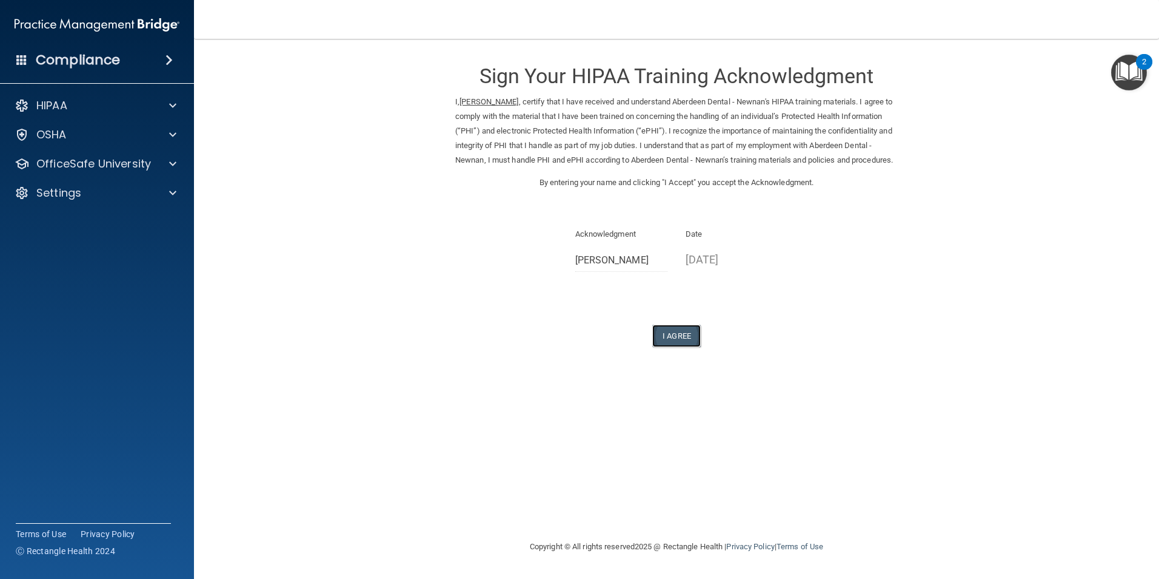
click at [682, 347] on button "I Agree" at bounding box center [677, 335] width 49 height 22
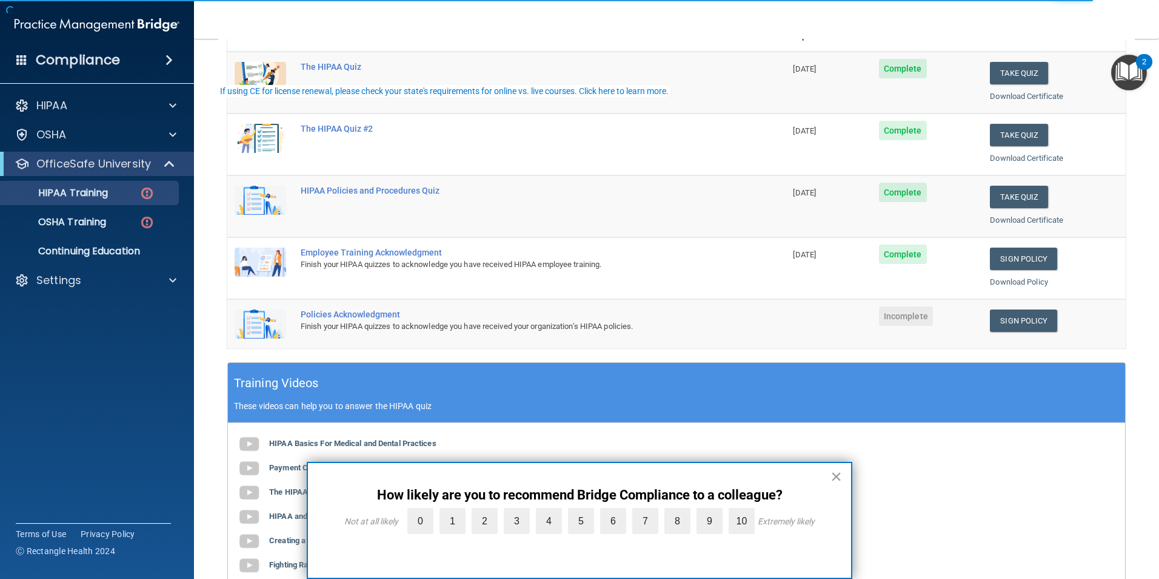
scroll to position [243, 0]
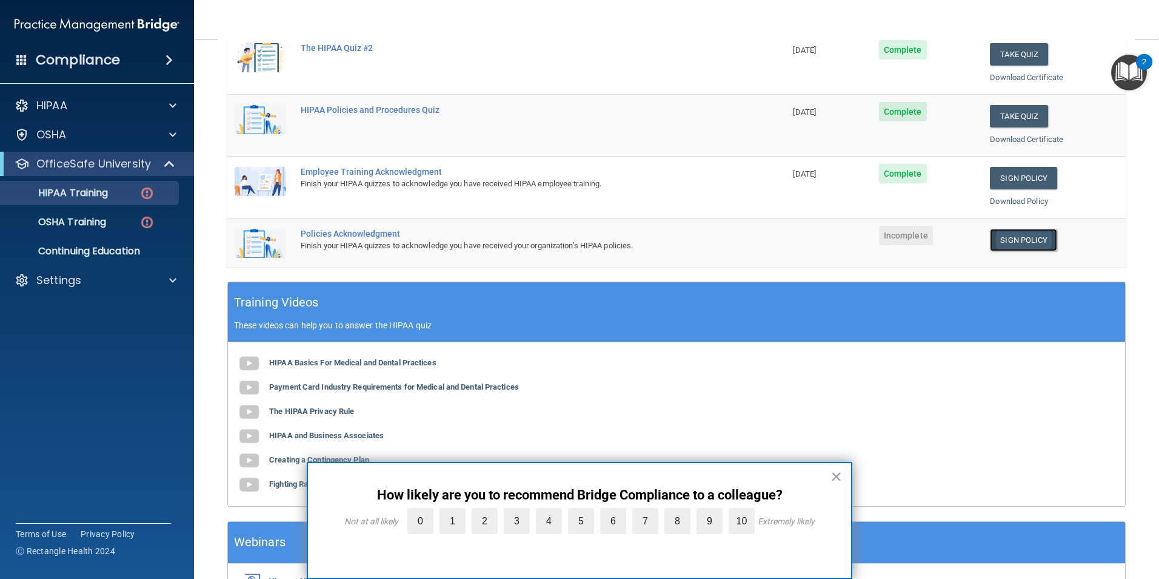
click at [1006, 243] on link "Sign Policy" at bounding box center [1023, 240] width 67 height 22
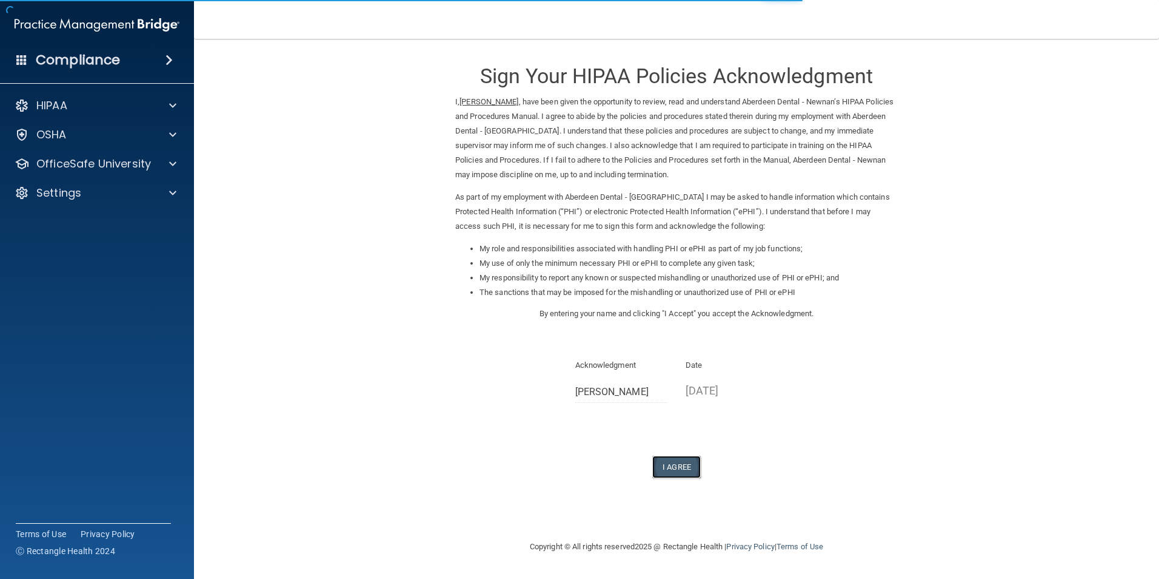
click at [676, 467] on button "I Agree" at bounding box center [677, 466] width 49 height 22
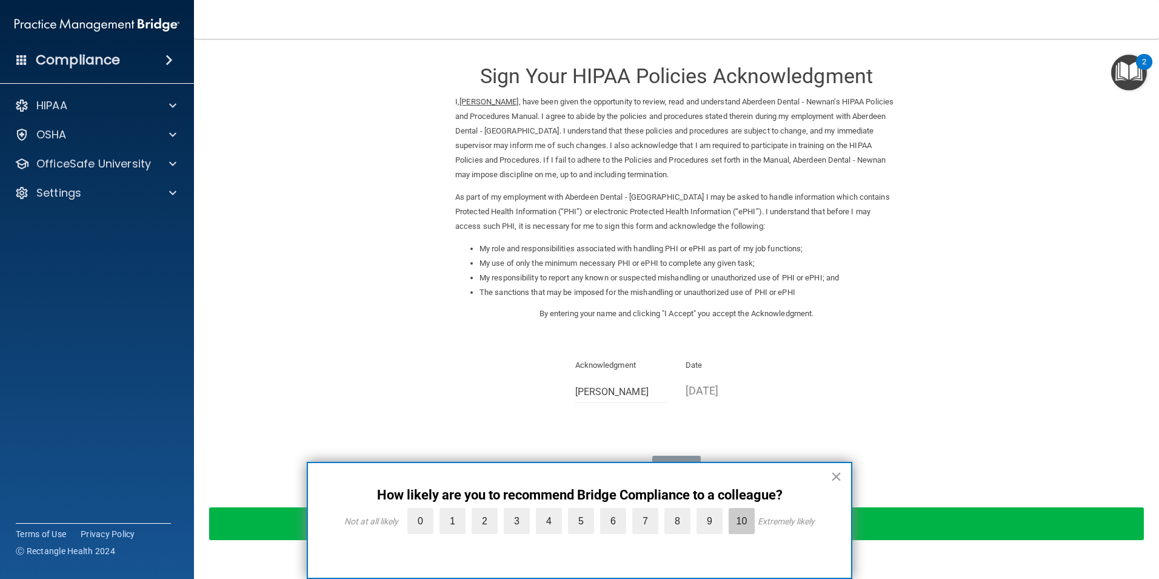
click at [742, 522] on label "10" at bounding box center [742, 521] width 26 height 26
click at [714, 511] on input "10" at bounding box center [714, 511] width 0 height 0
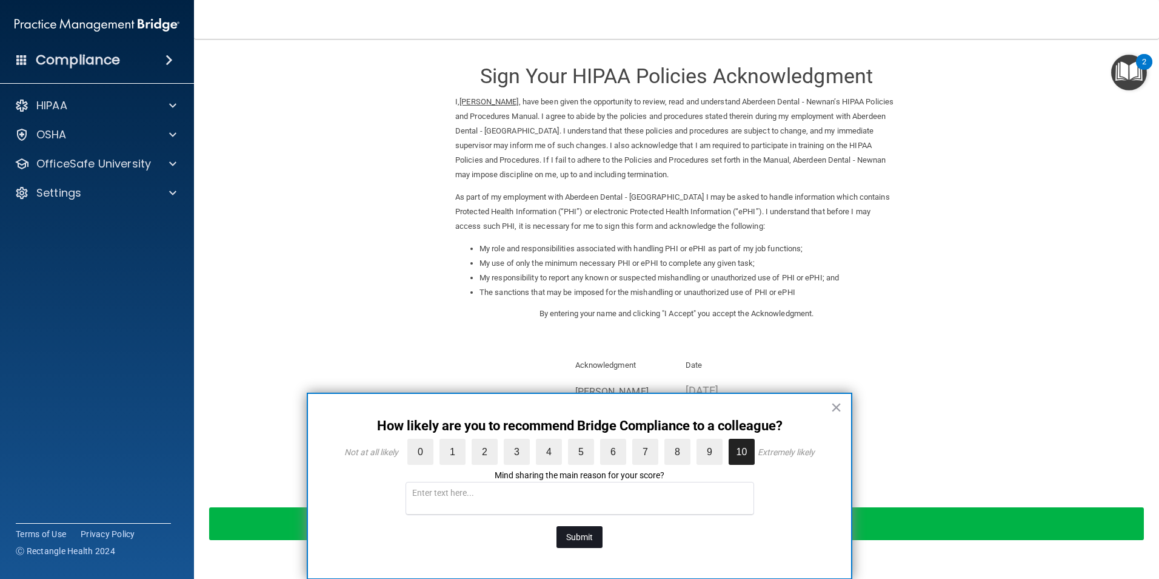
click at [597, 537] on button "Submit" at bounding box center [580, 537] width 46 height 22
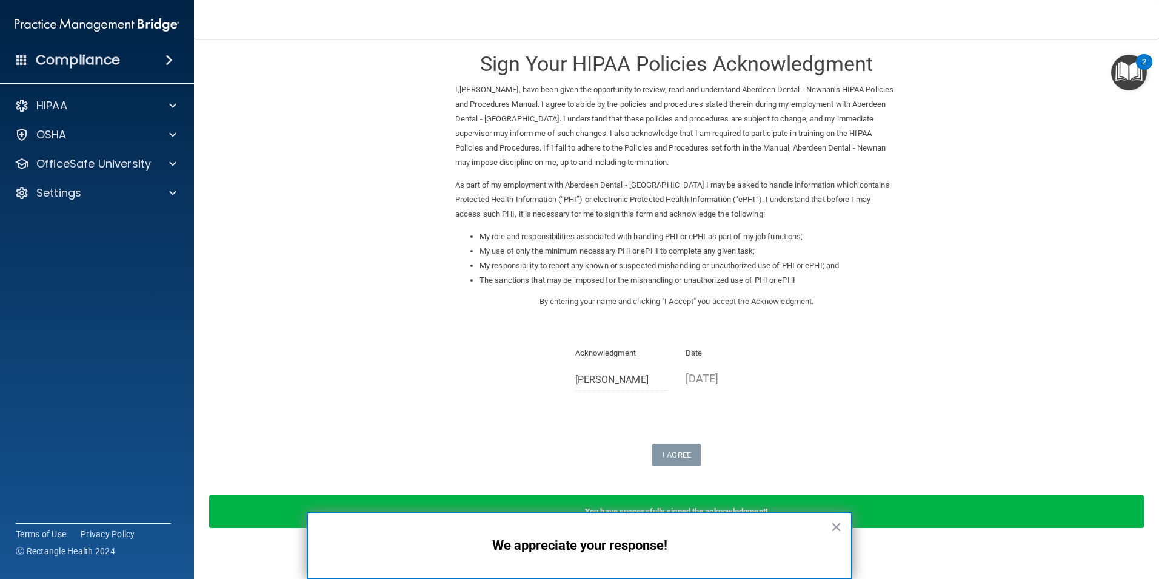
scroll to position [24, 0]
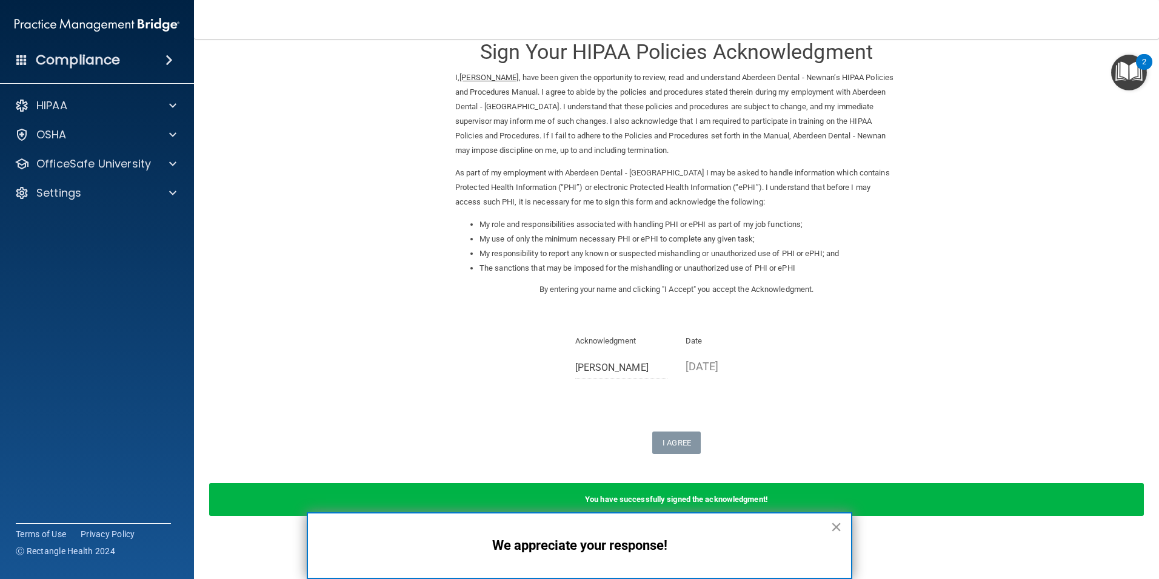
click at [839, 531] on button "×" at bounding box center [837, 526] width 12 height 19
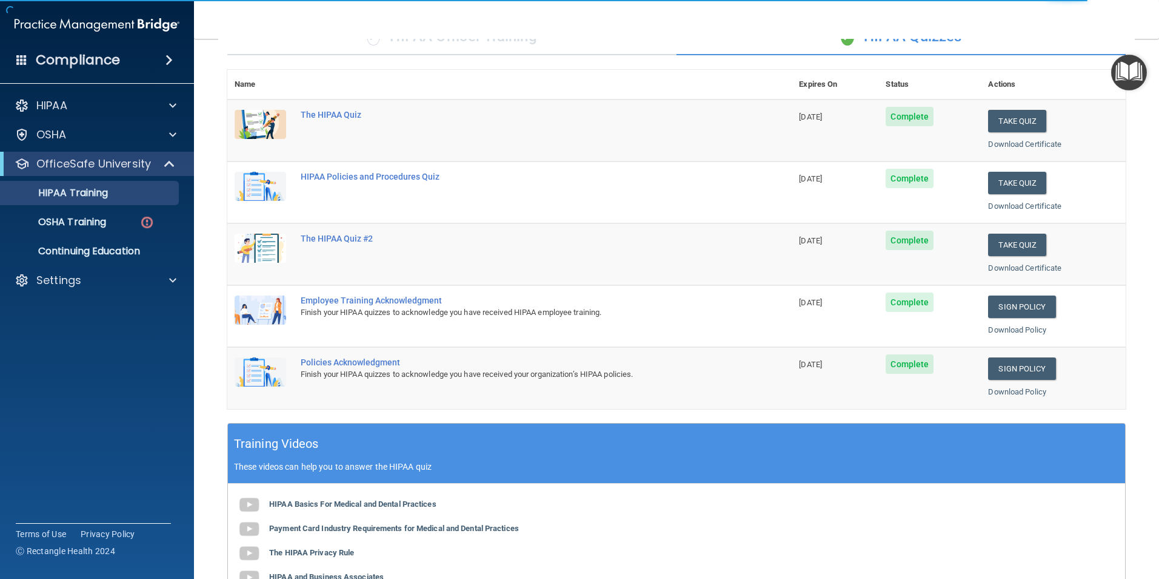
scroll to position [32, 0]
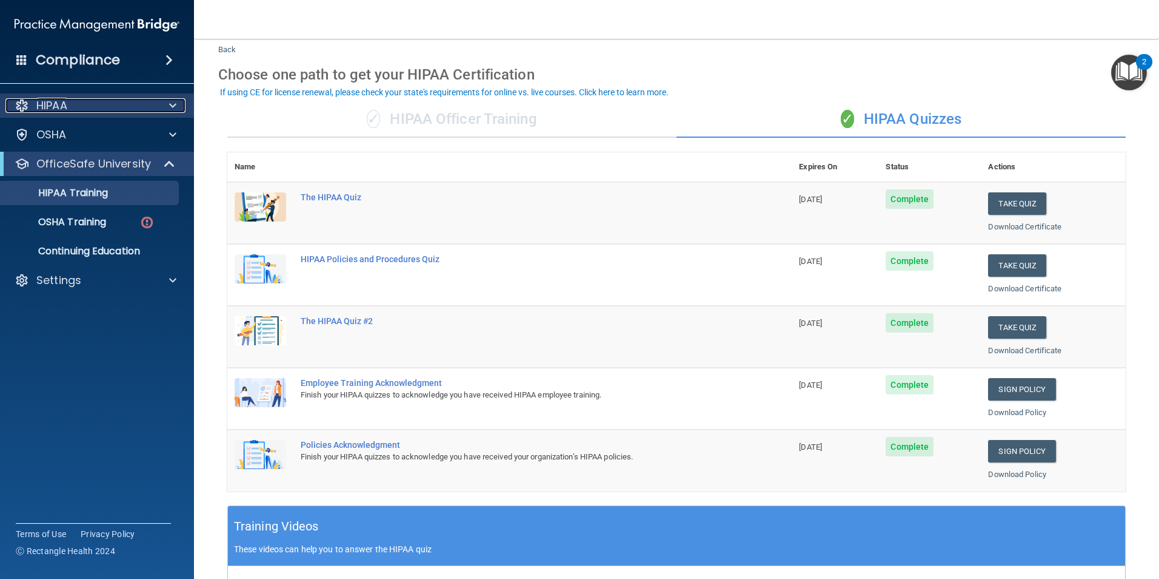
click at [55, 98] on p "HIPAA" at bounding box center [51, 105] width 31 height 15
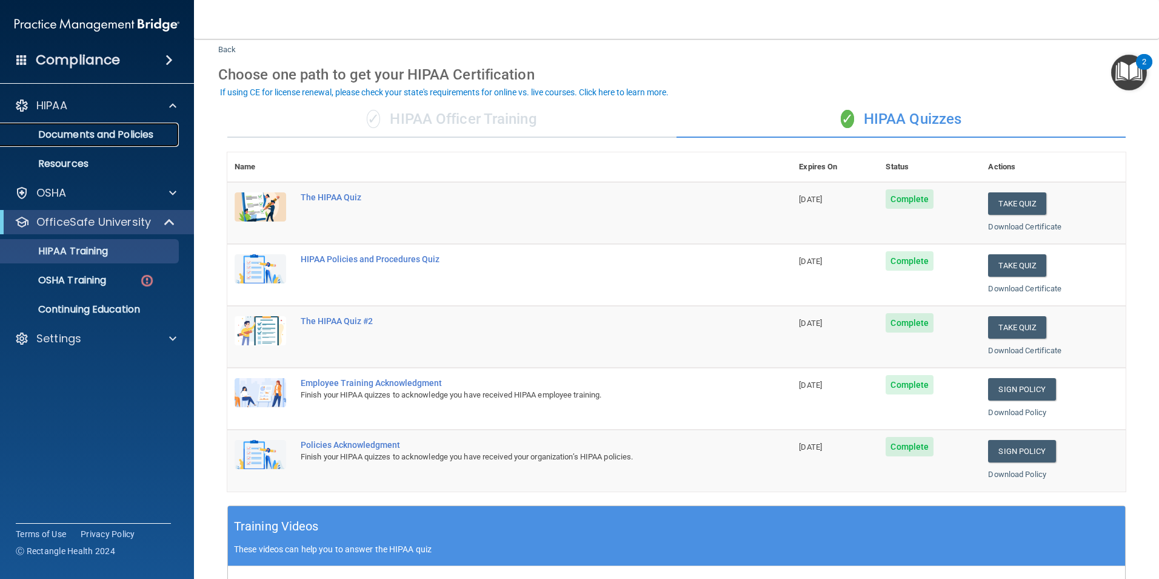
click at [72, 141] on link "Documents and Policies" at bounding box center [83, 134] width 191 height 24
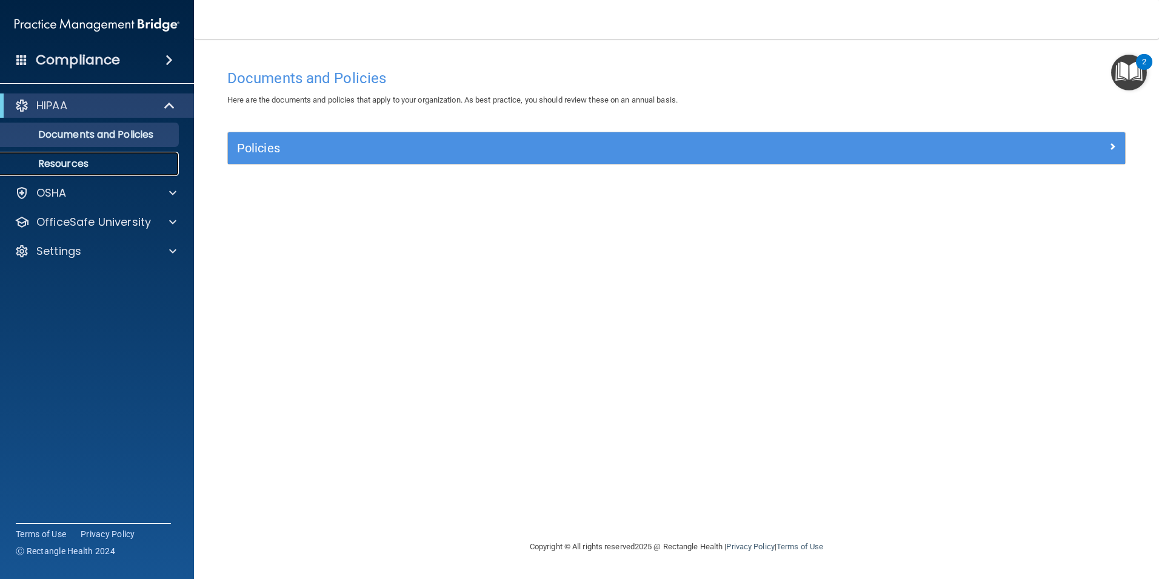
click at [133, 161] on p "Resources" at bounding box center [91, 164] width 166 height 12
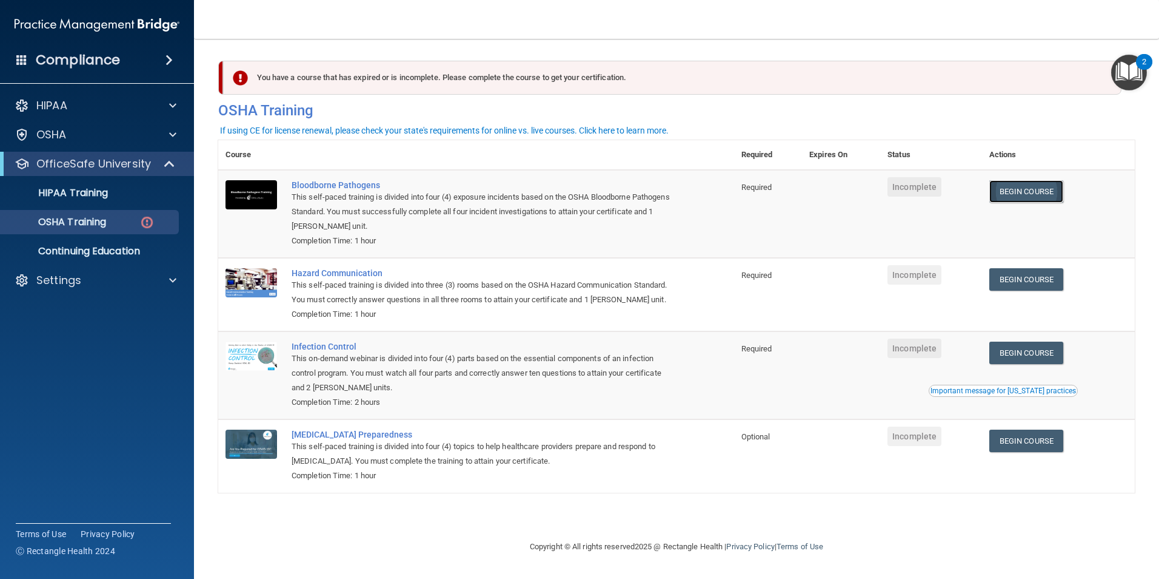
click at [1023, 195] on link "Begin Course" at bounding box center [1027, 191] width 74 height 22
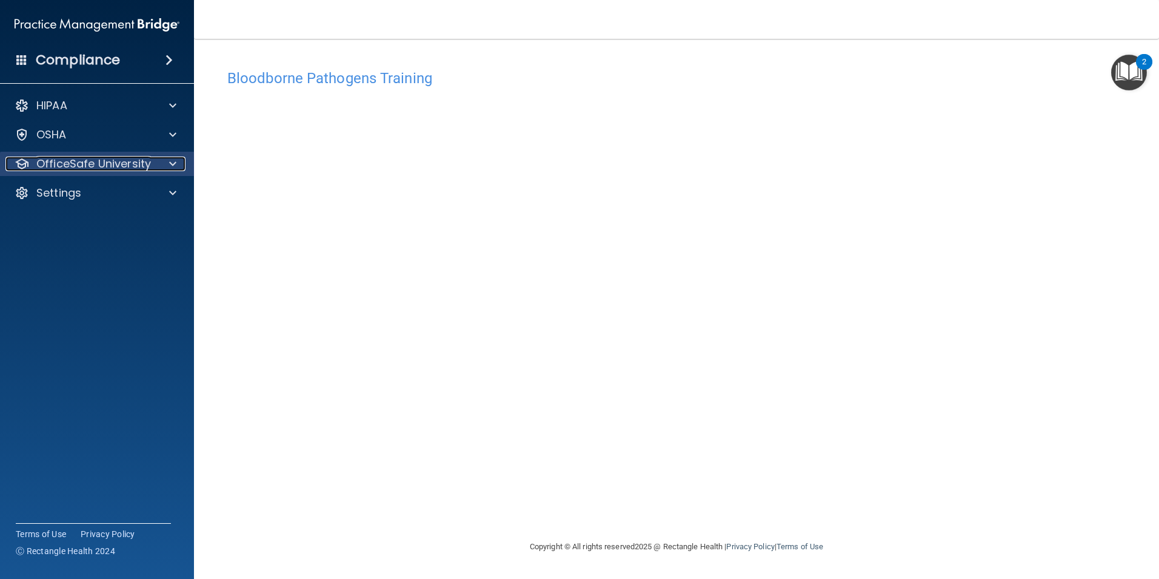
click at [115, 159] on p "OfficeSafe University" at bounding box center [93, 163] width 115 height 15
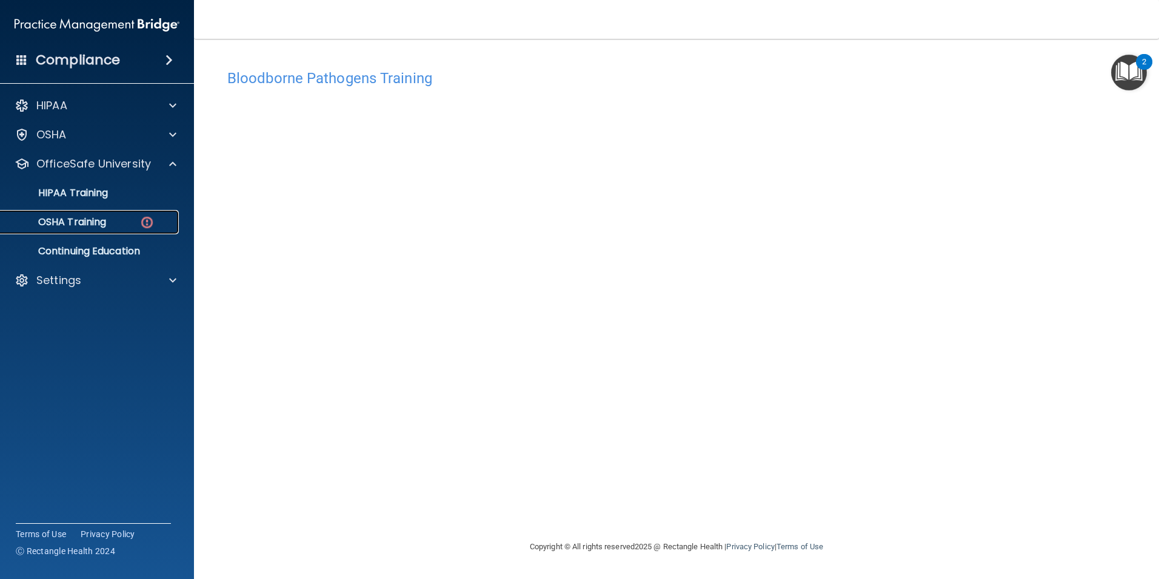
click at [101, 222] on p "OSHA Training" at bounding box center [57, 222] width 98 height 12
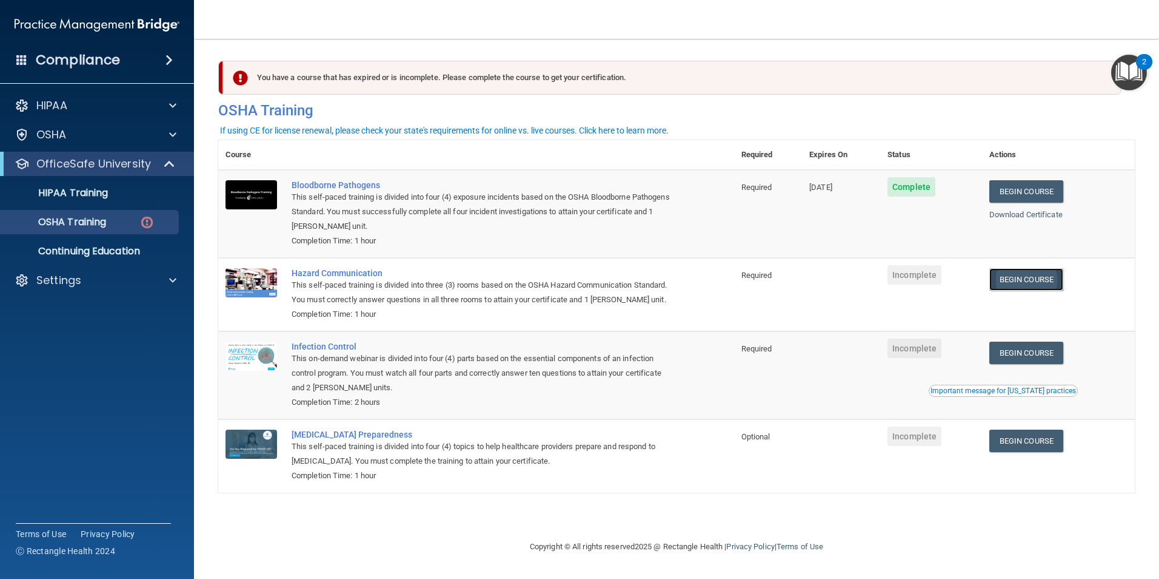
click at [1021, 286] on link "Begin Course" at bounding box center [1027, 279] width 74 height 22
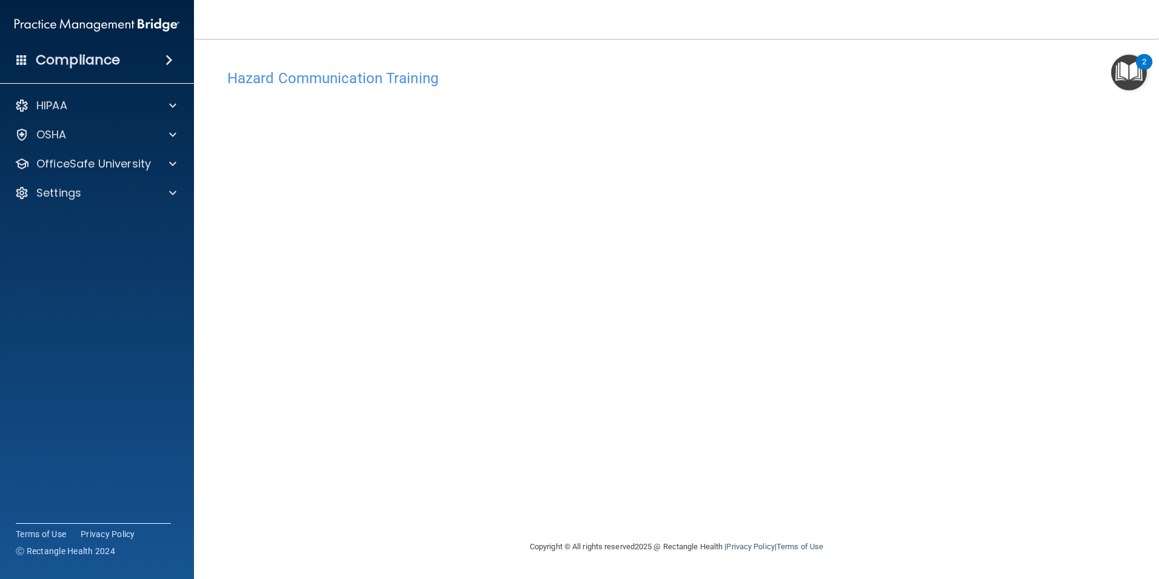
click at [857, 200] on div "Hazard Communication Training This course doesn’t expire until . Are you sure y…" at bounding box center [676, 301] width 917 height 476
click at [1037, 304] on div "Hazard Communication Training This course doesn’t expire until . Are you sure y…" at bounding box center [676, 301] width 917 height 476
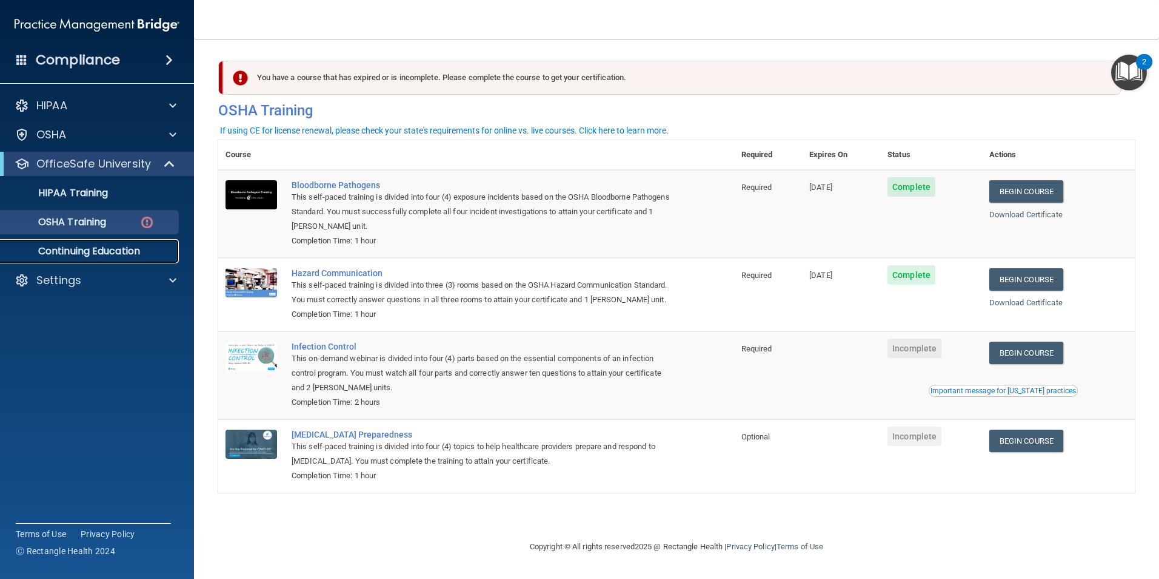
click at [88, 245] on p "Continuing Education" at bounding box center [91, 251] width 166 height 12
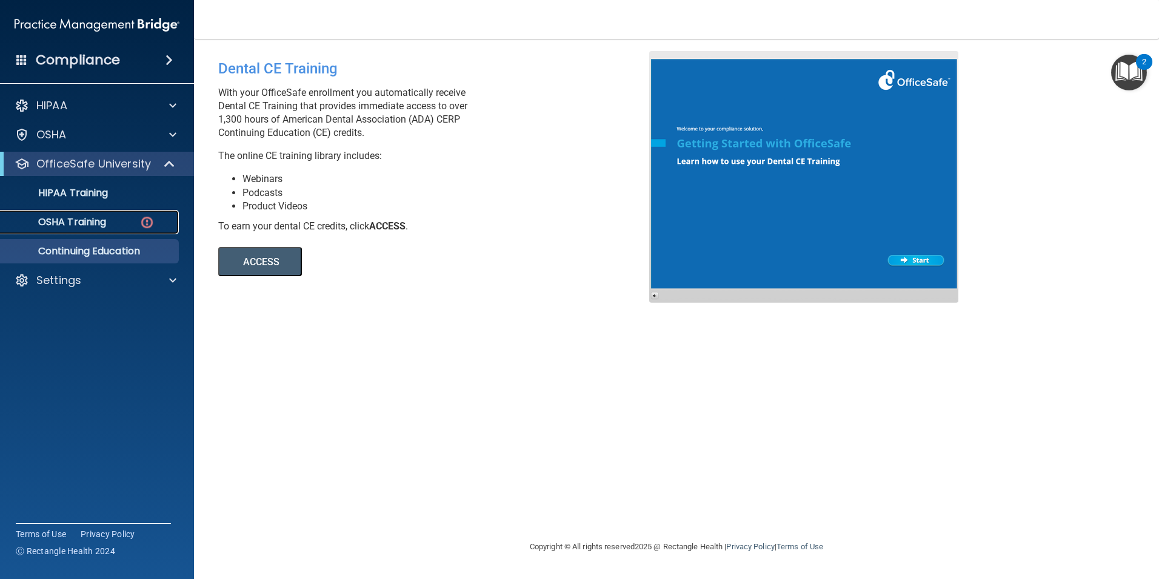
click at [96, 226] on p "OSHA Training" at bounding box center [57, 222] width 98 height 12
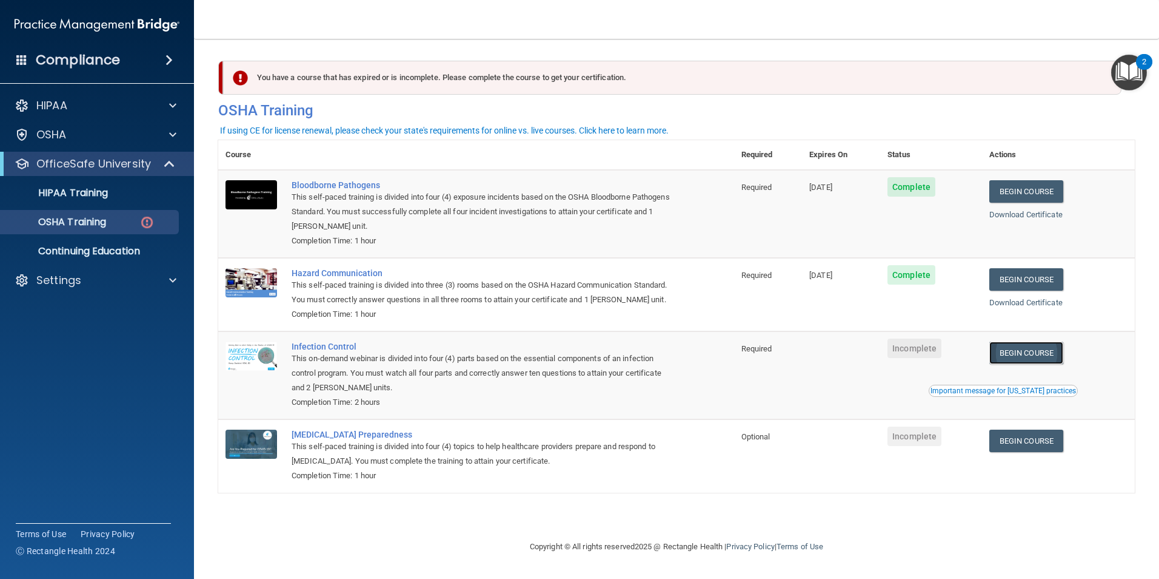
click at [1044, 364] on link "Begin Course" at bounding box center [1027, 352] width 74 height 22
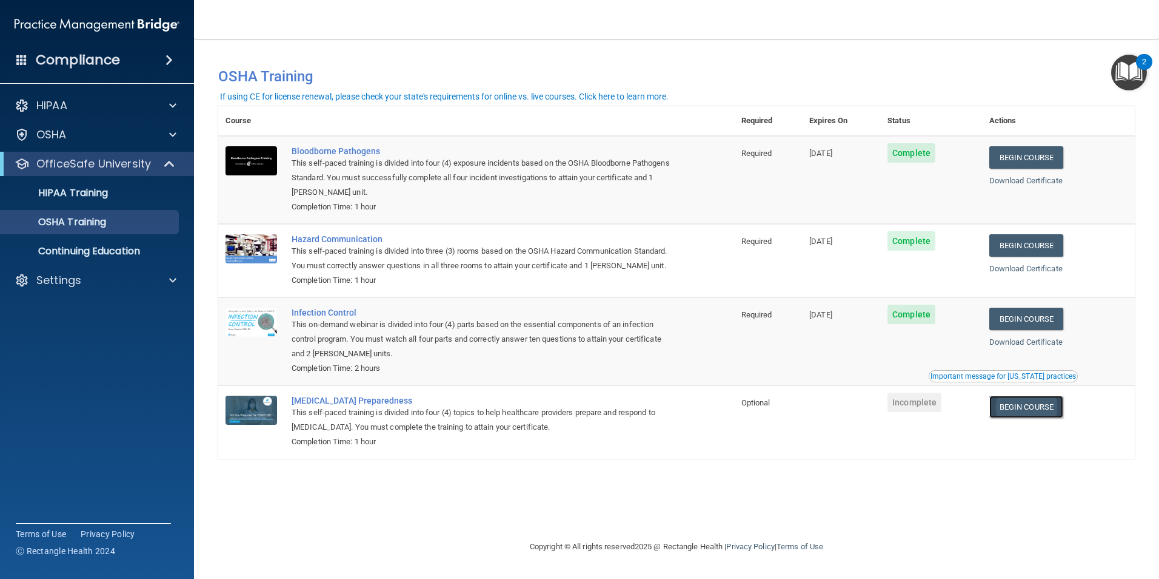
click at [1053, 418] on link "Begin Course" at bounding box center [1027, 406] width 74 height 22
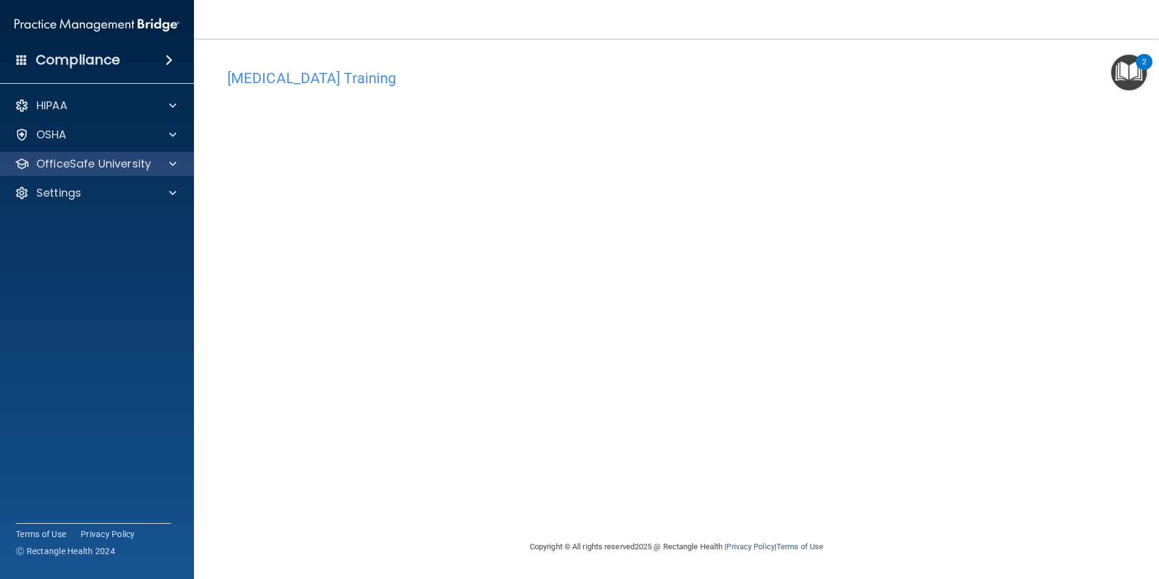
click at [75, 152] on div "OfficeSafe University" at bounding box center [97, 164] width 195 height 24
click at [82, 165] on p "OfficeSafe University" at bounding box center [93, 163] width 115 height 15
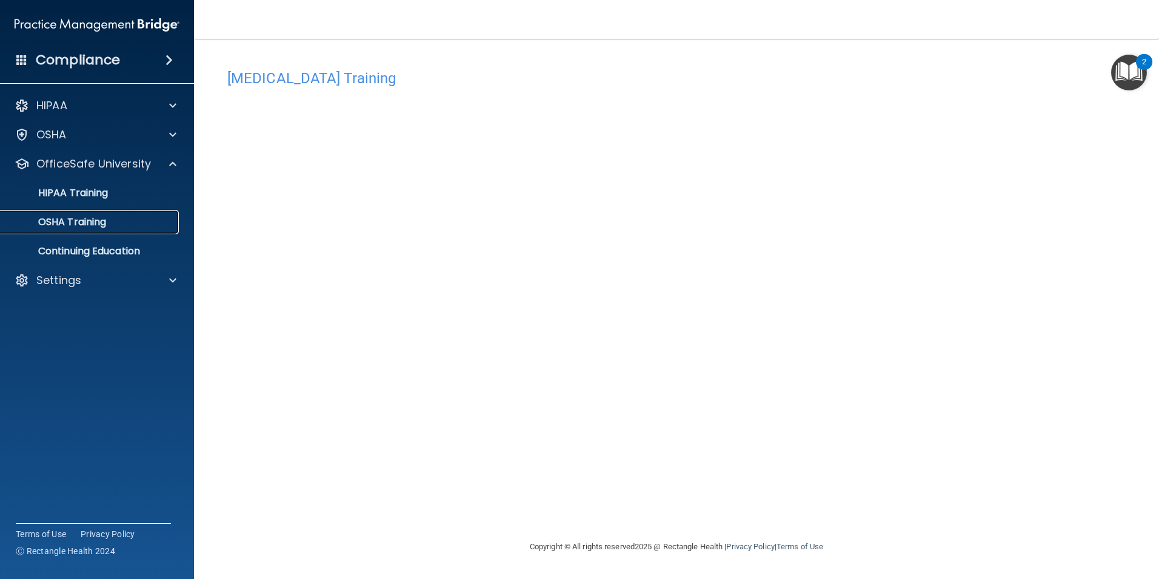
click at [95, 223] on p "OSHA Training" at bounding box center [57, 222] width 98 height 12
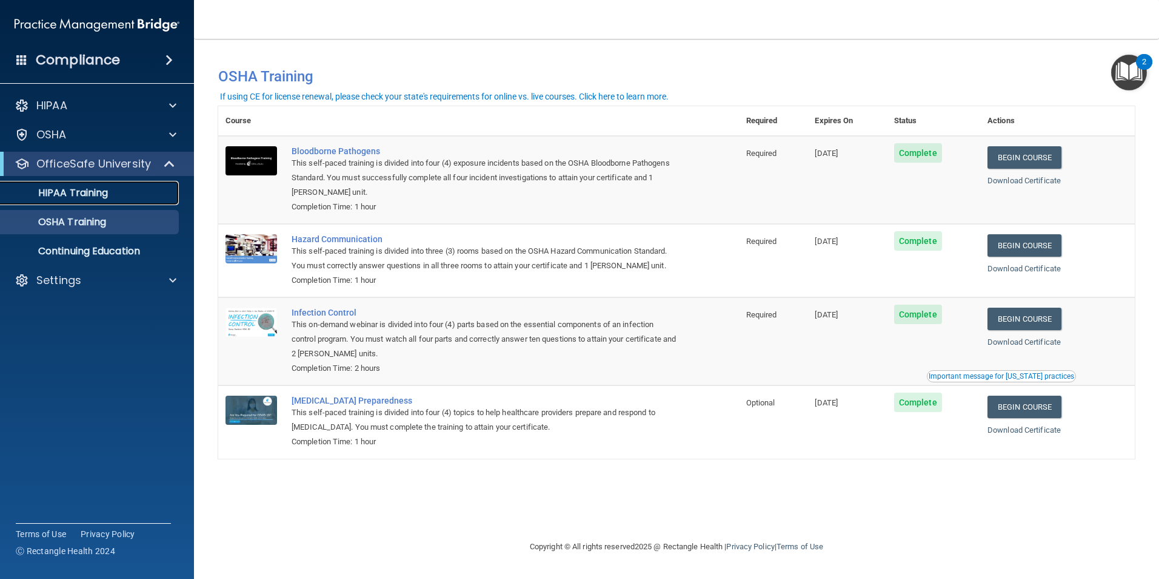
click at [125, 196] on div "HIPAA Training" at bounding box center [91, 193] width 166 height 12
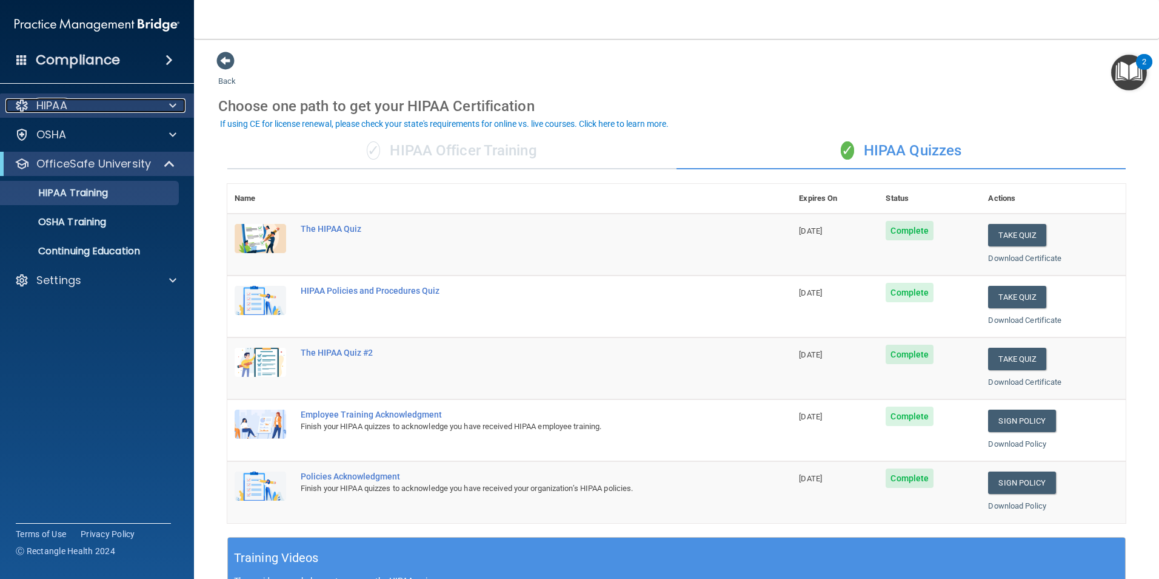
click at [76, 103] on div "HIPAA" at bounding box center [80, 105] width 150 height 15
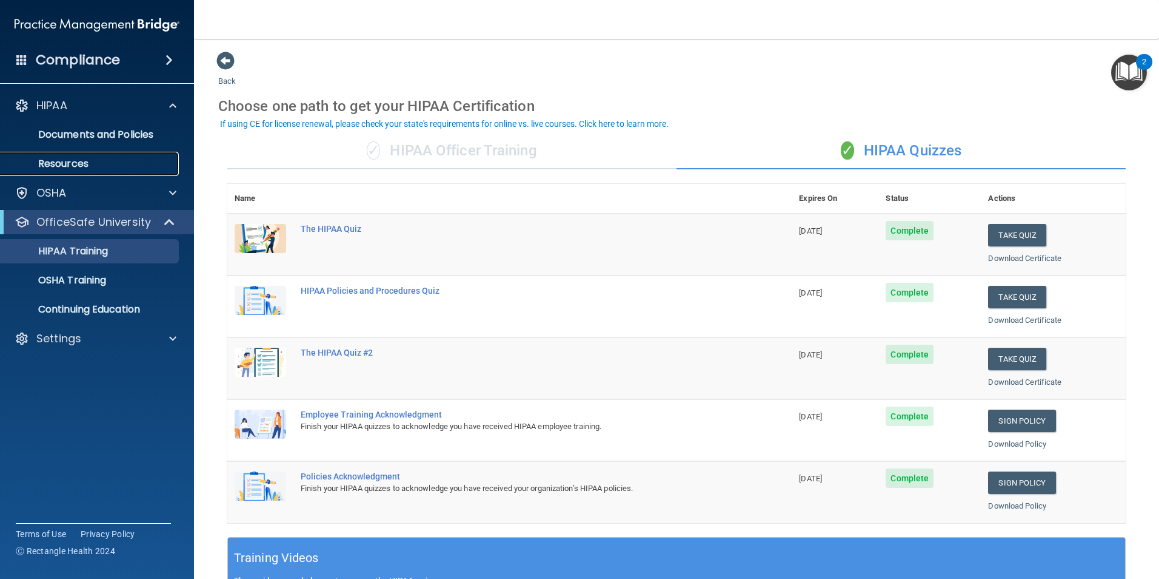
click at [96, 166] on p "Resources" at bounding box center [91, 164] width 166 height 12
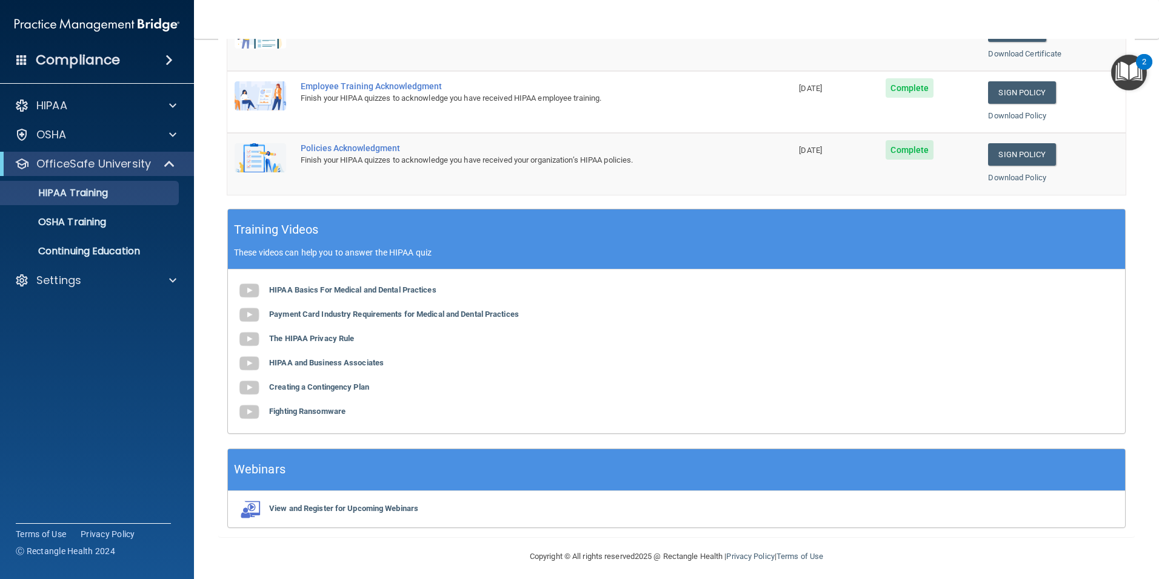
scroll to position [335, 0]
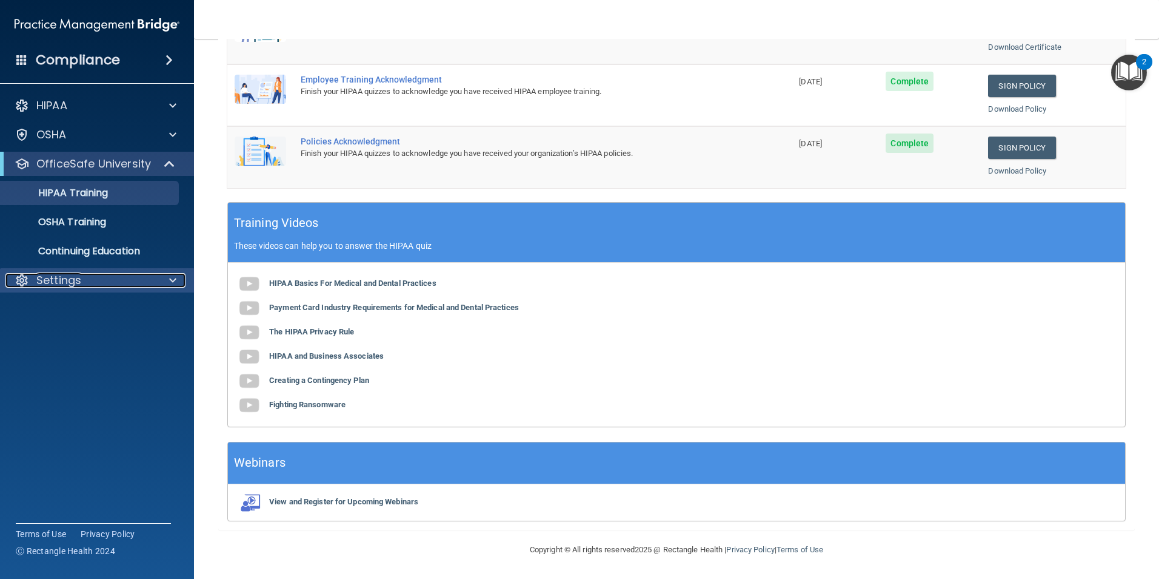
click at [72, 287] on p "Settings" at bounding box center [58, 280] width 45 height 15
click at [89, 314] on p "My Account" at bounding box center [91, 309] width 166 height 12
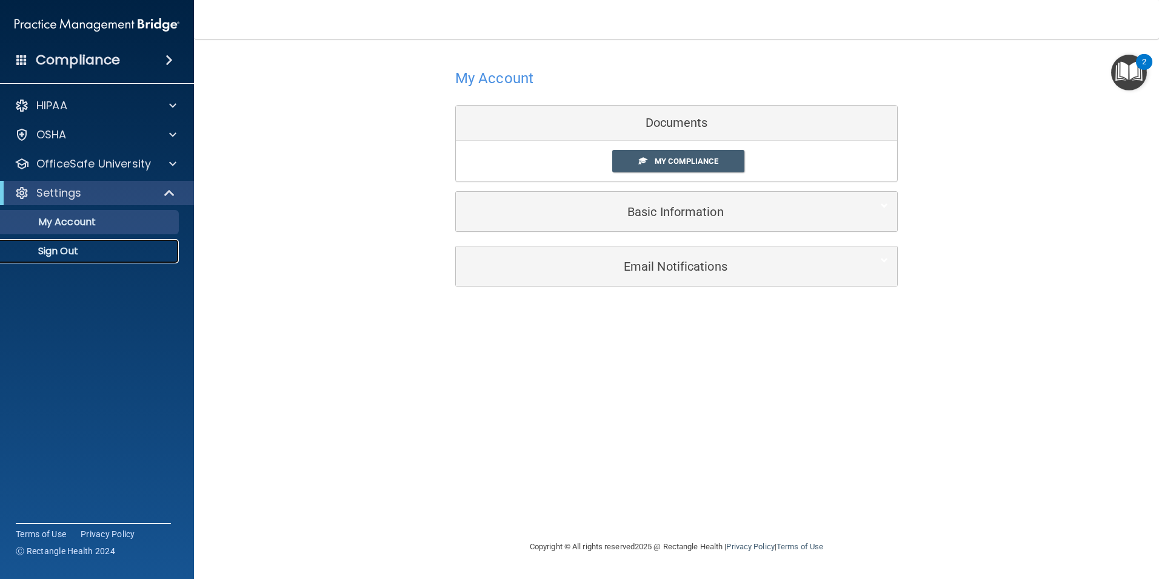
click at [98, 250] on p "Sign Out" at bounding box center [91, 251] width 166 height 12
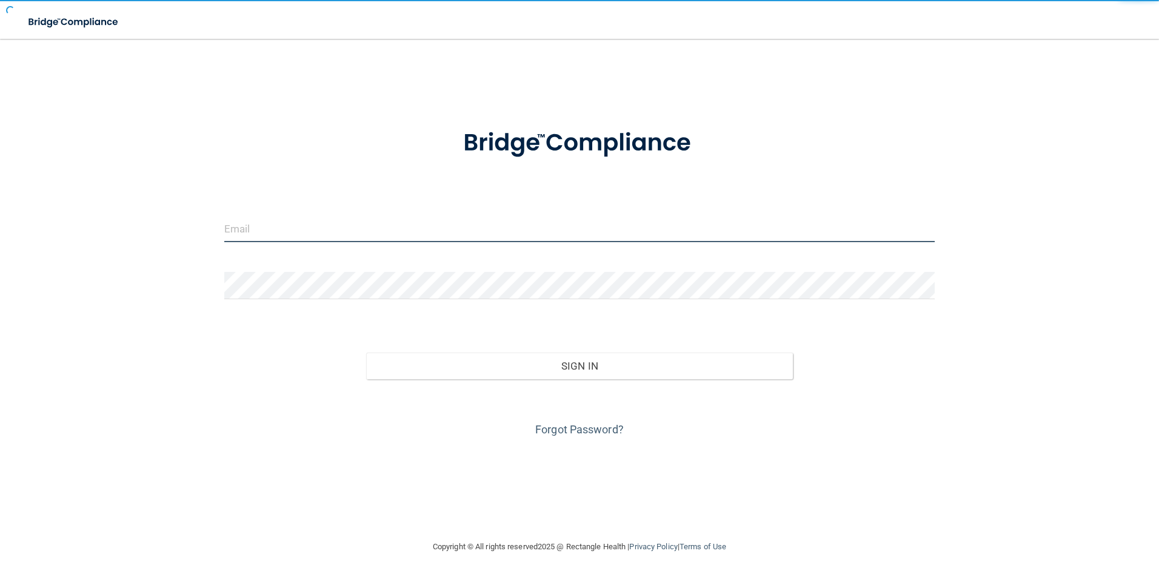
type input "[EMAIL_ADDRESS][DOMAIN_NAME]"
